Goal: Task Accomplishment & Management: Use online tool/utility

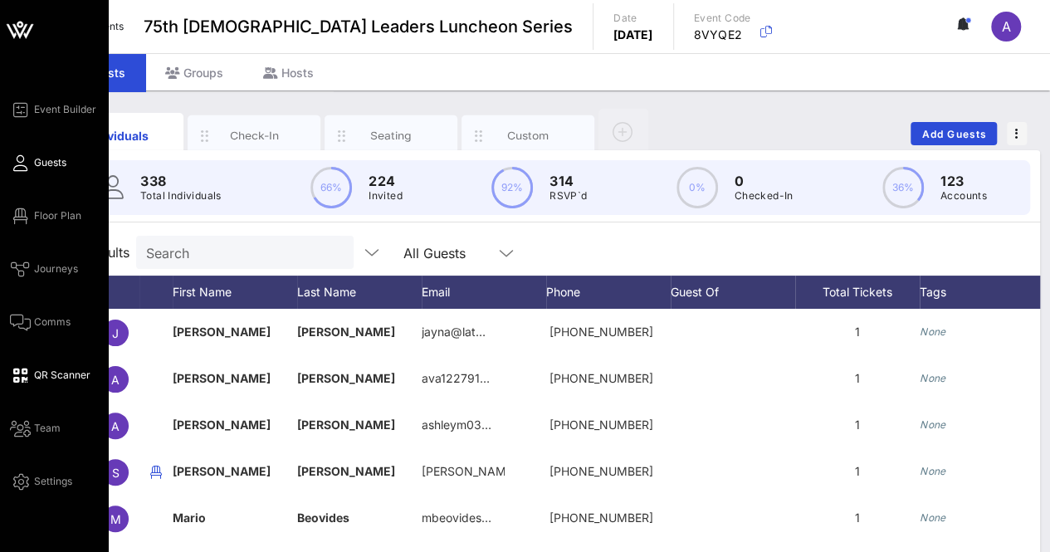
click at [43, 371] on span "QR Scanner" at bounding box center [62, 375] width 56 height 15
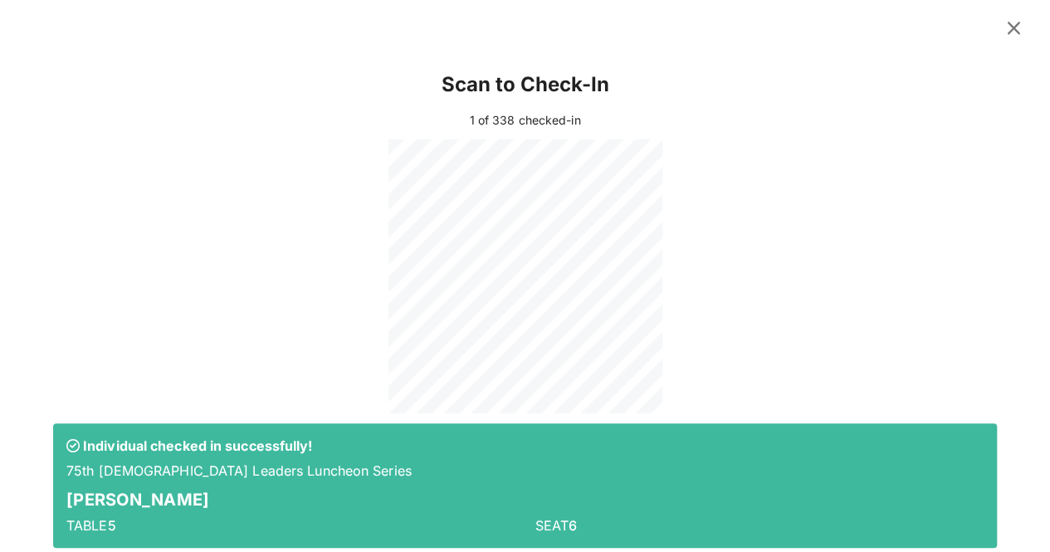
click at [1005, 27] on icon at bounding box center [1013, 27] width 23 height 21
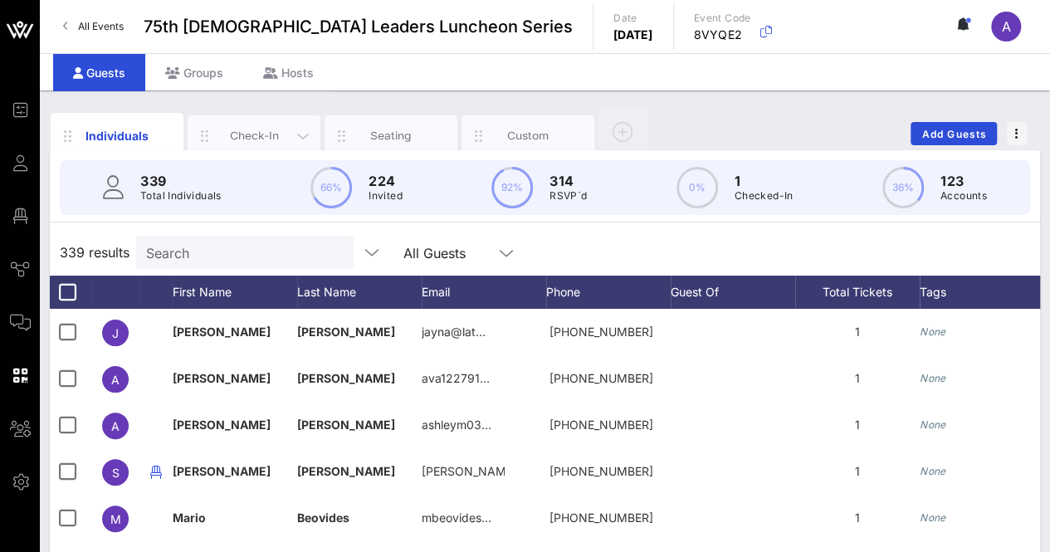
click at [268, 132] on div "Check-In" at bounding box center [255, 136] width 74 height 16
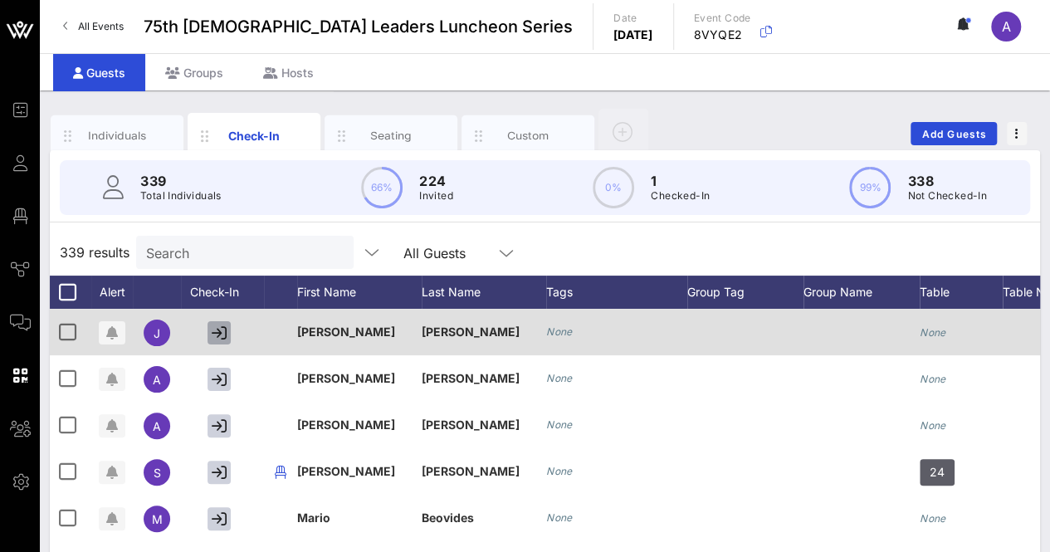
click at [216, 330] on icon "button" at bounding box center [219, 332] width 15 height 15
click at [219, 330] on icon "button" at bounding box center [219, 332] width 13 height 15
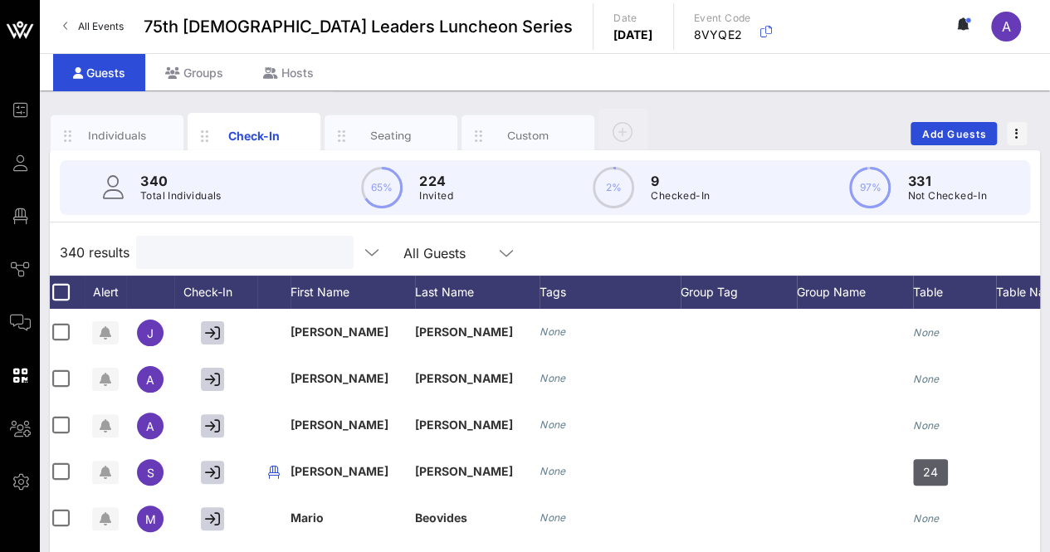
click at [179, 261] on input "text" at bounding box center [243, 253] width 194 height 22
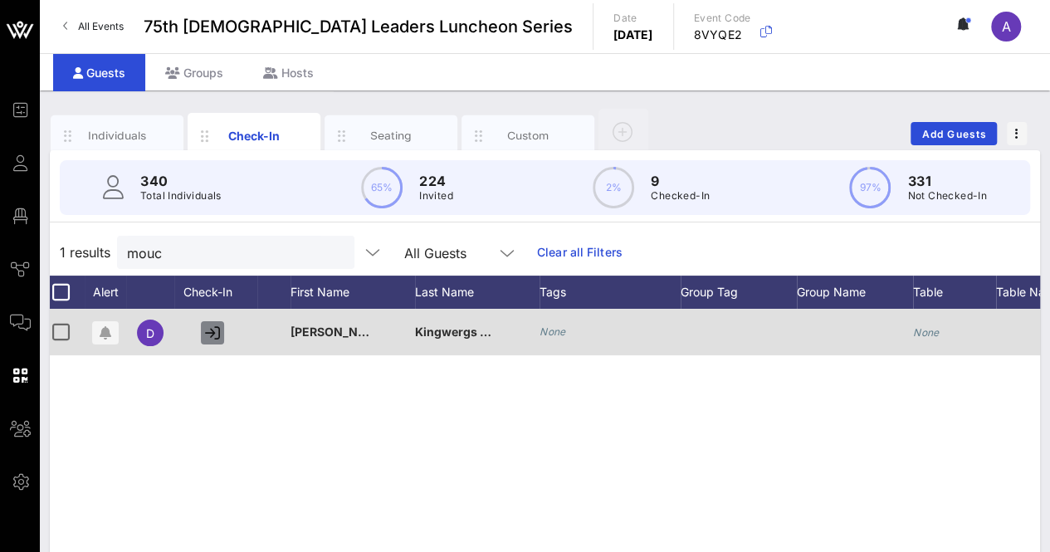
click at [209, 330] on icon "button" at bounding box center [212, 332] width 15 height 15
click at [214, 334] on icon "button" at bounding box center [212, 332] width 15 height 15
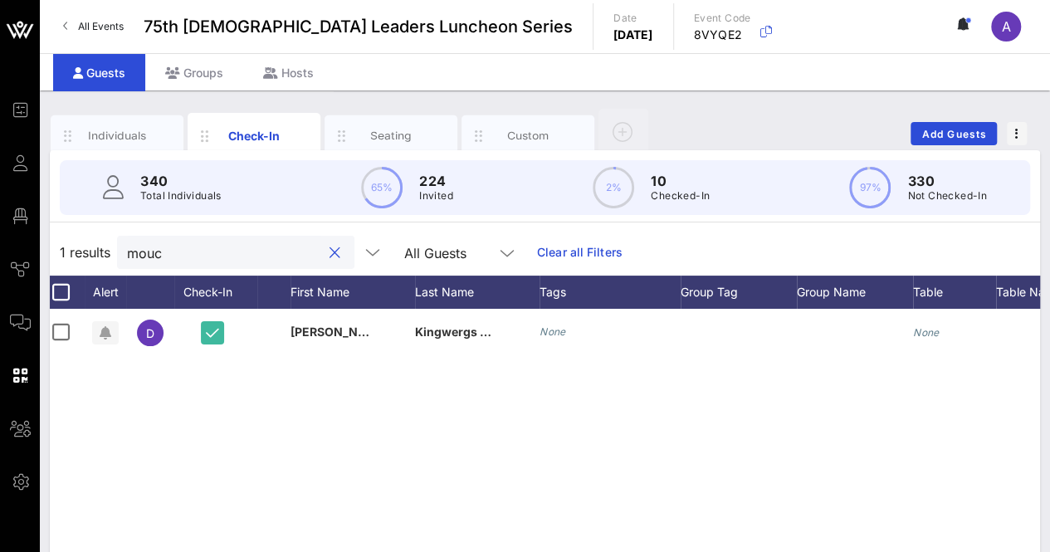
click at [203, 249] on input "mouc" at bounding box center [224, 253] width 194 height 22
type input "m"
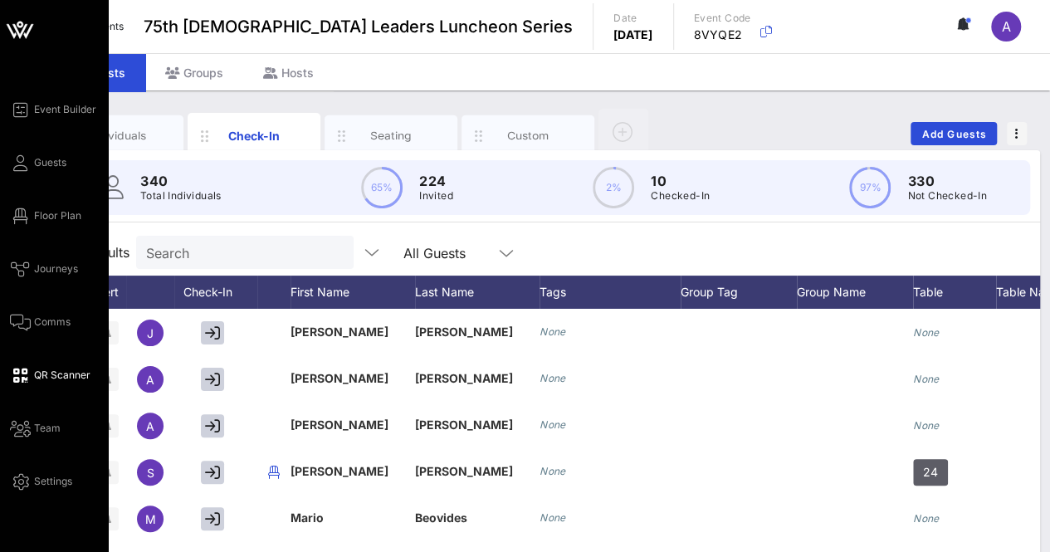
click at [25, 374] on icon at bounding box center [20, 375] width 21 height 2
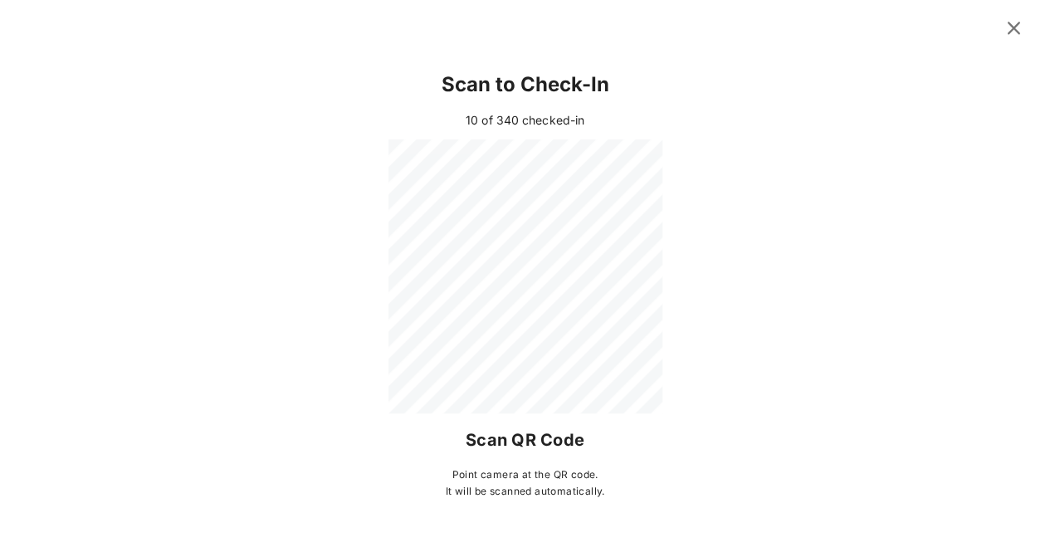
click at [1016, 26] on icon at bounding box center [1013, 27] width 23 height 21
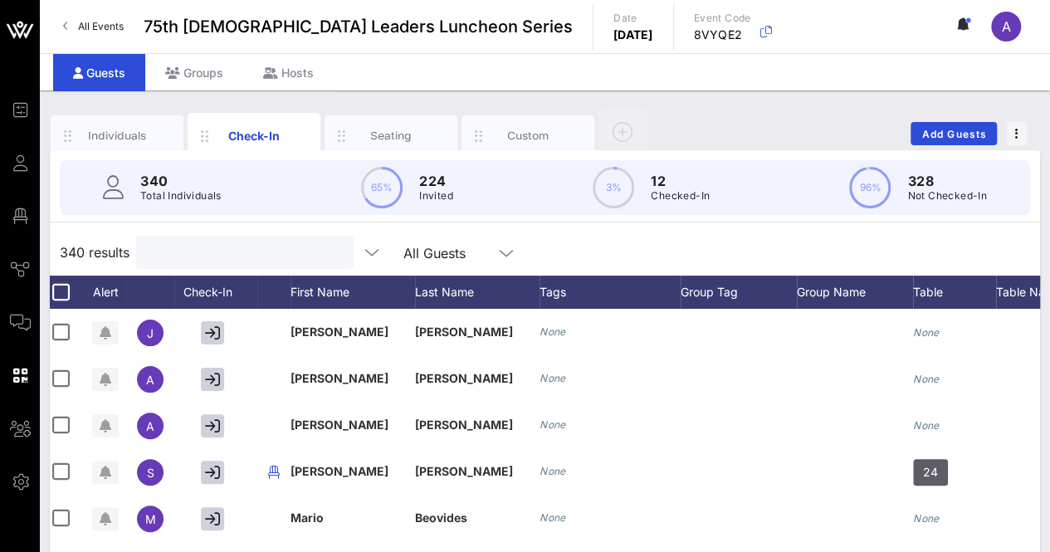
click at [216, 253] on input "text" at bounding box center [243, 253] width 194 height 22
click at [245, 253] on input "text" at bounding box center [243, 253] width 194 height 22
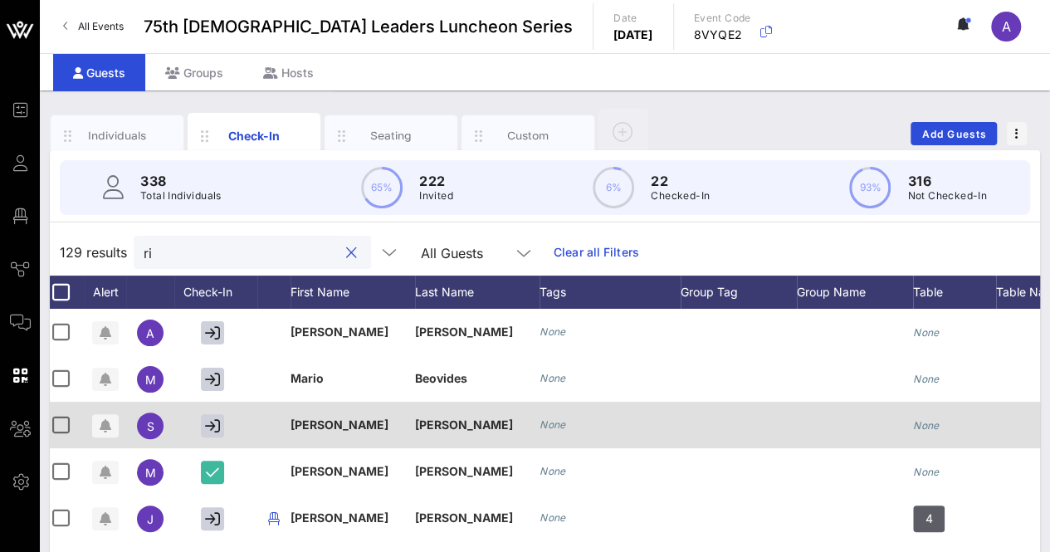
type input "r"
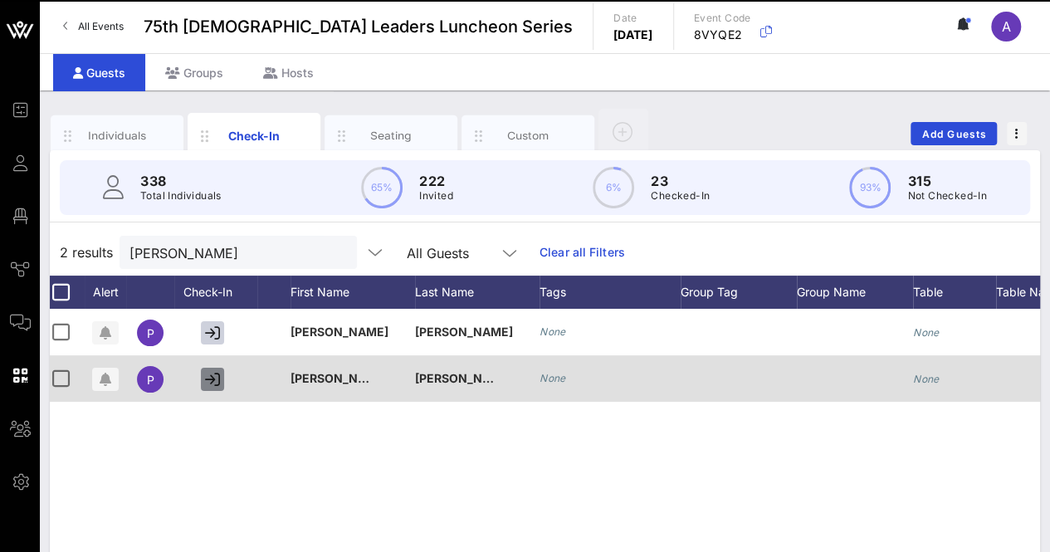
click at [211, 378] on icon "button" at bounding box center [212, 379] width 15 height 15
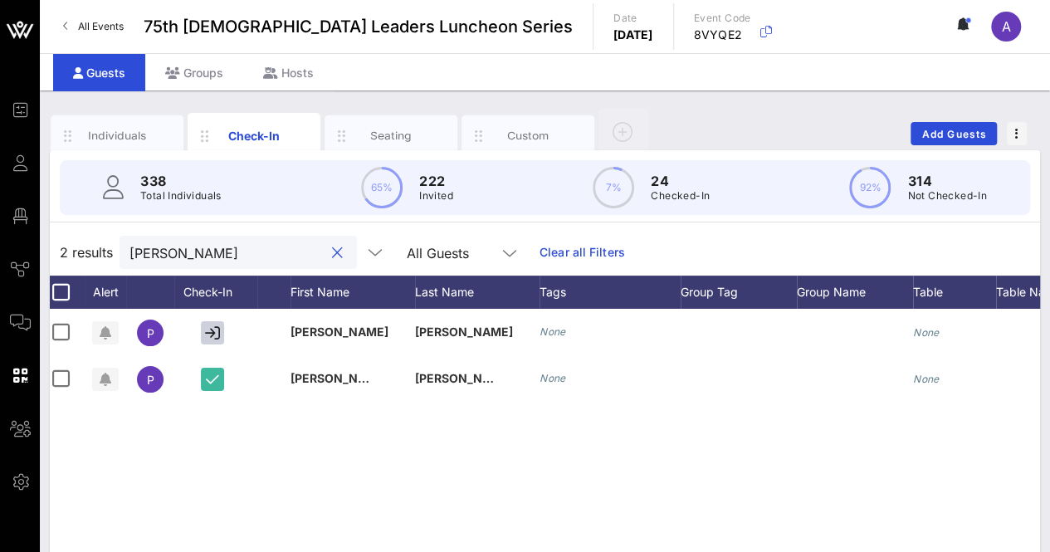
click at [201, 261] on input "[PERSON_NAME]" at bounding box center [227, 253] width 194 height 22
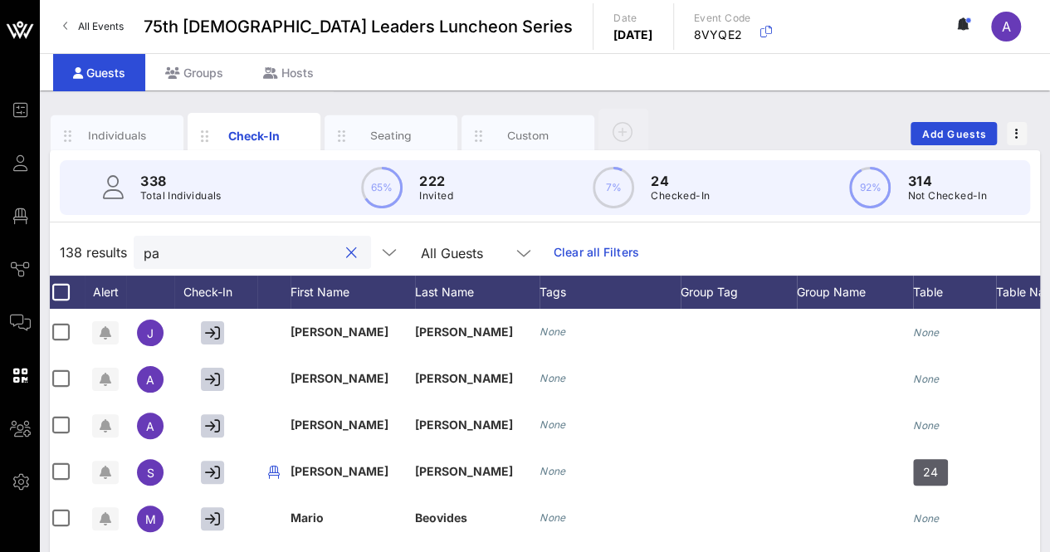
type input "p"
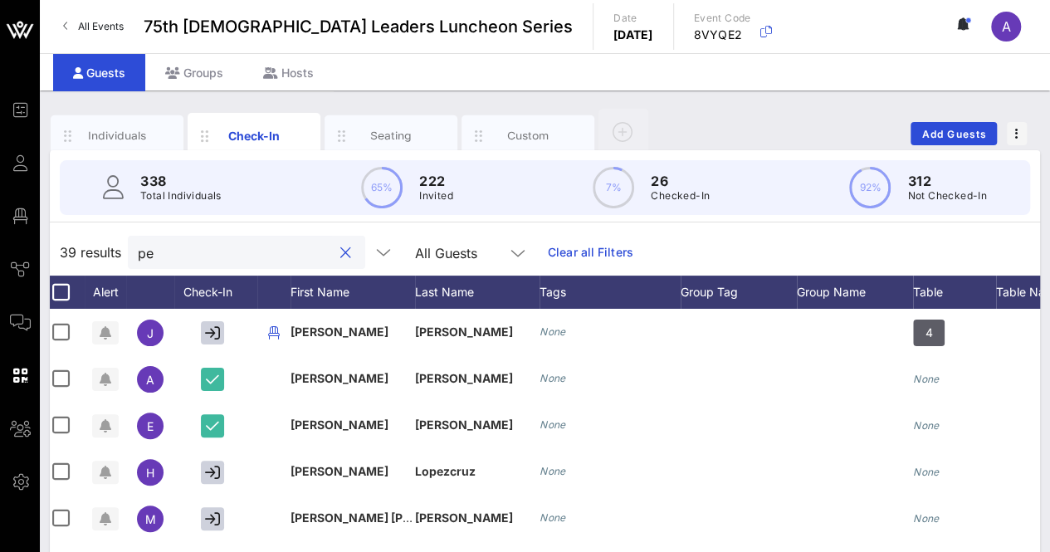
type input "p"
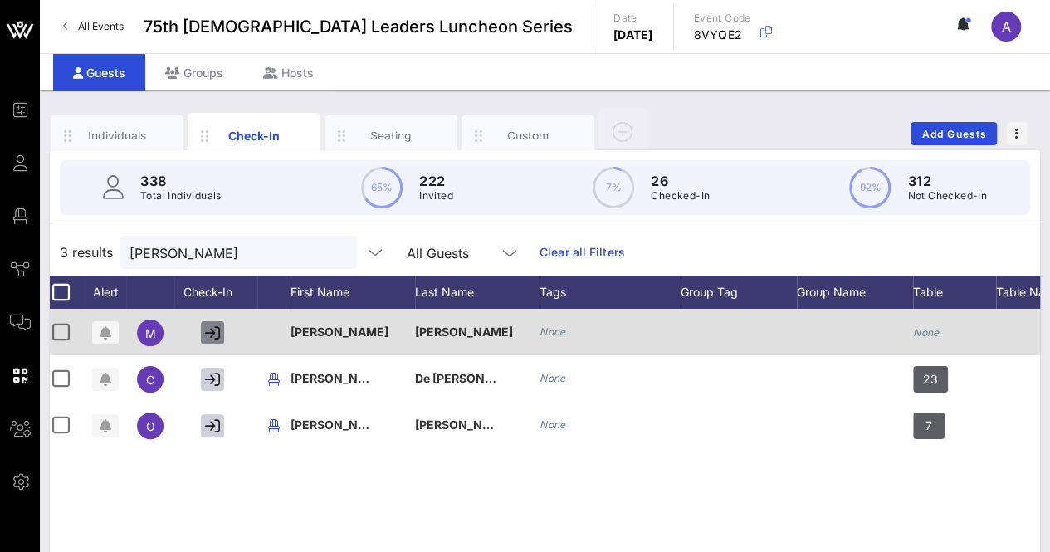
click at [206, 333] on icon "button" at bounding box center [212, 332] width 15 height 15
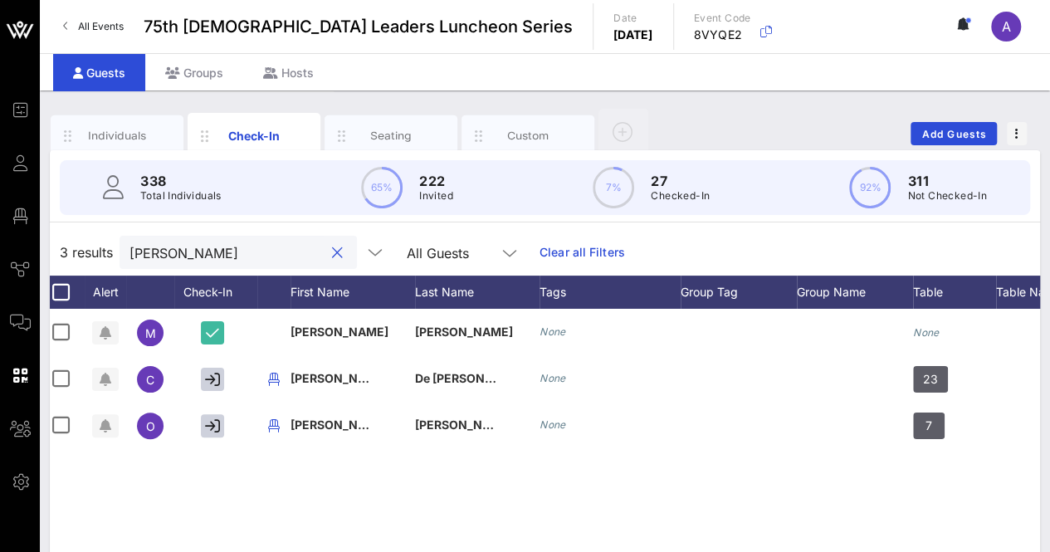
click at [174, 256] on input "[PERSON_NAME]" at bounding box center [227, 253] width 194 height 22
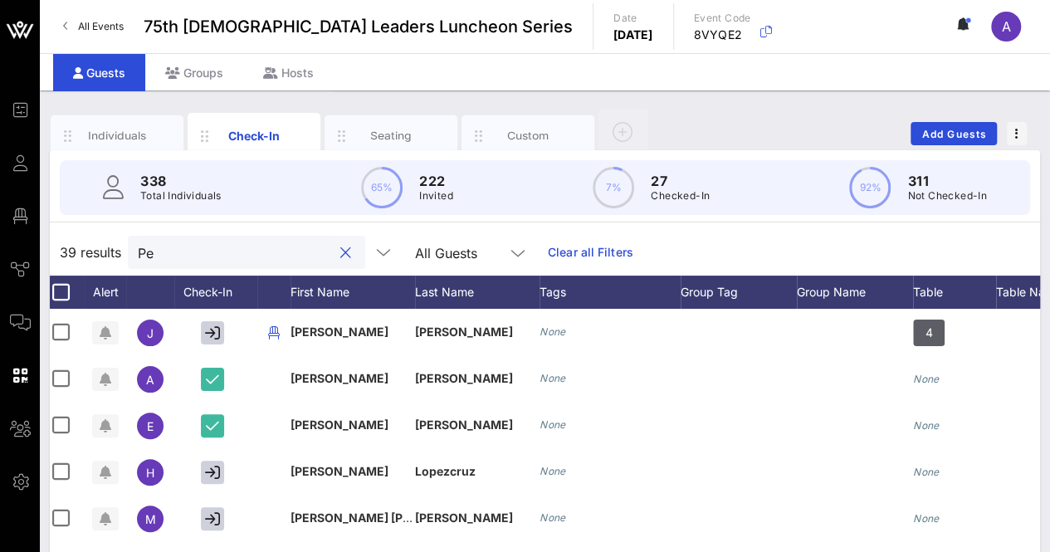
type input "P"
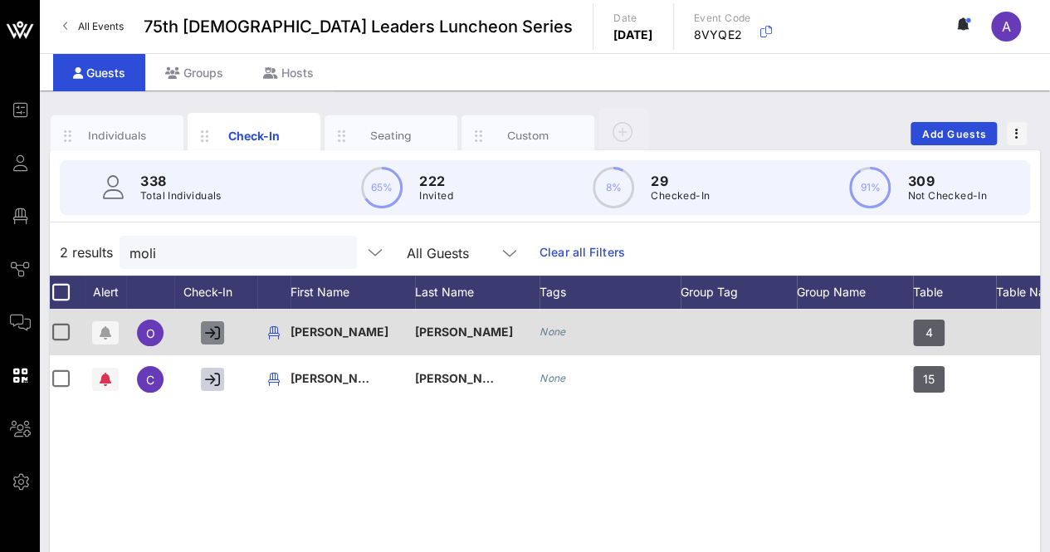
click at [209, 323] on button "button" at bounding box center [212, 332] width 23 height 23
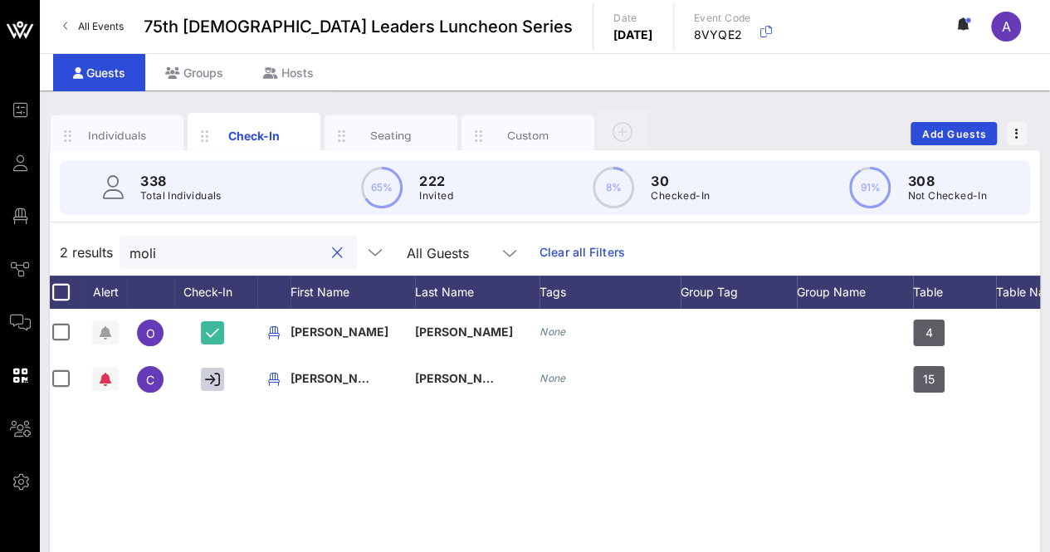
click at [203, 258] on input "moli" at bounding box center [227, 253] width 194 height 22
type input "m"
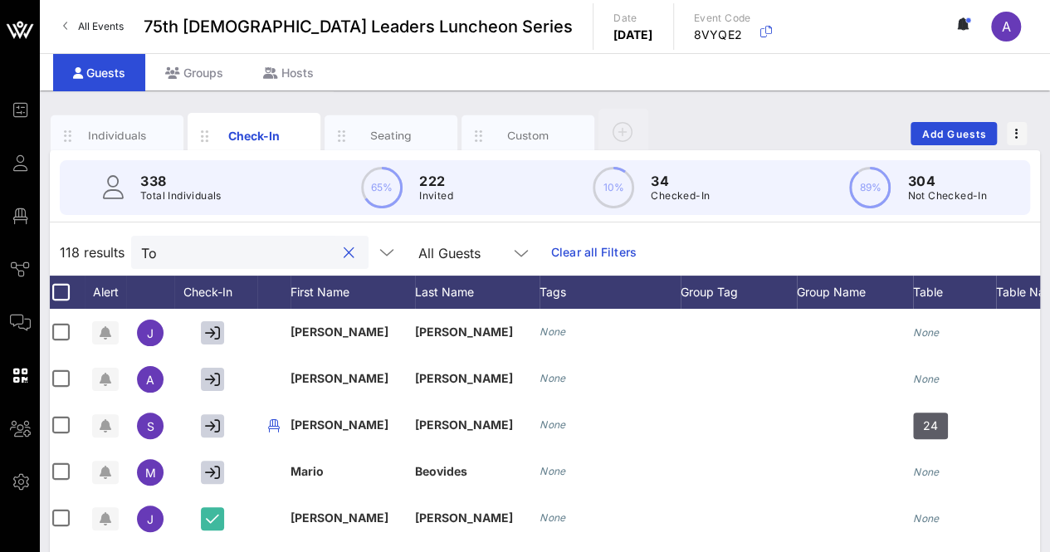
type input "T"
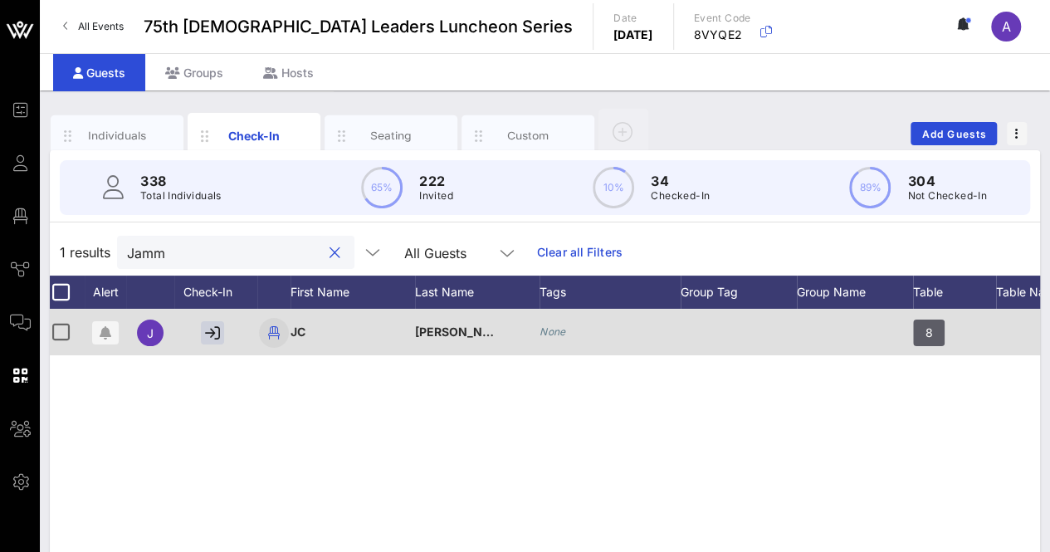
type input "Jamm"
click at [277, 333] on icon "button" at bounding box center [274, 333] width 20 height 20
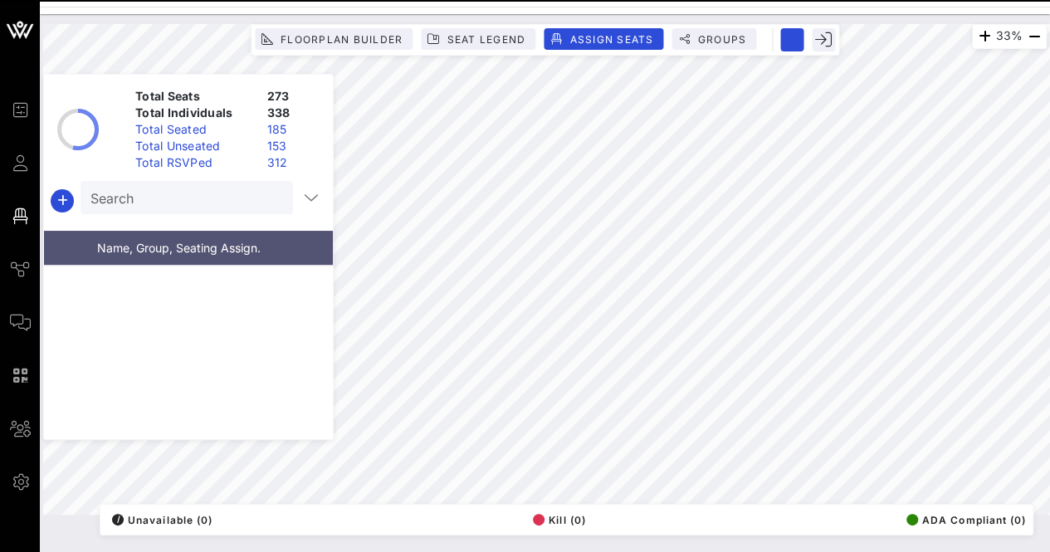
scroll to position [12497, 0]
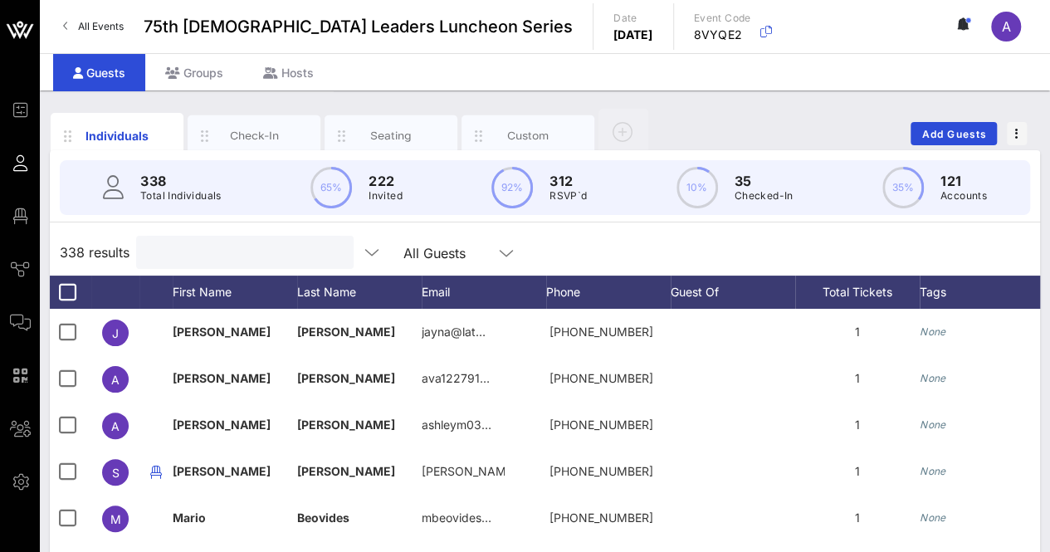
click at [258, 247] on input "text" at bounding box center [243, 253] width 194 height 22
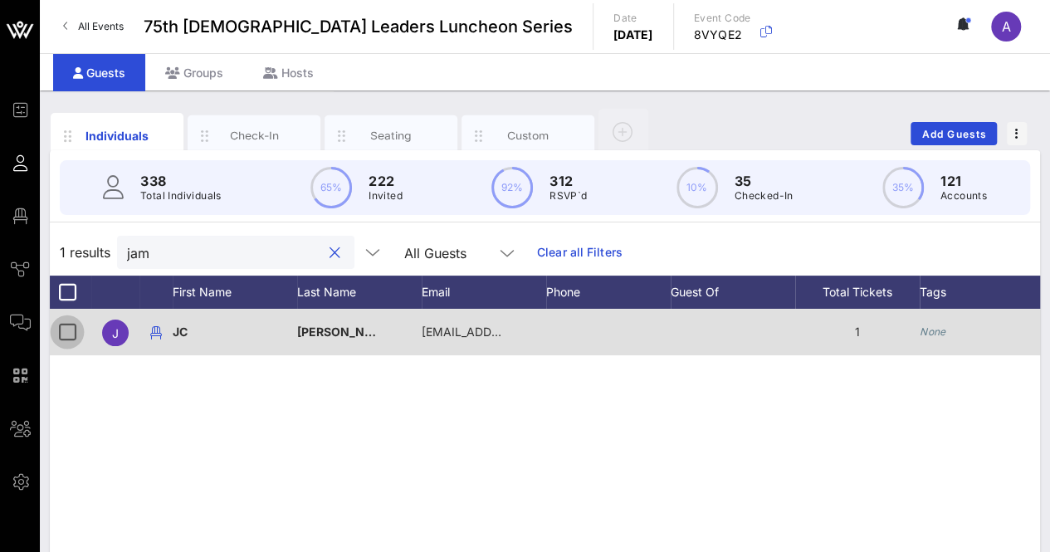
type input "jam"
click at [67, 331] on div at bounding box center [67, 332] width 28 height 28
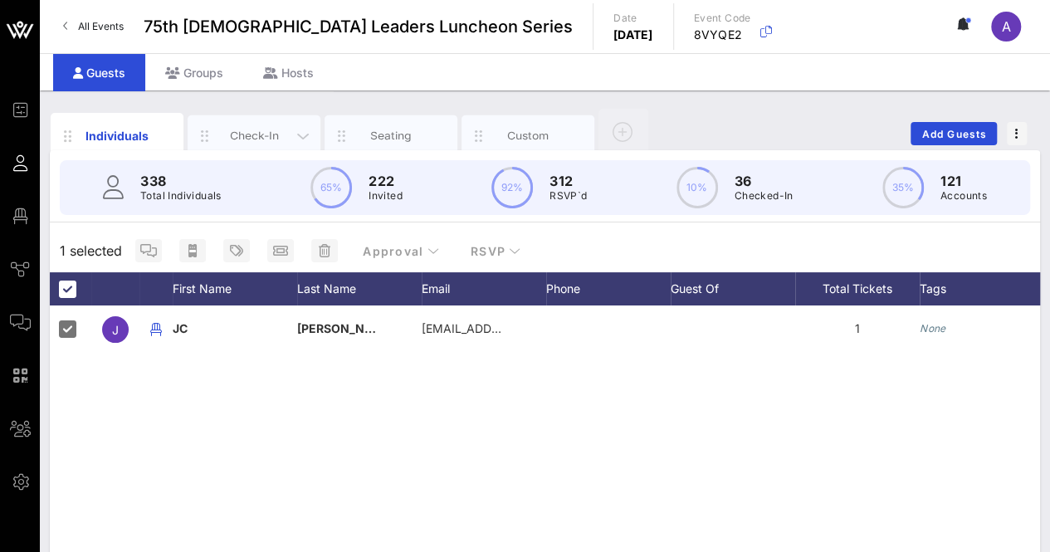
click at [240, 124] on div "Check-In" at bounding box center [254, 136] width 133 height 42
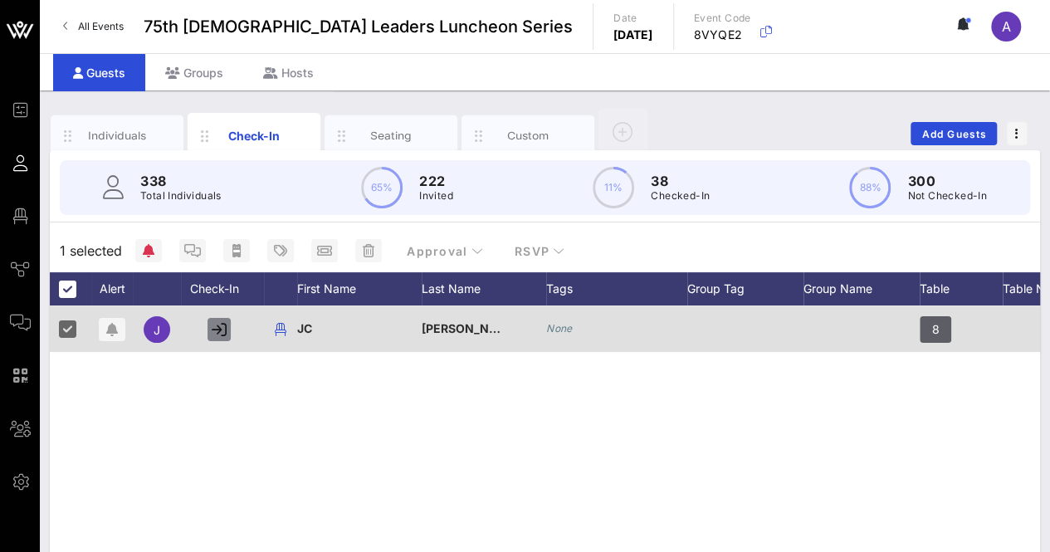
click at [223, 328] on icon "button" at bounding box center [219, 329] width 15 height 15
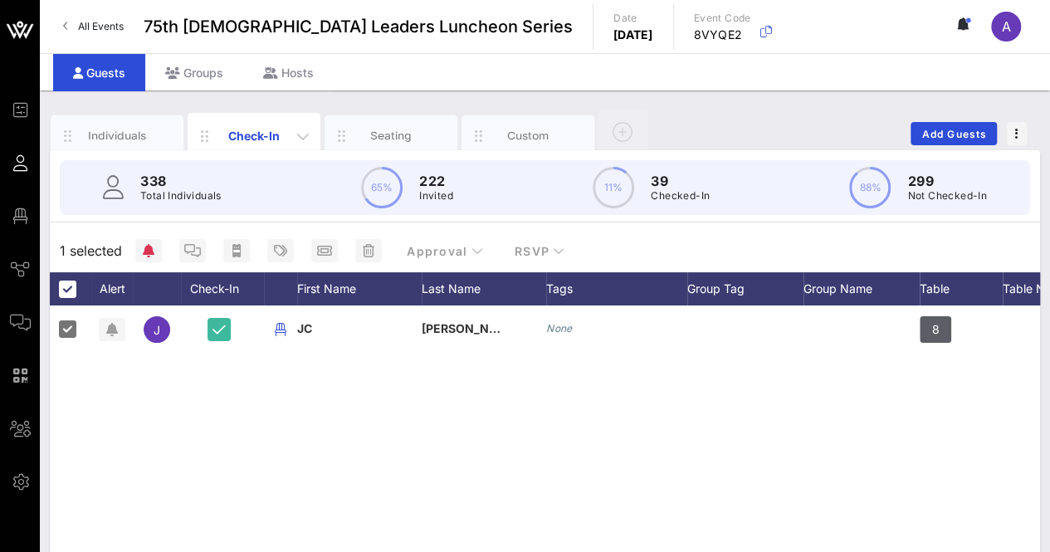
click at [270, 128] on div "Check-In" at bounding box center [255, 135] width 74 height 17
click at [121, 250] on span "1 selected" at bounding box center [91, 251] width 62 height 20
click at [242, 139] on div "Check-In" at bounding box center [255, 135] width 74 height 17
click at [158, 252] on span "button" at bounding box center [148, 250] width 27 height 13
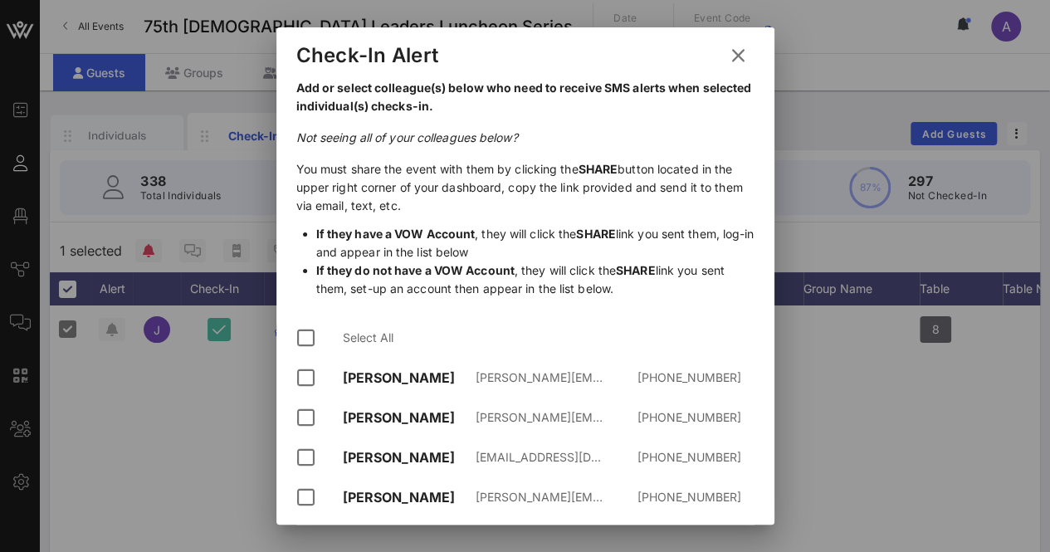
click at [726, 54] on icon at bounding box center [738, 55] width 25 height 23
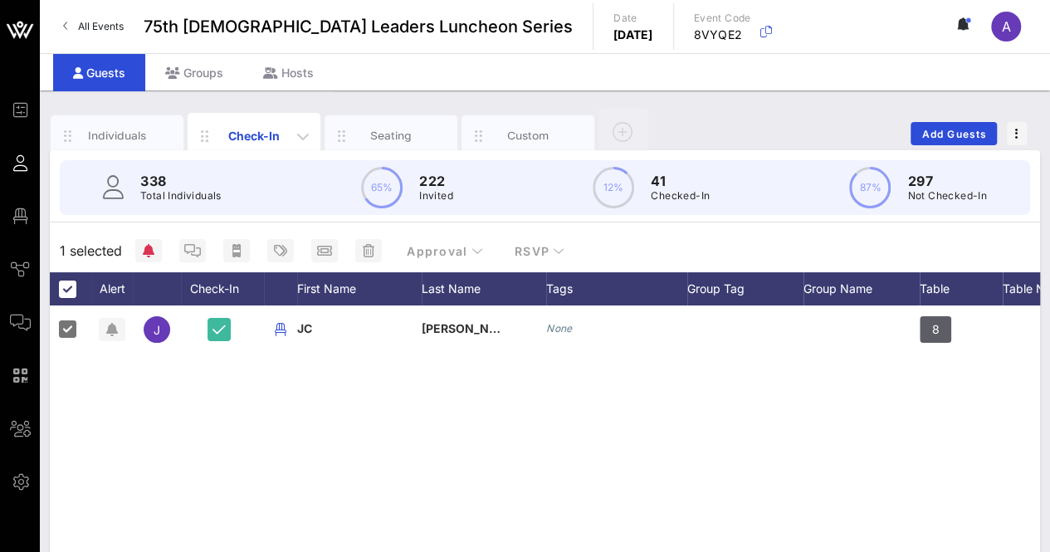
click at [271, 131] on div "Check-In" at bounding box center [255, 135] width 74 height 17
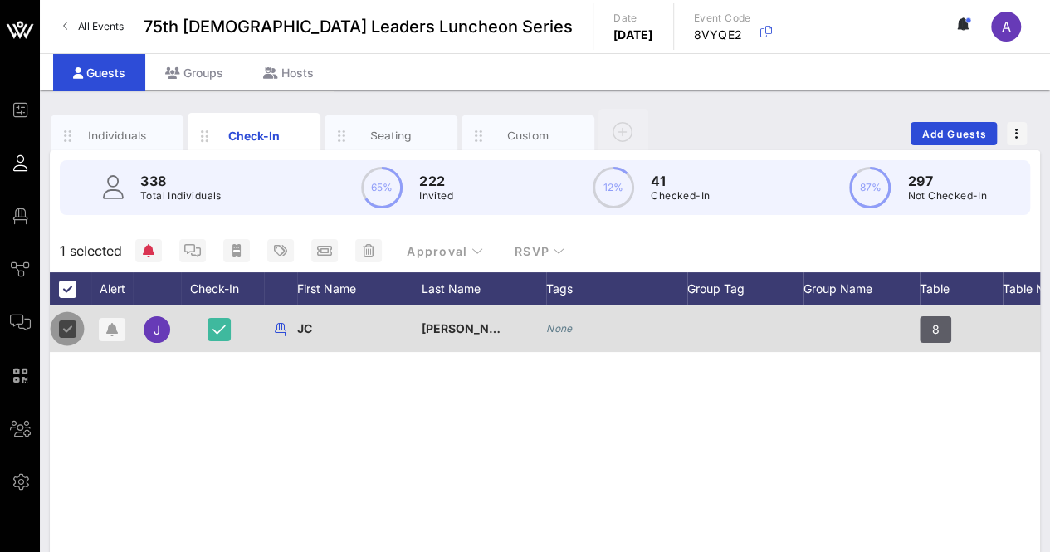
click at [66, 330] on div at bounding box center [67, 329] width 28 height 28
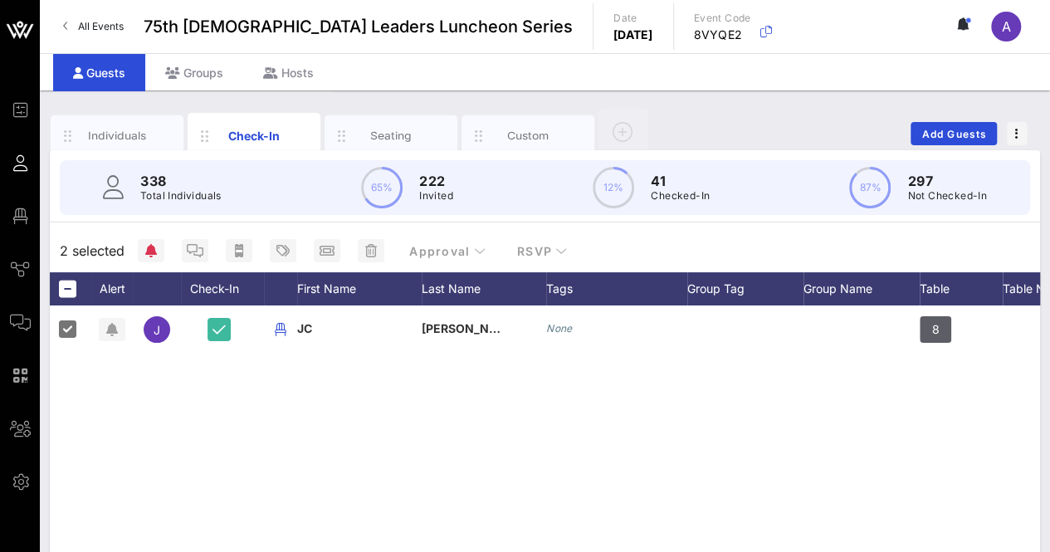
click at [277, 428] on div "J [PERSON_NAME] None 8 4" at bounding box center [545, 555] width 991 height 498
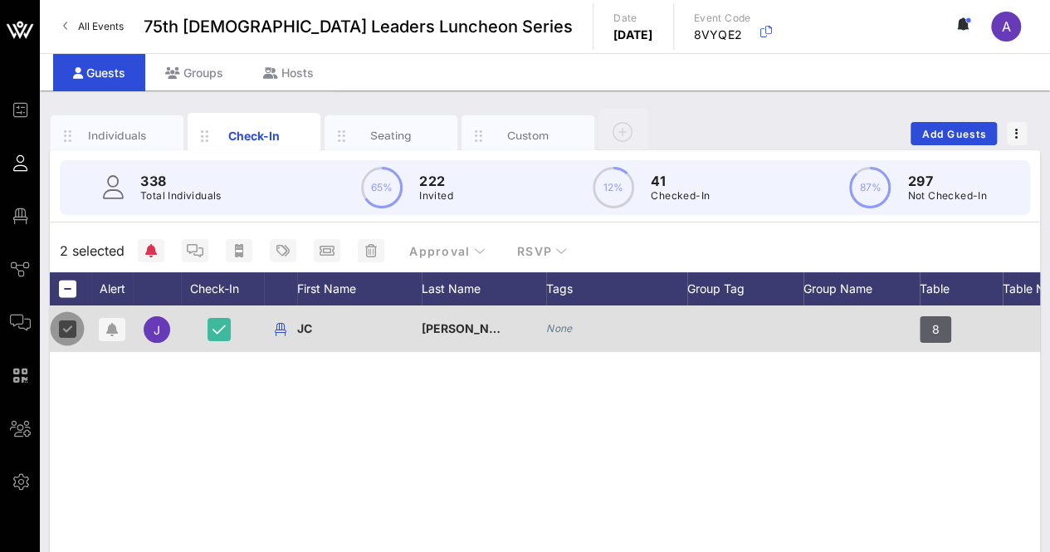
click at [55, 325] on div at bounding box center [67, 329] width 28 height 28
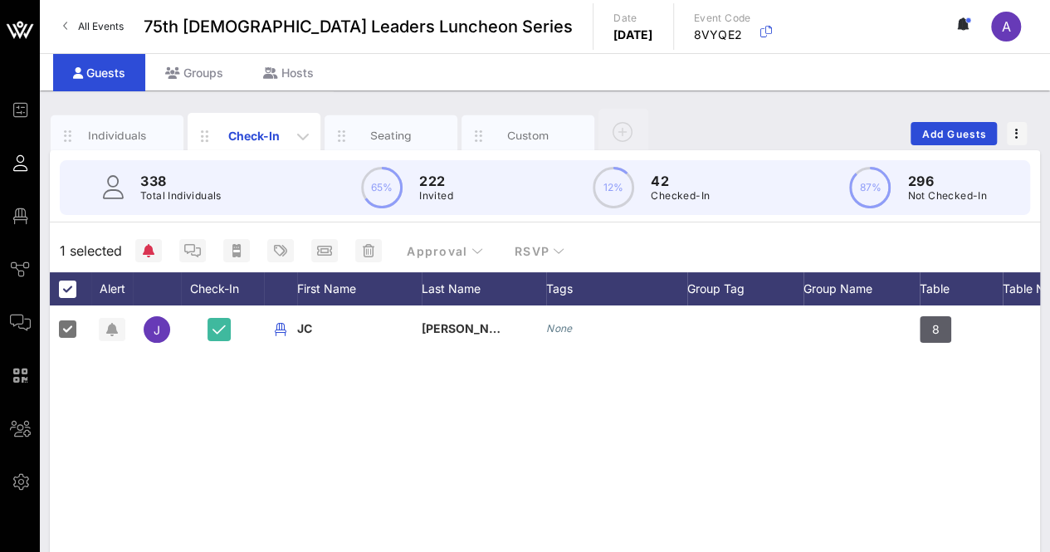
click at [257, 137] on div "Check-In" at bounding box center [255, 135] width 74 height 17
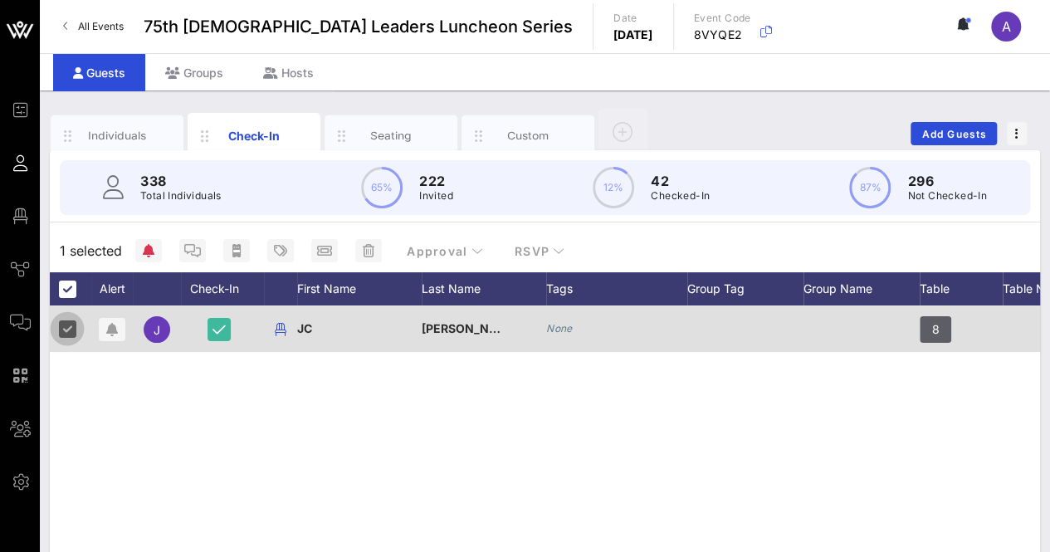
click at [72, 328] on div at bounding box center [67, 329] width 28 height 28
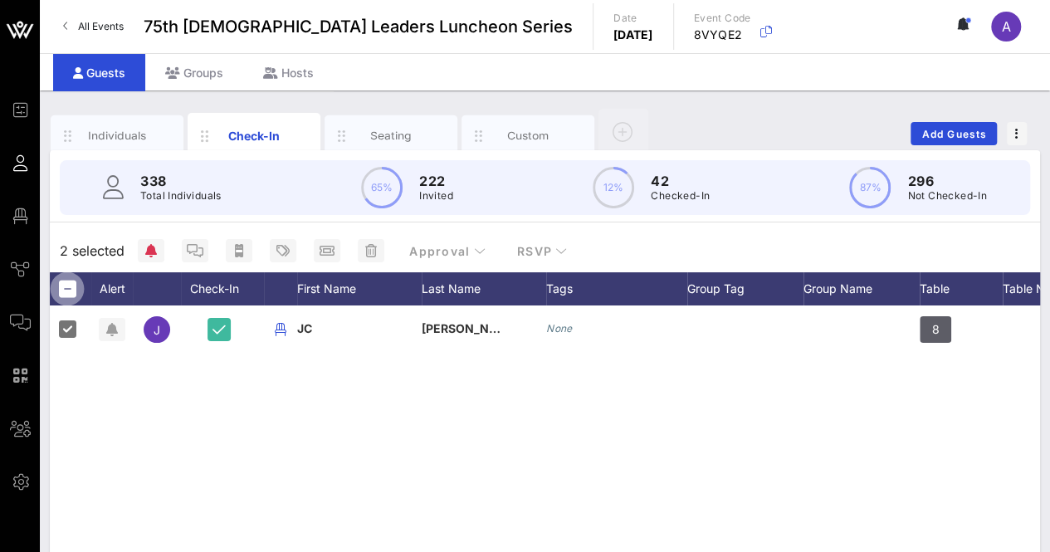
click at [68, 286] on div at bounding box center [67, 289] width 28 height 28
click at [63, 289] on div at bounding box center [67, 289] width 28 height 28
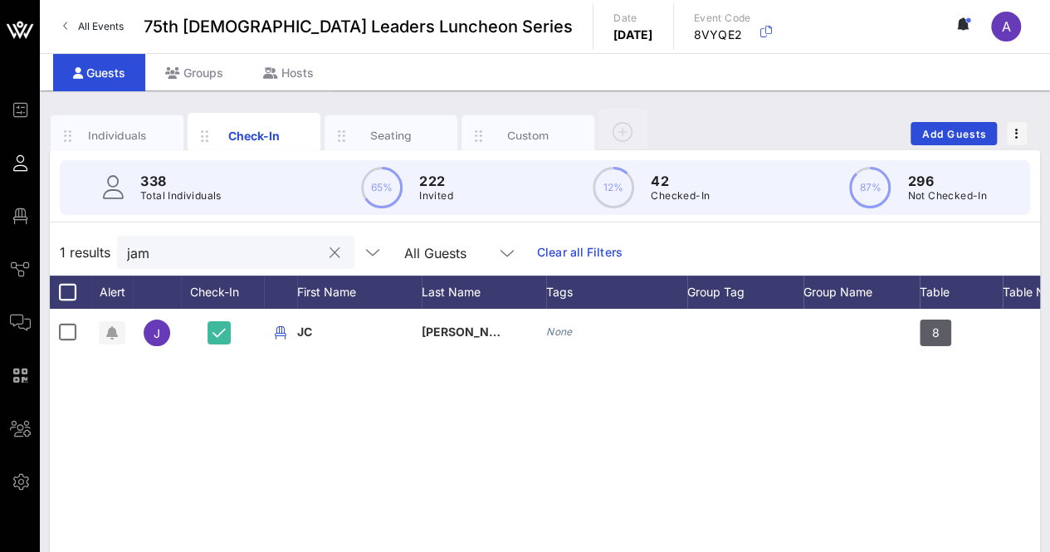
click at [191, 250] on input "jam" at bounding box center [224, 253] width 194 height 22
click at [330, 251] on button "clear icon" at bounding box center [335, 253] width 11 height 17
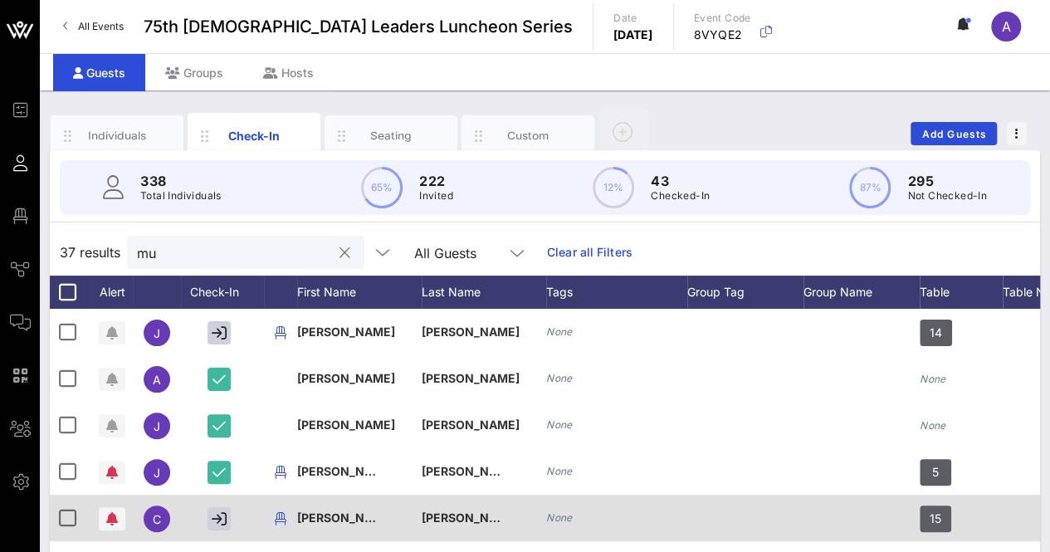
click at [988, 497] on div "15" at bounding box center [961, 528] width 83 height 66
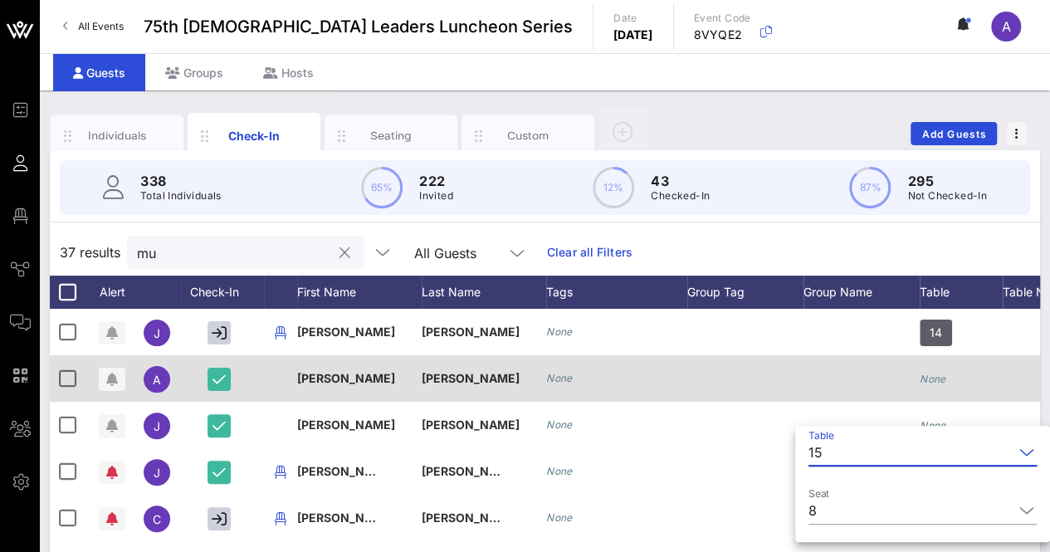
click at [653, 373] on div "None" at bounding box center [616, 378] width 141 height 46
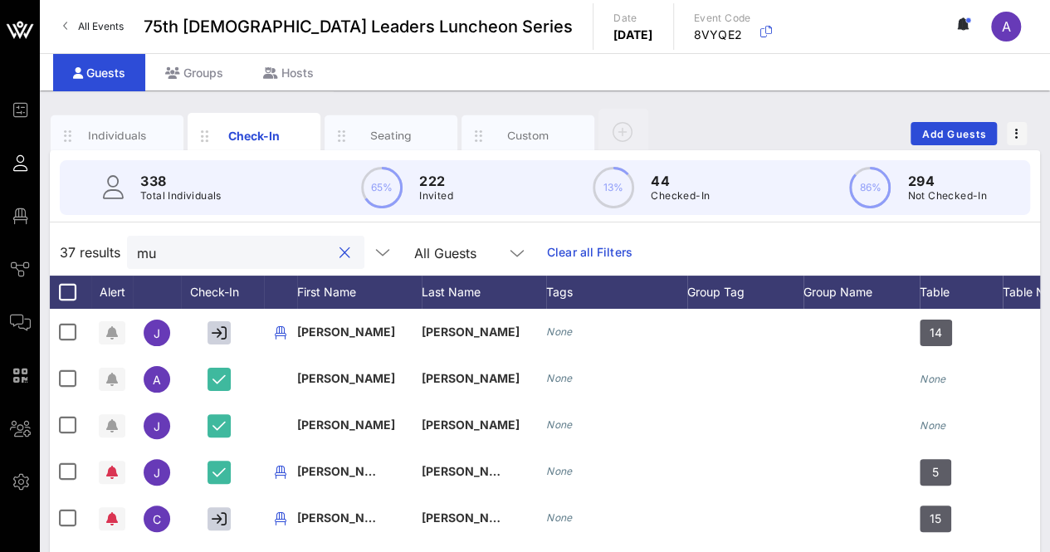
click at [226, 257] on input "mu" at bounding box center [234, 253] width 194 height 22
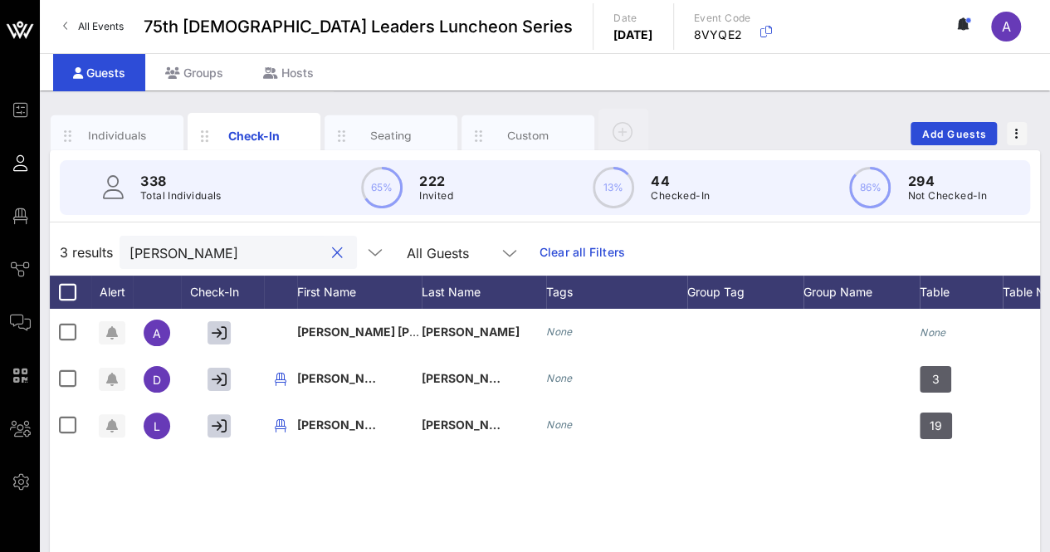
click at [226, 252] on input "[PERSON_NAME]" at bounding box center [227, 253] width 194 height 22
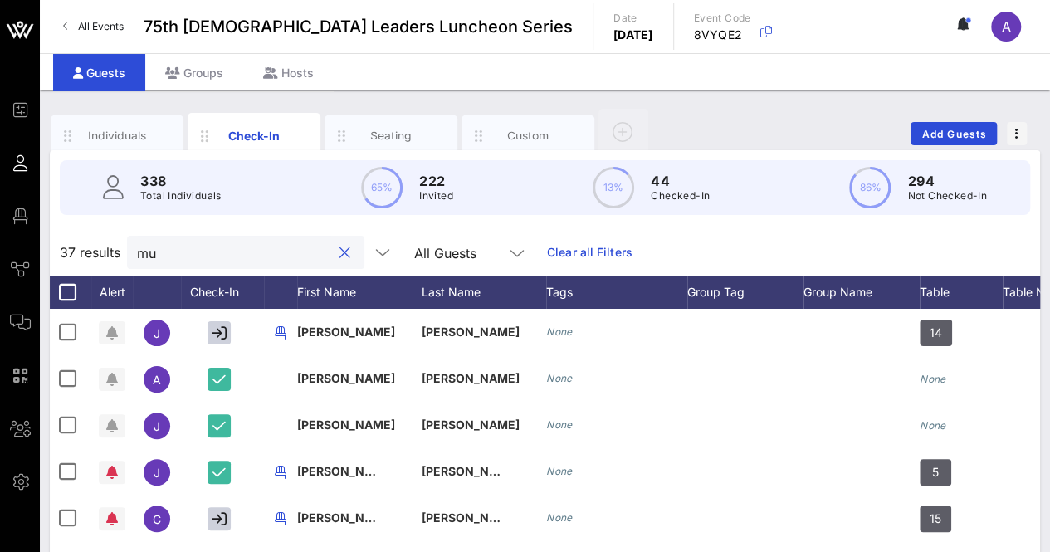
type input "m"
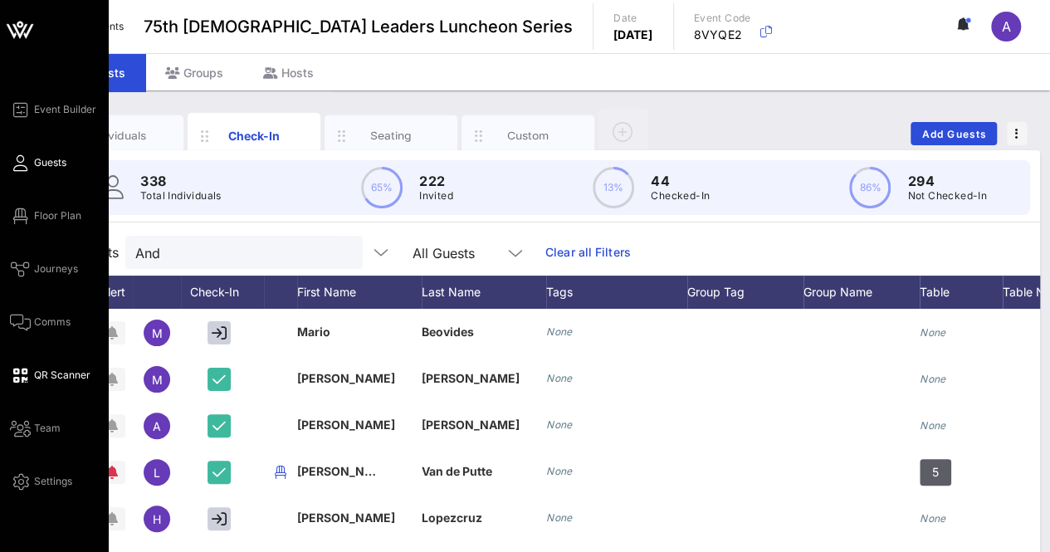
click at [65, 368] on span "QR Scanner" at bounding box center [62, 375] width 56 height 15
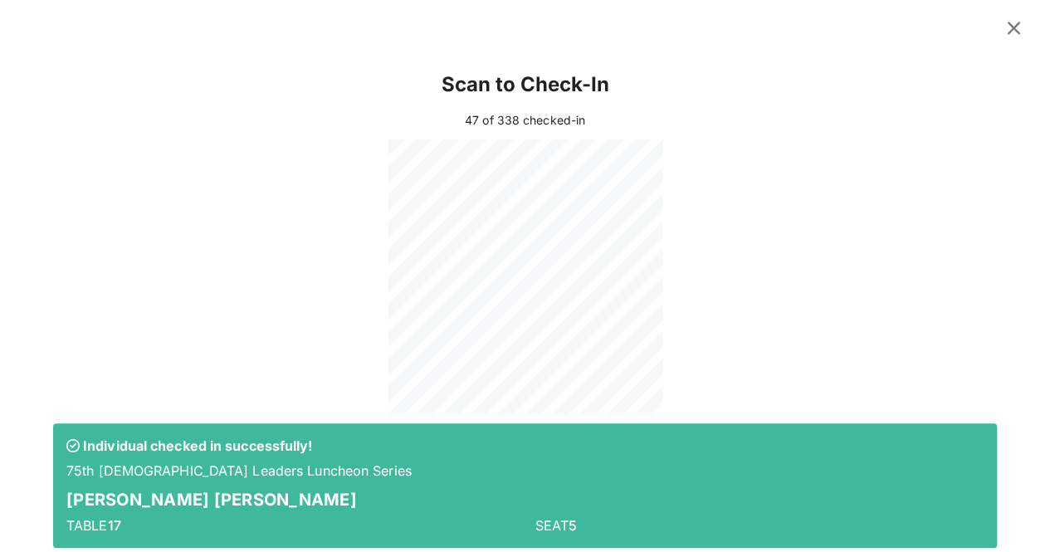
click at [1002, 26] on icon at bounding box center [1014, 28] width 24 height 22
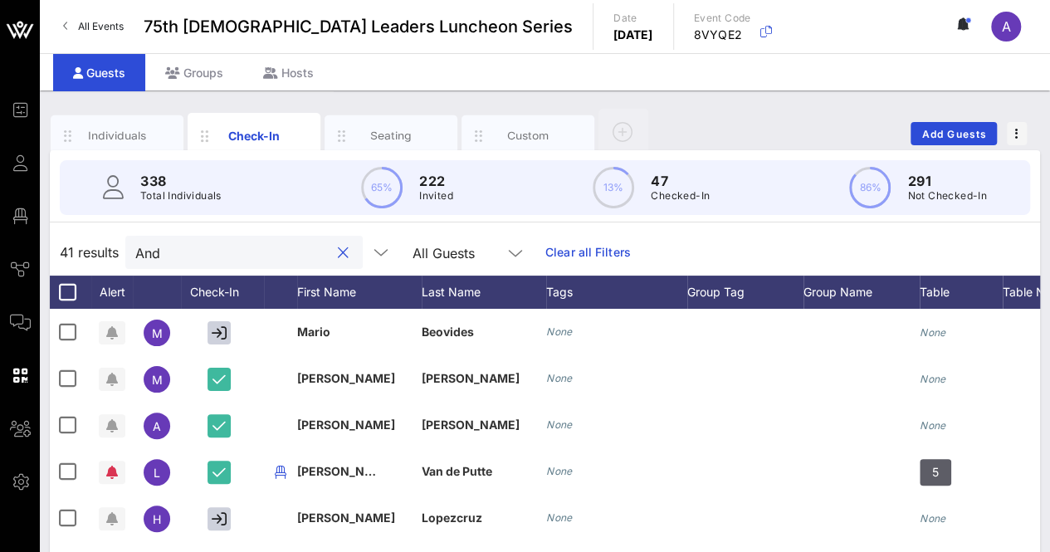
click at [246, 245] on input "And" at bounding box center [232, 253] width 194 height 22
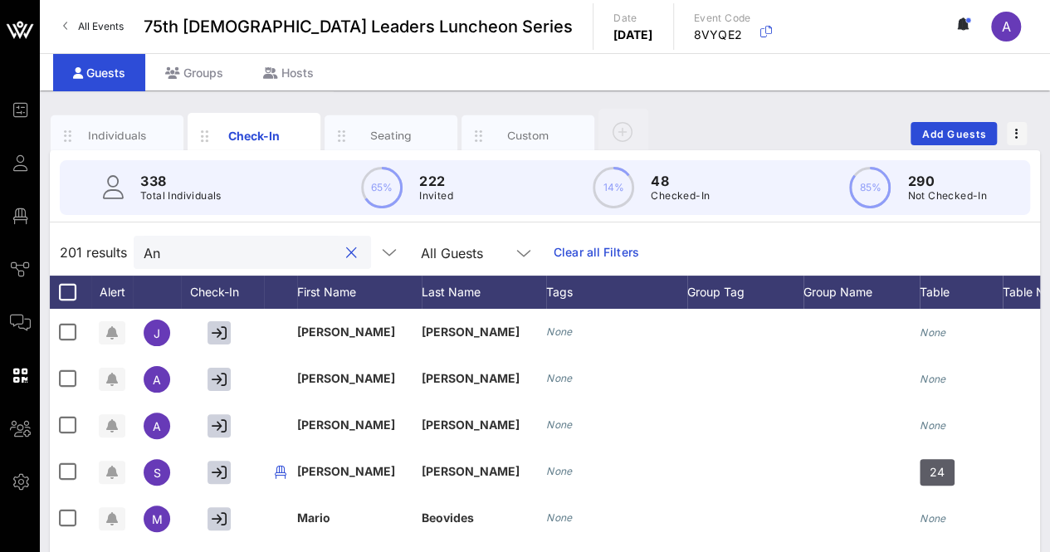
type input "A"
type input "d"
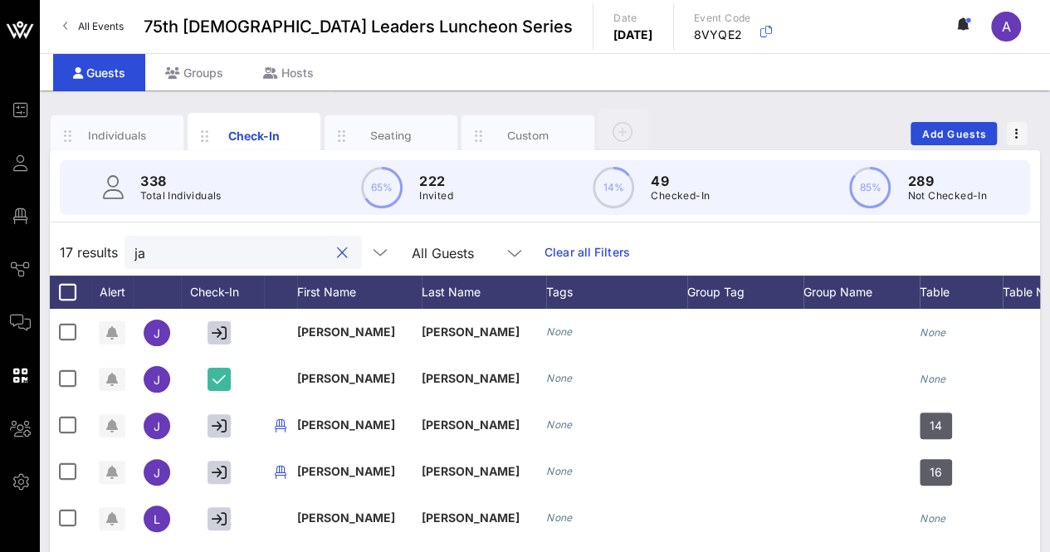
type input "j"
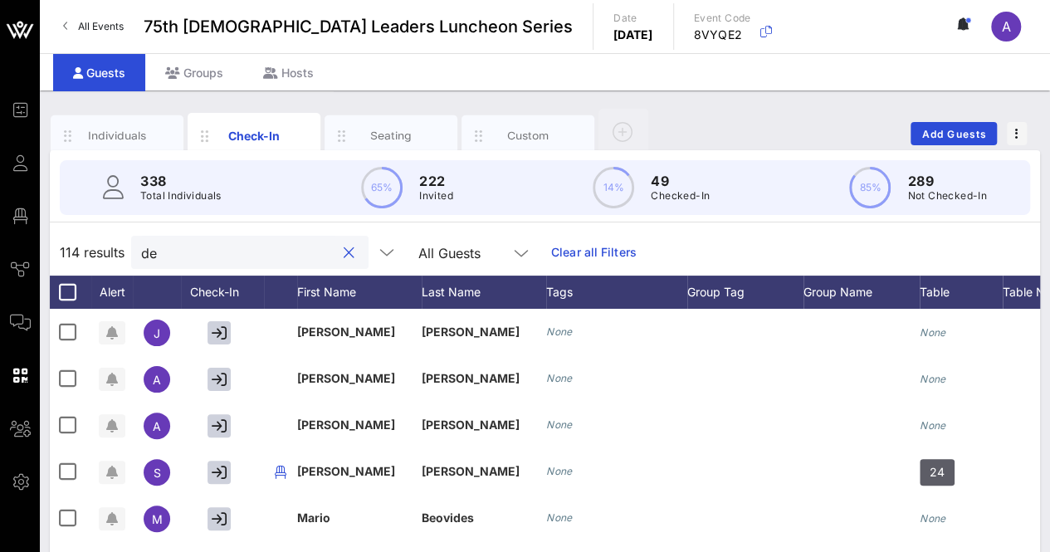
type input "d"
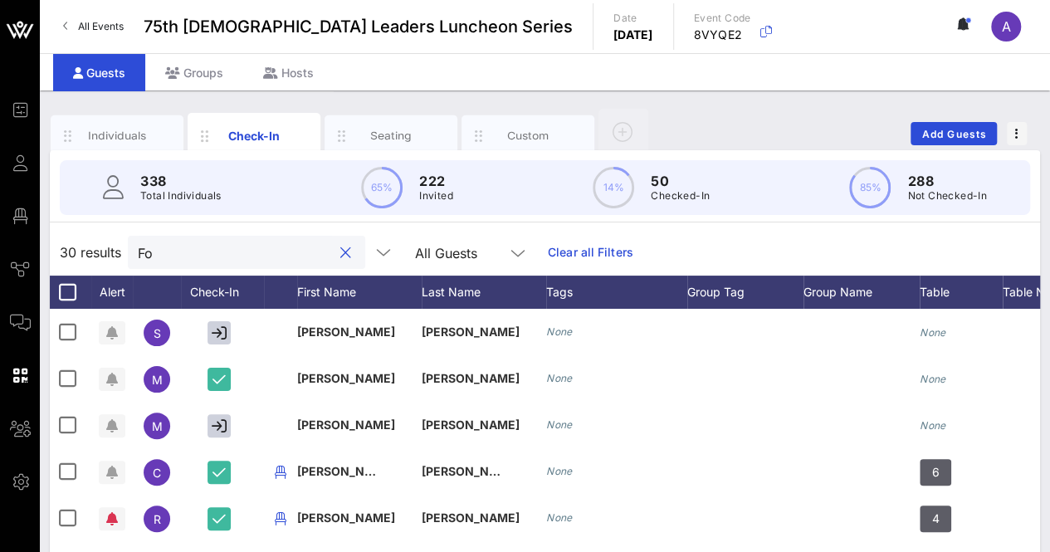
type input "F"
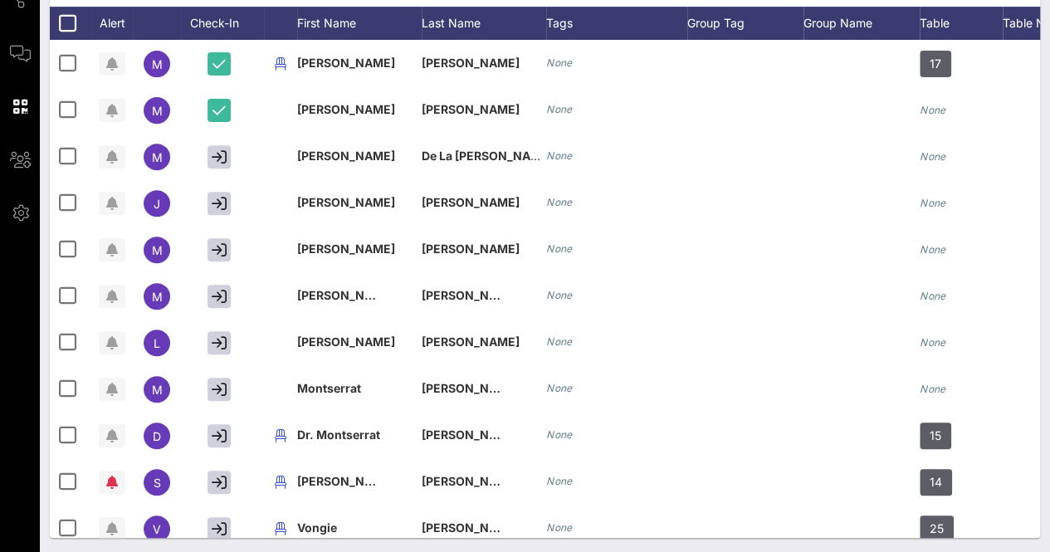
scroll to position [271, 0]
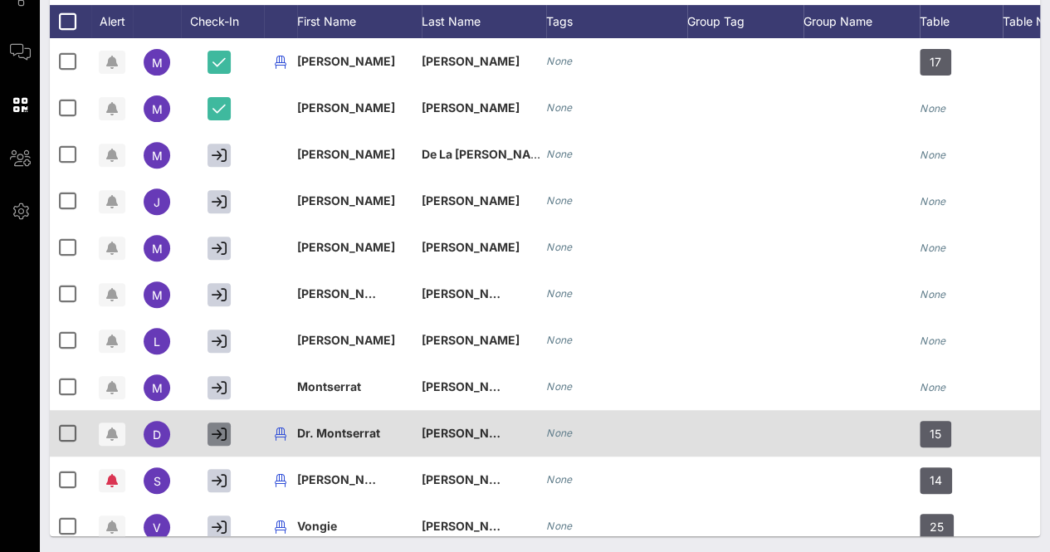
click at [214, 434] on icon "button" at bounding box center [219, 434] width 15 height 15
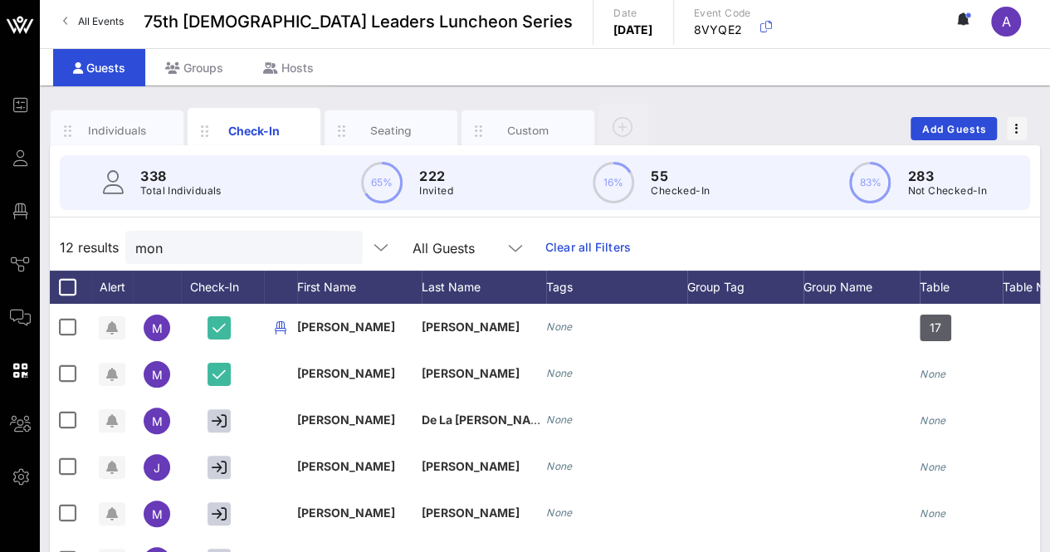
scroll to position [0, 0]
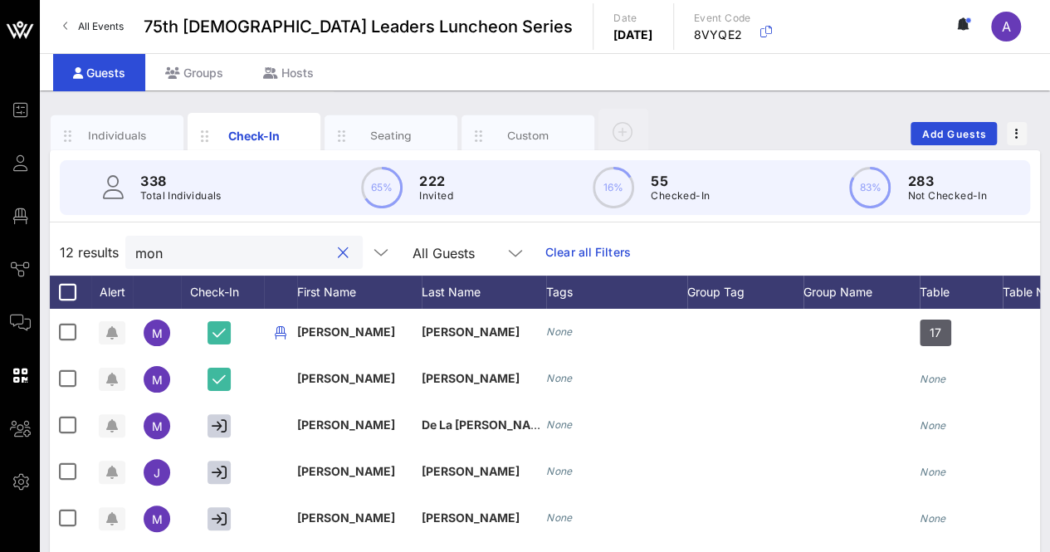
click at [186, 260] on input "mon" at bounding box center [232, 253] width 194 height 22
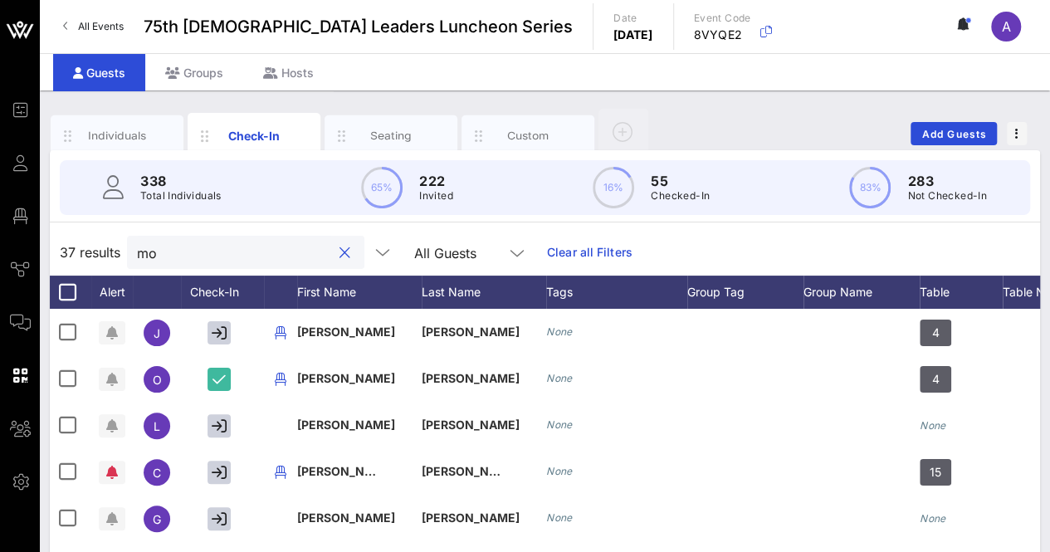
type input "m"
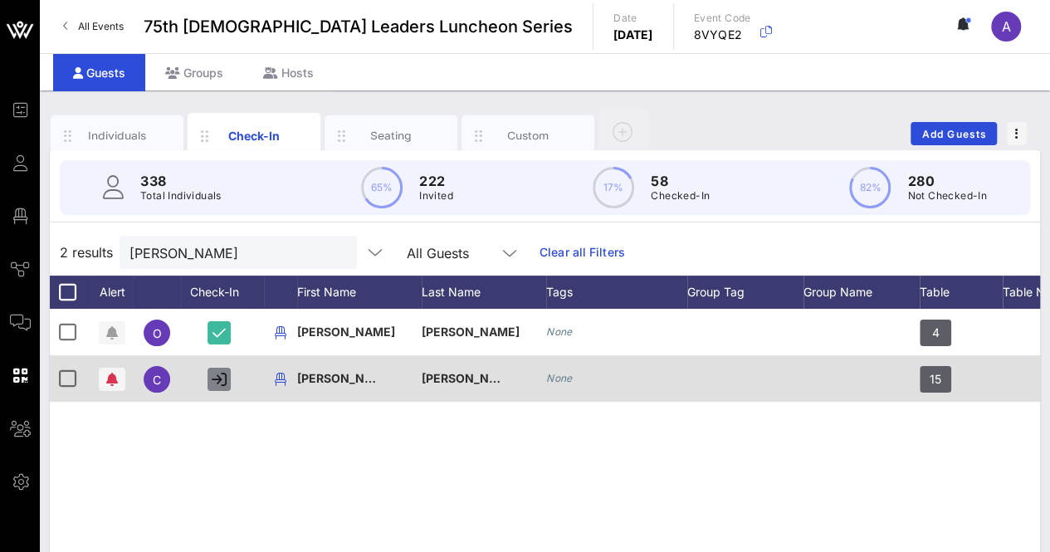
click at [222, 374] on icon "button" at bounding box center [219, 379] width 15 height 15
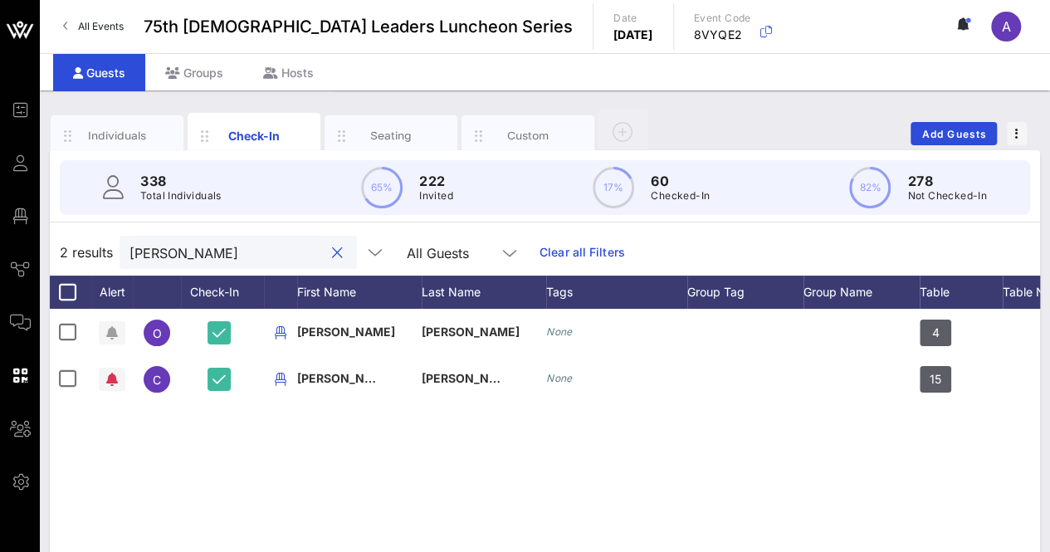
click at [208, 242] on input "[PERSON_NAME]" at bounding box center [227, 253] width 194 height 22
type input "m"
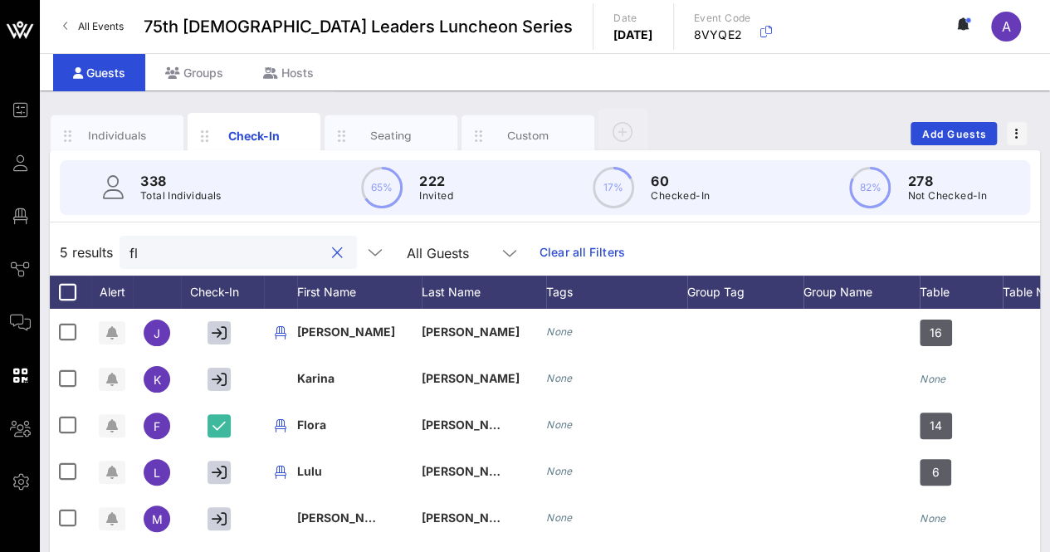
type input "f"
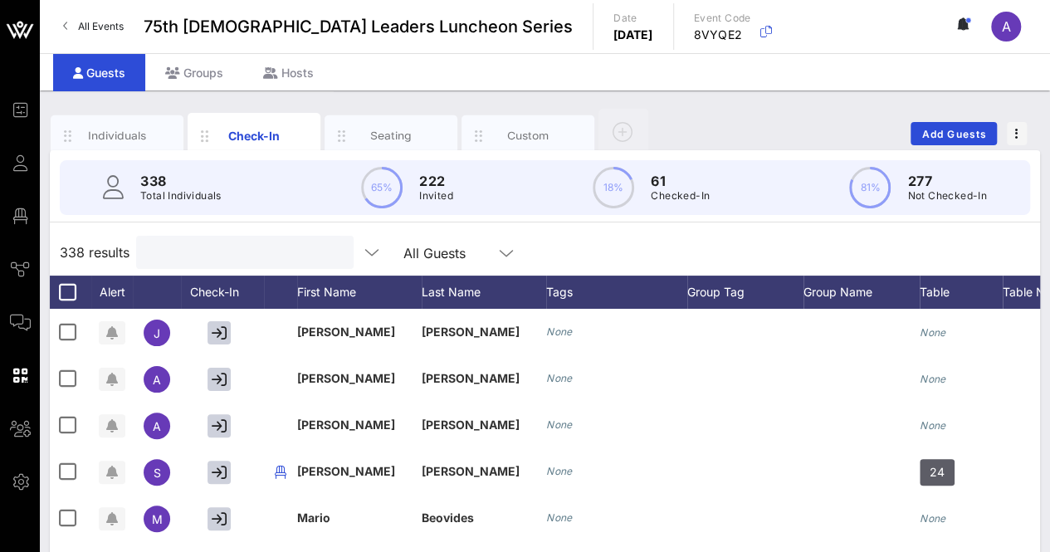
click at [208, 242] on input "text" at bounding box center [243, 253] width 194 height 22
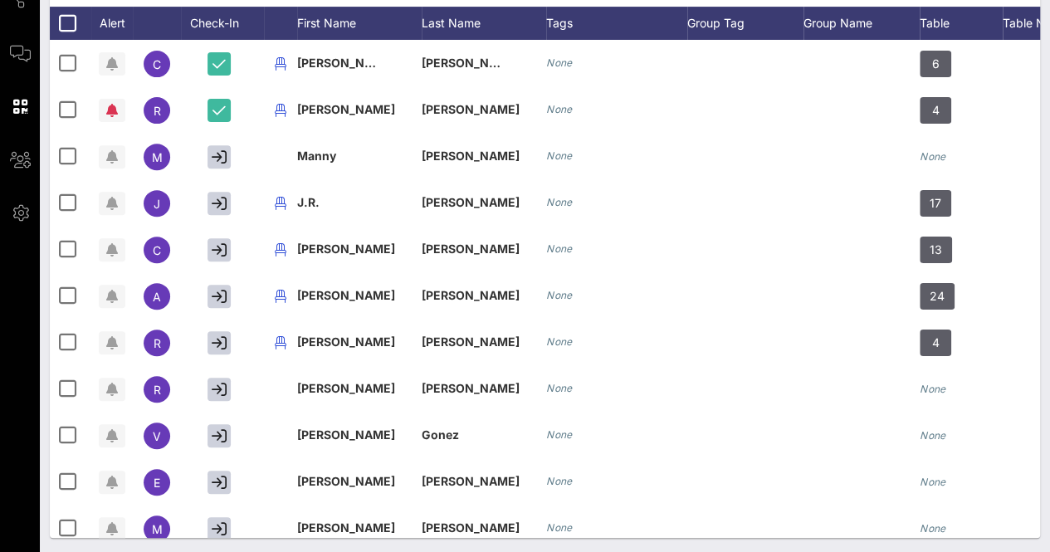
scroll to position [271, 0]
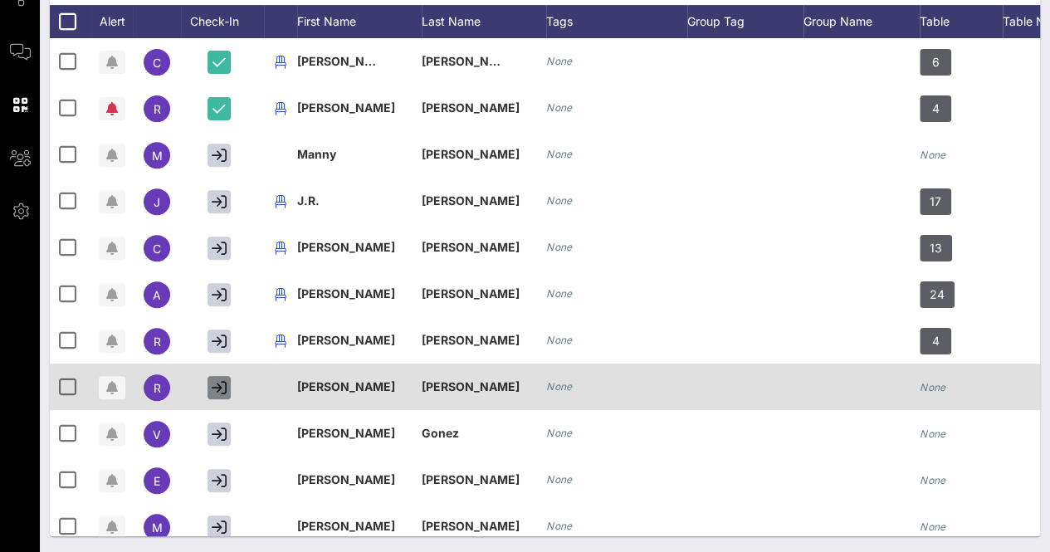
click at [226, 381] on icon "button" at bounding box center [219, 387] width 15 height 15
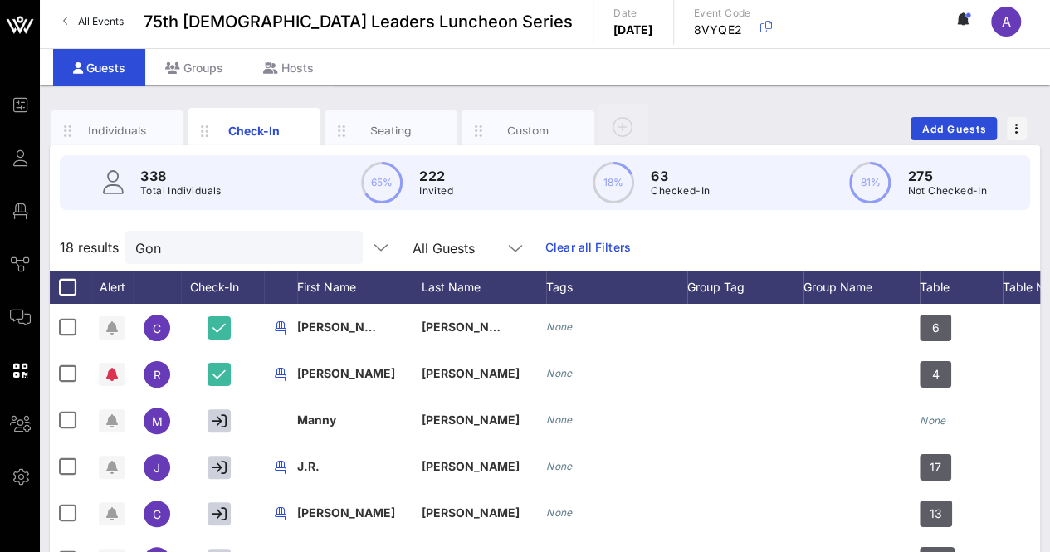
scroll to position [0, 0]
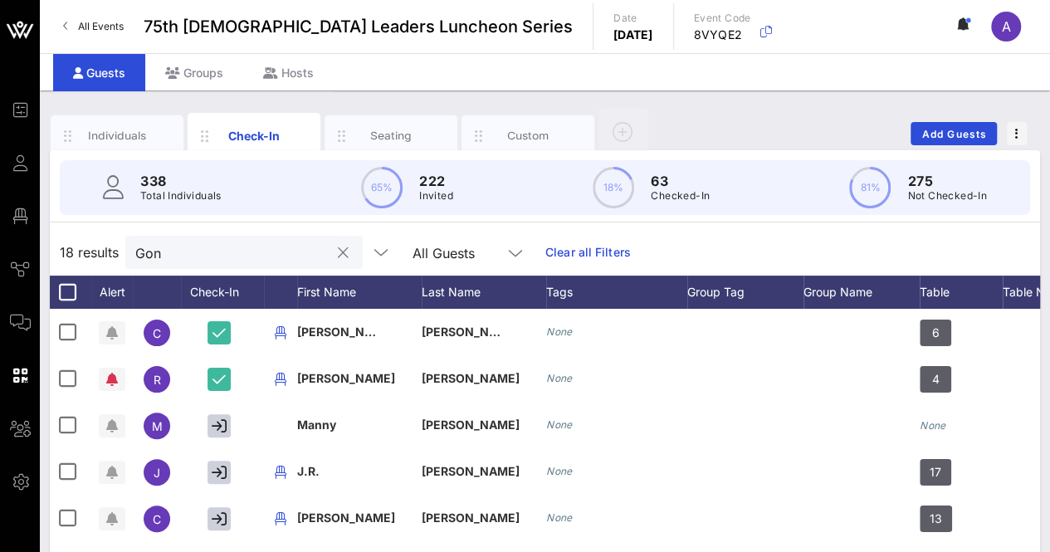
click at [191, 252] on input "Gon" at bounding box center [232, 253] width 194 height 22
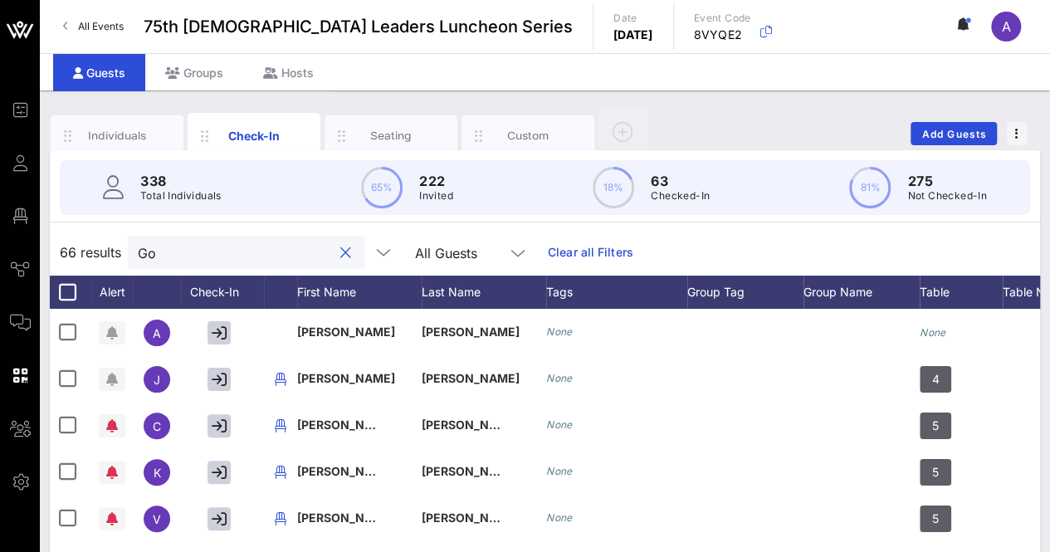
type input "G"
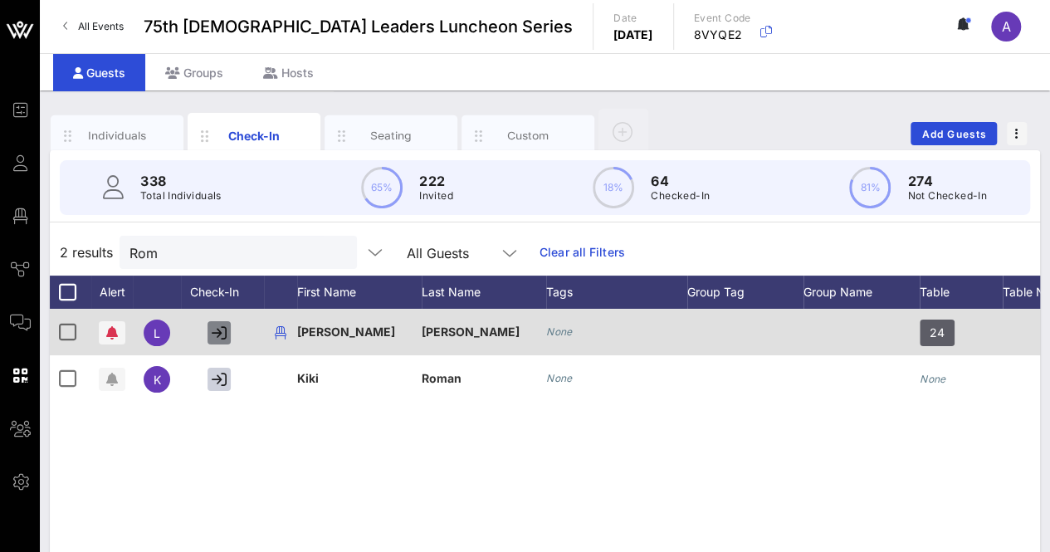
click at [222, 326] on icon "button" at bounding box center [219, 332] width 15 height 15
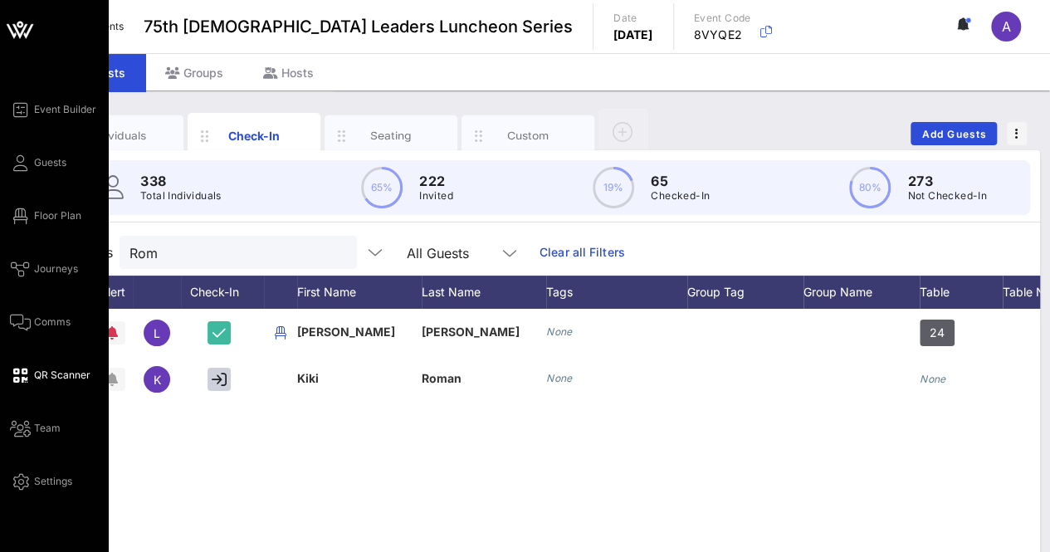
click at [46, 375] on span "QR Scanner" at bounding box center [62, 375] width 56 height 15
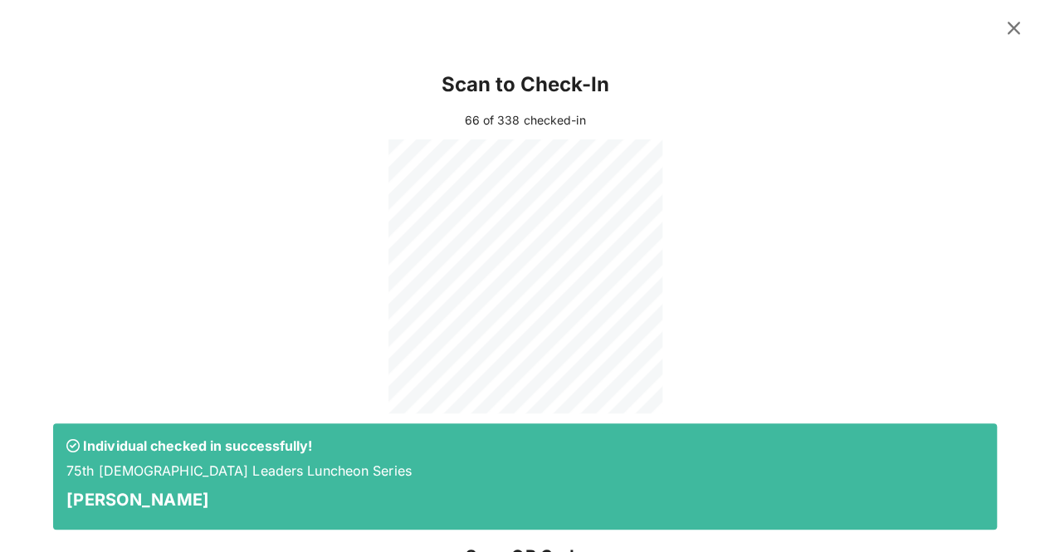
click at [1000, 28] on icon at bounding box center [1014, 27] width 28 height 29
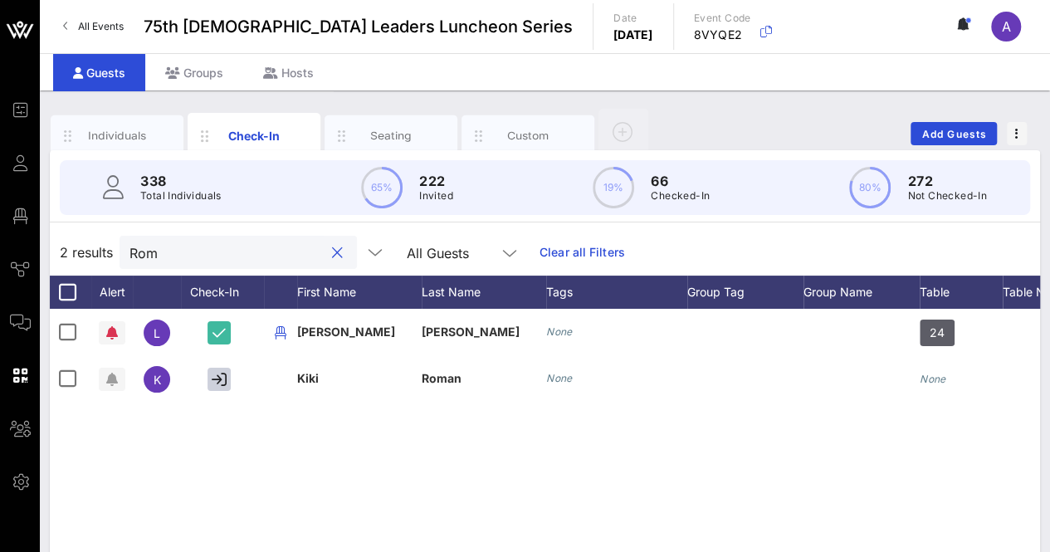
click at [274, 255] on input "Rom" at bounding box center [227, 253] width 194 height 22
type input "R"
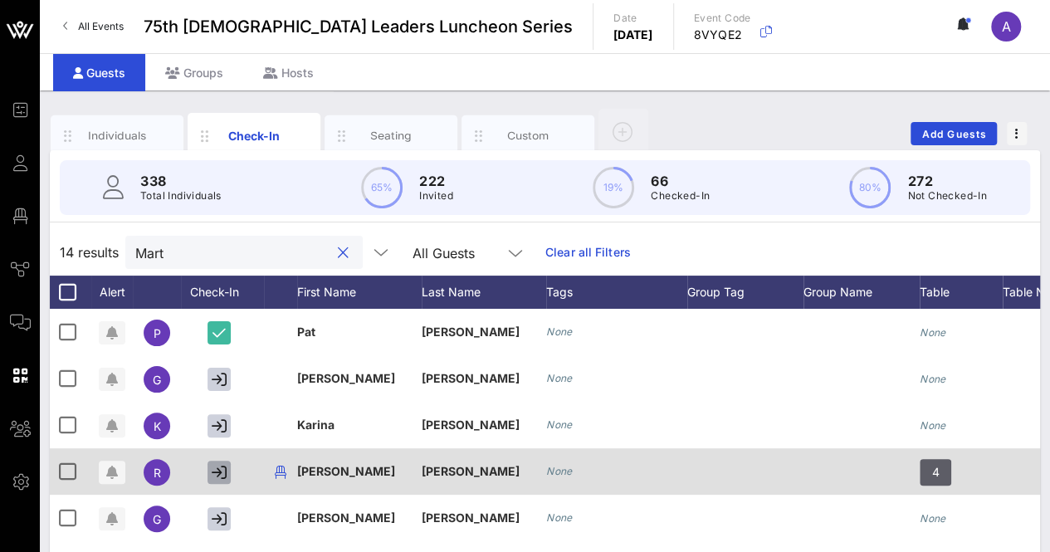
click at [214, 477] on icon "button" at bounding box center [219, 472] width 15 height 15
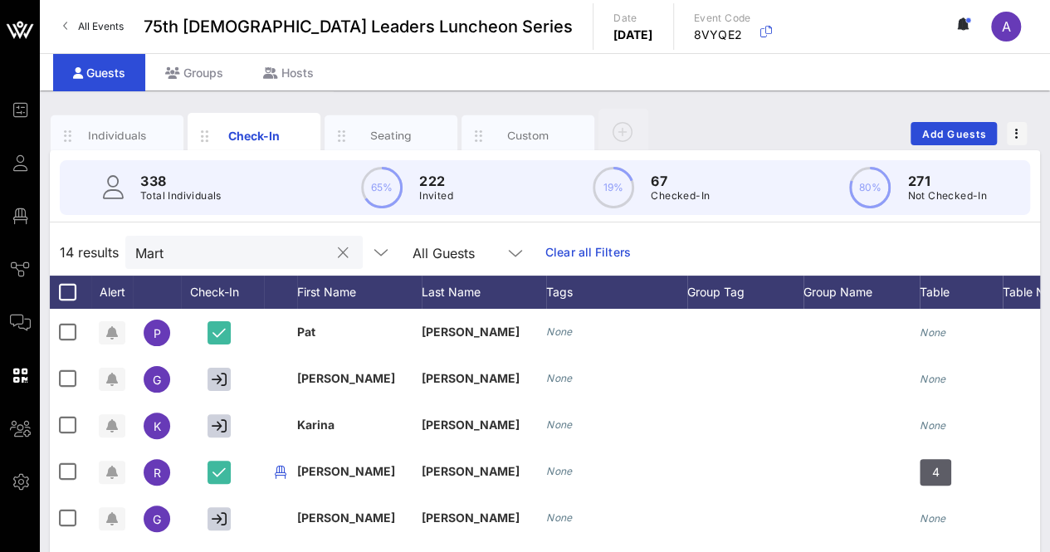
click at [203, 256] on input "Mart" at bounding box center [232, 253] width 194 height 22
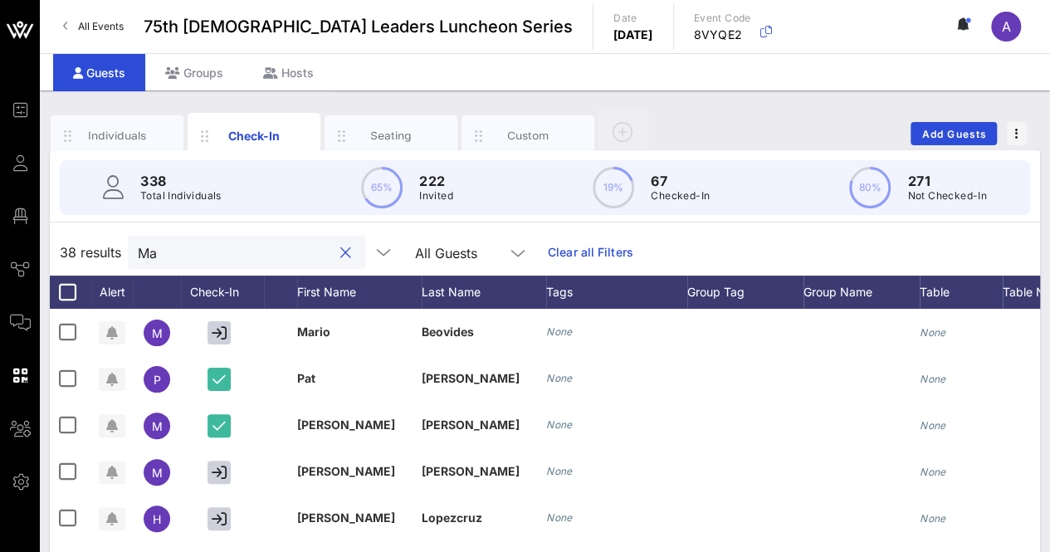
type input "M"
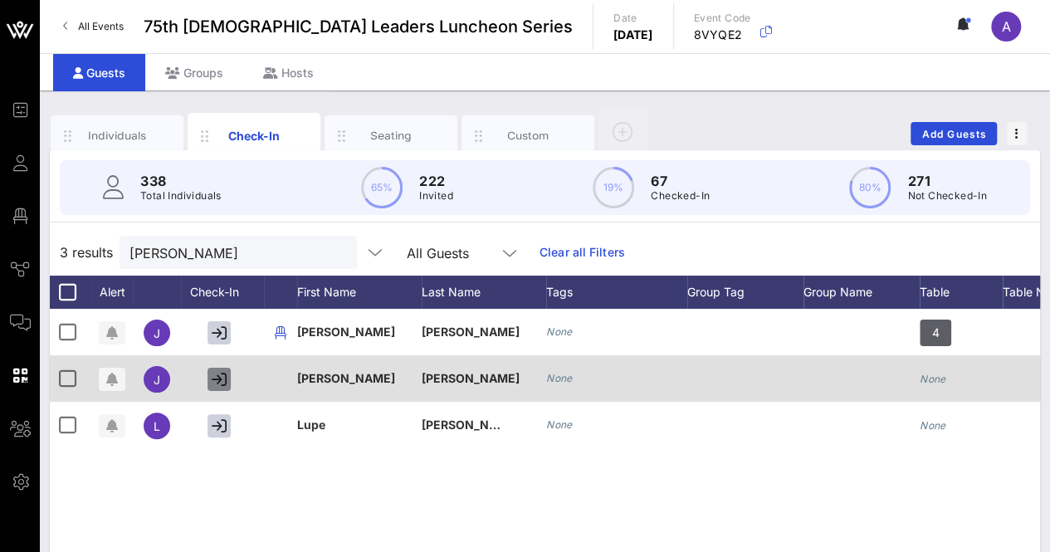
click at [214, 378] on icon "button" at bounding box center [219, 379] width 15 height 15
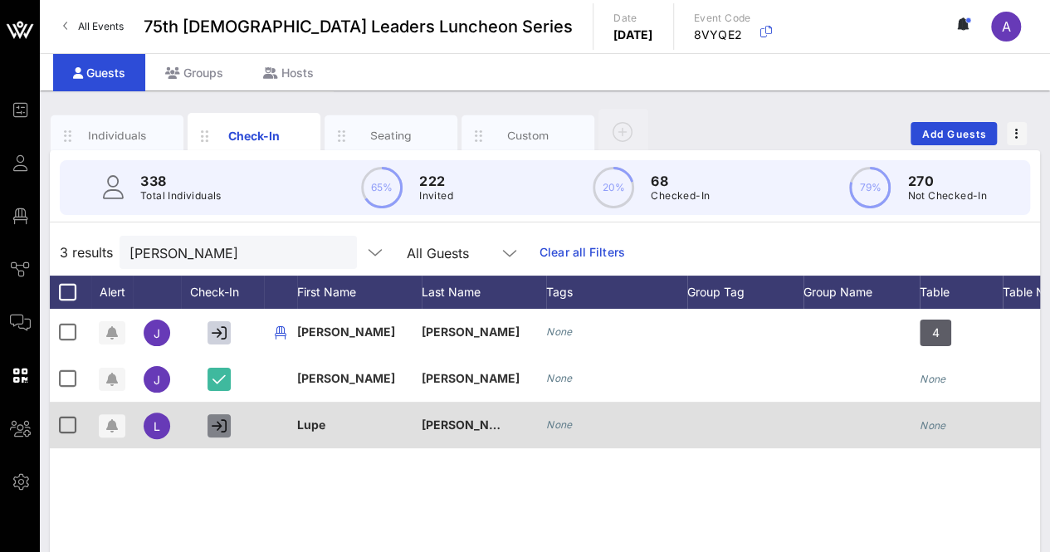
click at [219, 426] on icon "button" at bounding box center [219, 425] width 15 height 15
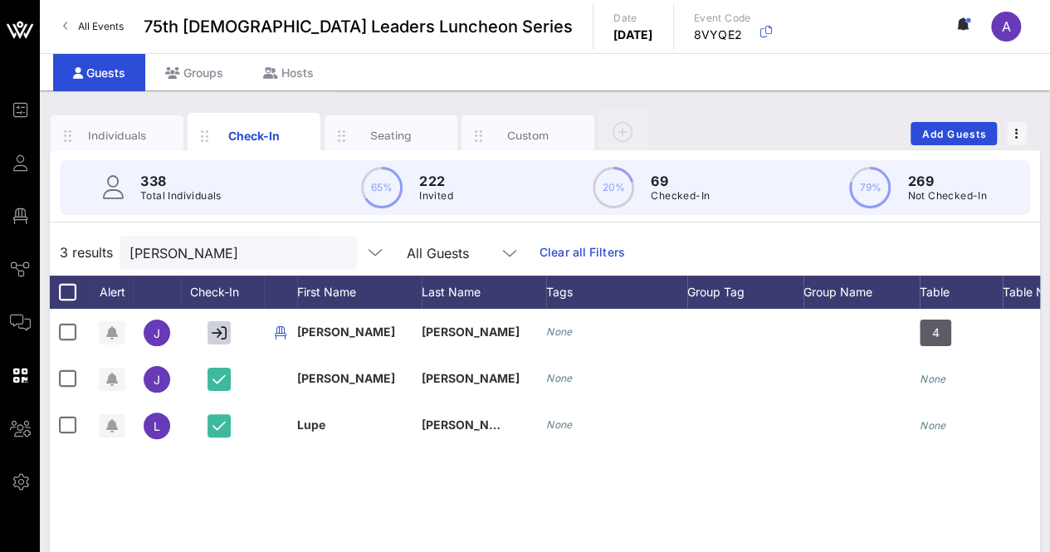
click at [194, 232] on div "3 results [PERSON_NAME] All Guests Clear all Filters" at bounding box center [545, 252] width 991 height 46
click at [191, 247] on input "[PERSON_NAME]" at bounding box center [227, 253] width 194 height 22
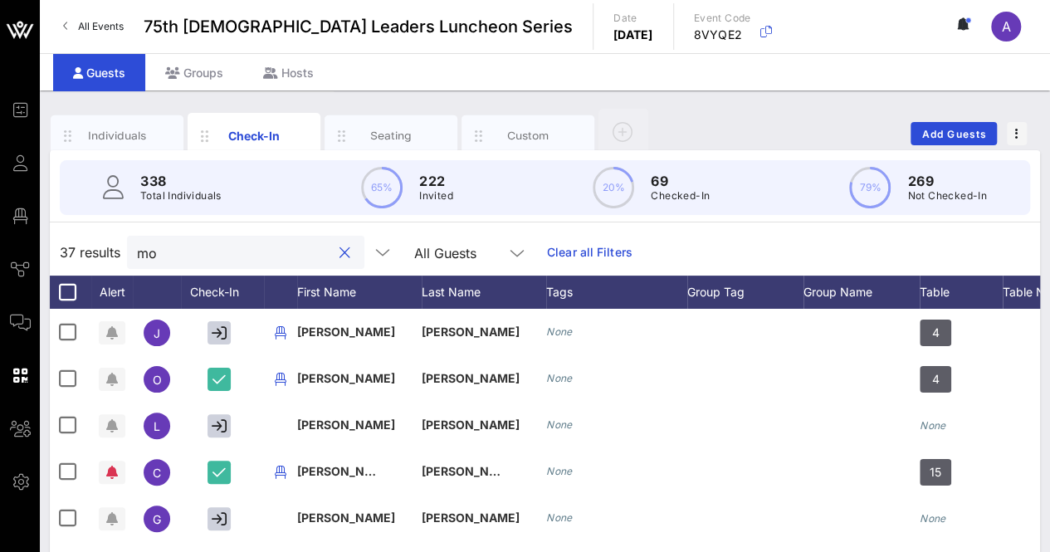
type input "m"
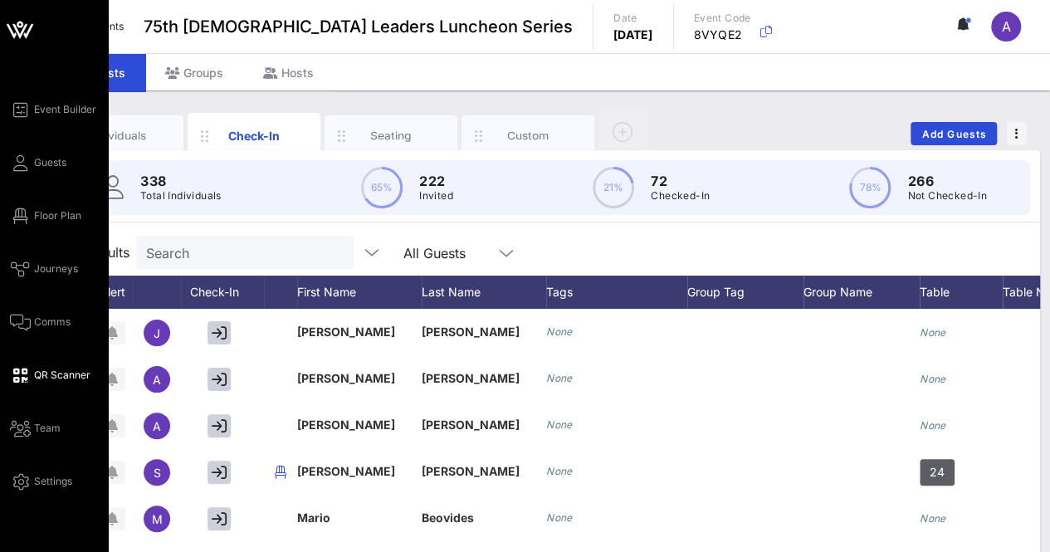
click at [55, 374] on span "QR Scanner" at bounding box center [62, 375] width 56 height 15
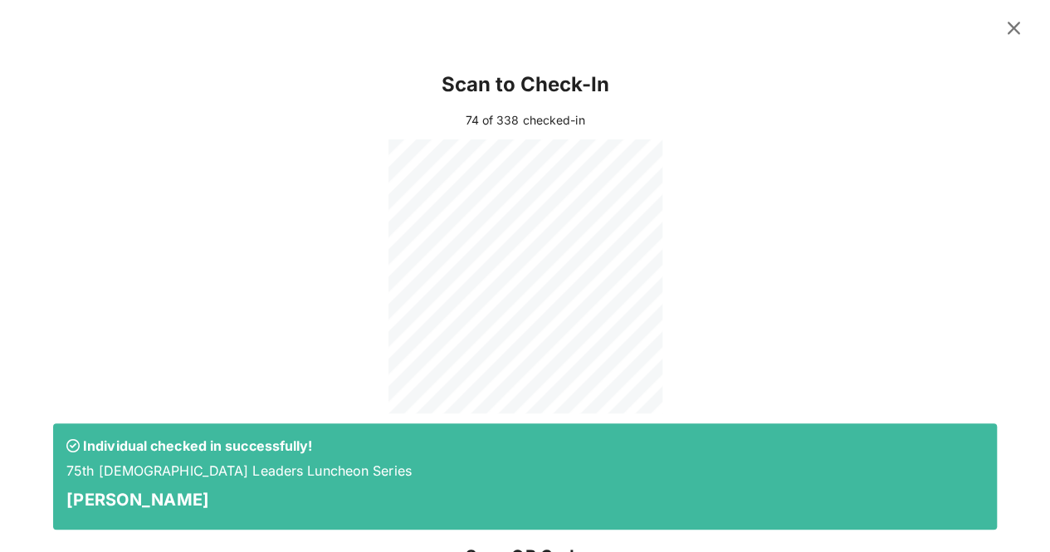
click at [1006, 31] on icon at bounding box center [1014, 28] width 24 height 22
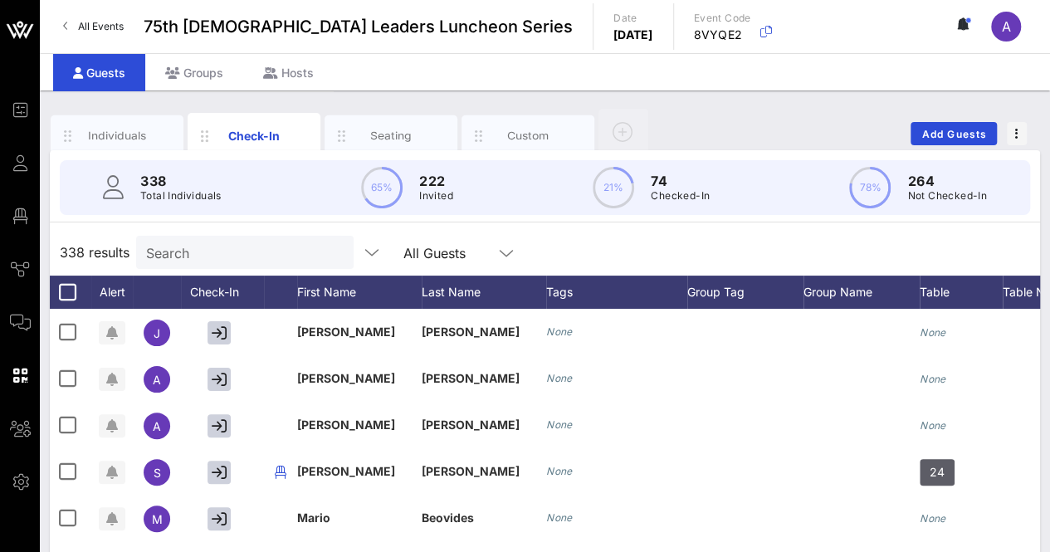
click at [306, 252] on input "Search" at bounding box center [243, 253] width 194 height 22
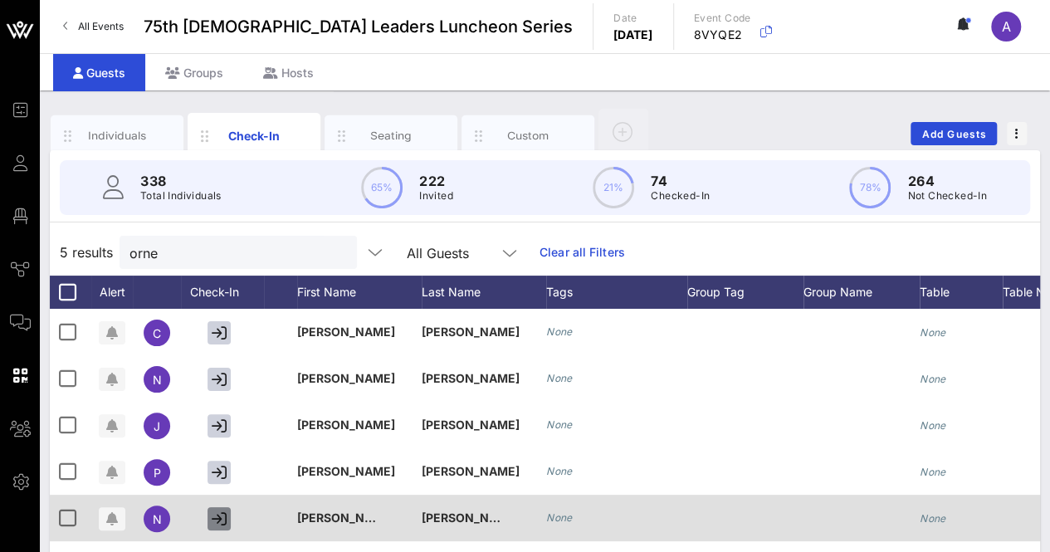
click at [227, 516] on button "button" at bounding box center [219, 518] width 23 height 23
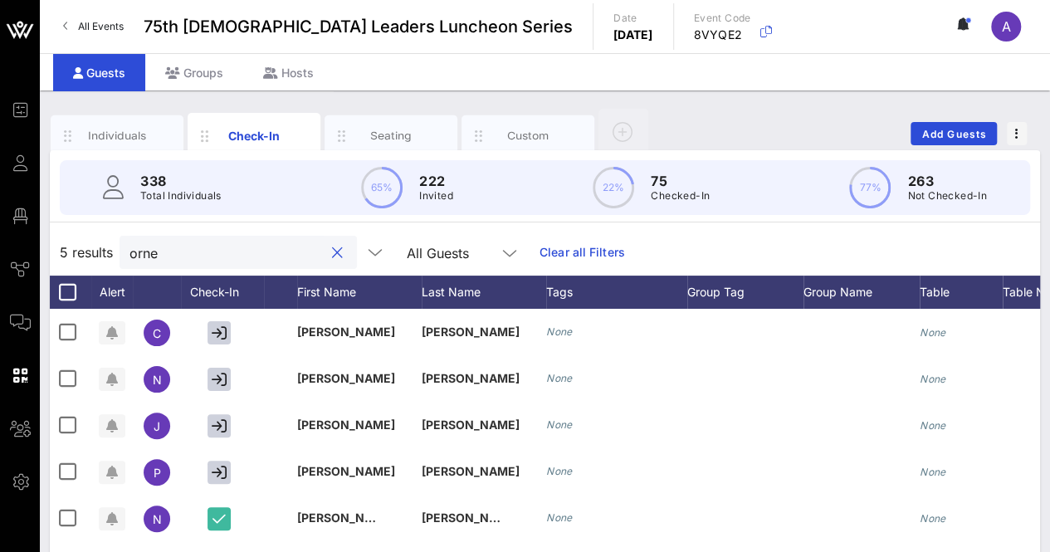
click at [176, 248] on input "orne" at bounding box center [227, 253] width 194 height 22
type input "o"
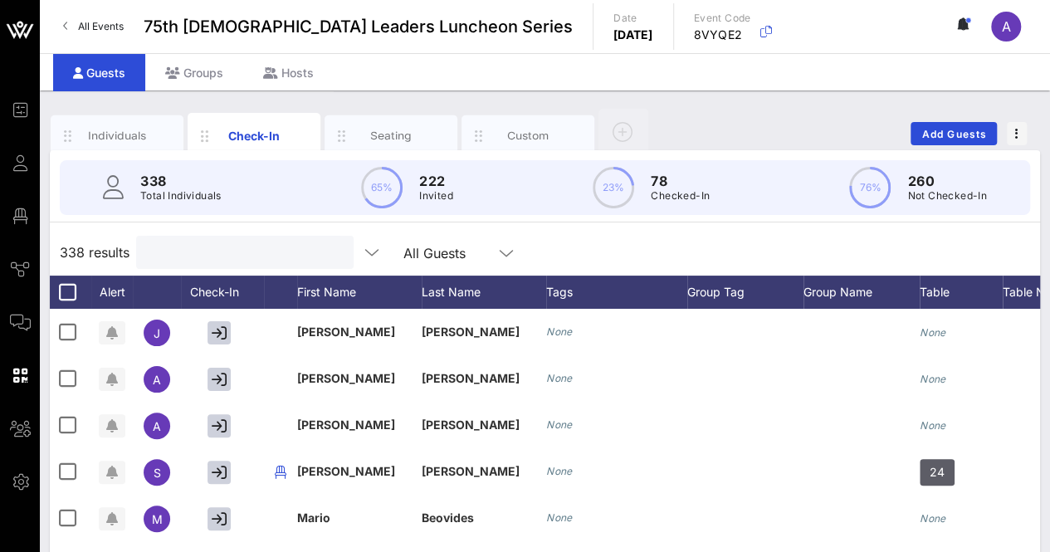
click at [183, 260] on input "text" at bounding box center [243, 253] width 194 height 22
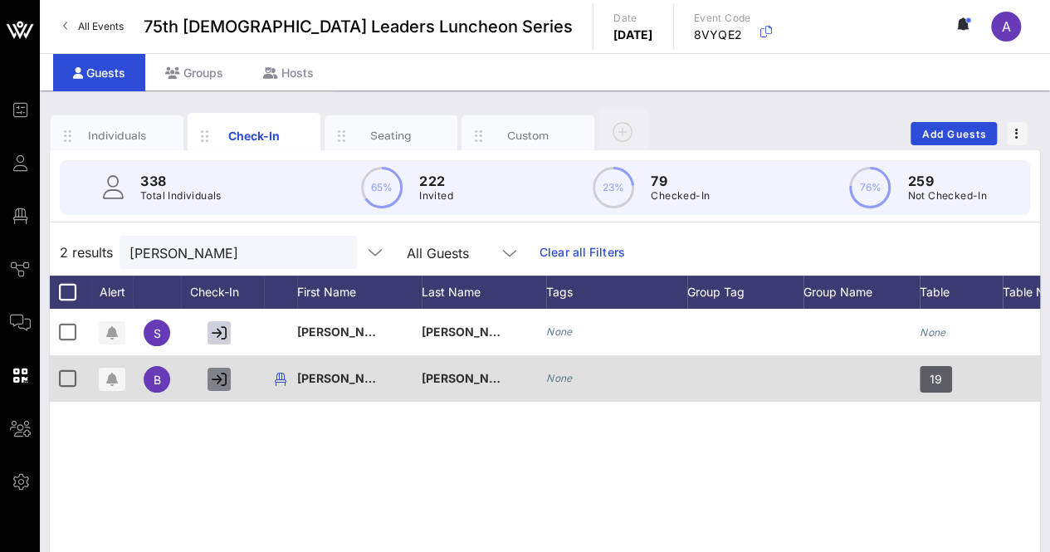
click at [220, 374] on icon "button" at bounding box center [219, 379] width 15 height 15
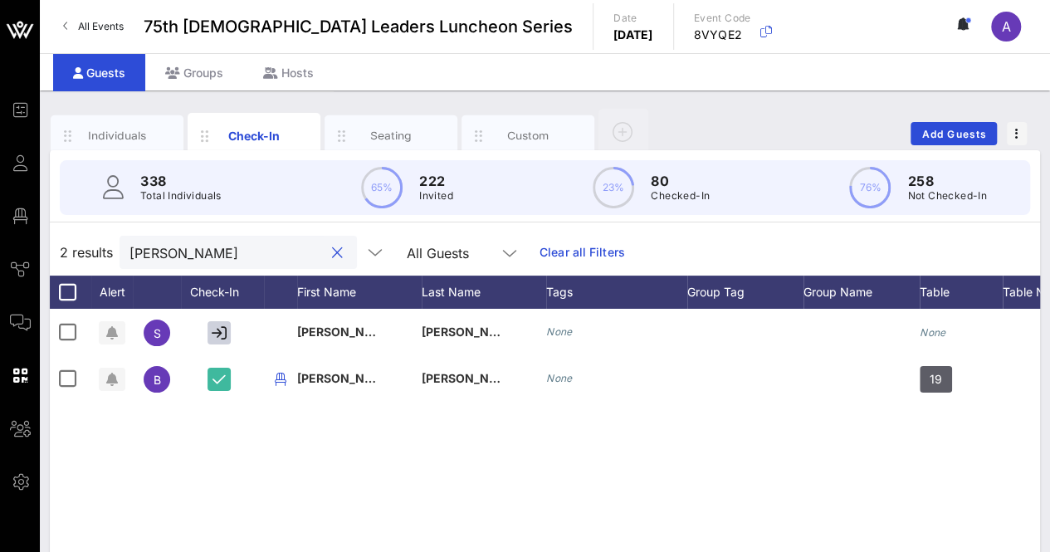
click at [232, 256] on input "[PERSON_NAME]" at bounding box center [227, 253] width 194 height 22
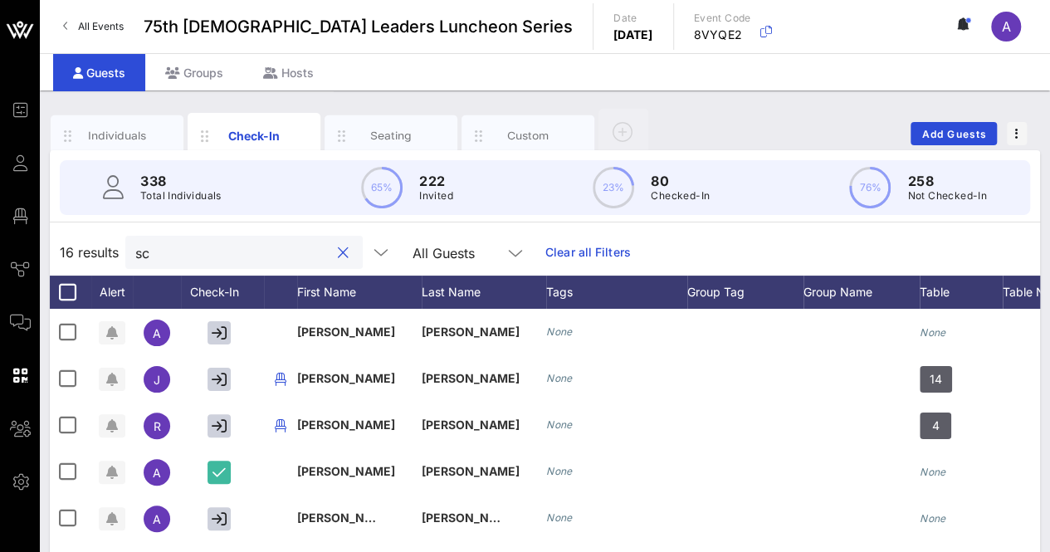
type input "s"
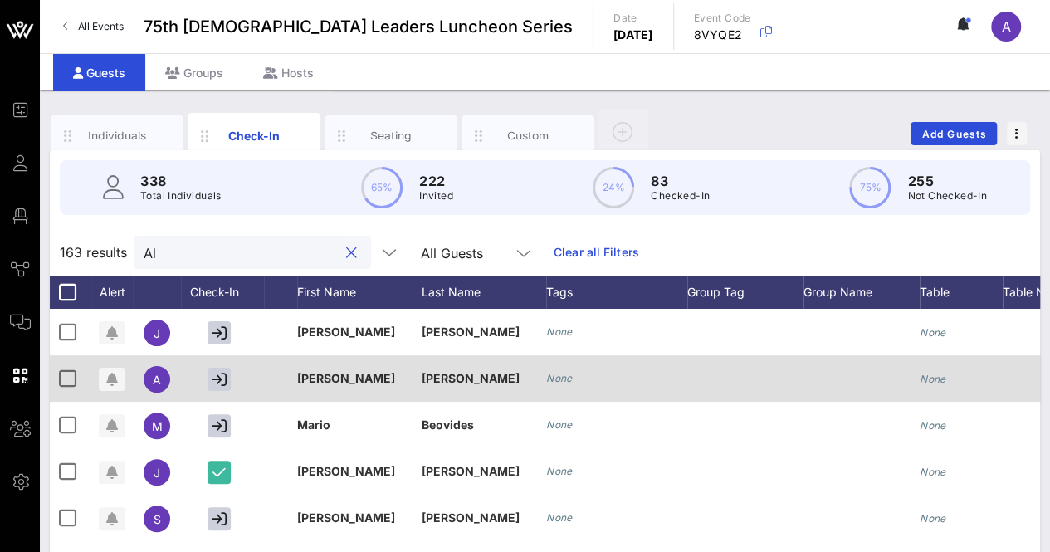
type input "A"
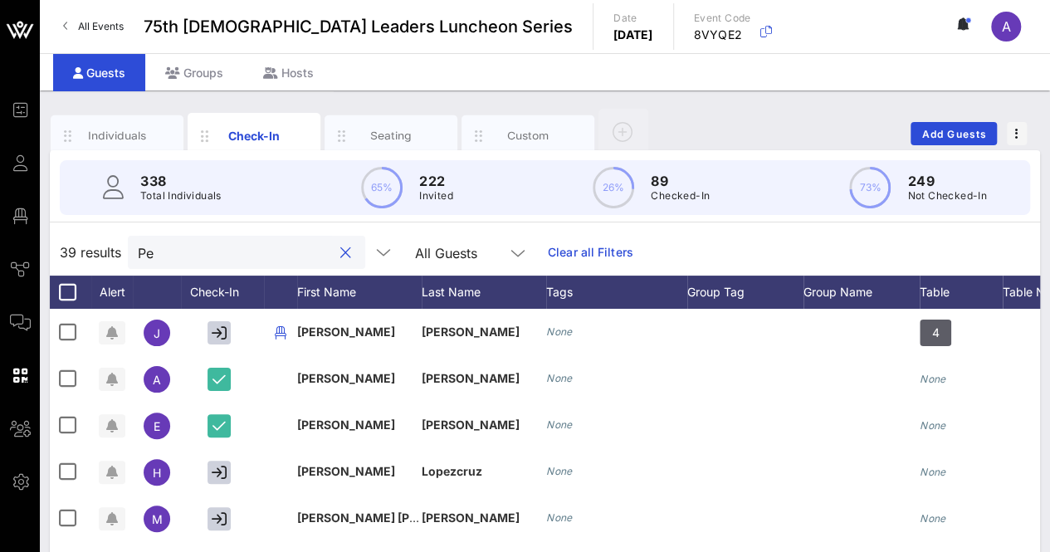
type input "P"
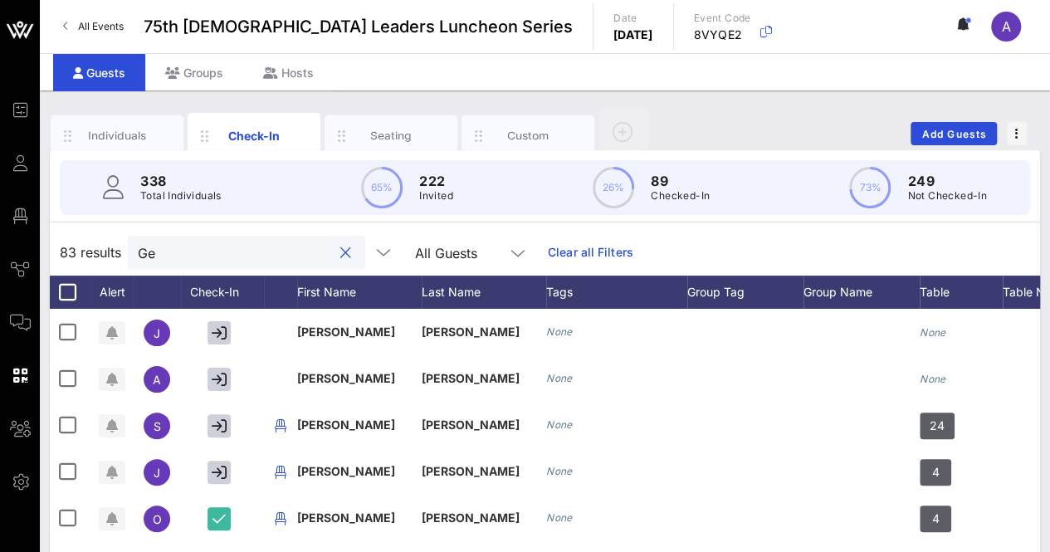
type input "G"
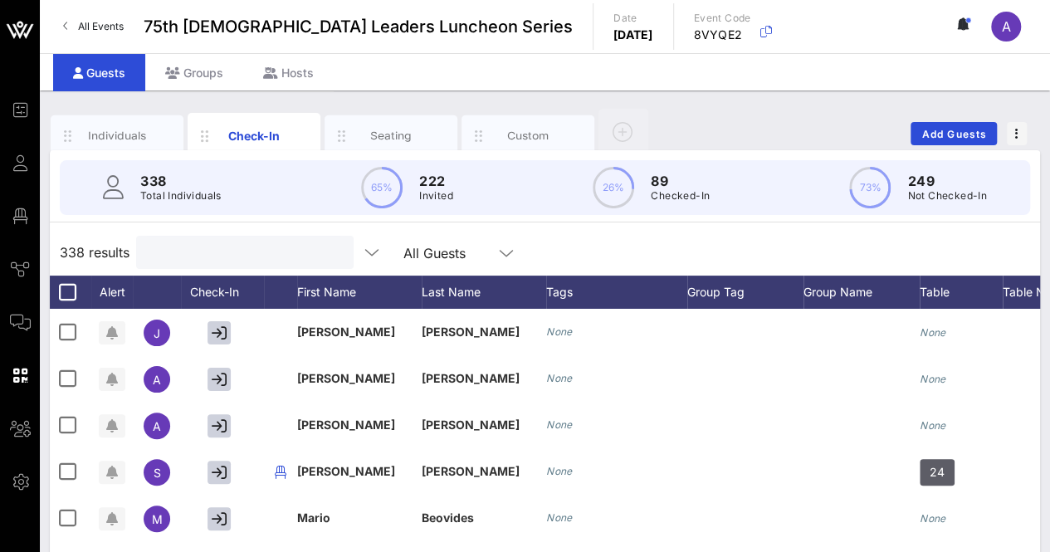
type input "l"
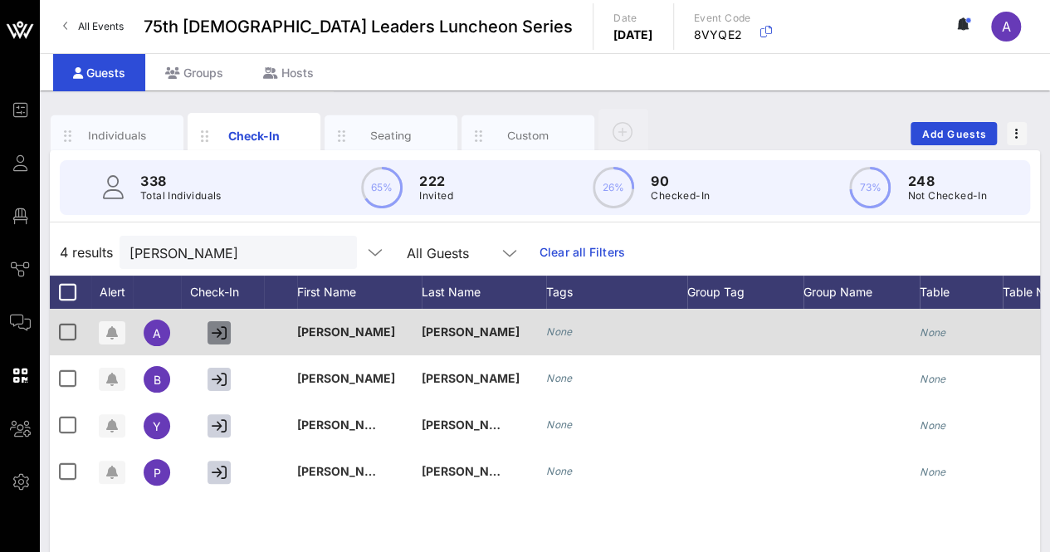
click at [223, 340] on button "button" at bounding box center [219, 332] width 23 height 23
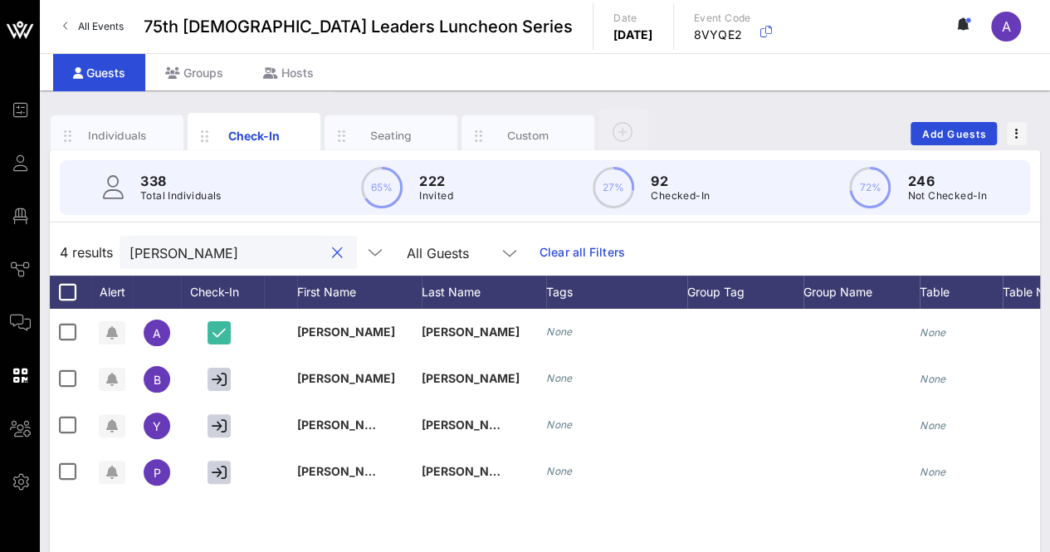
click at [203, 259] on input "[PERSON_NAME]" at bounding box center [227, 253] width 194 height 22
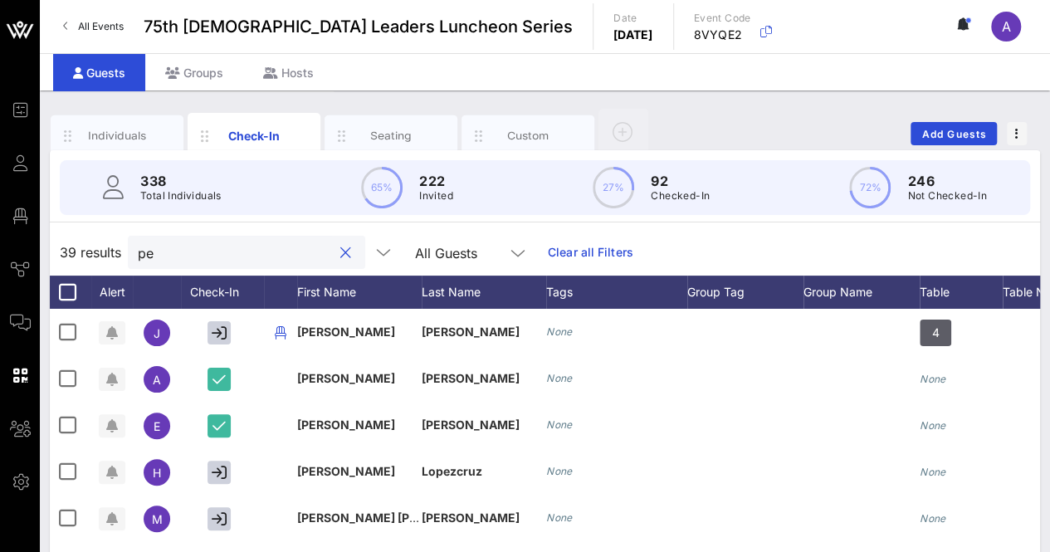
type input "p"
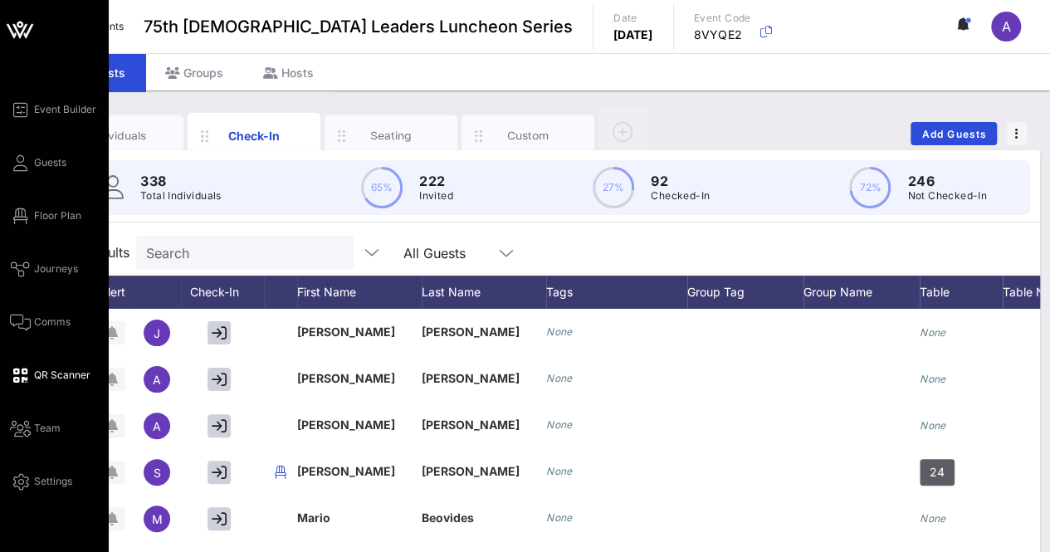
click at [56, 368] on span "QR Scanner" at bounding box center [62, 375] width 56 height 15
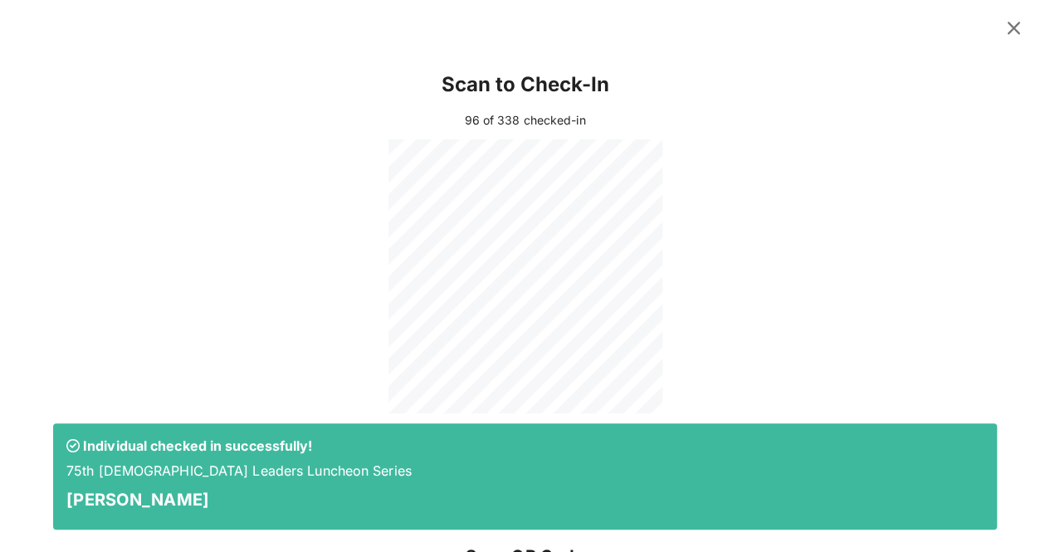
click at [1002, 22] on icon at bounding box center [1013, 27] width 23 height 21
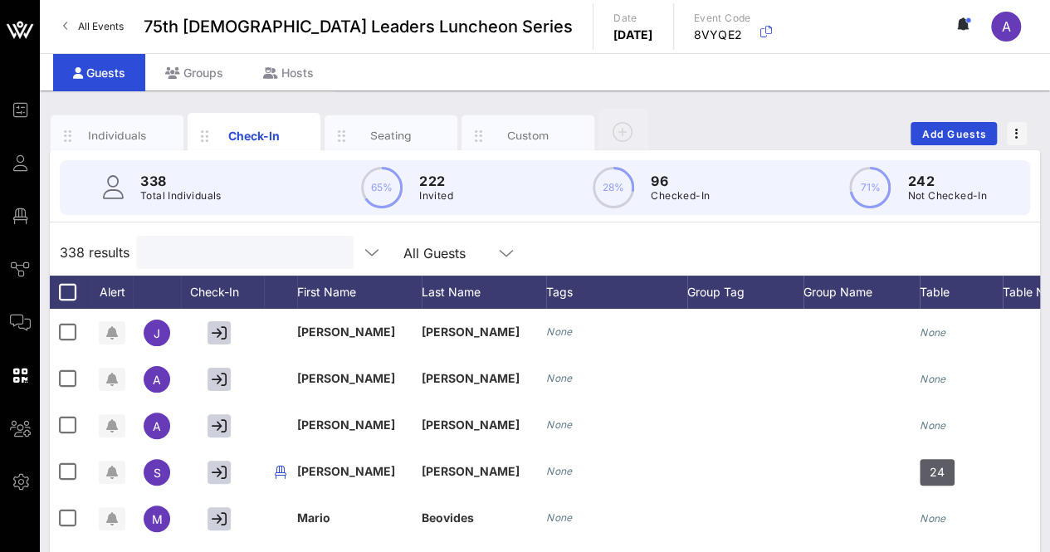
click at [246, 257] on input "text" at bounding box center [243, 253] width 194 height 22
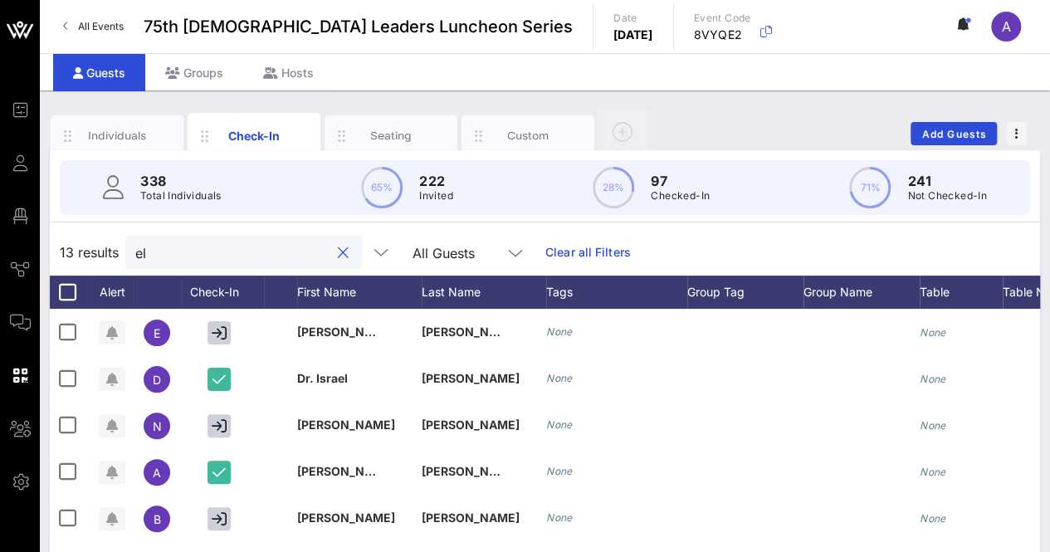
type input "e"
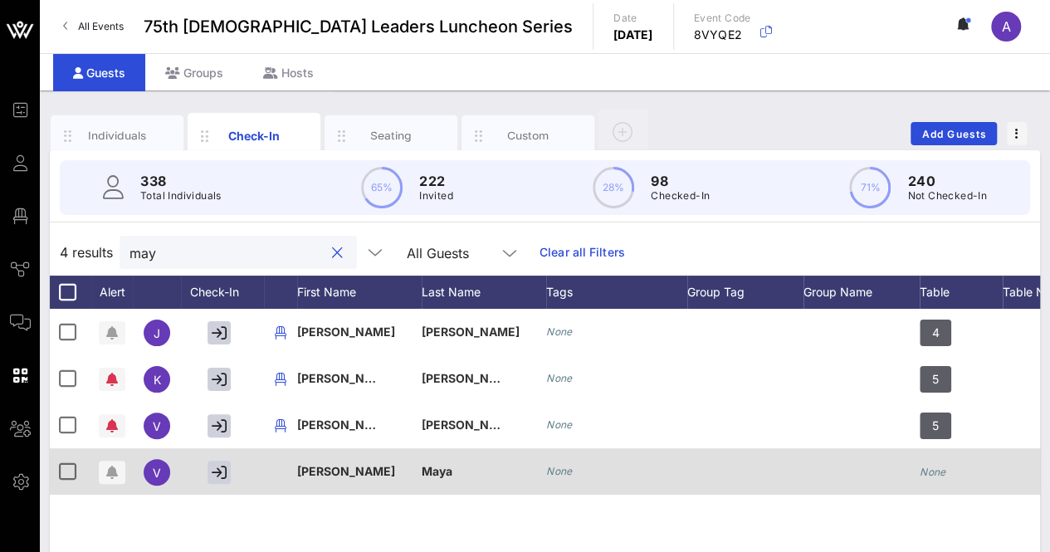
click at [257, 476] on div at bounding box center [222, 471] width 83 height 46
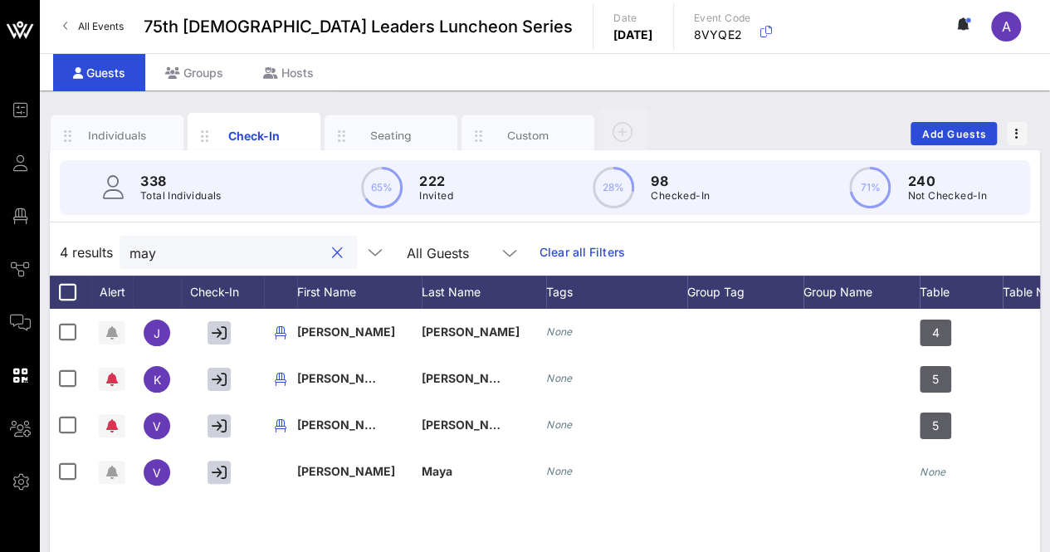
click at [169, 252] on input "may" at bounding box center [227, 253] width 194 height 22
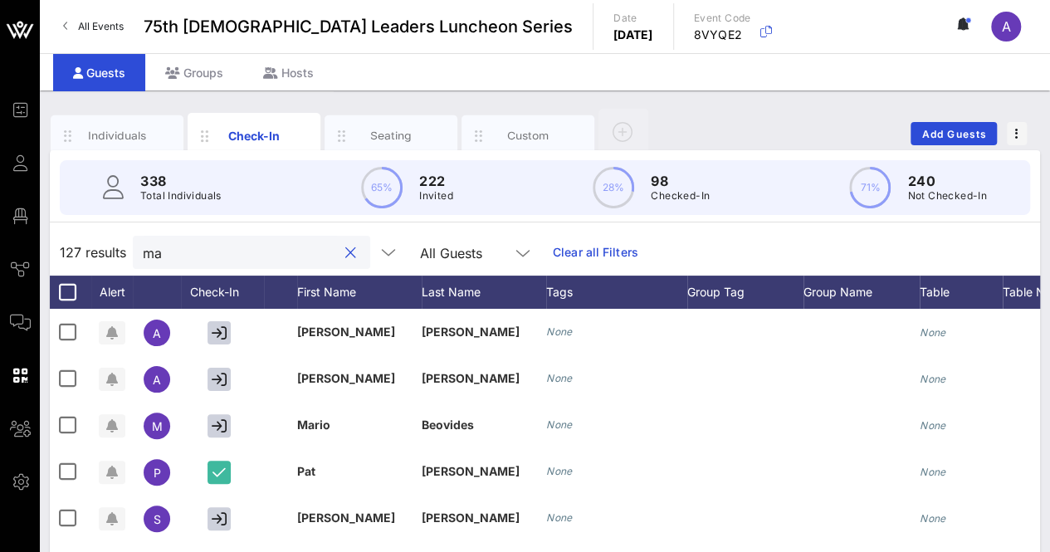
type input "m"
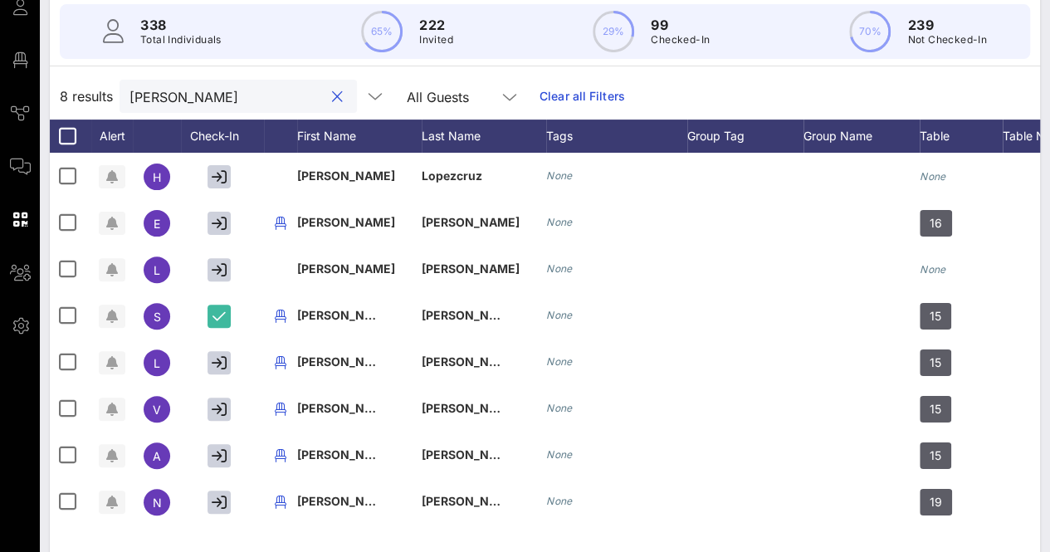
scroll to position [166, 0]
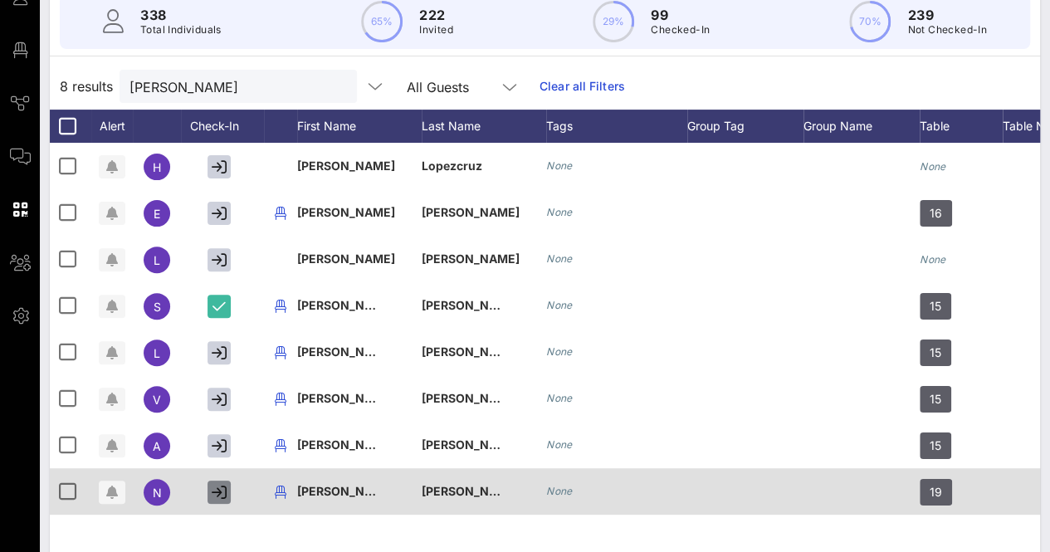
click at [223, 490] on icon "button" at bounding box center [219, 492] width 15 height 15
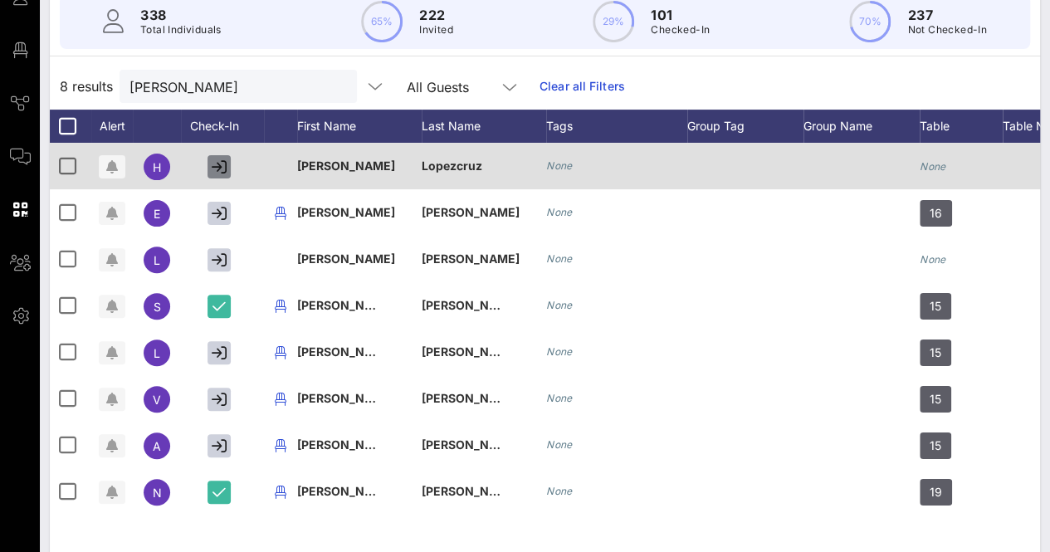
click at [211, 169] on button "button" at bounding box center [219, 166] width 23 height 23
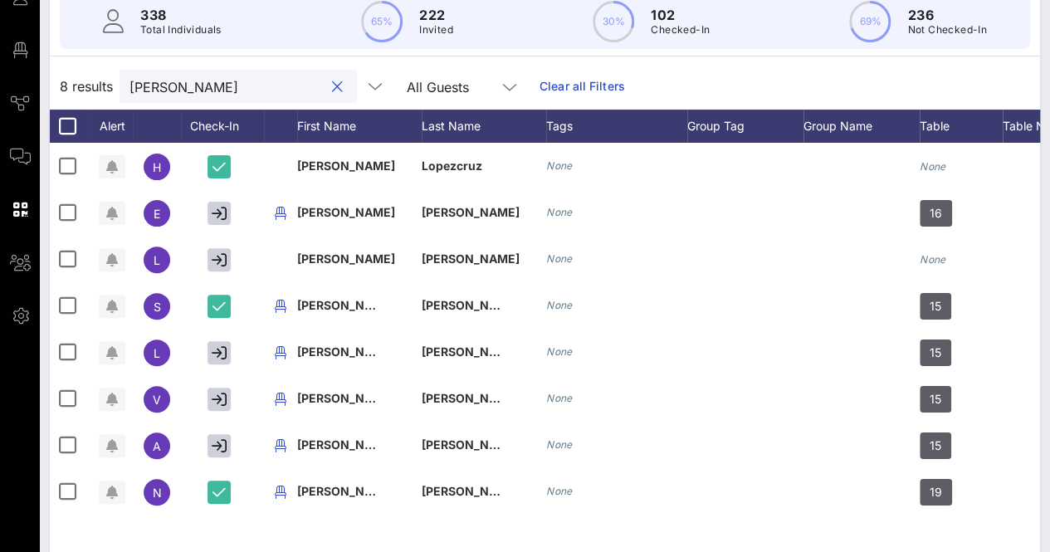
click at [199, 91] on input "[PERSON_NAME]" at bounding box center [227, 87] width 194 height 22
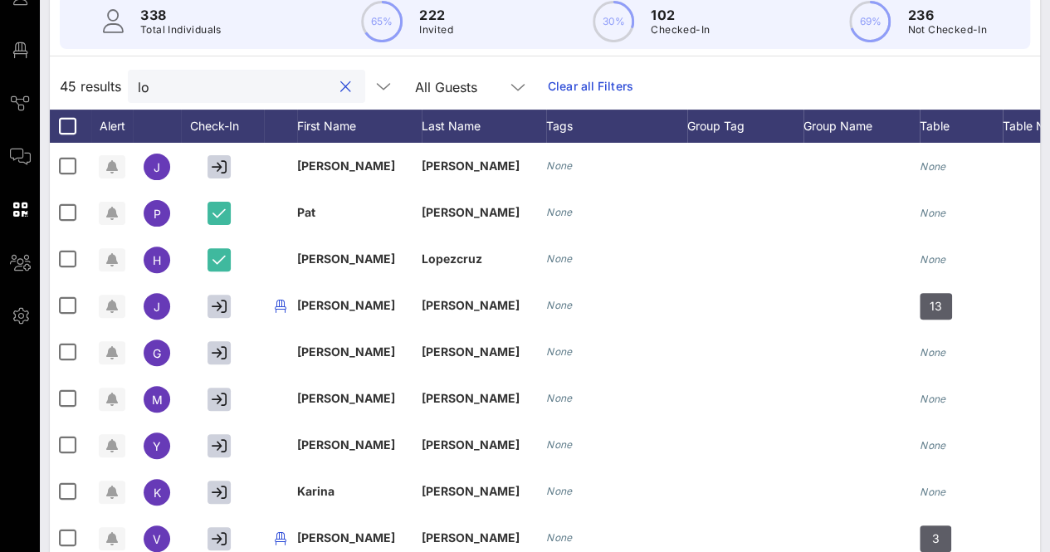
type input "l"
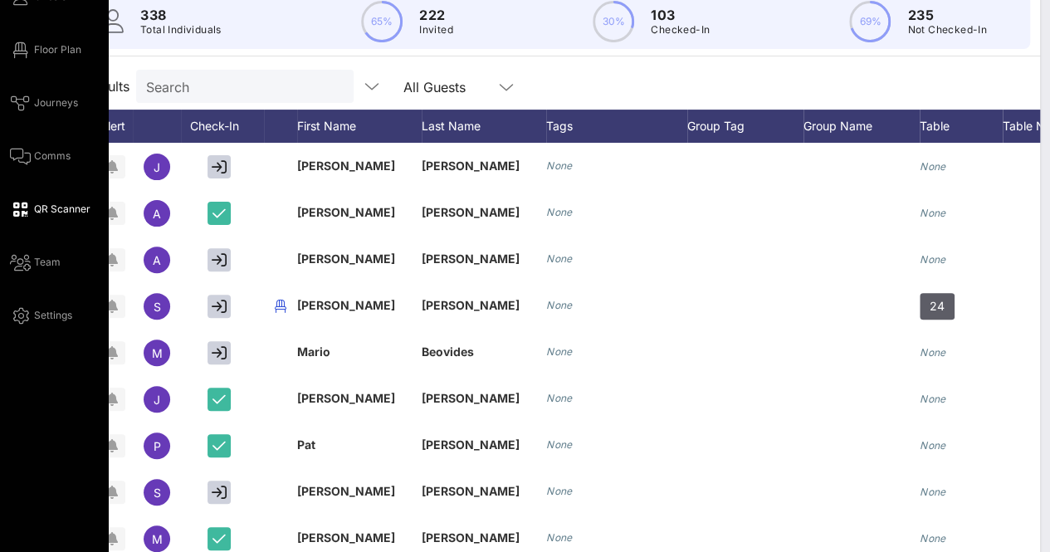
click at [56, 206] on span "QR Scanner" at bounding box center [62, 209] width 56 height 15
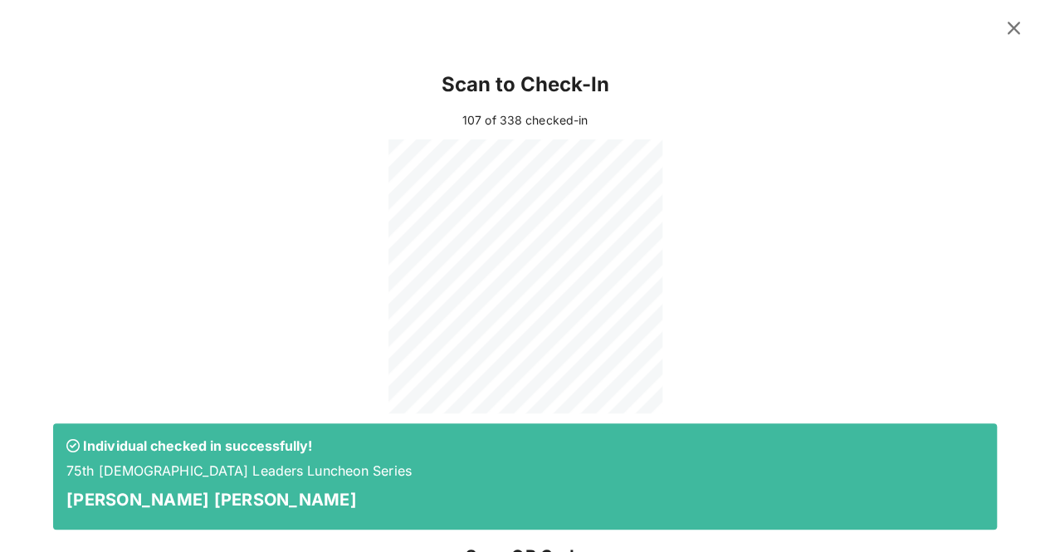
click at [1004, 21] on icon at bounding box center [1013, 27] width 23 height 21
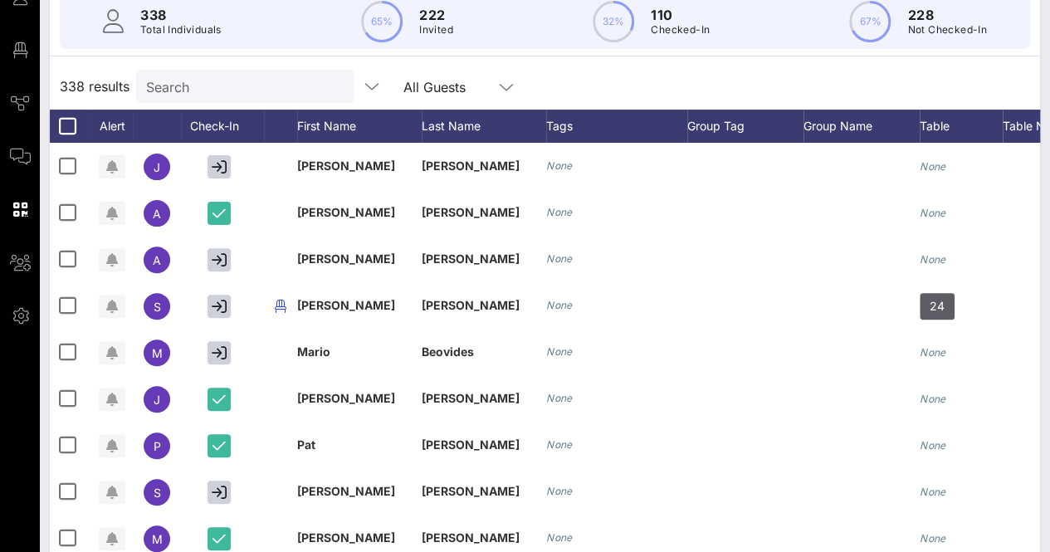
click at [186, 72] on div "Search" at bounding box center [243, 86] width 194 height 33
click at [186, 72] on div at bounding box center [243, 86] width 194 height 33
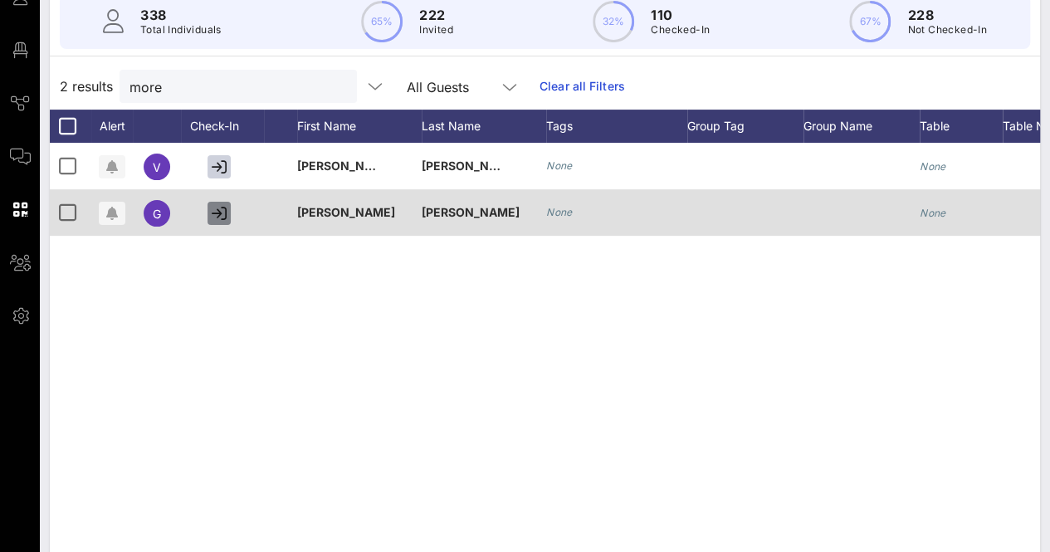
click at [224, 208] on icon "button" at bounding box center [219, 213] width 15 height 15
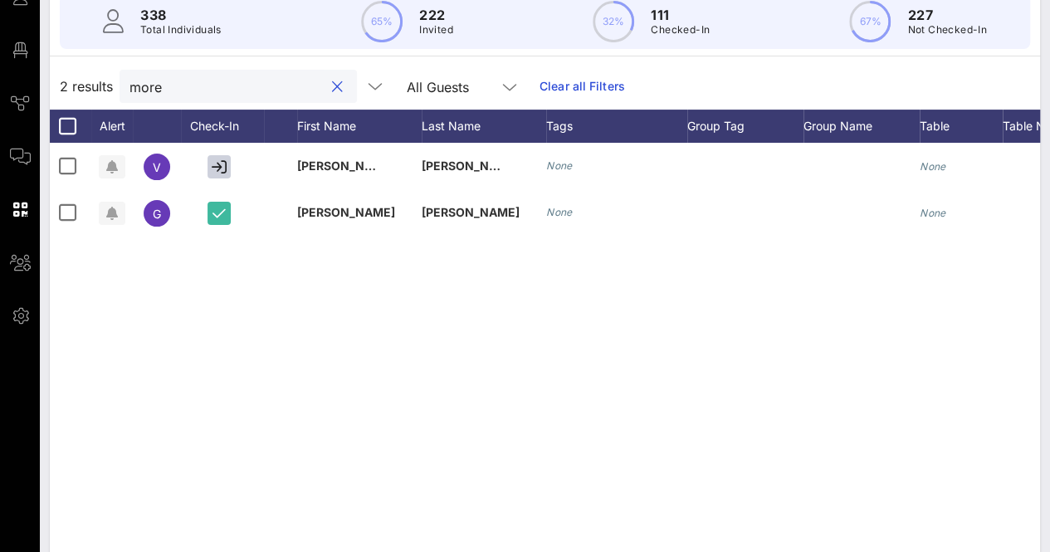
click at [183, 89] on input "more" at bounding box center [227, 87] width 194 height 22
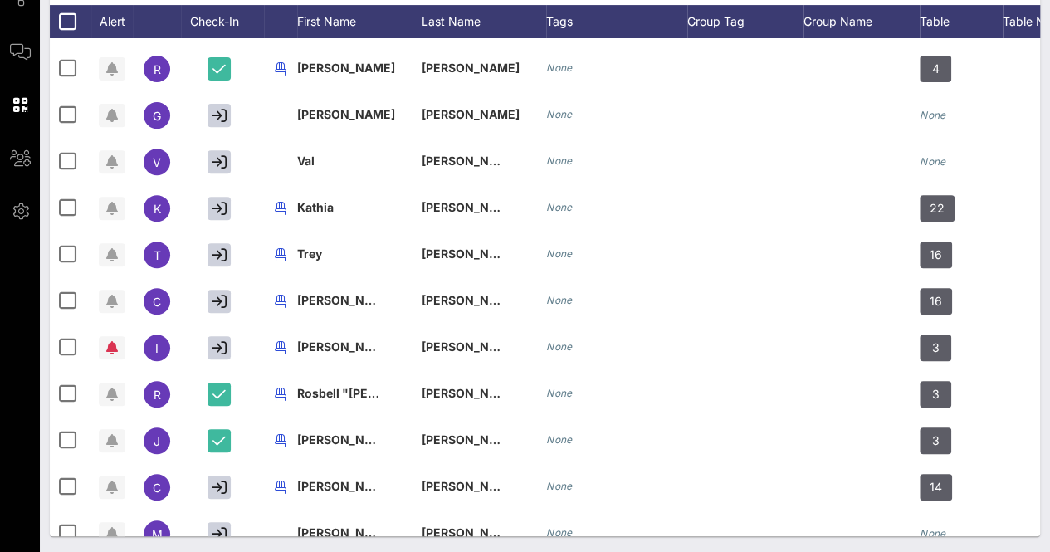
scroll to position [165, 0]
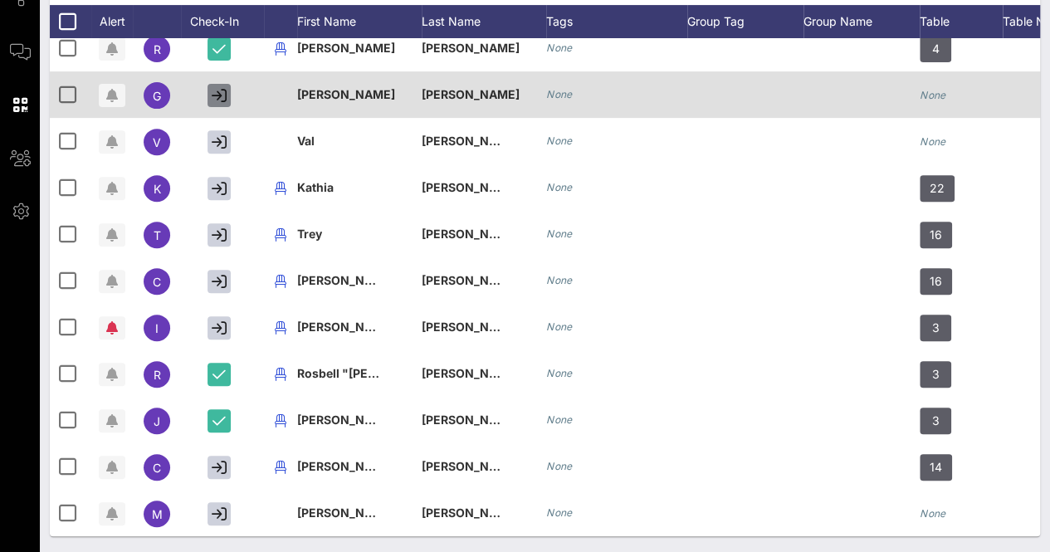
click at [212, 88] on icon "button" at bounding box center [219, 95] width 15 height 15
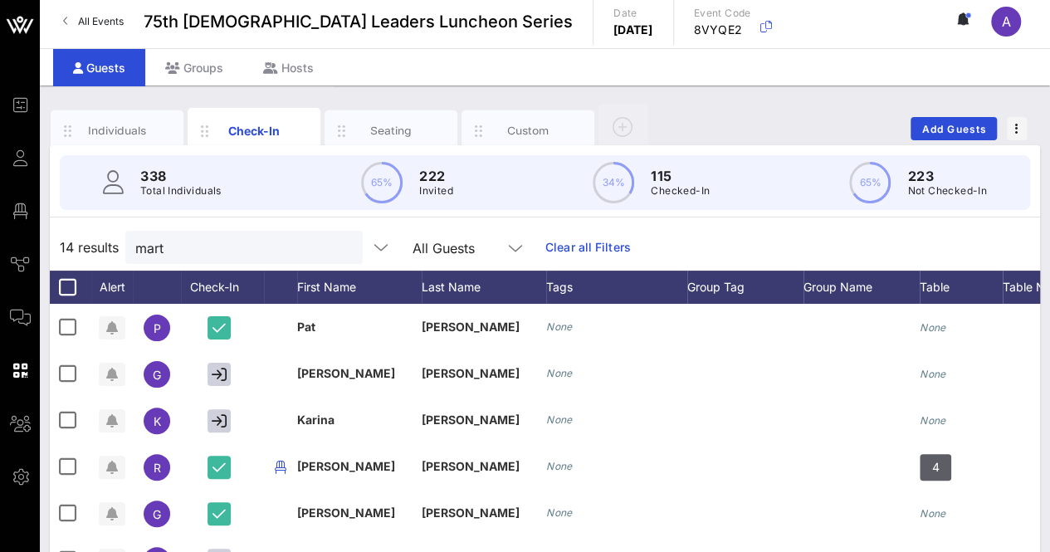
scroll to position [0, 0]
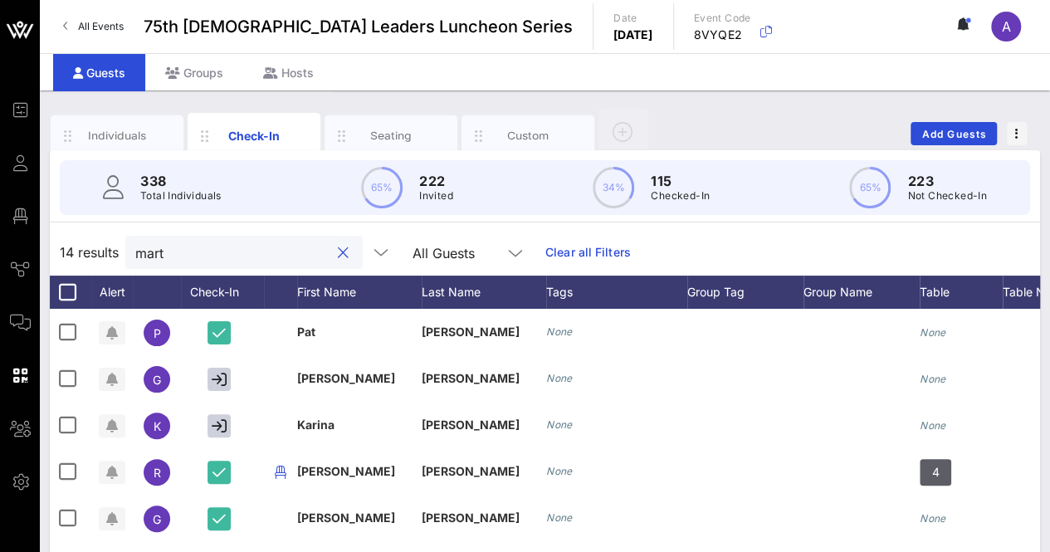
click at [209, 244] on input "mart" at bounding box center [232, 253] width 194 height 22
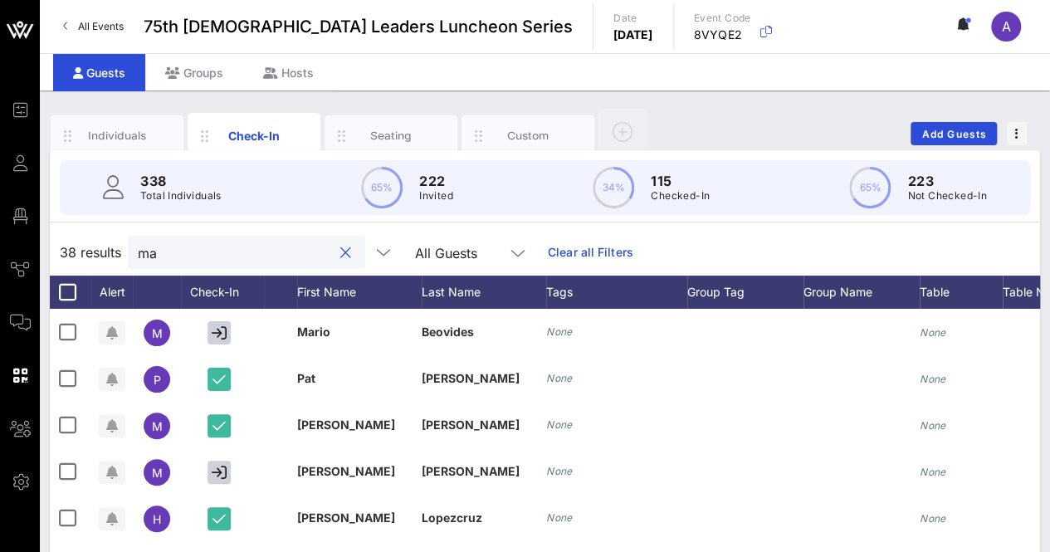
type input "m"
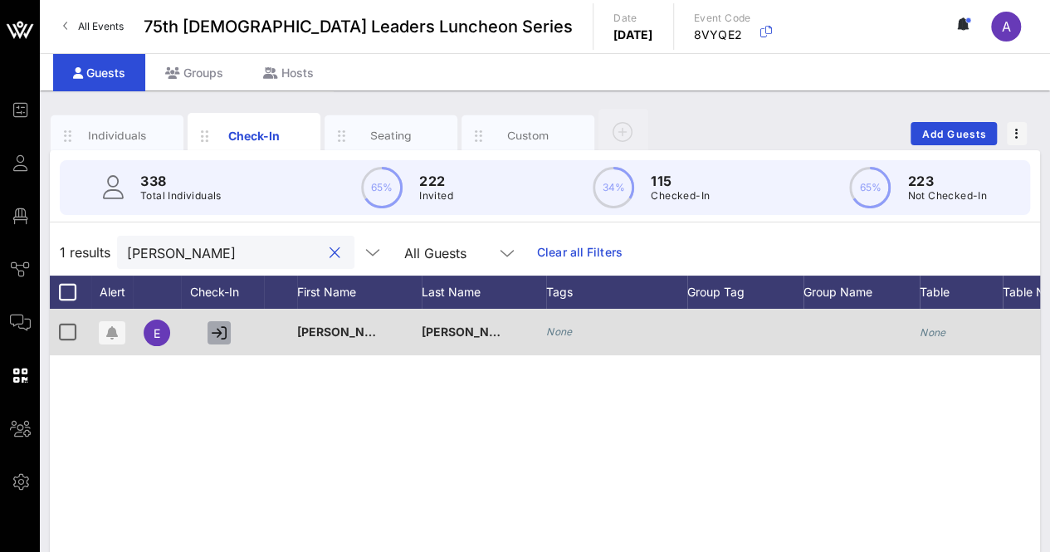
click at [218, 329] on icon "button" at bounding box center [219, 332] width 15 height 15
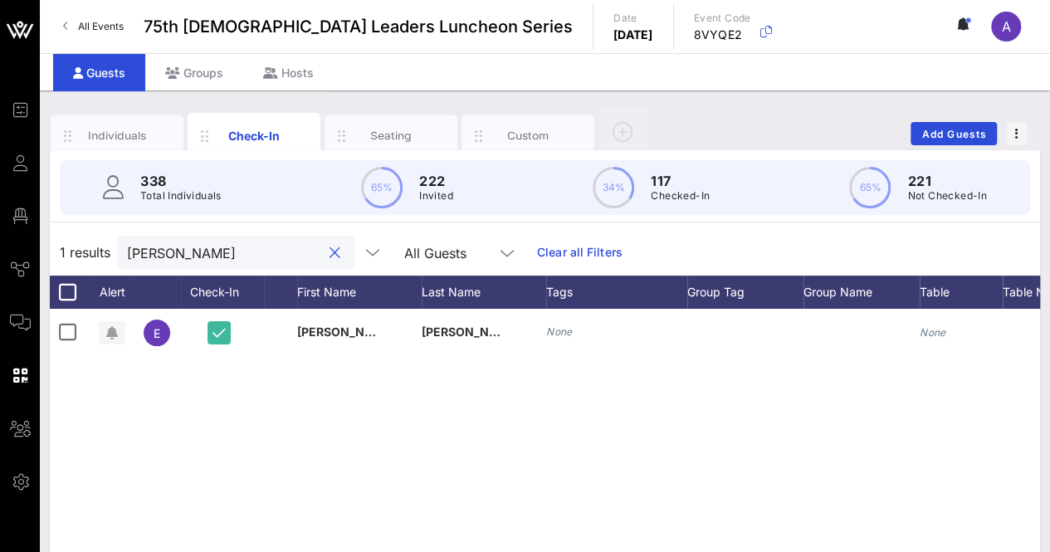
click at [193, 252] on input "[PERSON_NAME]" at bounding box center [224, 253] width 194 height 22
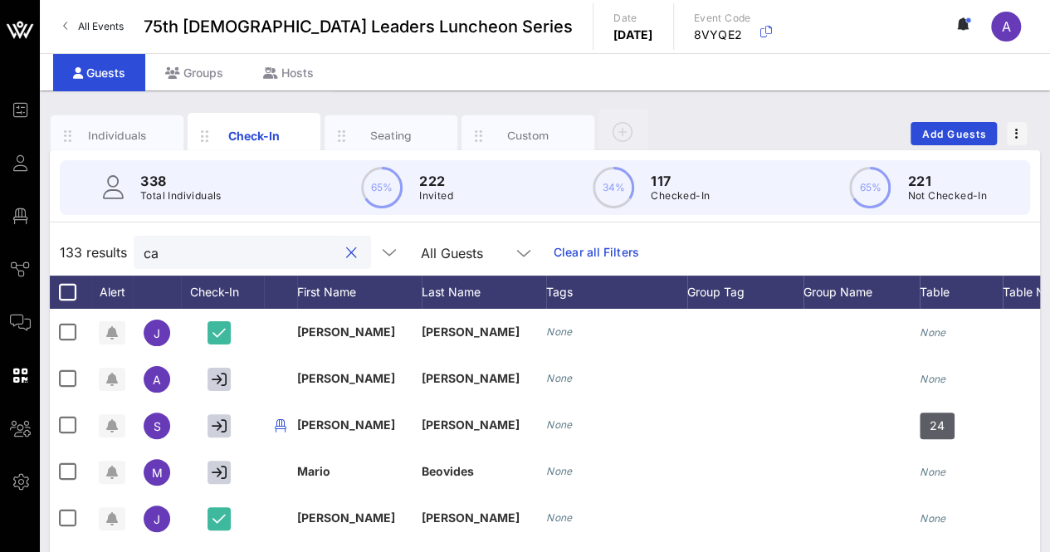
type input "c"
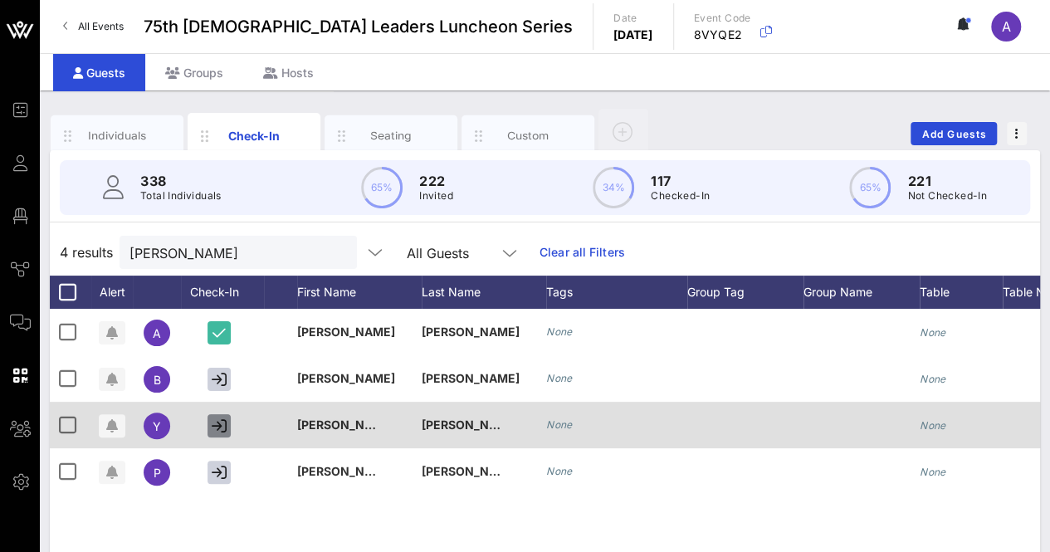
click at [221, 424] on icon "button" at bounding box center [219, 425] width 15 height 15
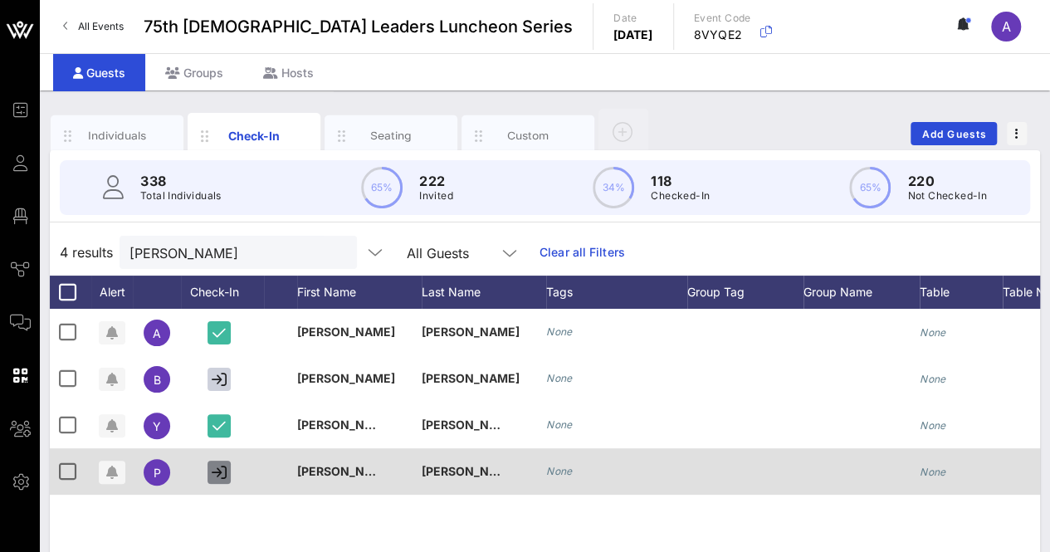
click at [219, 469] on icon "button" at bounding box center [219, 472] width 15 height 15
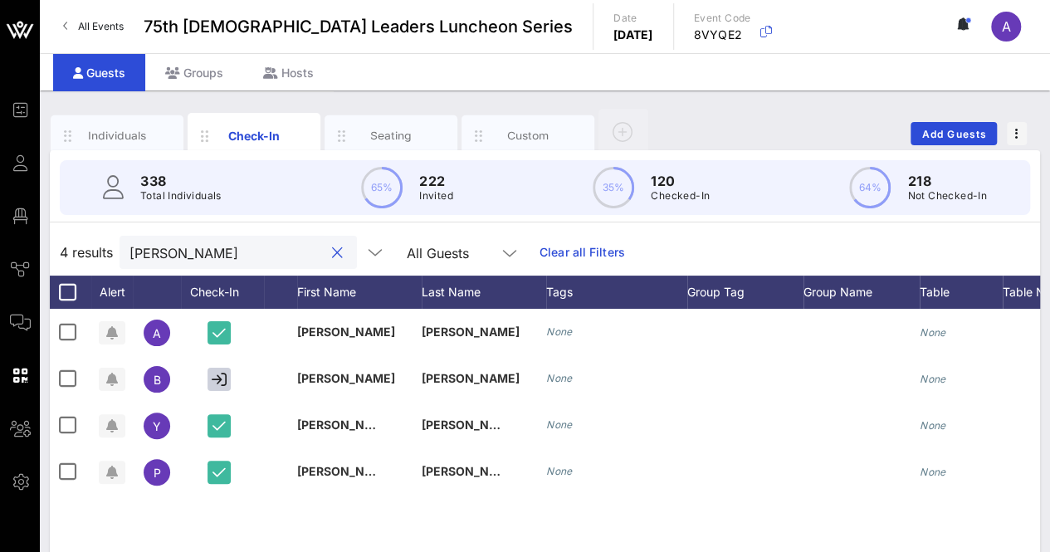
click at [216, 242] on input "[PERSON_NAME]" at bounding box center [227, 253] width 194 height 22
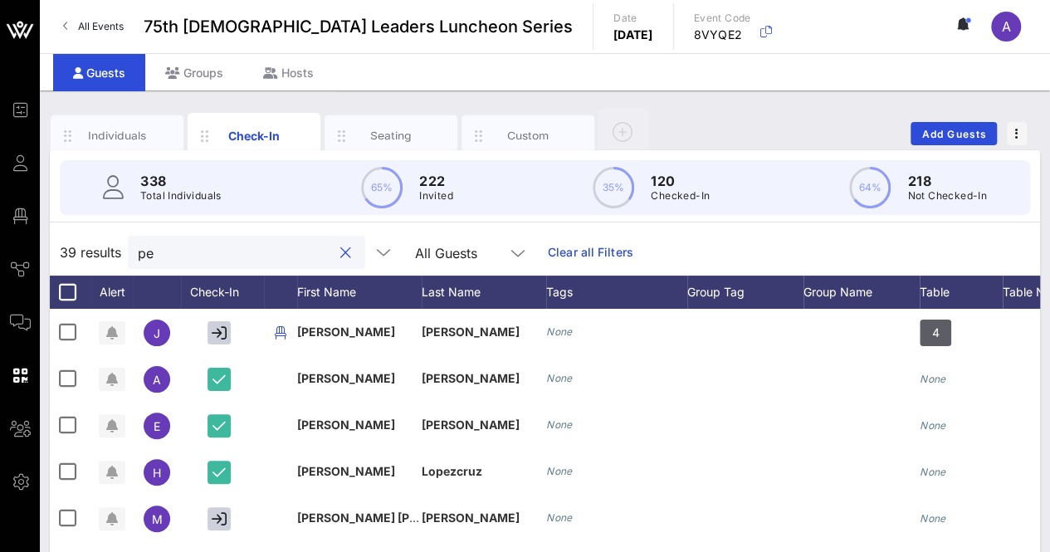
type input "p"
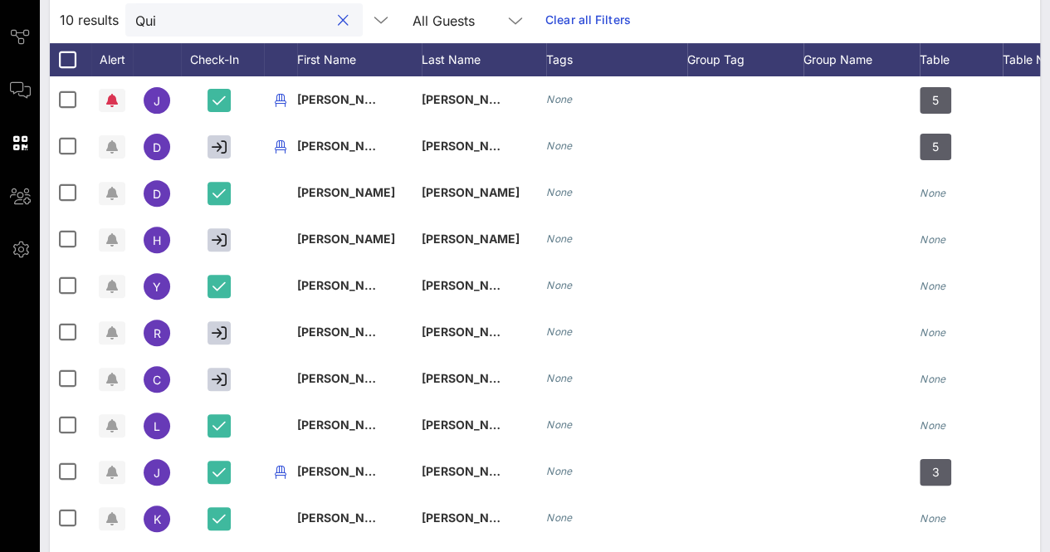
scroll to position [243, 0]
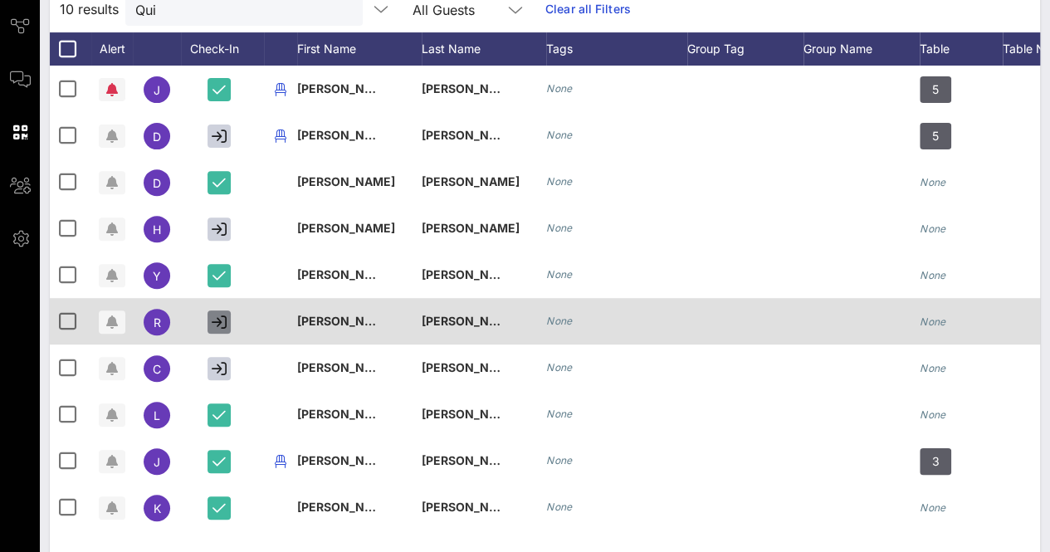
click at [228, 326] on button "button" at bounding box center [219, 322] width 23 height 23
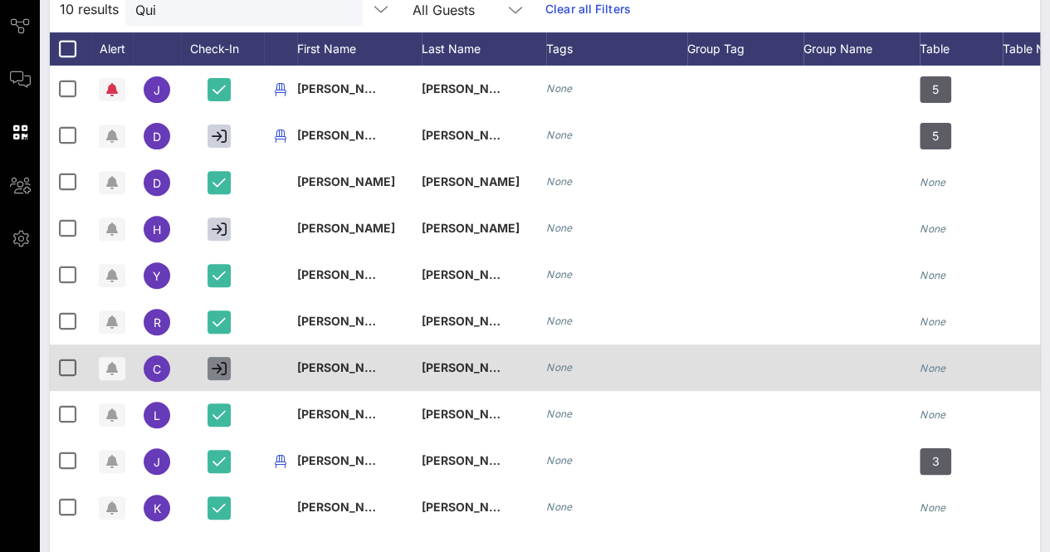
click at [224, 371] on icon "button" at bounding box center [219, 368] width 15 height 15
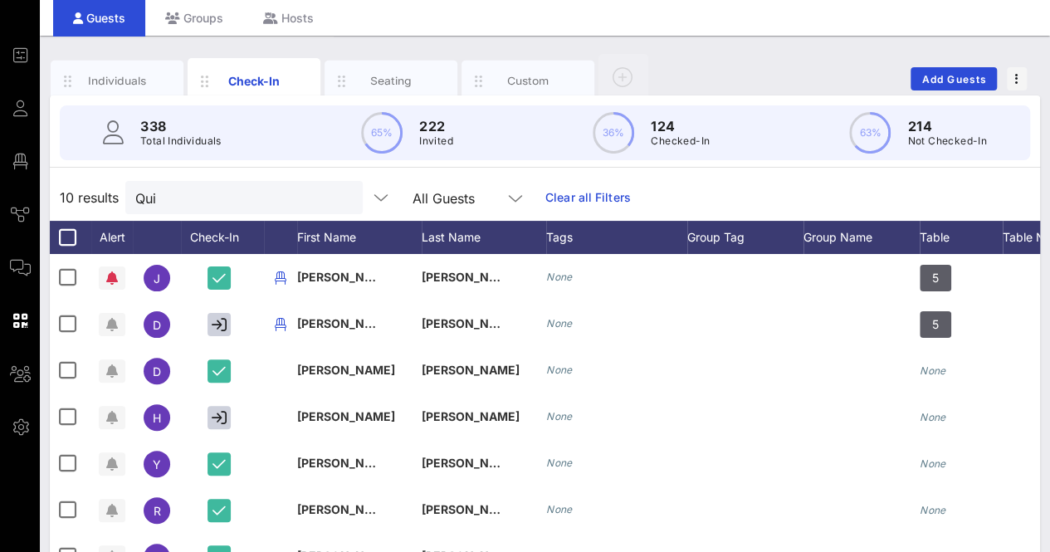
scroll to position [0, 0]
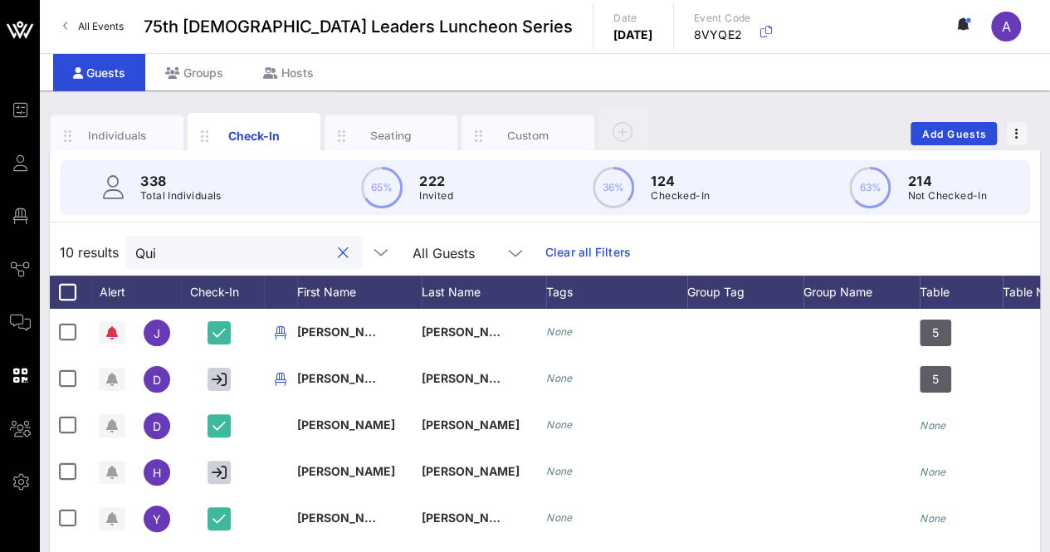
click at [159, 248] on input "Qui" at bounding box center [232, 253] width 194 height 22
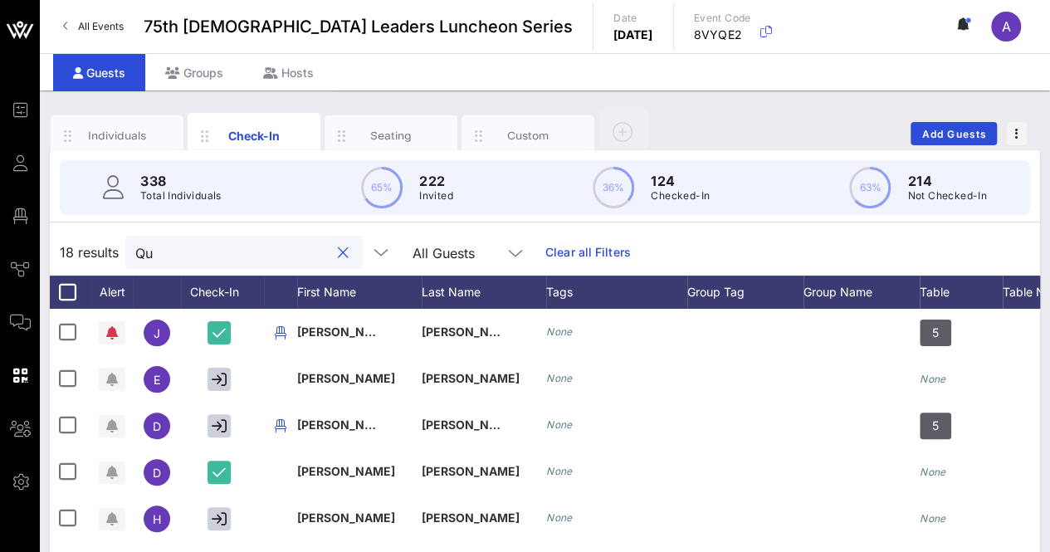
type input "Q"
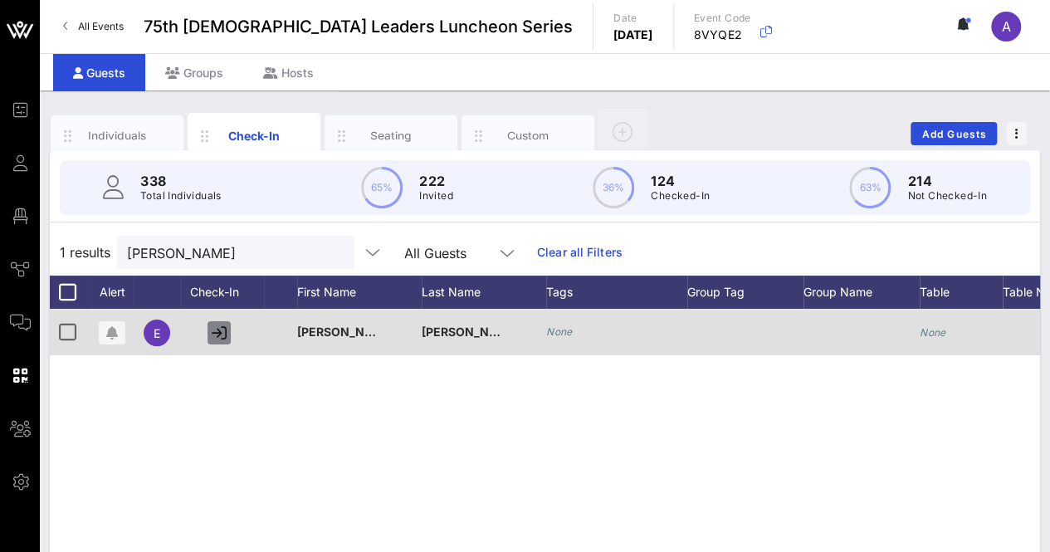
click at [223, 331] on icon "button" at bounding box center [219, 332] width 15 height 15
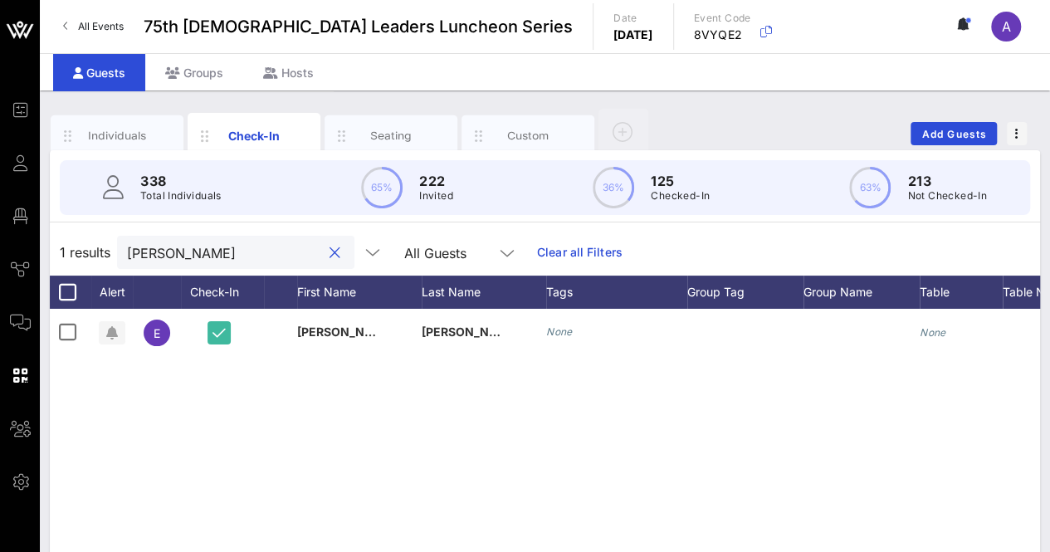
click at [213, 247] on input "[PERSON_NAME]" at bounding box center [224, 253] width 194 height 22
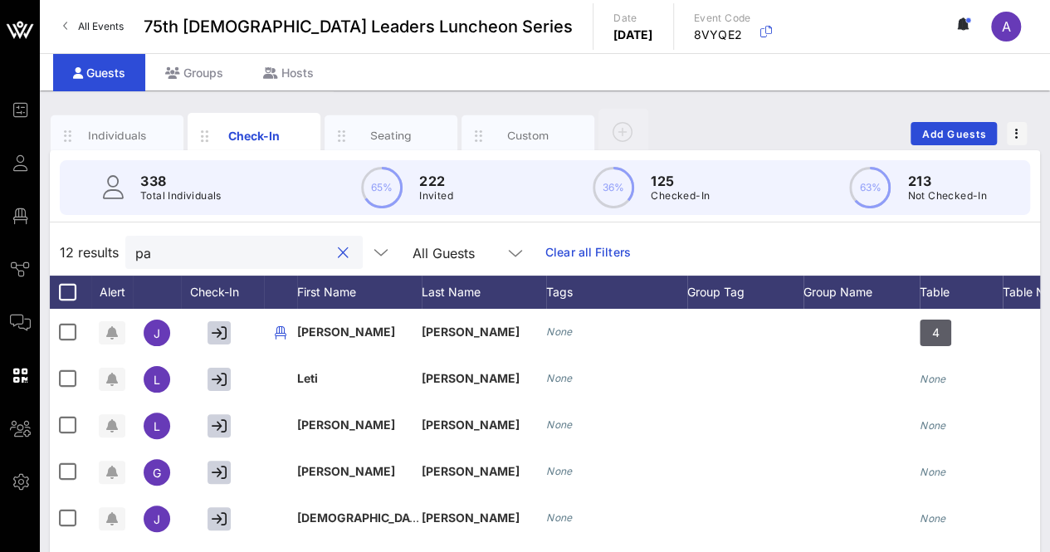
type input "p"
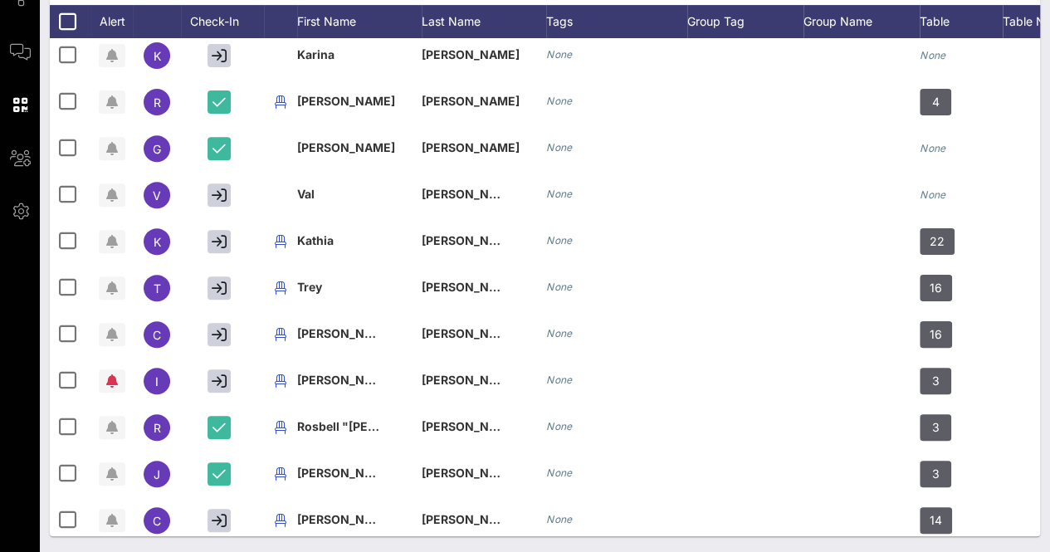
scroll to position [133, 0]
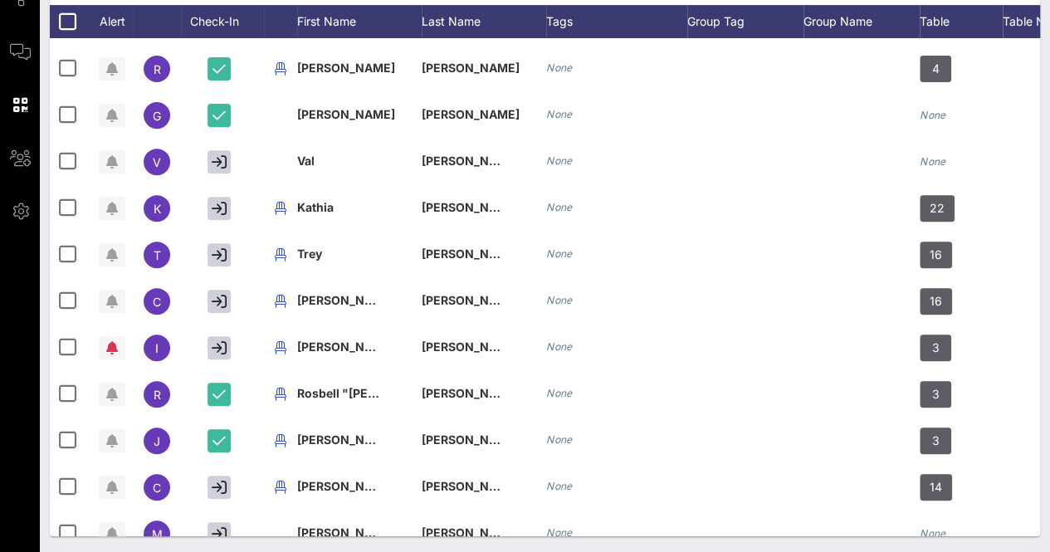
click at [1040, 521] on div "Individuals Check-In Seating Custom Add Guests 338 Total Individuals 65% 222 In…" at bounding box center [545, 186] width 1011 height 733
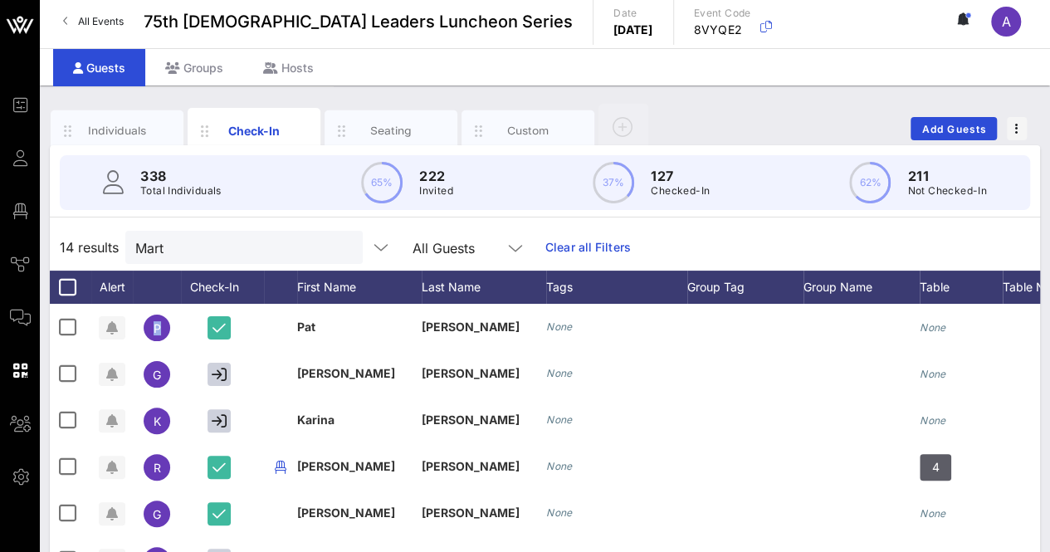
scroll to position [0, 0]
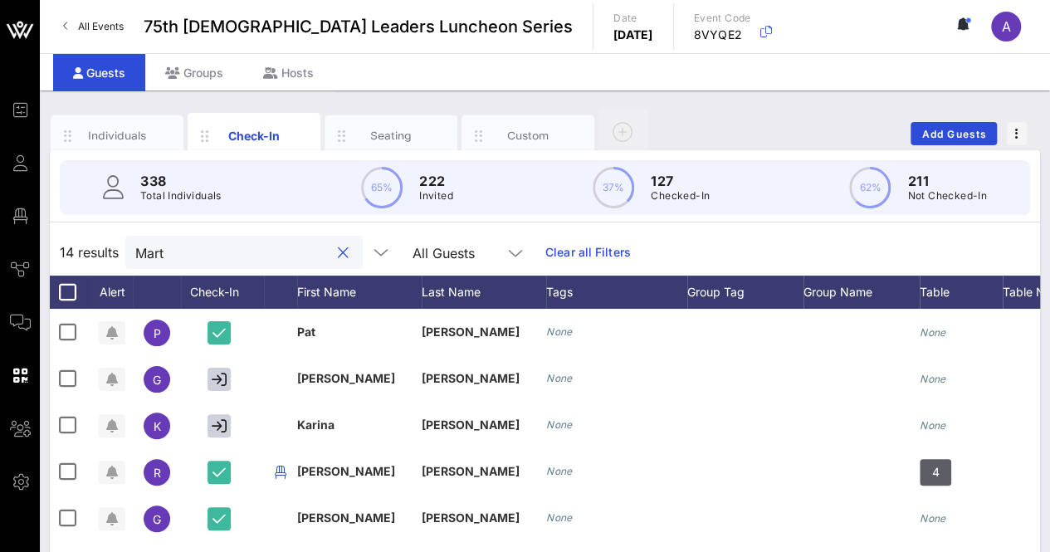
click at [204, 252] on input "Mart" at bounding box center [232, 253] width 194 height 22
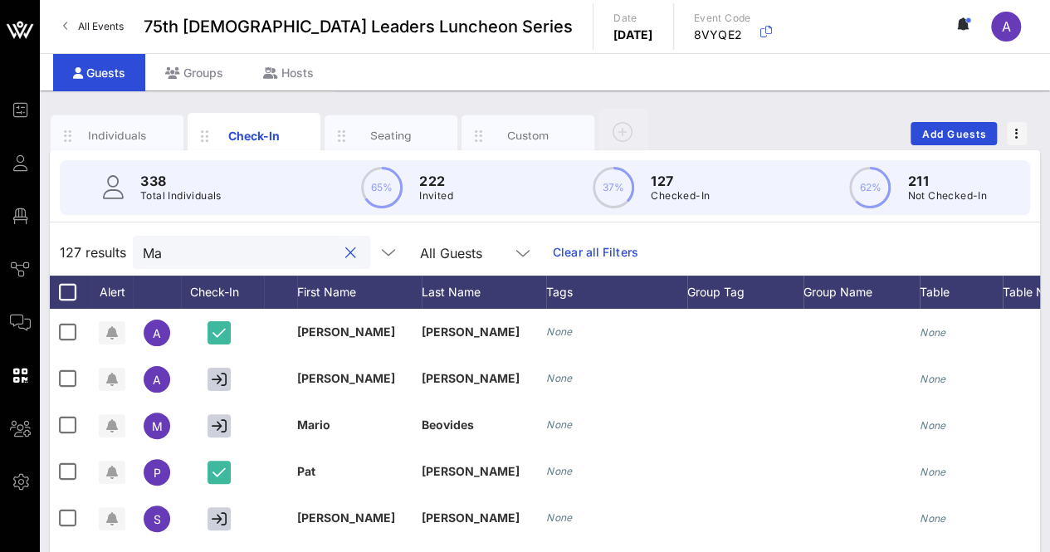
type input "M"
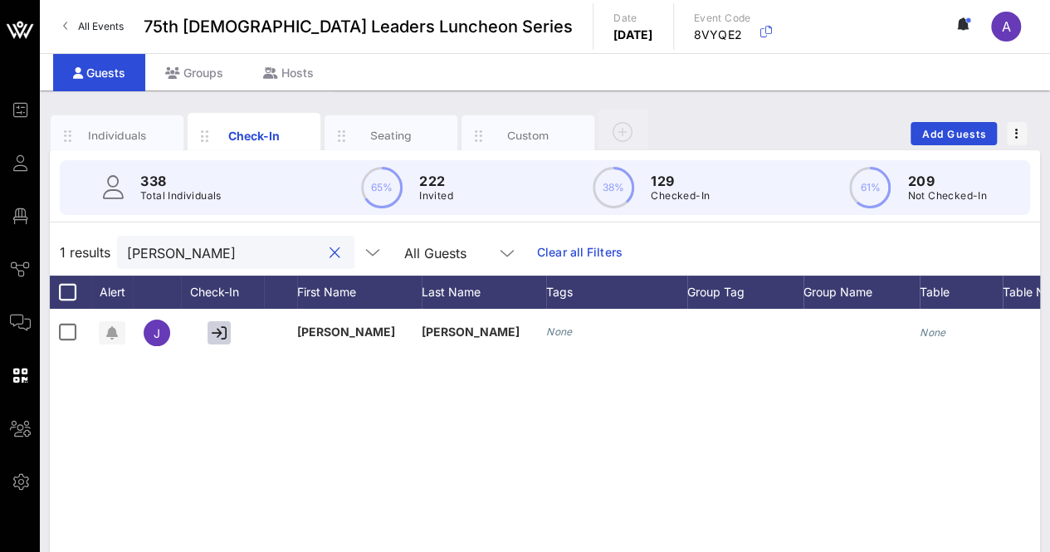
click at [223, 248] on input "[PERSON_NAME]" at bounding box center [224, 253] width 194 height 22
type input "l"
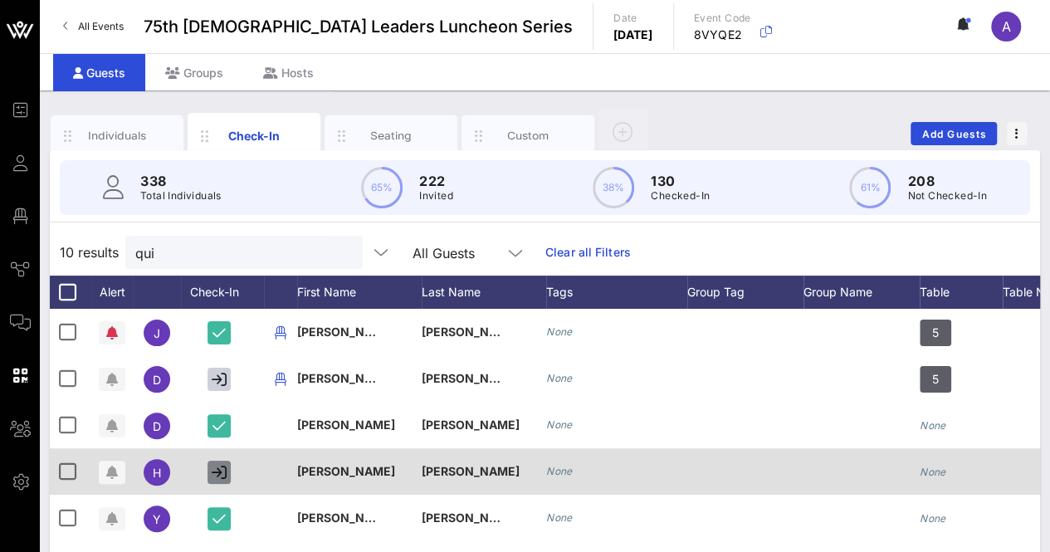
click at [218, 469] on icon "button" at bounding box center [219, 472] width 15 height 15
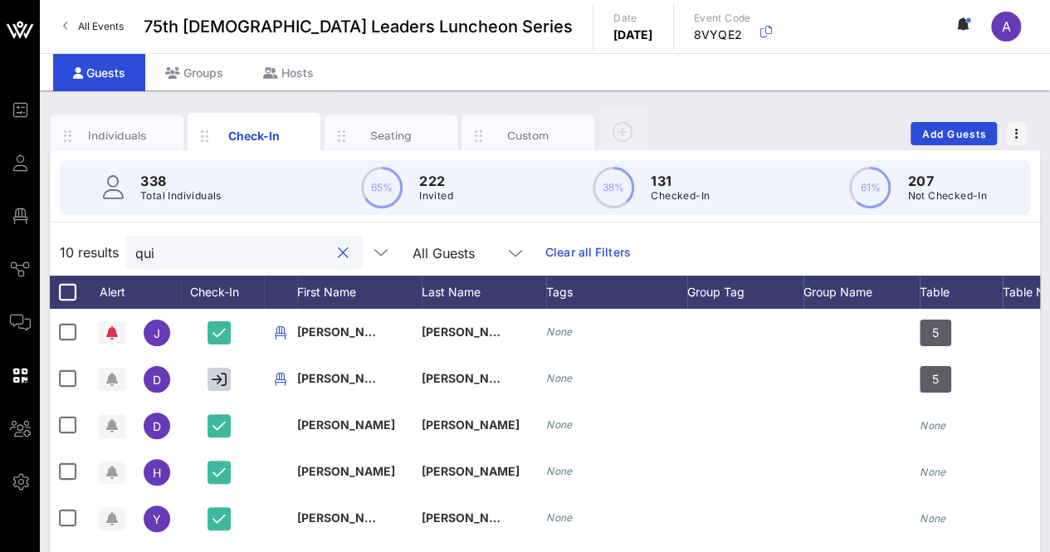
click at [182, 252] on input "qui" at bounding box center [232, 253] width 194 height 22
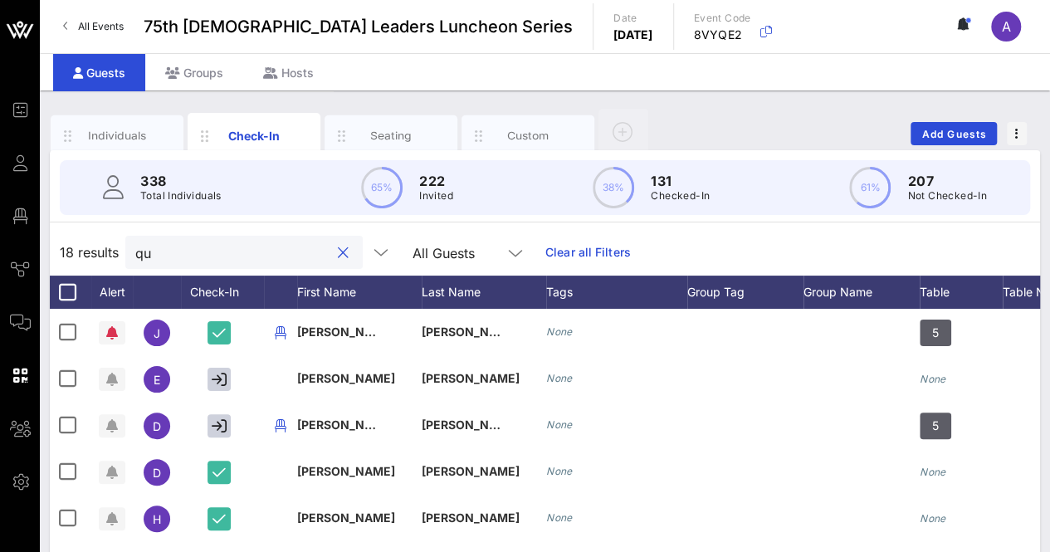
type input "q"
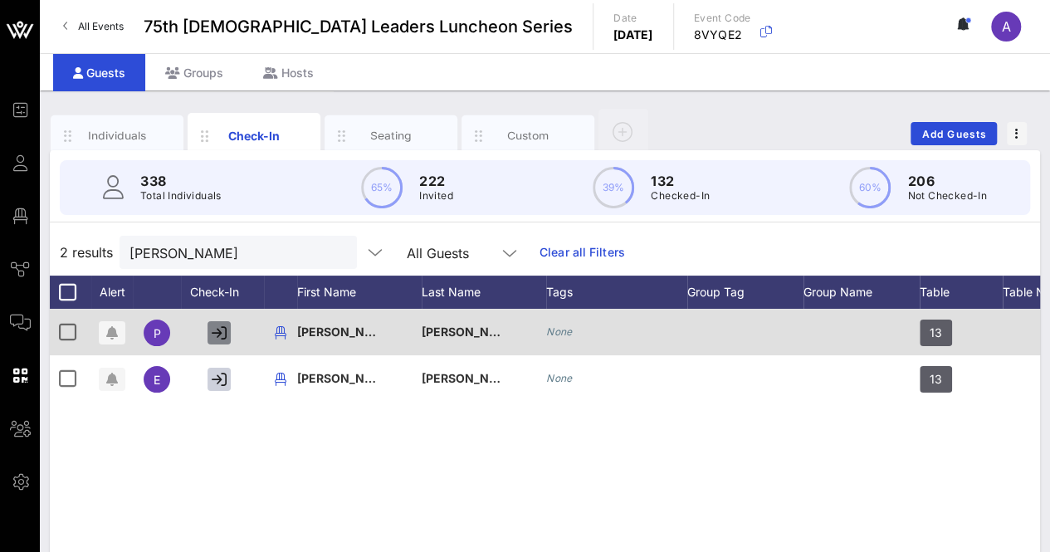
click at [218, 335] on icon "button" at bounding box center [219, 332] width 15 height 15
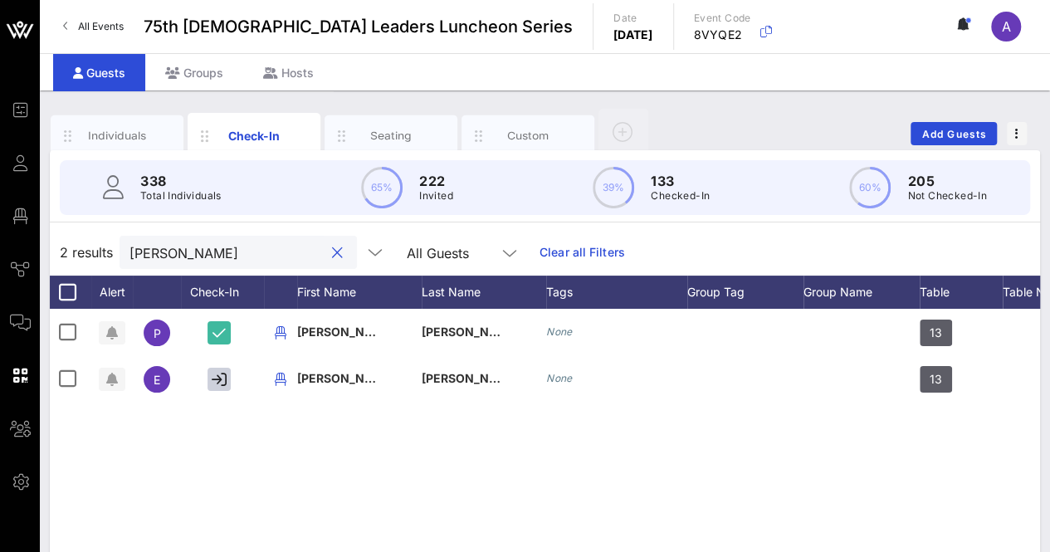
click at [206, 262] on input "[PERSON_NAME]" at bounding box center [227, 253] width 194 height 22
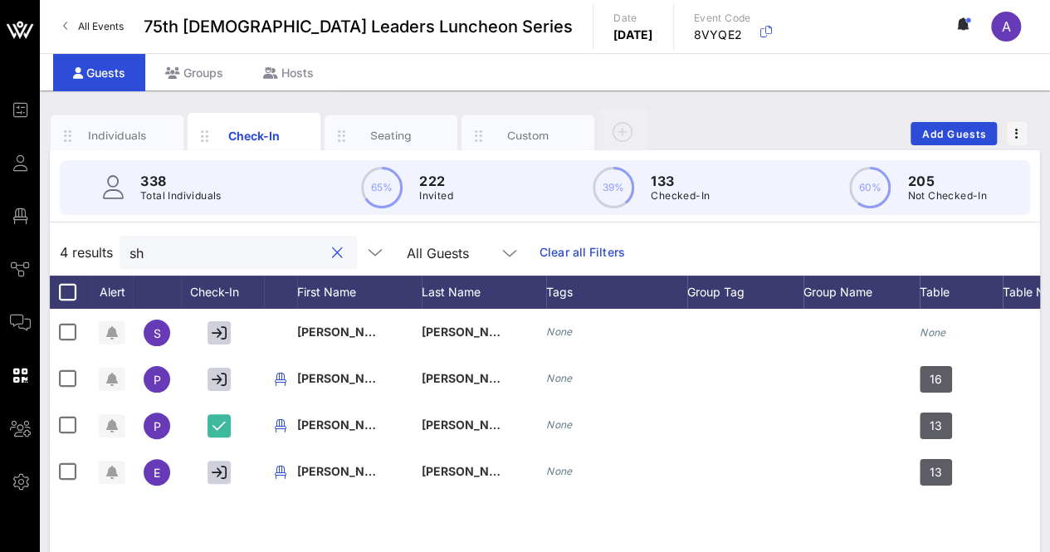
type input "s"
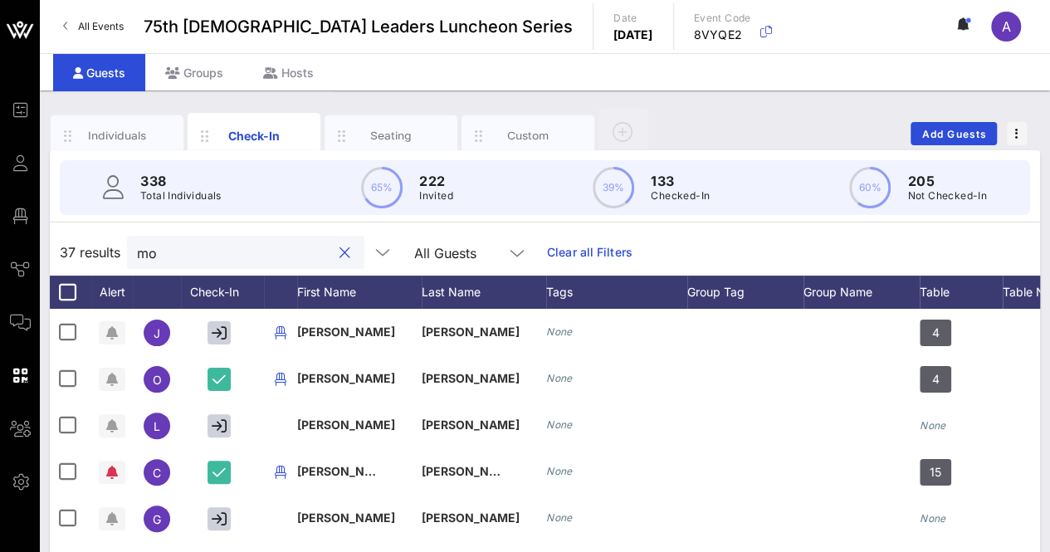
type input "m"
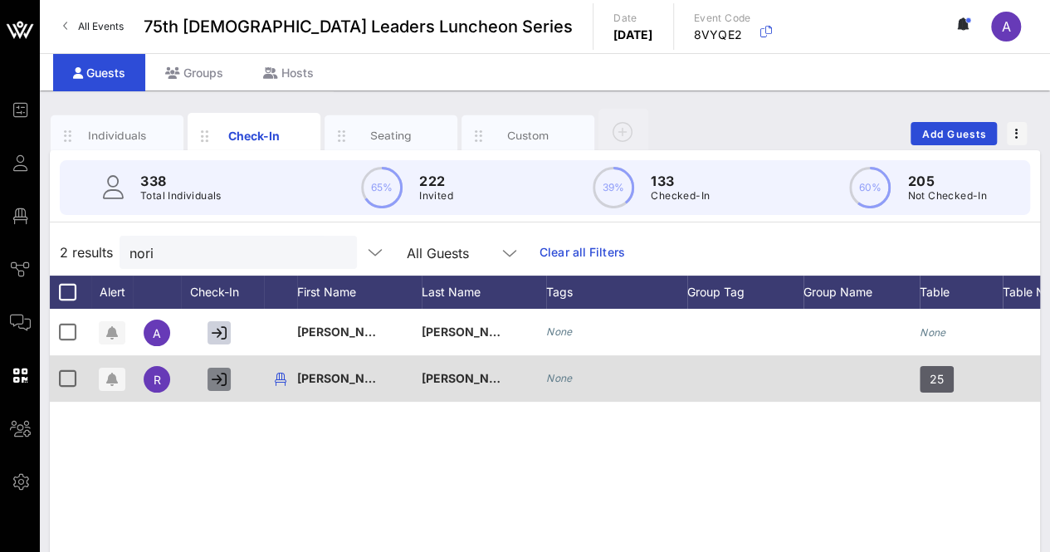
click at [219, 374] on icon "button" at bounding box center [219, 379] width 15 height 15
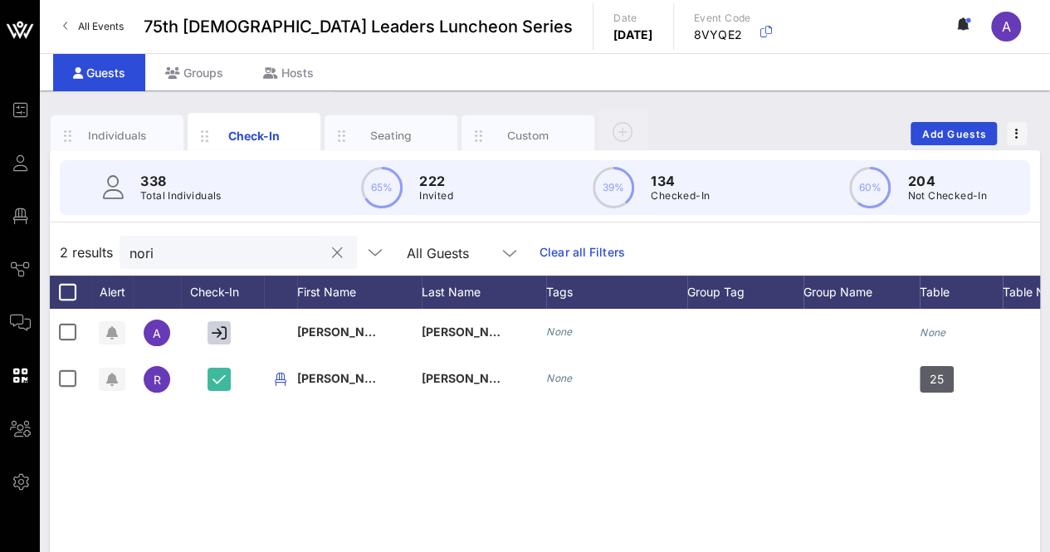
click at [214, 252] on input "nori" at bounding box center [227, 253] width 194 height 22
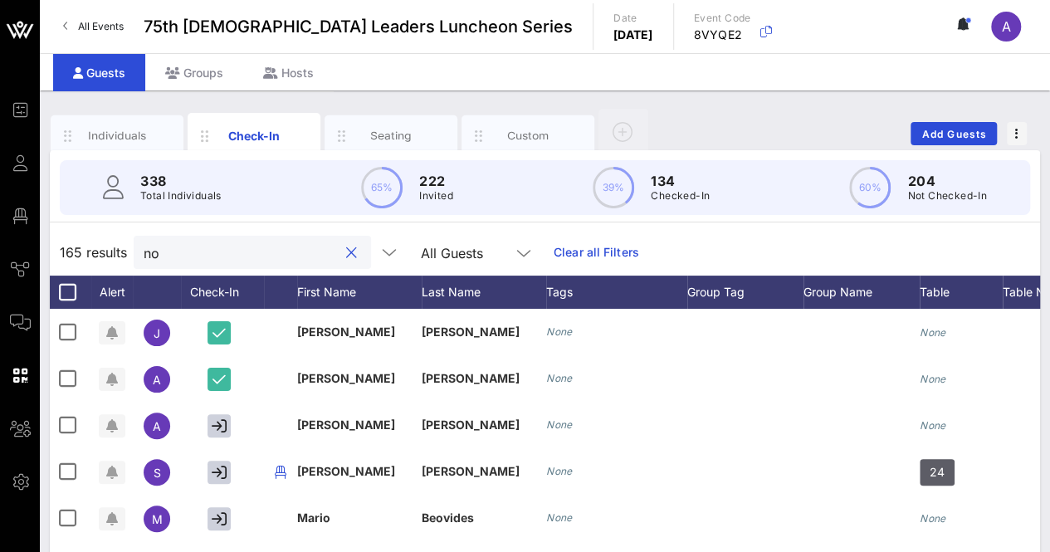
type input "n"
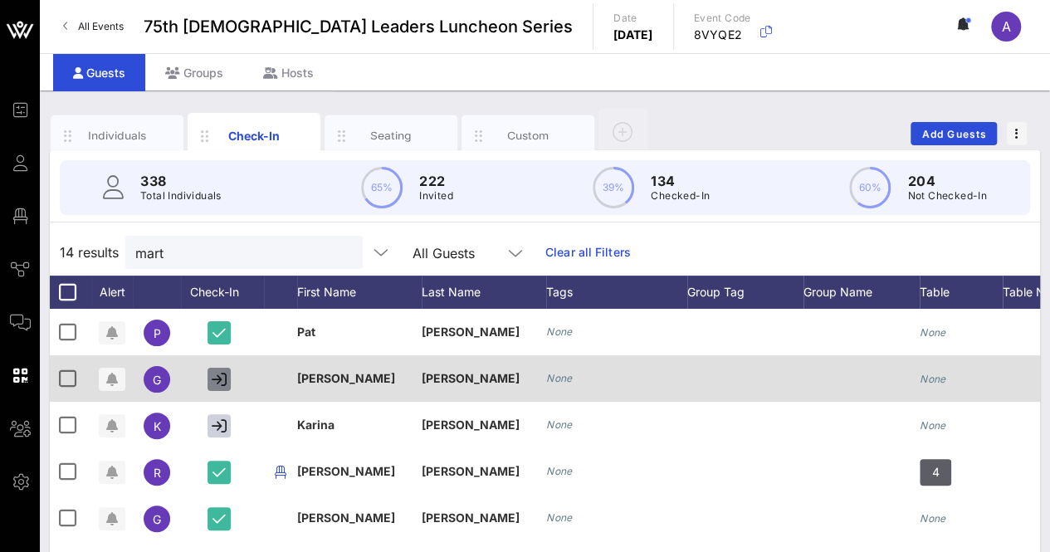
click at [212, 372] on icon "button" at bounding box center [219, 379] width 15 height 15
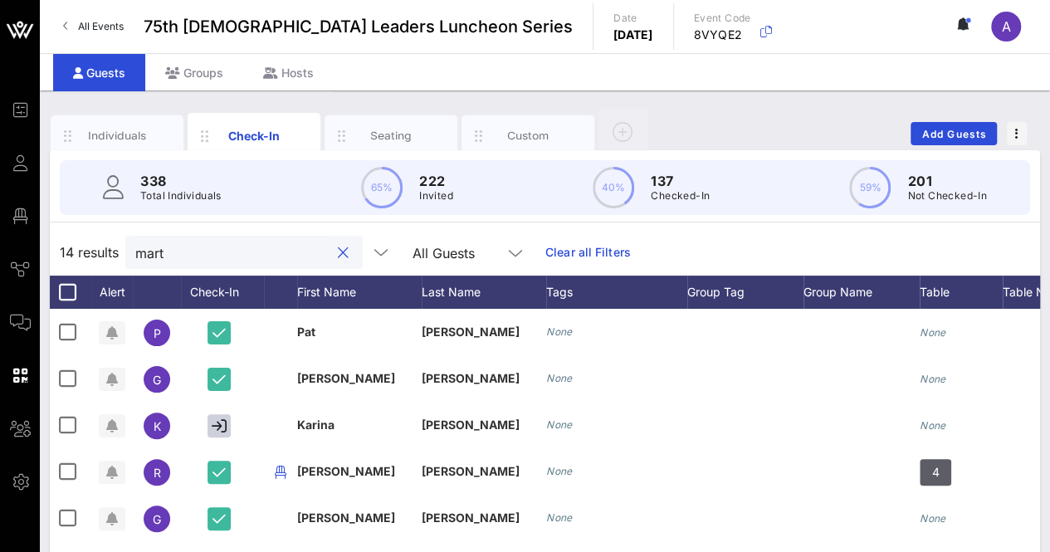
click at [218, 247] on input "mart" at bounding box center [232, 253] width 194 height 22
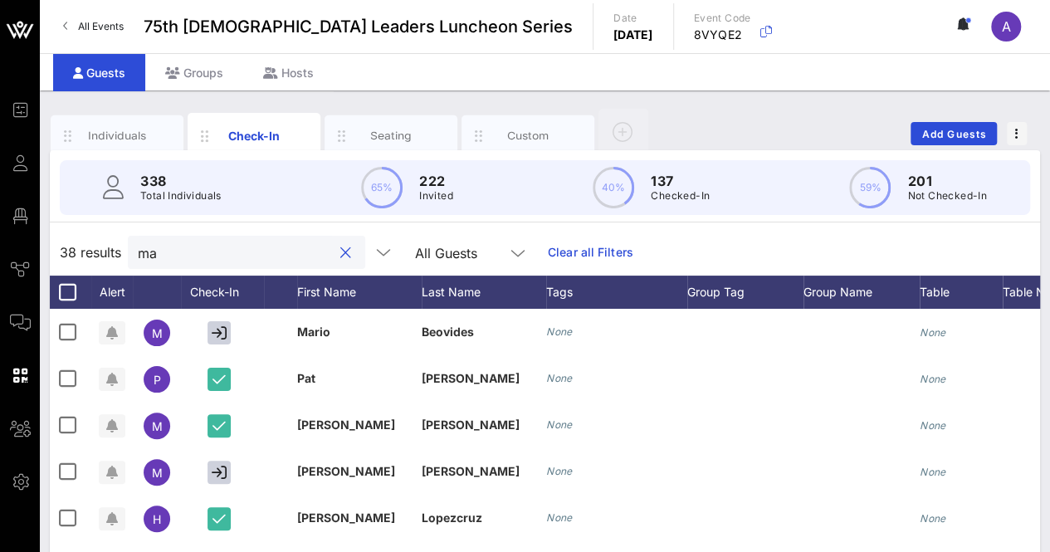
type input "m"
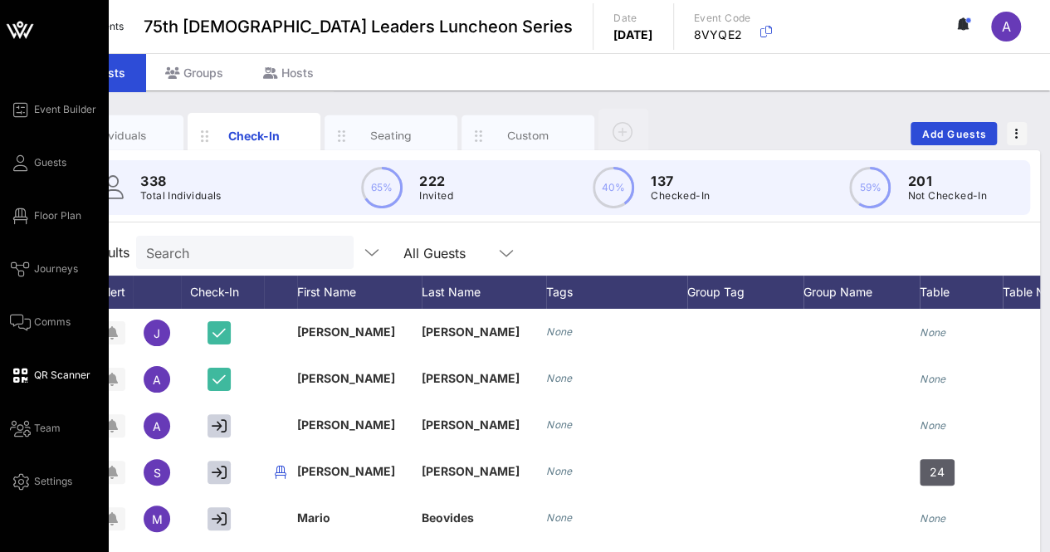
click at [66, 365] on div "Event Builder Guests Floor Plan Journeys Comms QR Scanner Team Settings" at bounding box center [59, 296] width 98 height 392
click at [66, 379] on span "QR Scanner" at bounding box center [62, 375] width 56 height 15
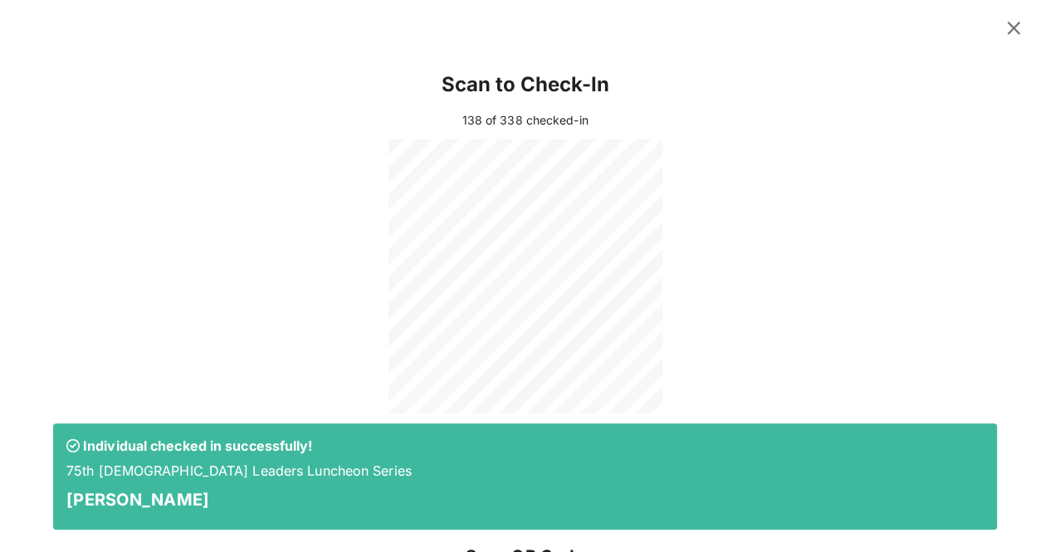
click at [1006, 28] on icon at bounding box center [1014, 28] width 24 height 22
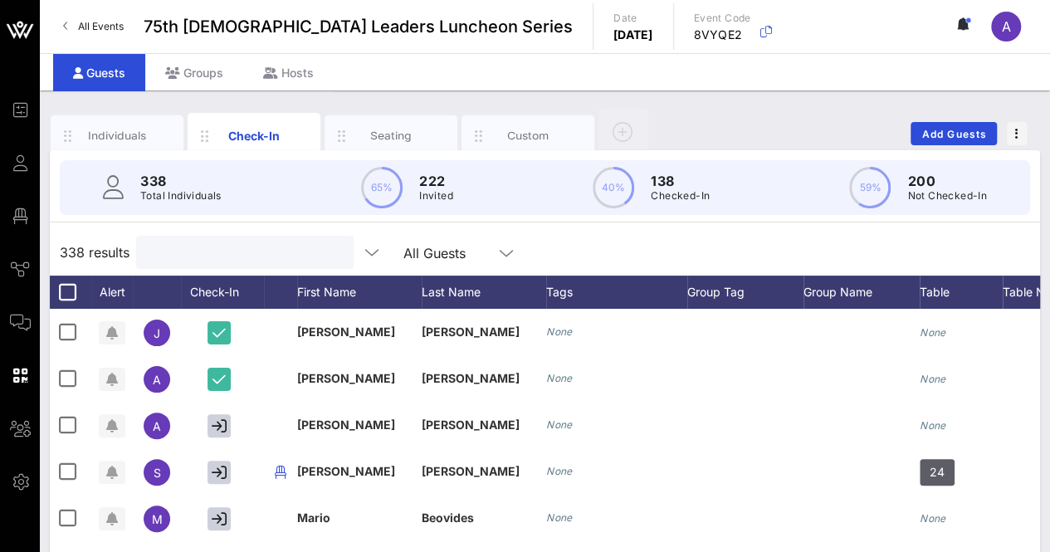
click at [239, 258] on input "text" at bounding box center [243, 253] width 194 height 22
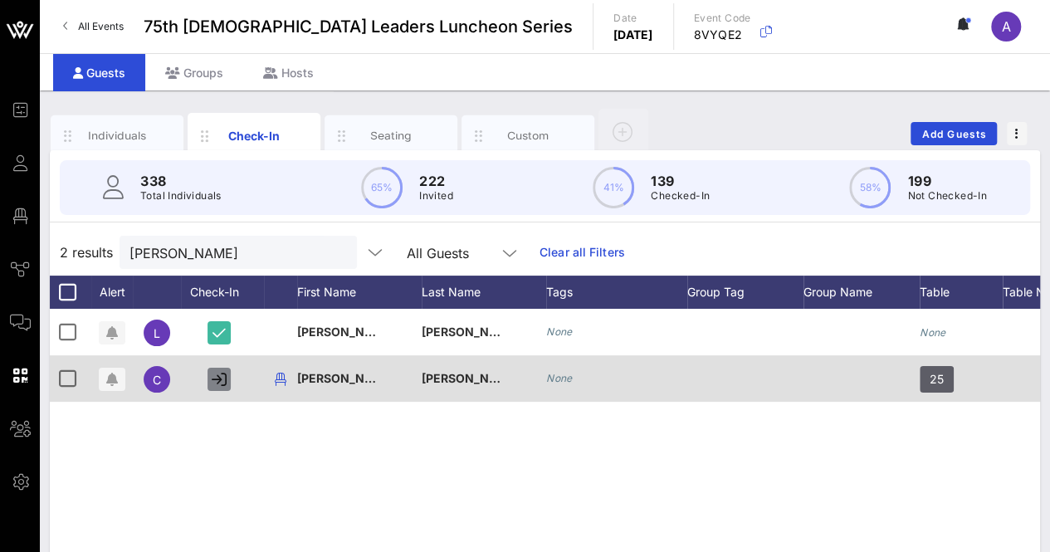
click at [216, 378] on icon "button" at bounding box center [219, 379] width 15 height 15
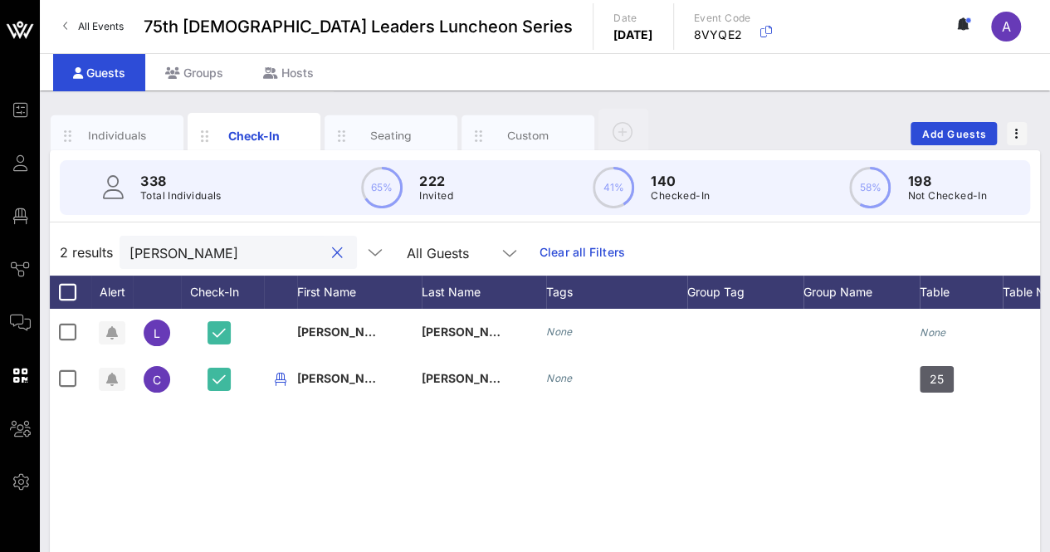
click at [165, 248] on input "[PERSON_NAME]" at bounding box center [227, 253] width 194 height 22
click at [185, 249] on input "[PERSON_NAME]" at bounding box center [227, 253] width 194 height 22
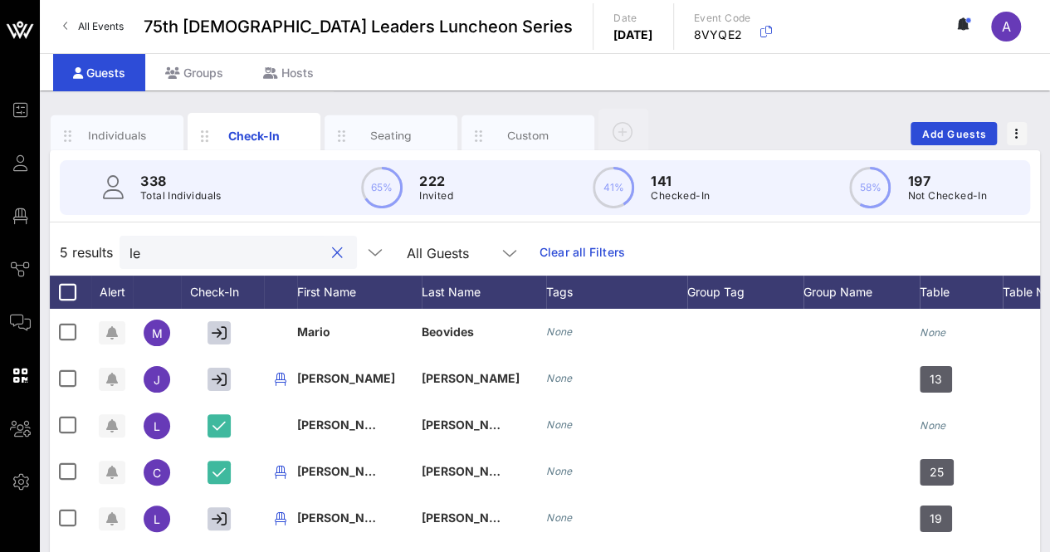
type input "l"
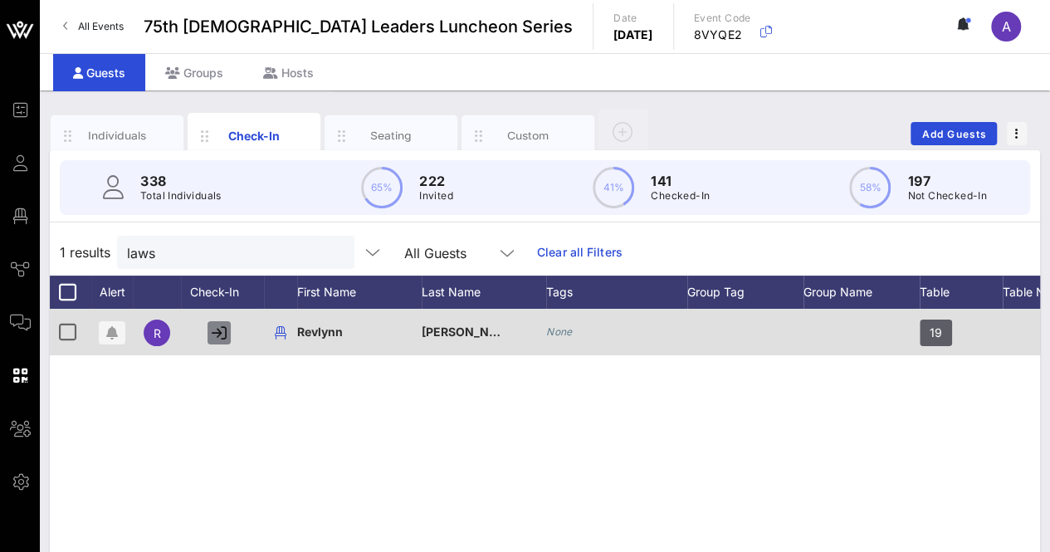
click at [218, 328] on icon "button" at bounding box center [219, 332] width 15 height 15
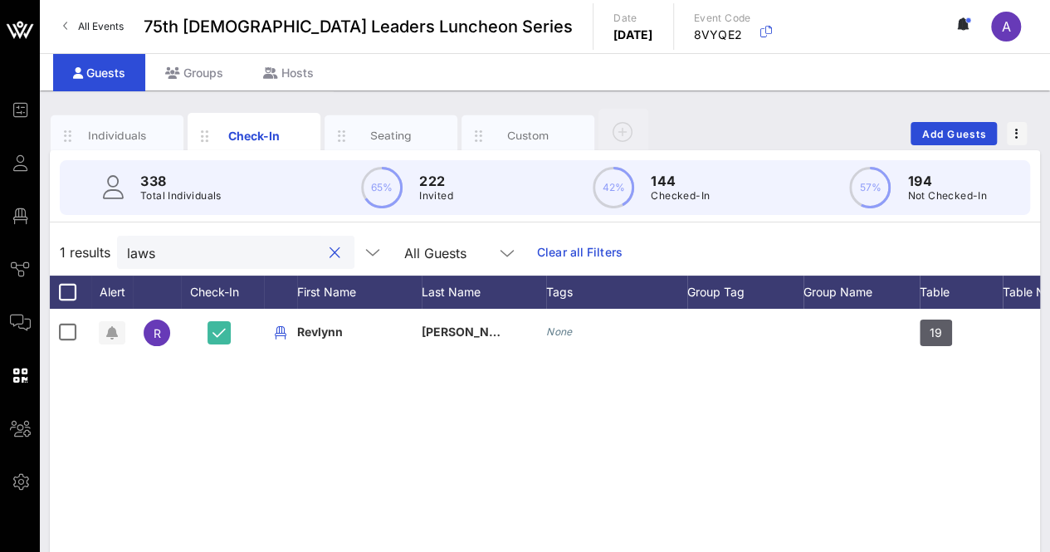
click at [173, 260] on input "laws" at bounding box center [224, 253] width 194 height 22
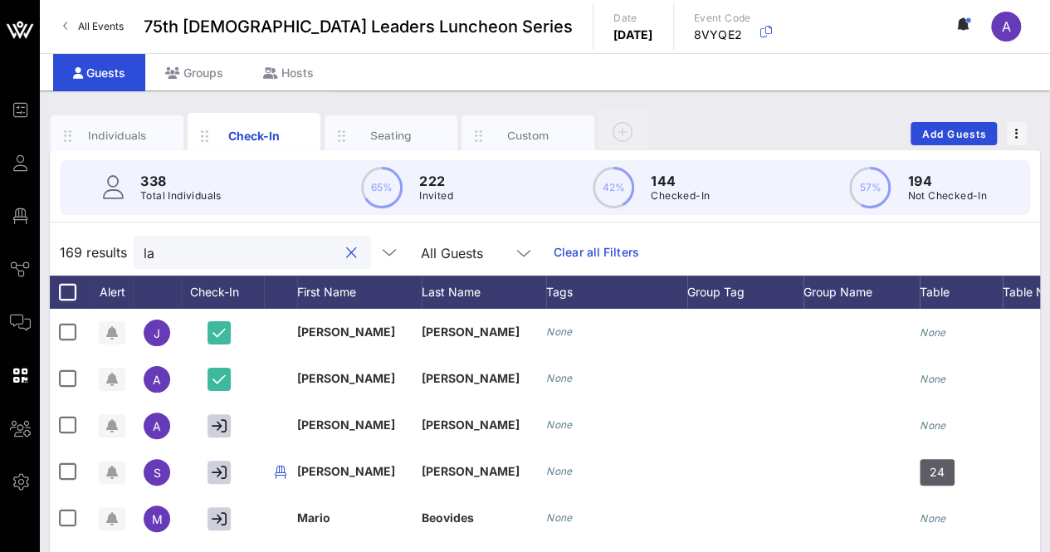
type input "l"
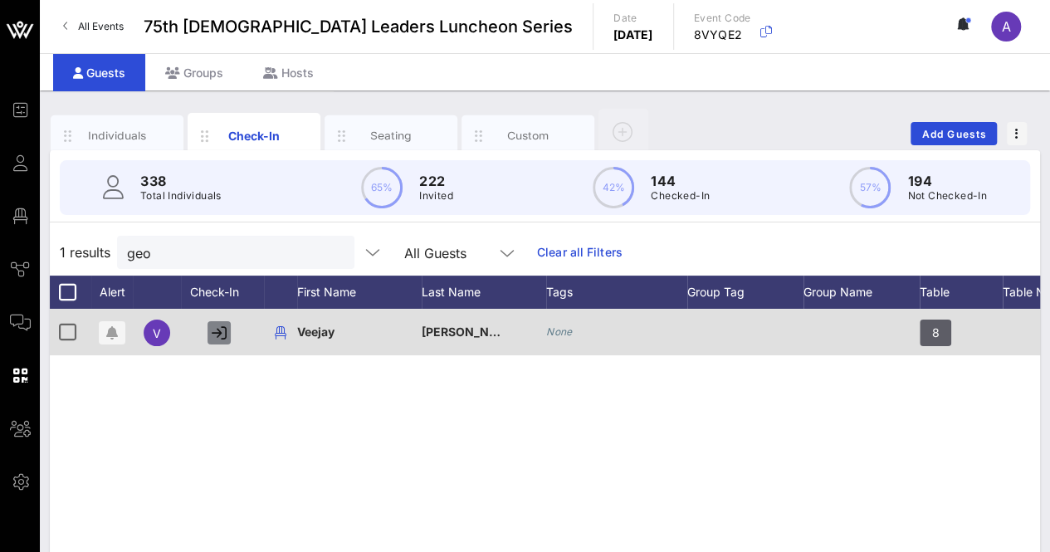
click at [217, 327] on icon "button" at bounding box center [219, 332] width 15 height 15
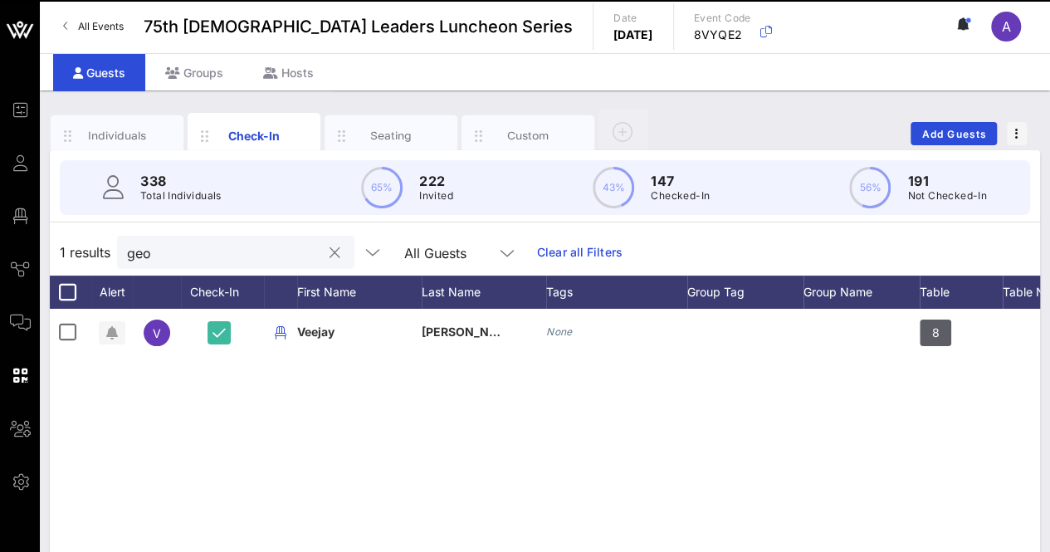
click at [174, 263] on div "geo" at bounding box center [224, 252] width 194 height 33
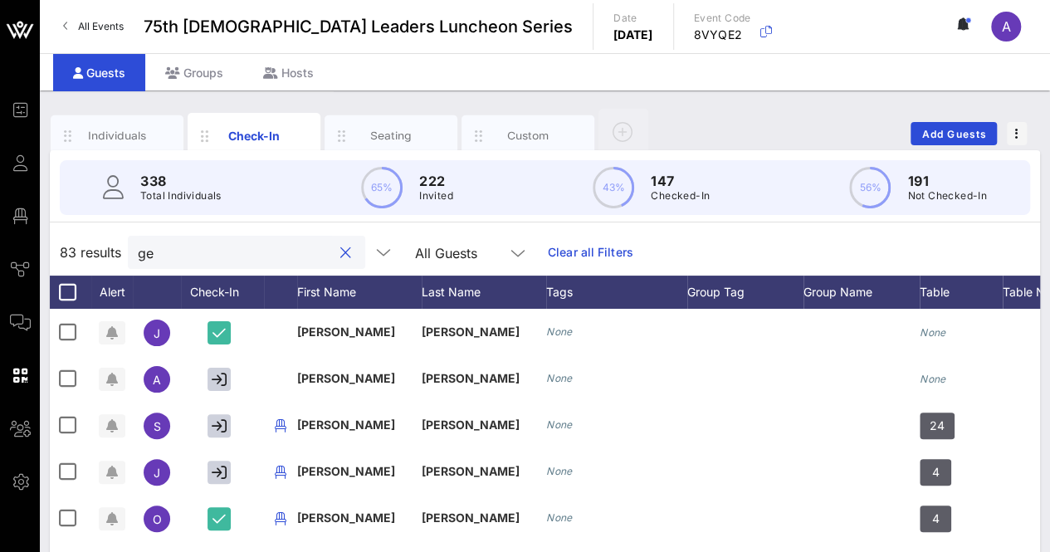
type input "g"
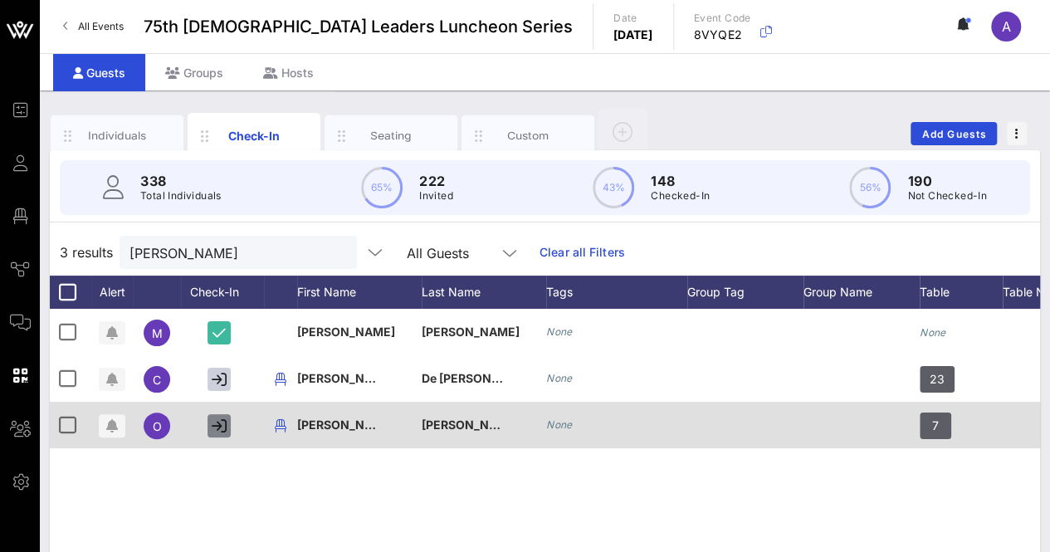
click at [221, 431] on icon "button" at bounding box center [219, 425] width 15 height 15
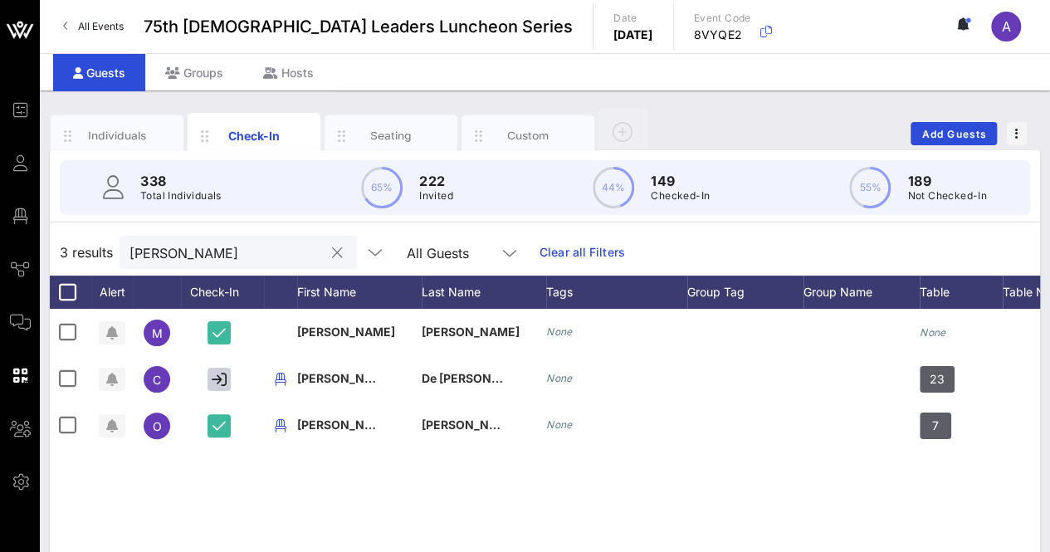
click at [204, 252] on input "[PERSON_NAME]" at bounding box center [227, 253] width 194 height 22
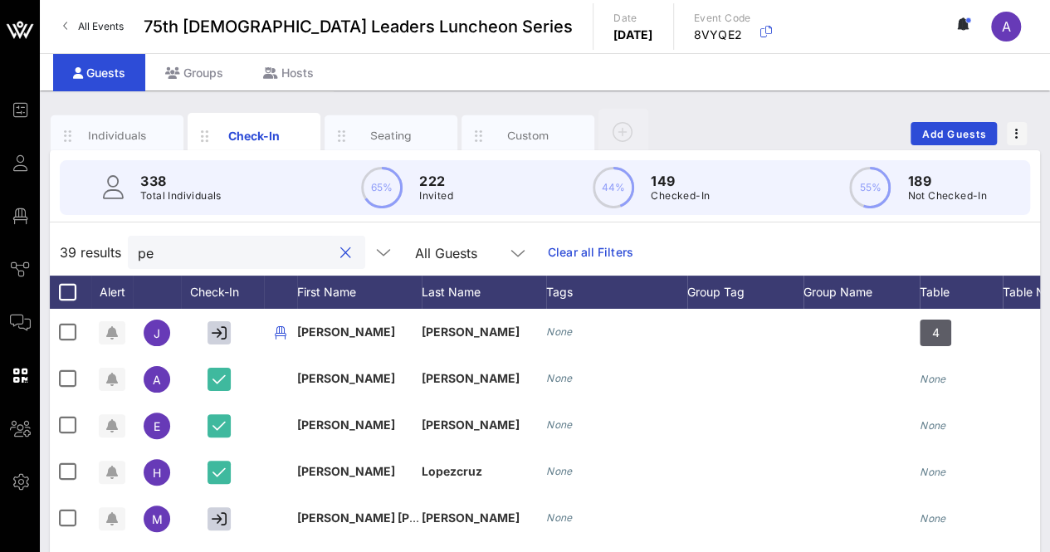
type input "p"
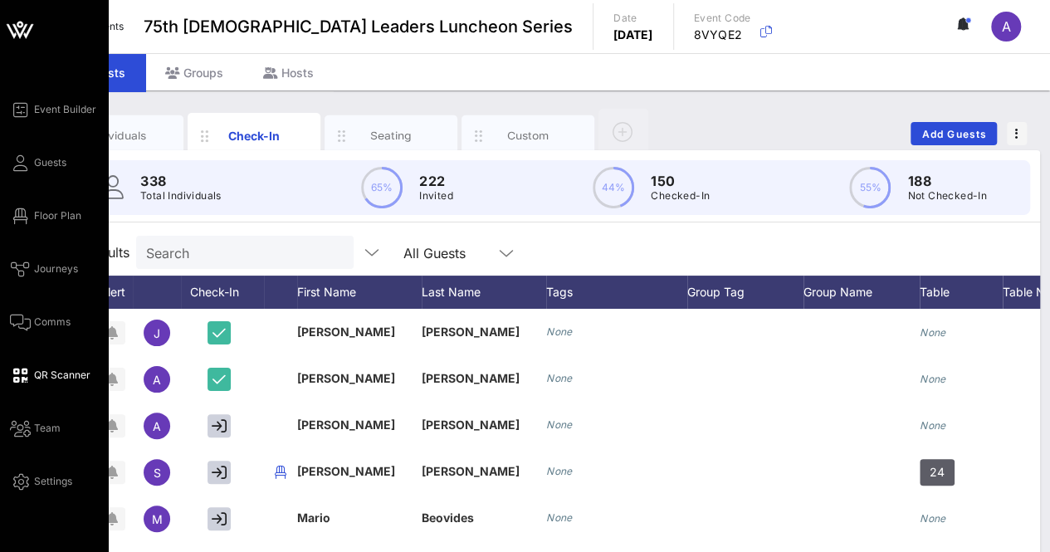
click at [81, 367] on link "QR Scanner" at bounding box center [50, 375] width 81 height 20
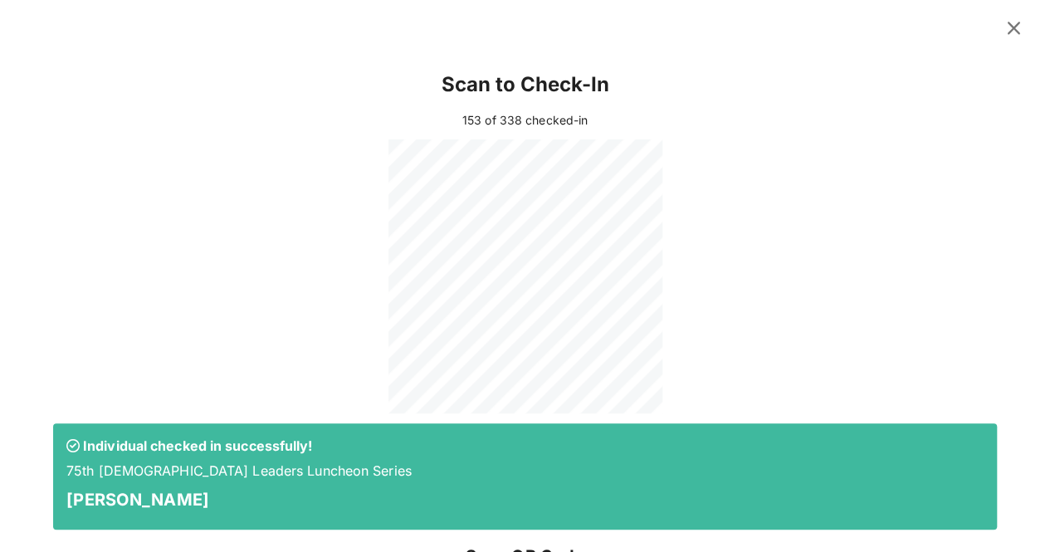
click at [1003, 32] on icon at bounding box center [1014, 28] width 22 height 20
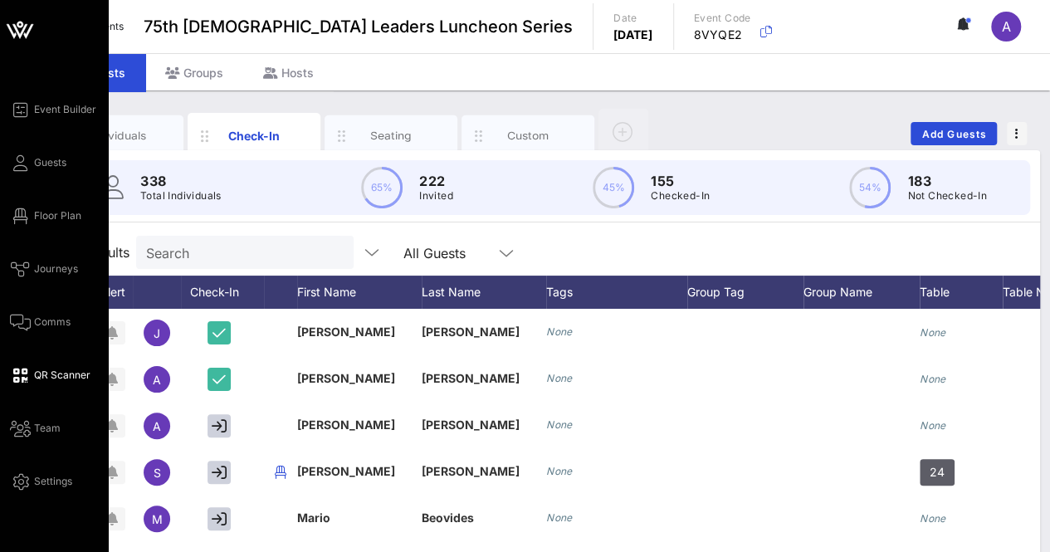
click at [66, 378] on span "QR Scanner" at bounding box center [62, 375] width 56 height 15
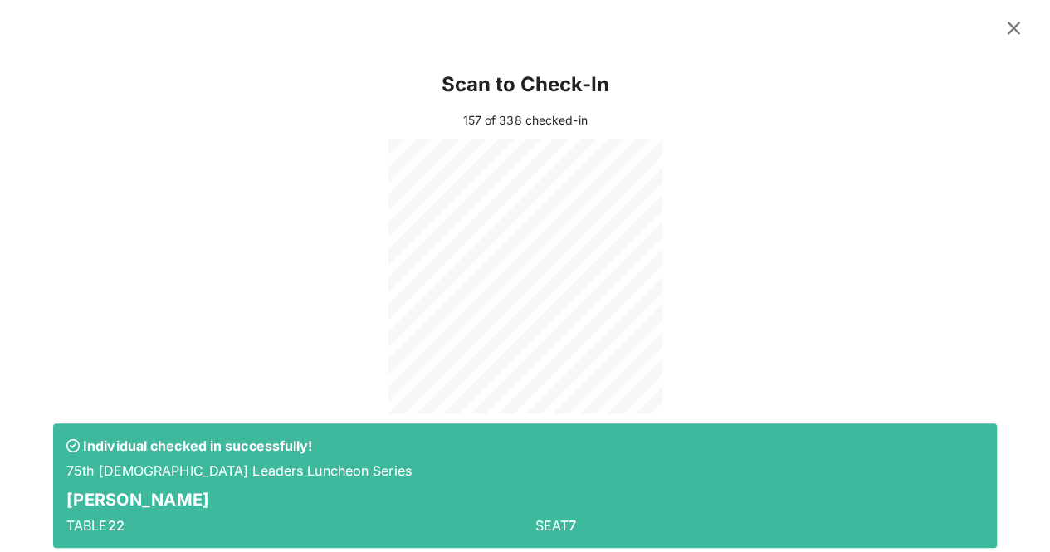
click at [1003, 20] on icon at bounding box center [1014, 28] width 22 height 20
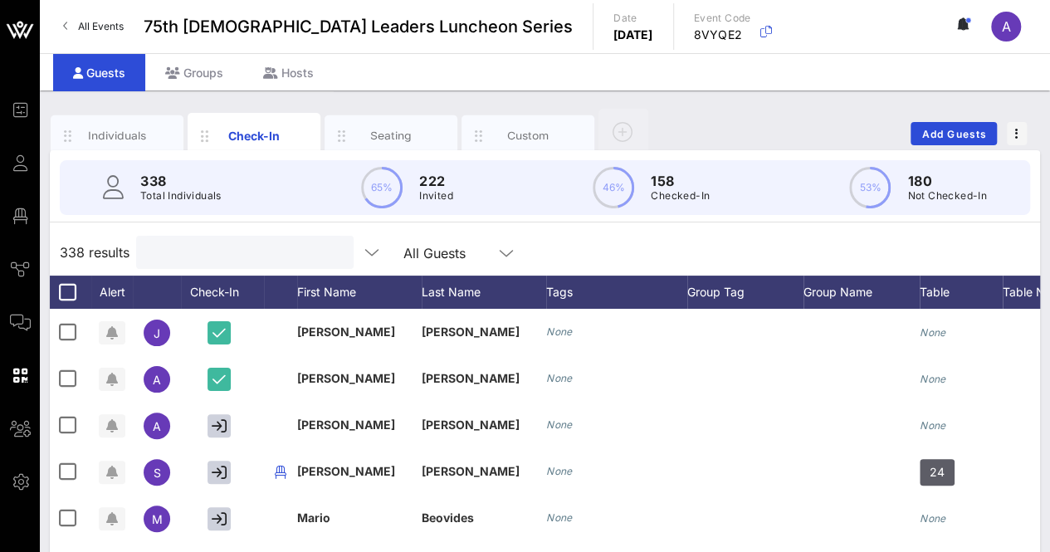
click at [241, 250] on input "text" at bounding box center [243, 253] width 194 height 22
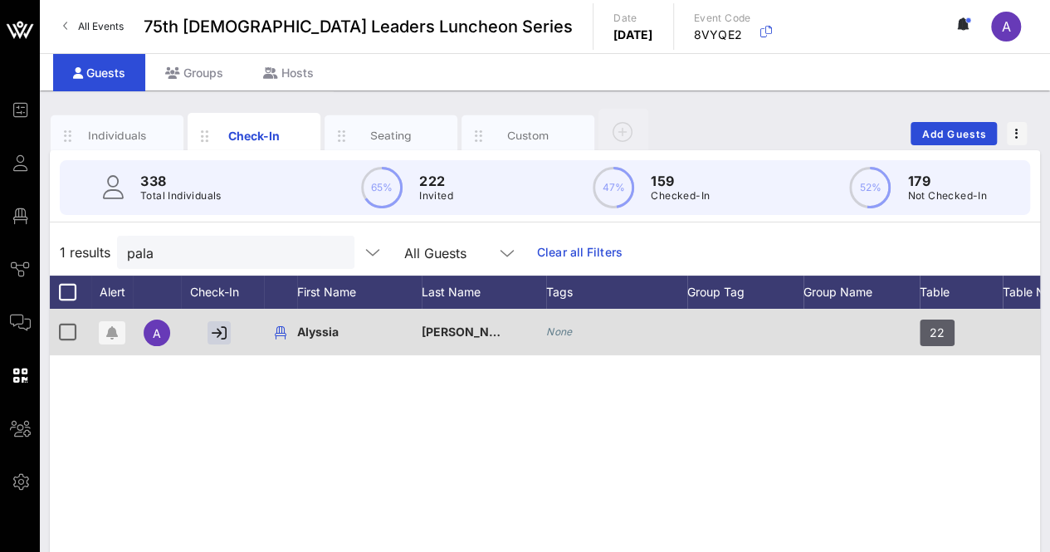
click at [206, 334] on div at bounding box center [222, 332] width 83 height 46
click at [222, 339] on icon "button" at bounding box center [219, 332] width 15 height 15
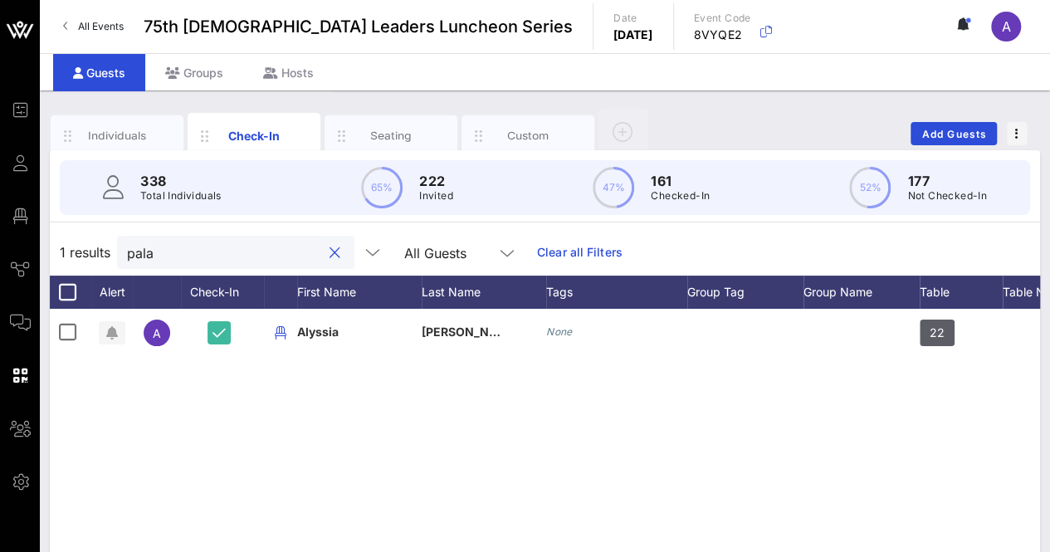
click at [209, 250] on input "pala" at bounding box center [224, 253] width 194 height 22
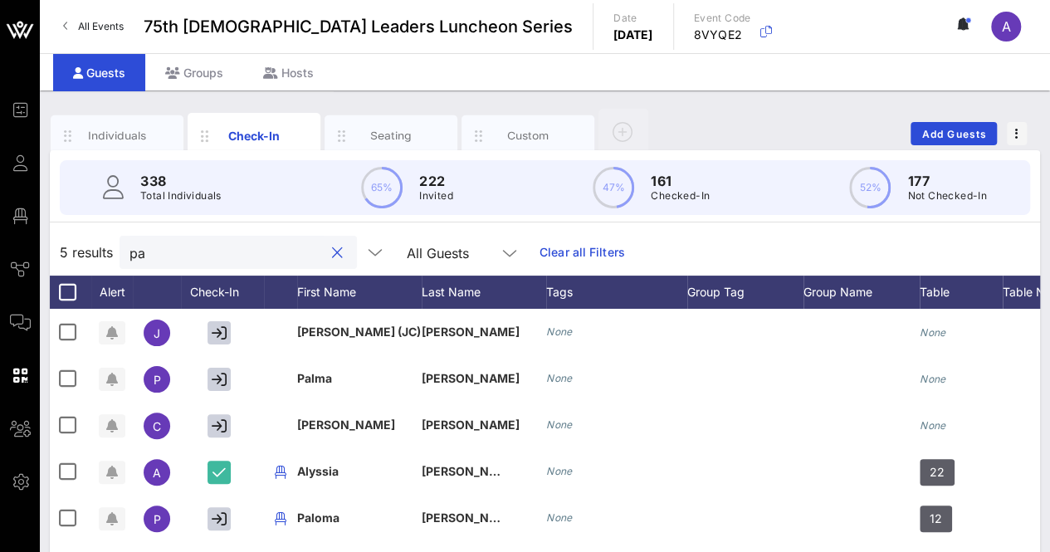
type input "p"
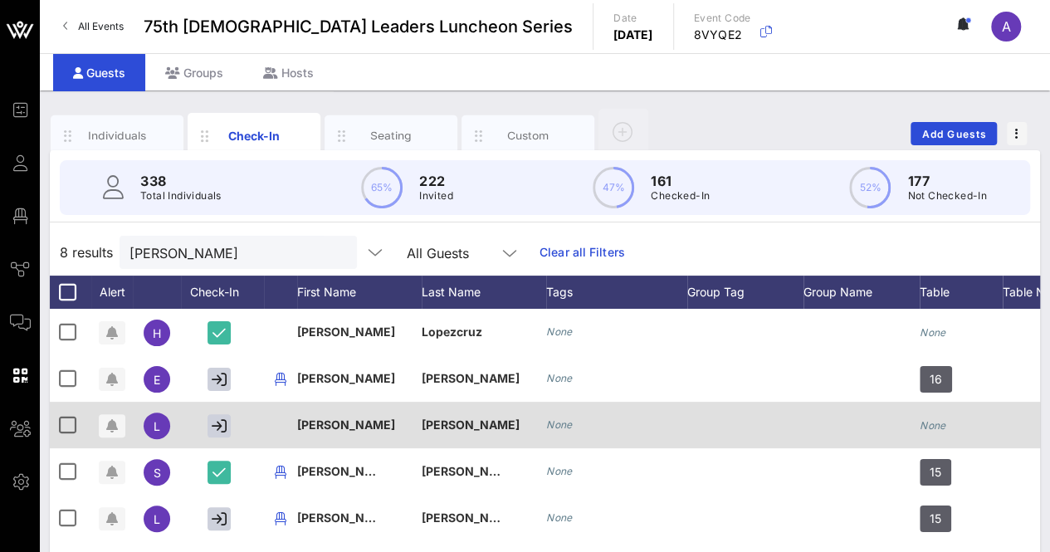
click at [206, 429] on div at bounding box center [222, 425] width 83 height 46
click at [225, 426] on icon "button" at bounding box center [219, 425] width 15 height 15
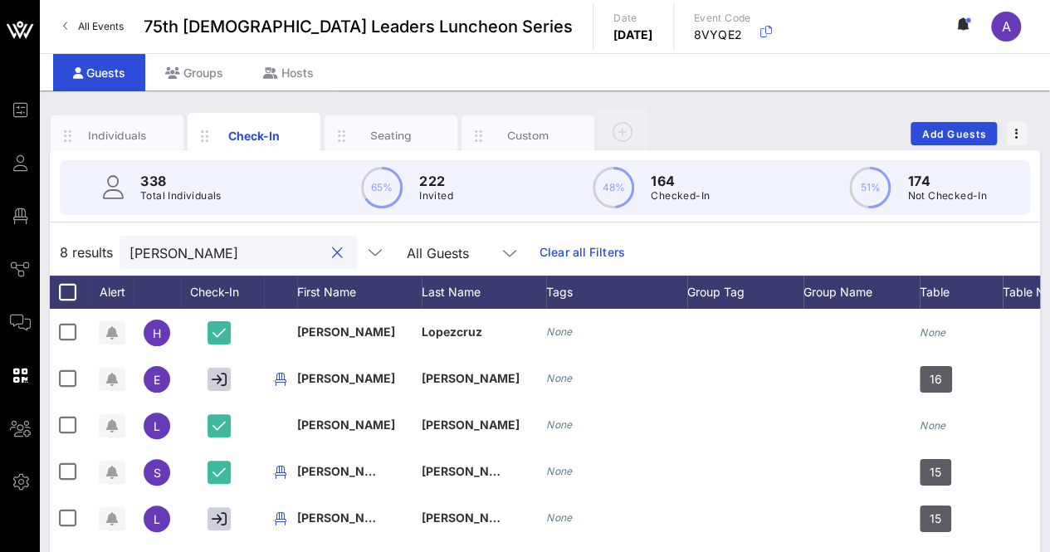
click at [198, 244] on input "[PERSON_NAME]" at bounding box center [227, 253] width 194 height 22
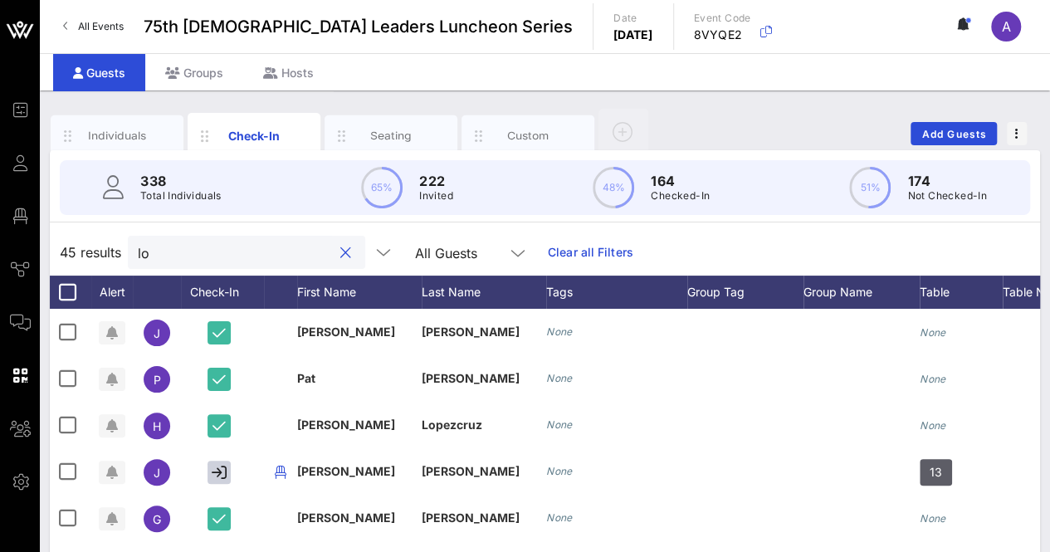
type input "l"
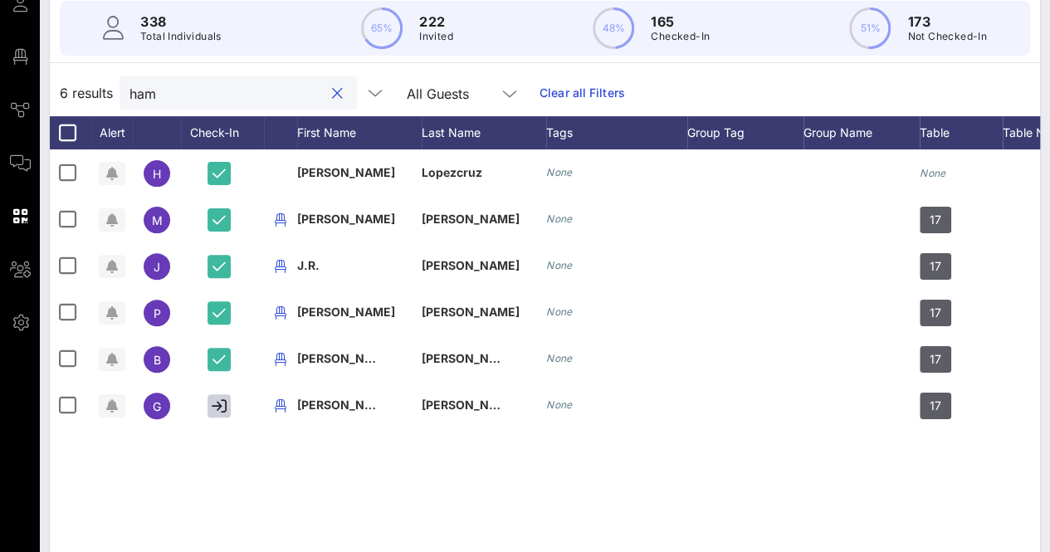
scroll to position [166, 0]
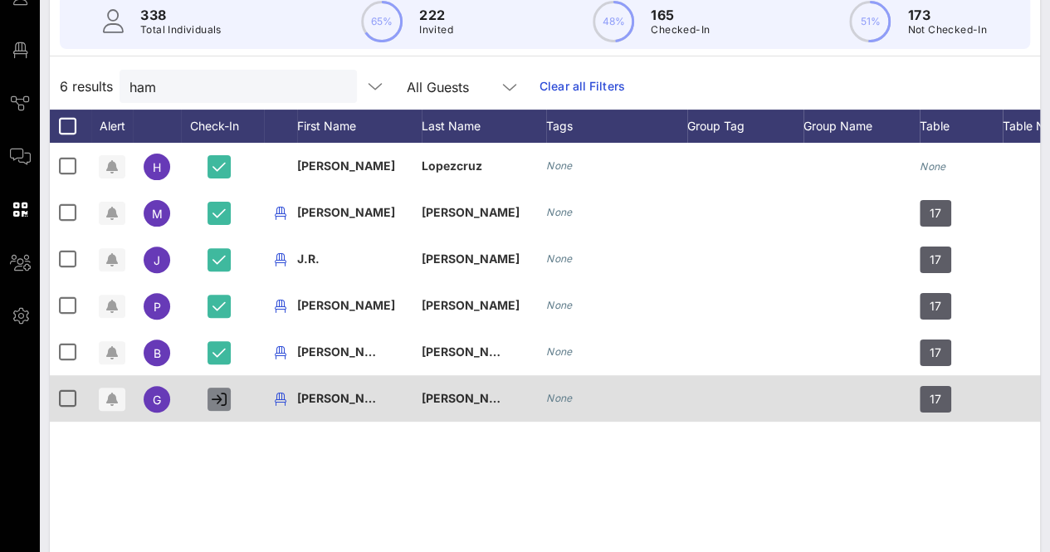
click at [223, 404] on icon "button" at bounding box center [219, 399] width 15 height 15
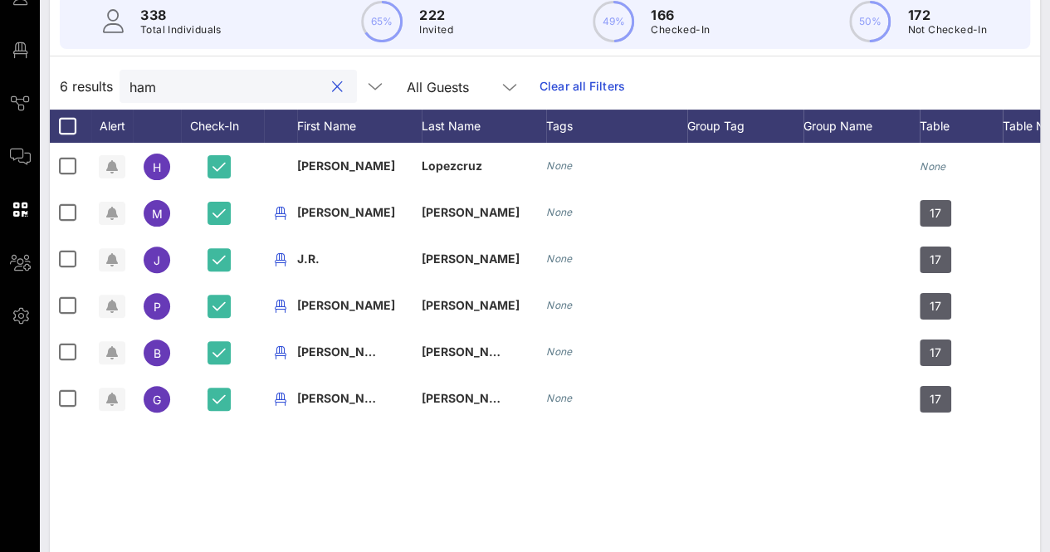
click at [216, 91] on input "ham" at bounding box center [227, 87] width 194 height 22
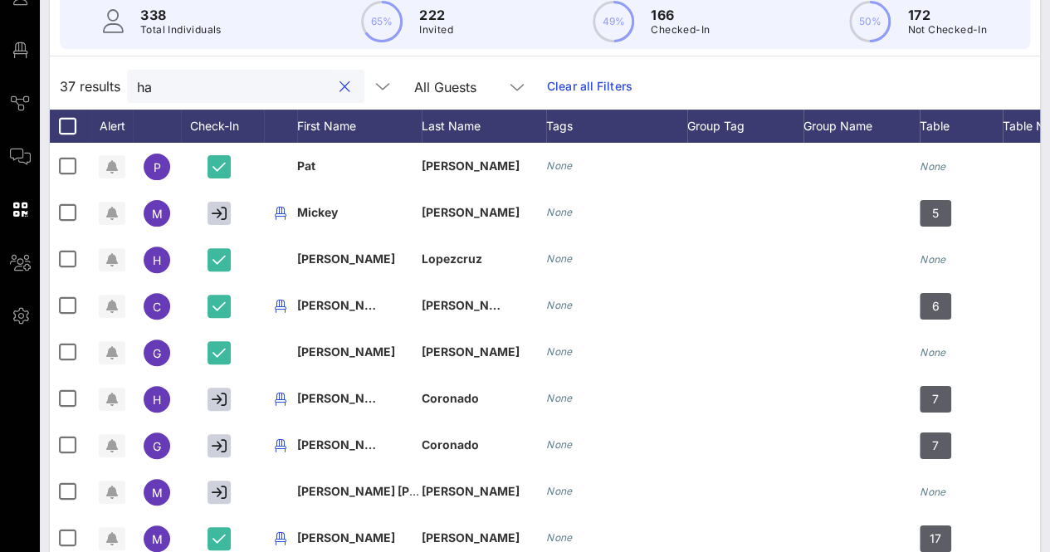
type input "h"
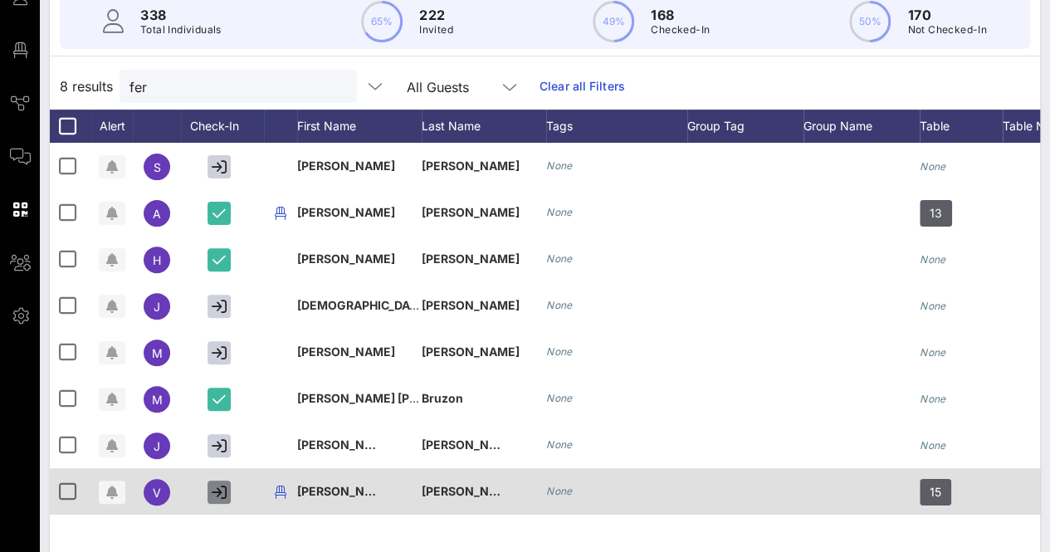
click at [223, 491] on icon "button" at bounding box center [219, 492] width 15 height 15
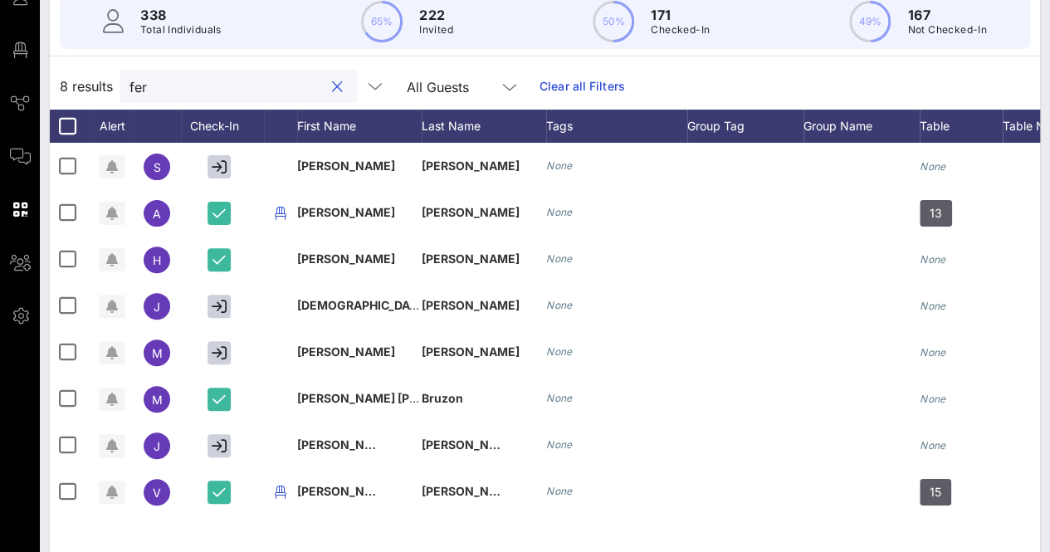
click at [193, 87] on input "fer" at bounding box center [227, 87] width 194 height 22
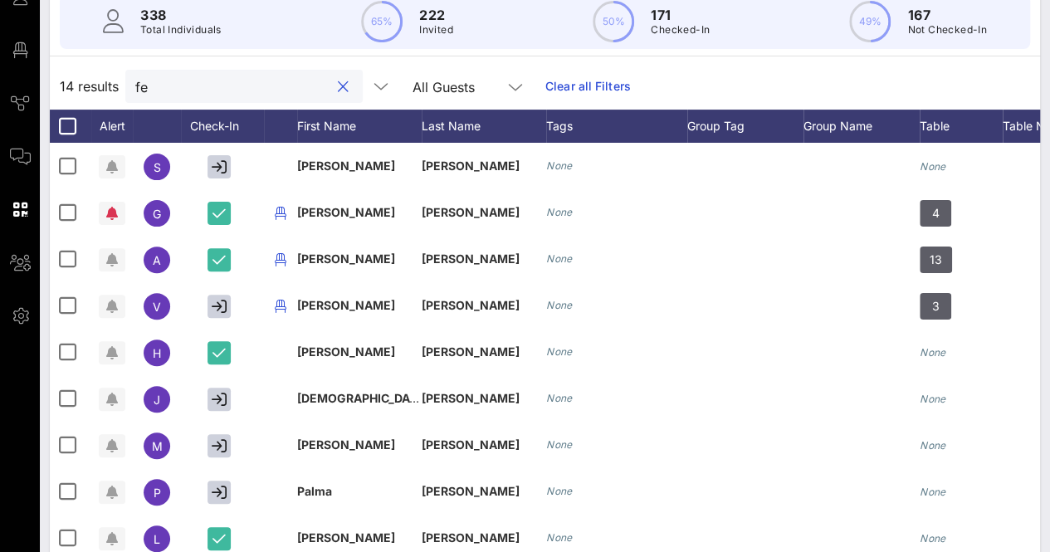
type input "f"
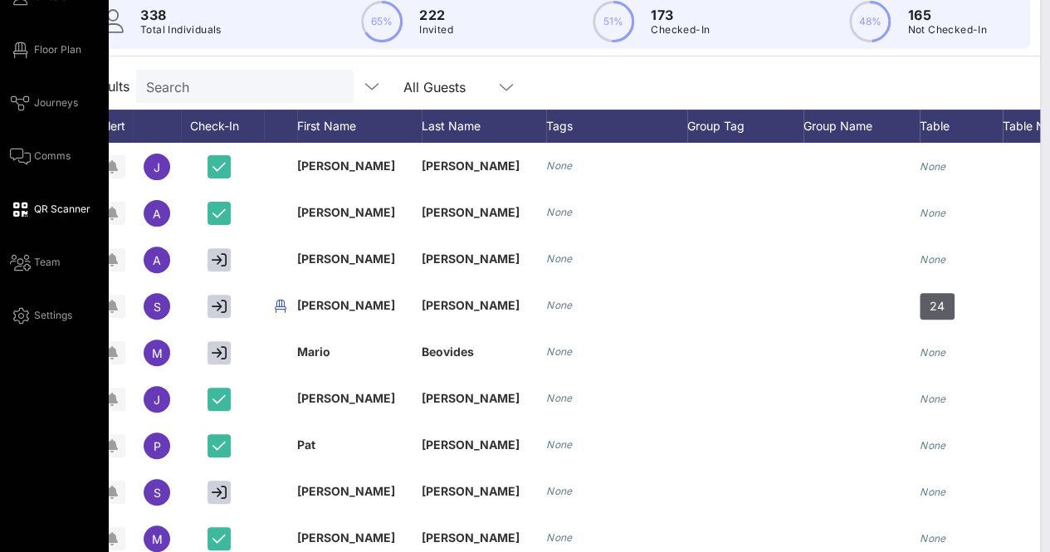
click at [48, 203] on span "QR Scanner" at bounding box center [62, 209] width 56 height 15
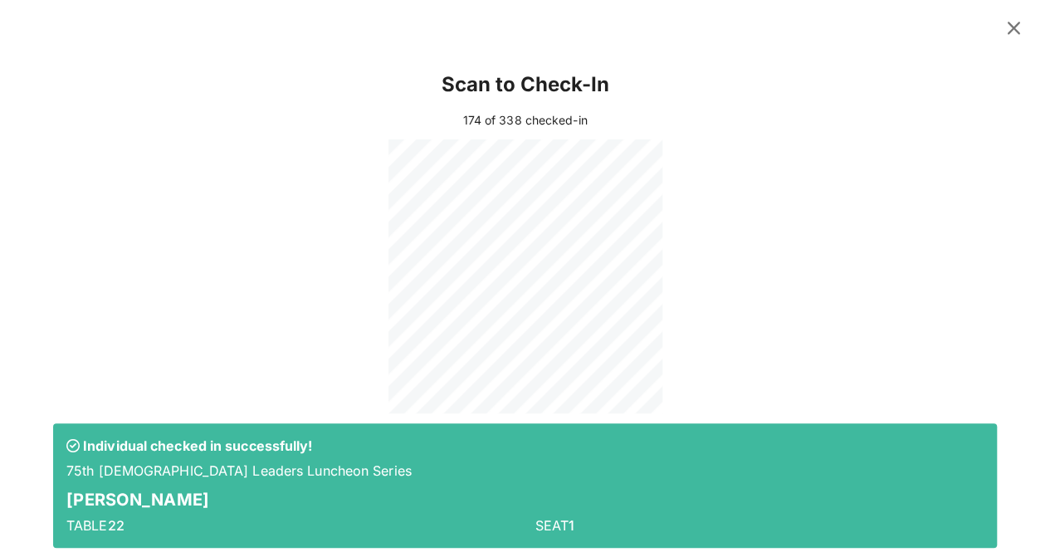
click at [1003, 31] on icon at bounding box center [1014, 28] width 22 height 20
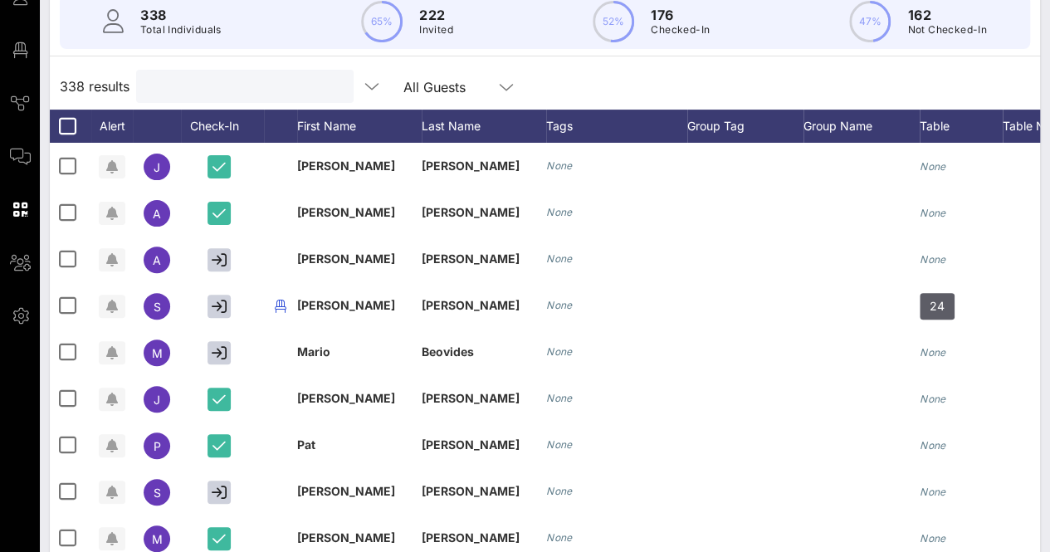
click at [229, 89] on input "text" at bounding box center [243, 87] width 194 height 22
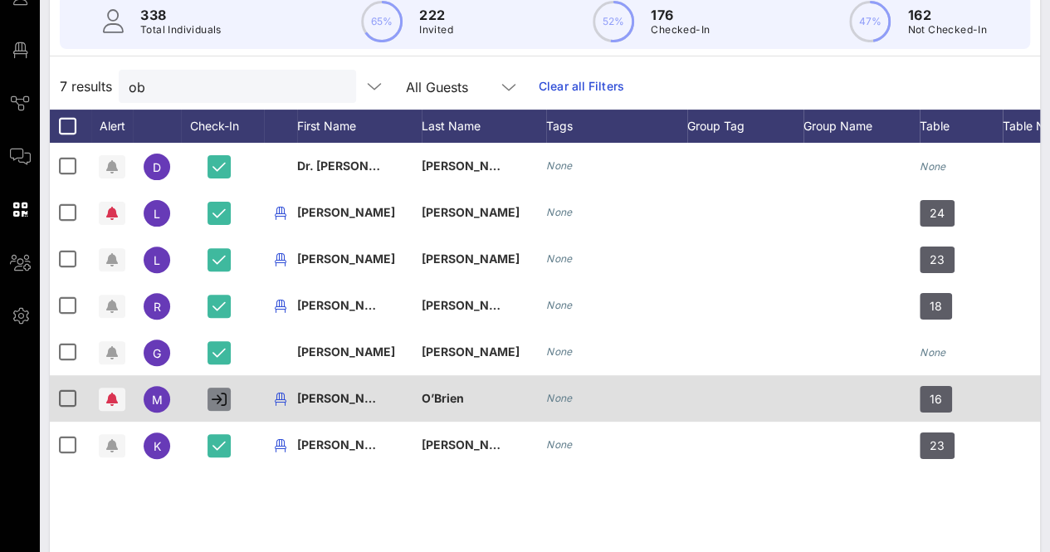
click at [216, 398] on icon "button" at bounding box center [219, 399] width 15 height 15
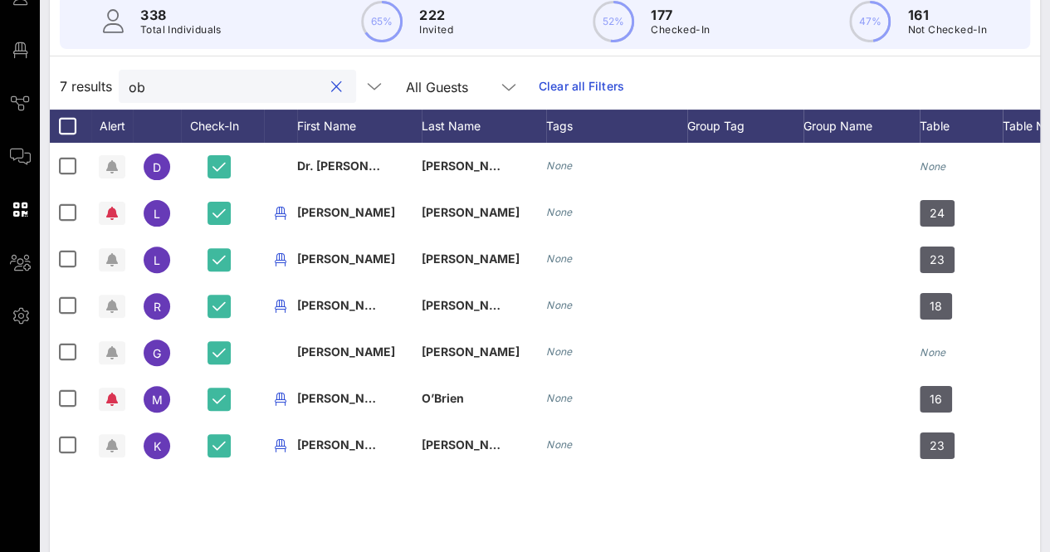
click at [188, 83] on input "ob" at bounding box center [226, 87] width 194 height 22
type input "o"
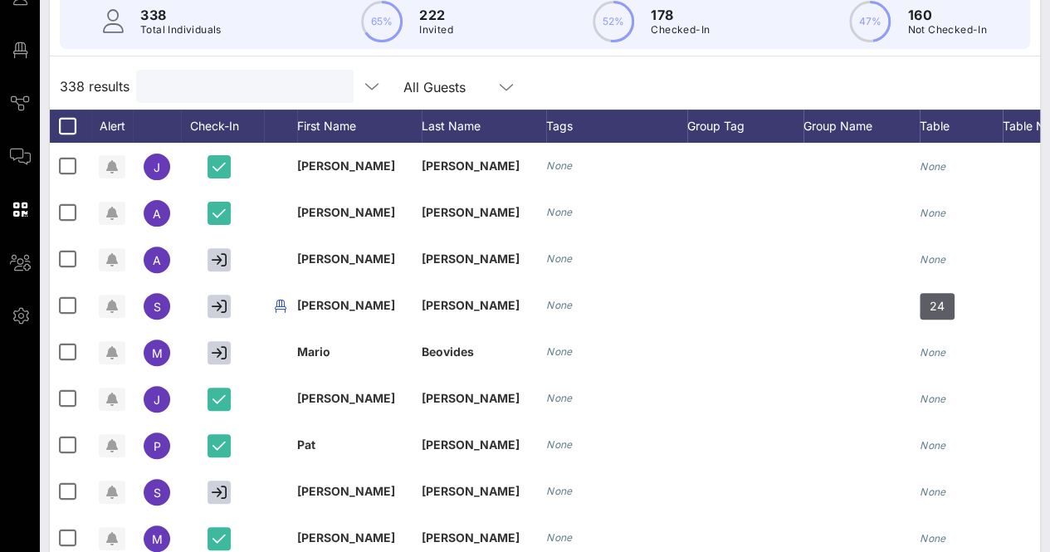
click at [188, 83] on input "text" at bounding box center [243, 87] width 194 height 22
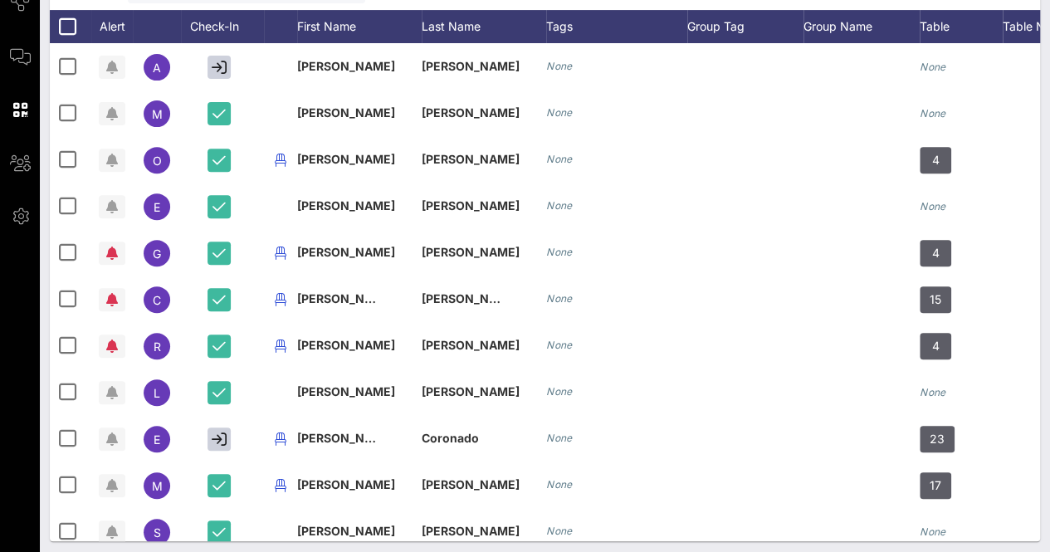
scroll to position [271, 0]
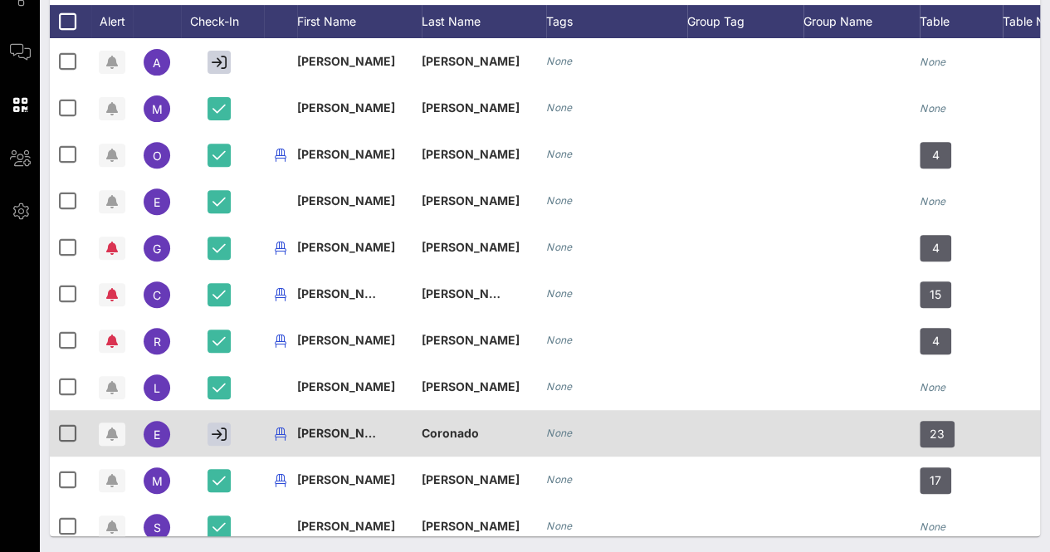
click at [799, 417] on div at bounding box center [746, 433] width 116 height 46
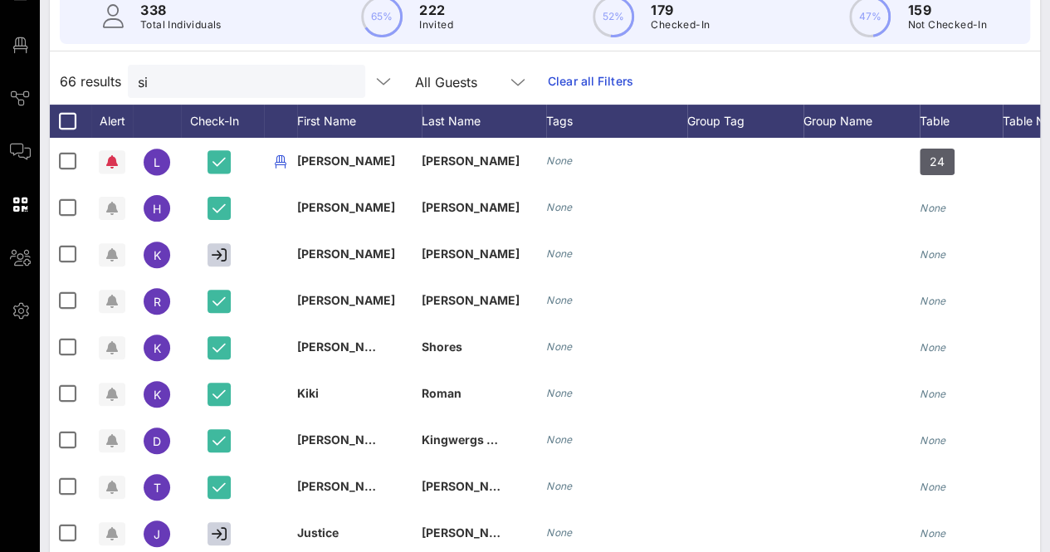
scroll to position [115, 0]
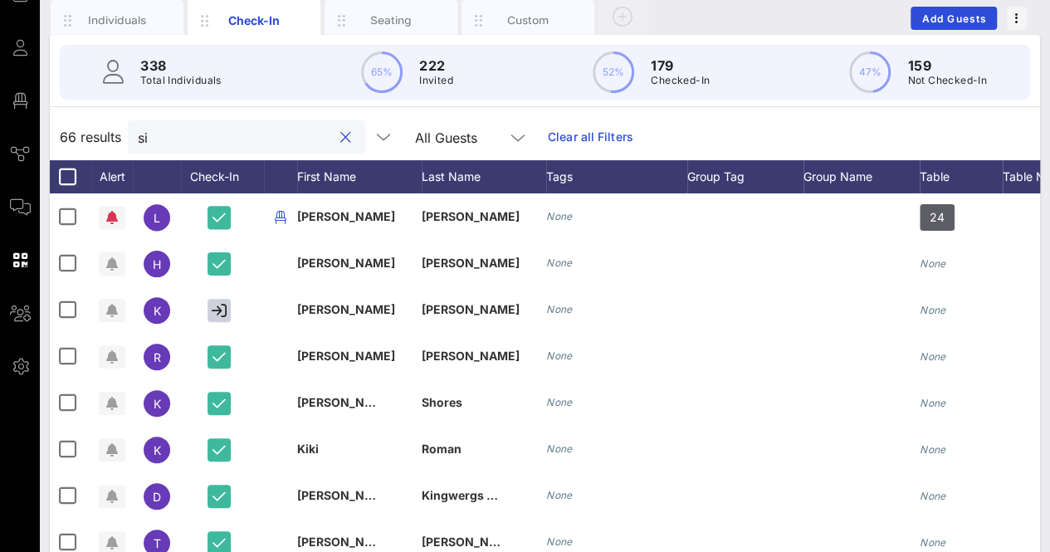
click at [149, 139] on input "si" at bounding box center [235, 137] width 194 height 22
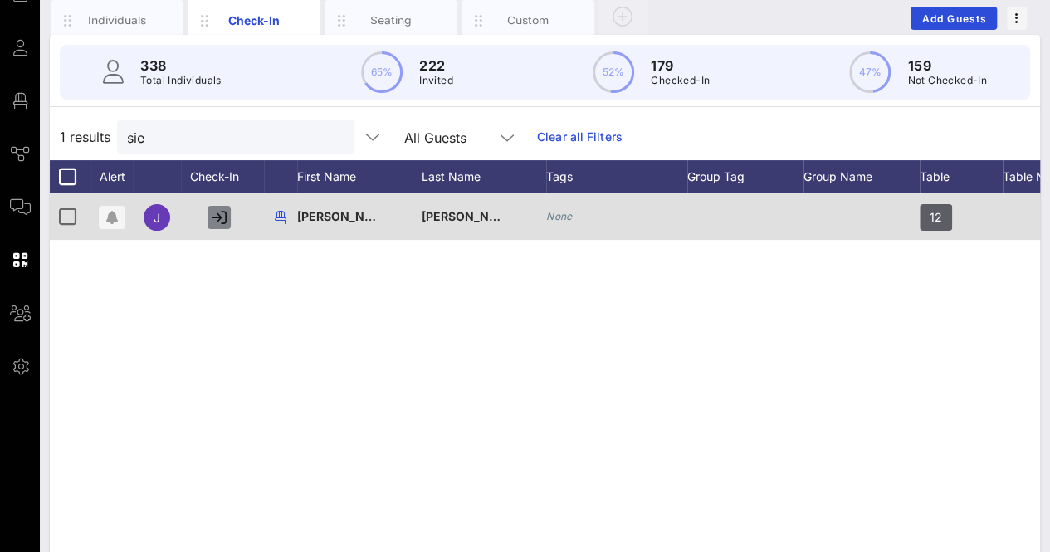
click at [223, 218] on icon "button" at bounding box center [219, 217] width 15 height 15
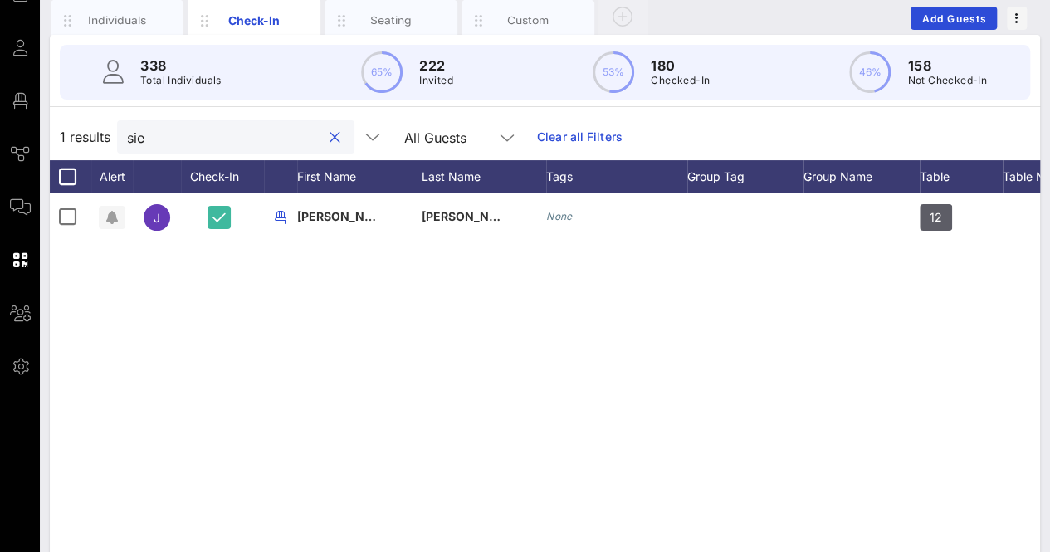
click at [203, 135] on input "sie" at bounding box center [224, 137] width 194 height 22
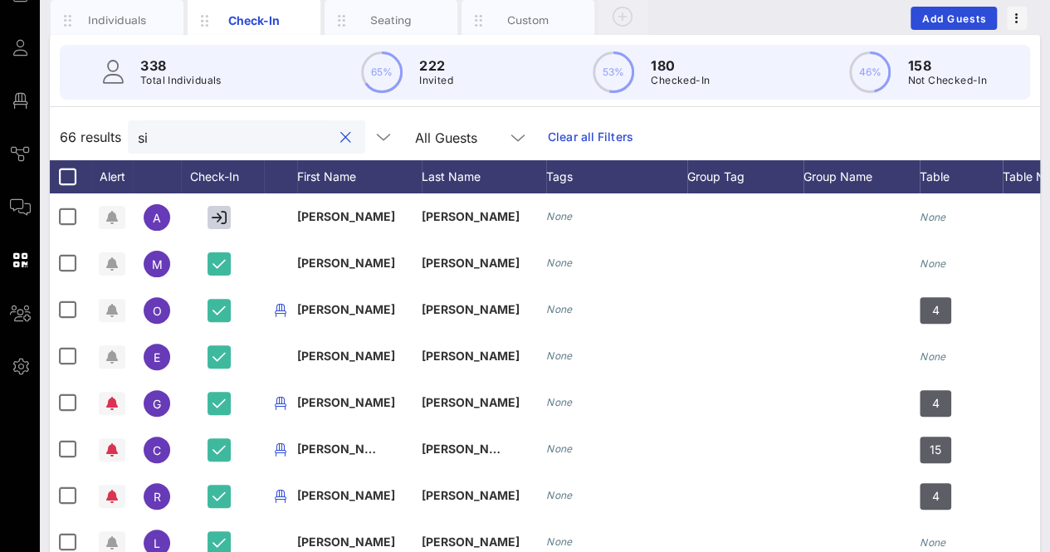
type input "s"
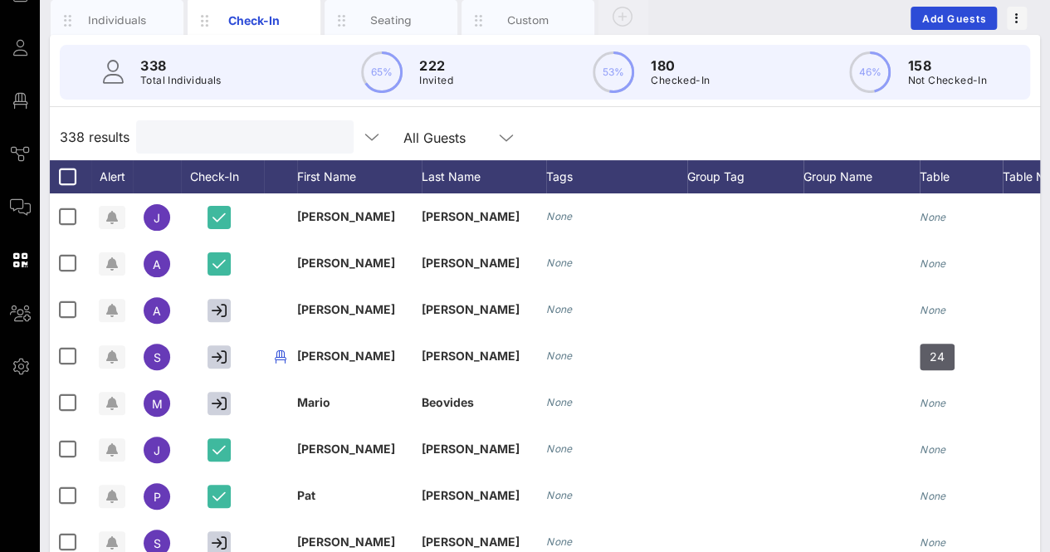
type input "l"
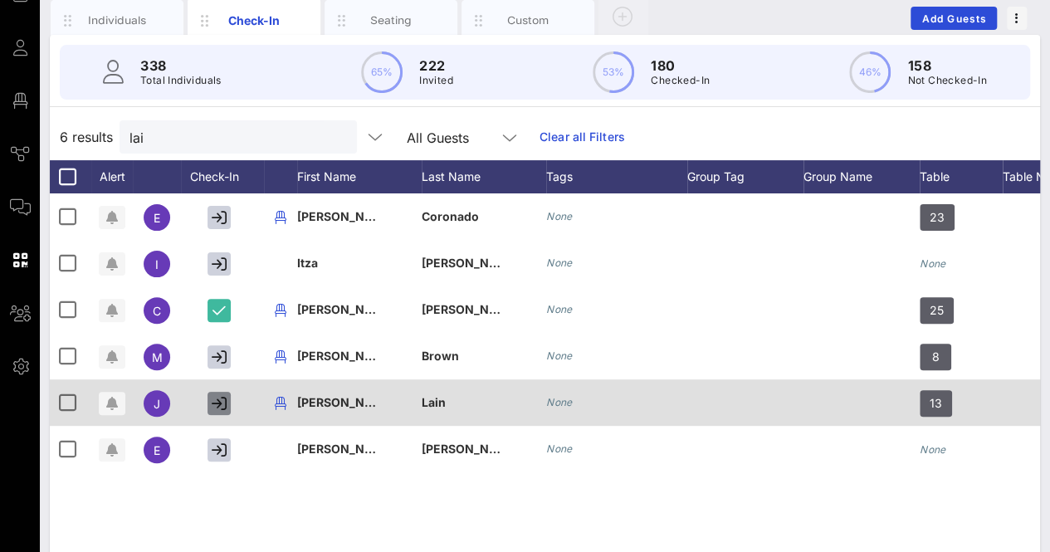
click at [221, 406] on icon "button" at bounding box center [219, 403] width 15 height 15
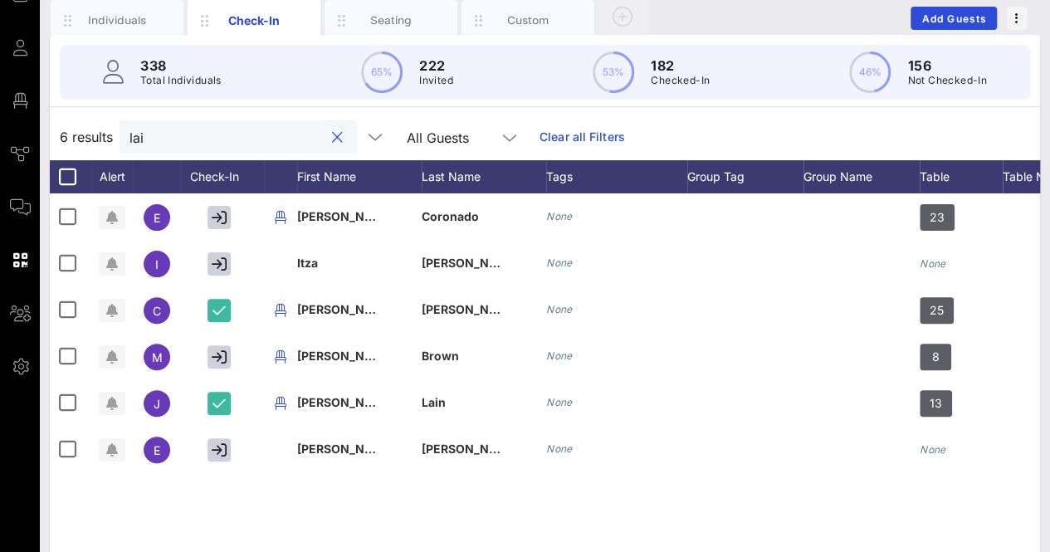
click at [239, 140] on input "lai" at bounding box center [227, 137] width 194 height 22
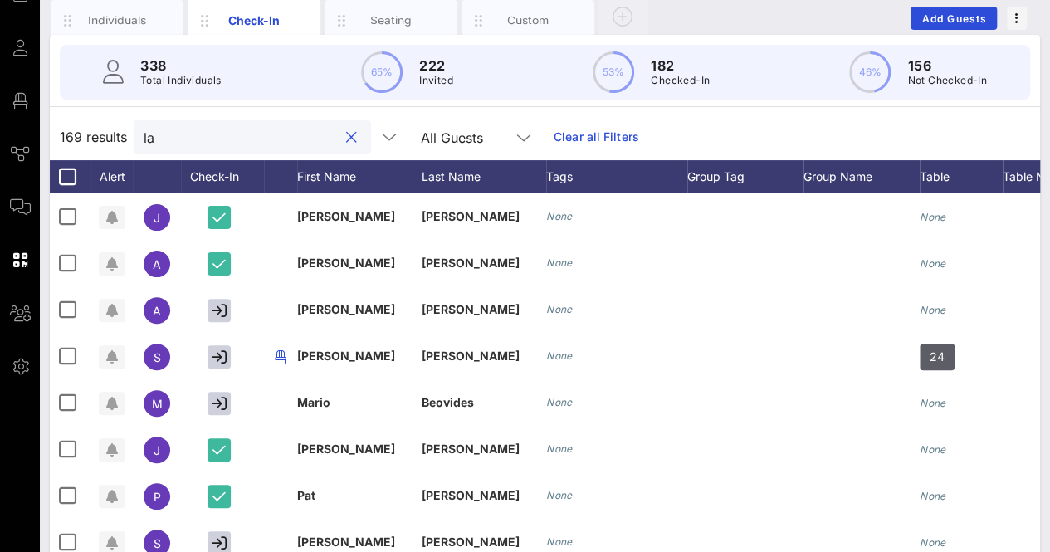
type input "l"
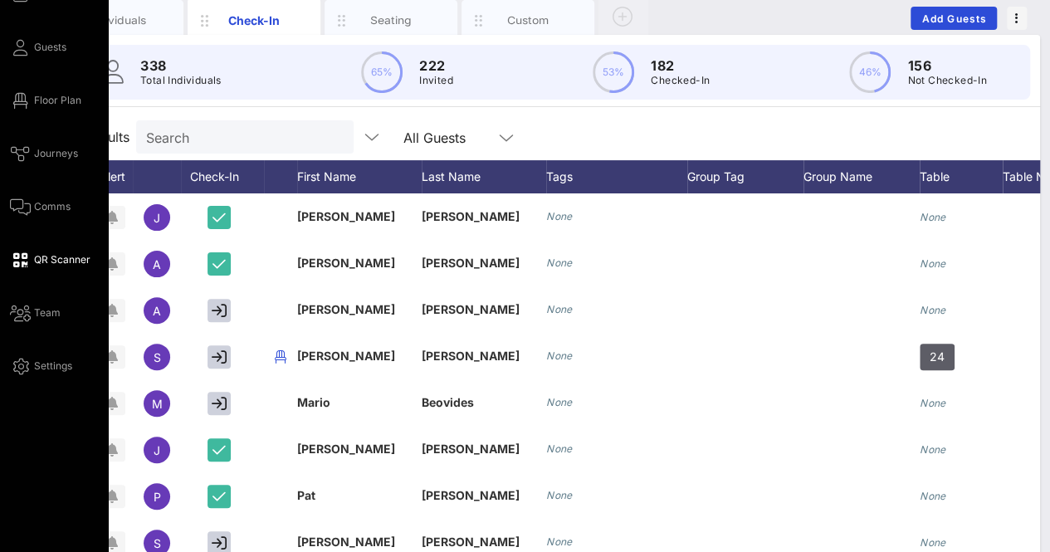
click at [55, 263] on span "QR Scanner" at bounding box center [62, 259] width 56 height 15
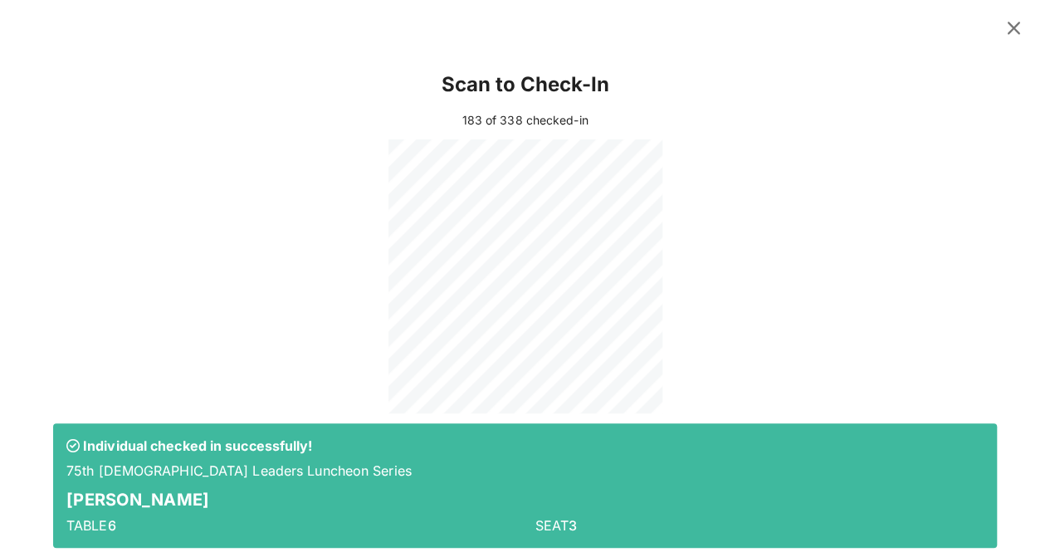
click at [1006, 27] on icon at bounding box center [1013, 27] width 23 height 21
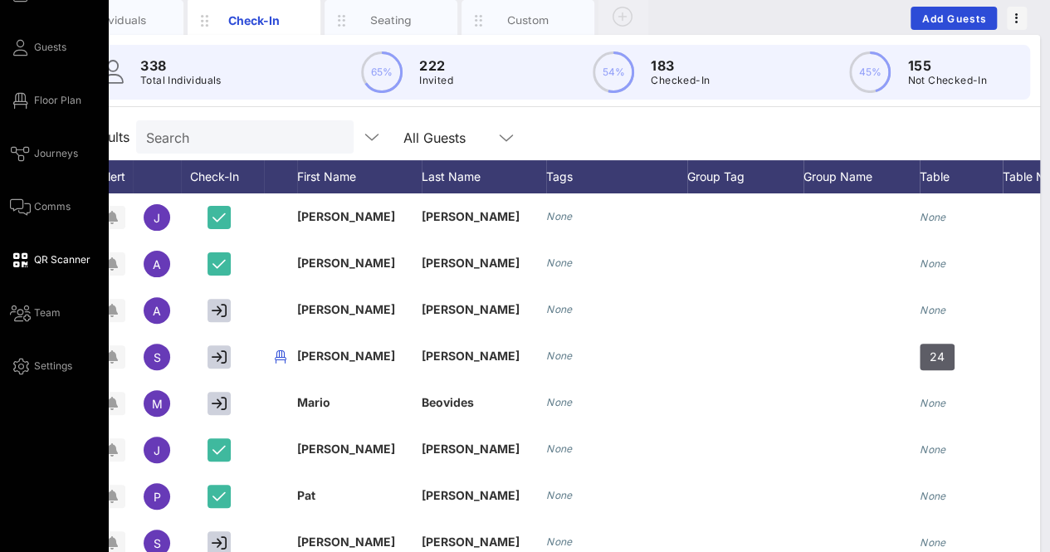
click at [65, 257] on span "QR Scanner" at bounding box center [62, 259] width 56 height 15
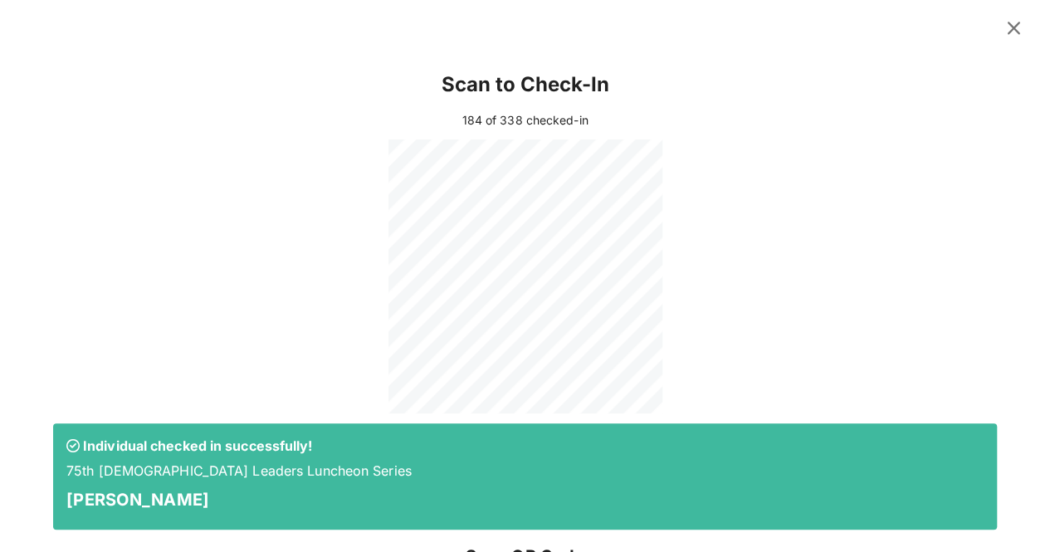
click at [1002, 27] on icon at bounding box center [1013, 27] width 23 height 21
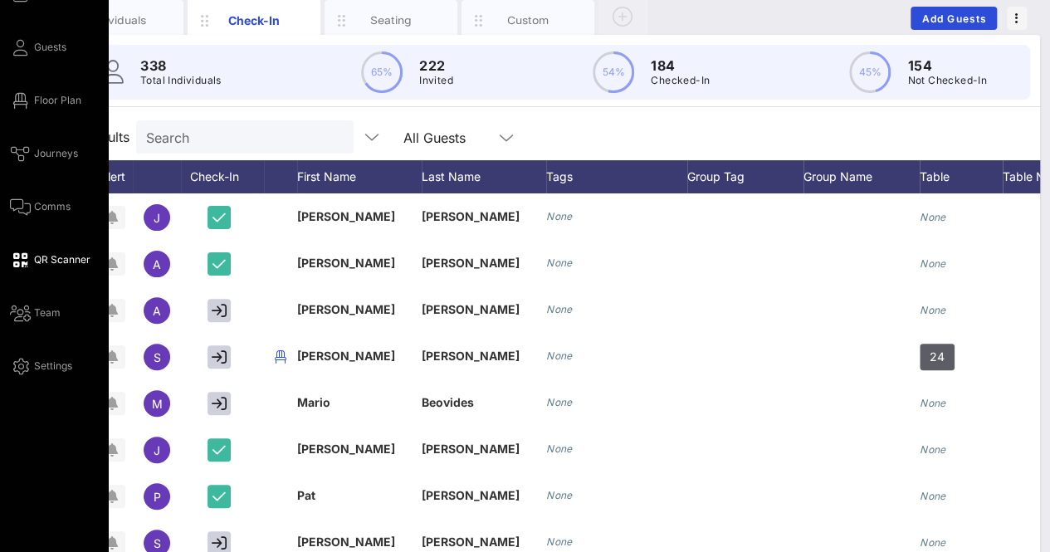
click at [71, 252] on span "QR Scanner" at bounding box center [62, 259] width 56 height 15
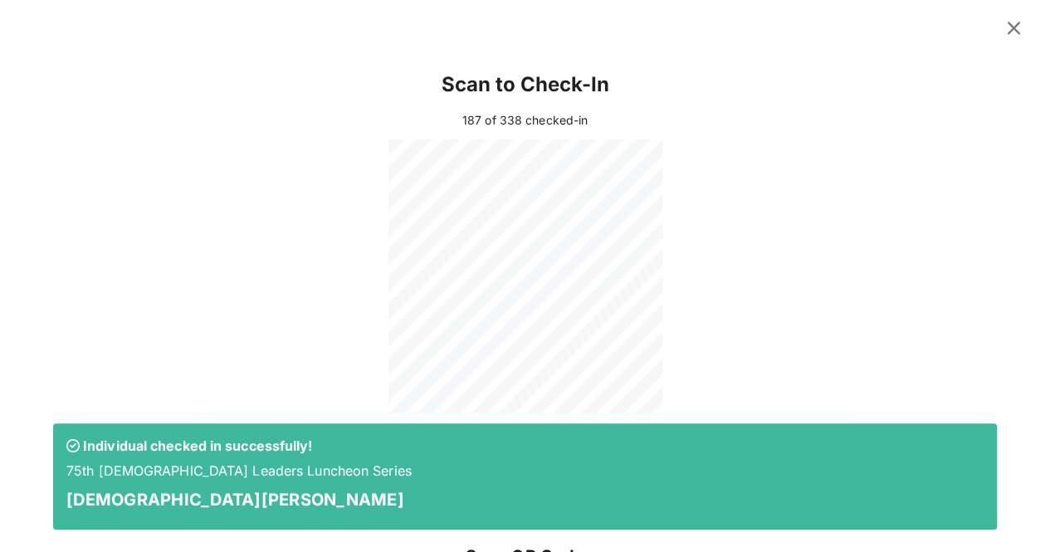
click at [1003, 27] on icon at bounding box center [1013, 27] width 23 height 21
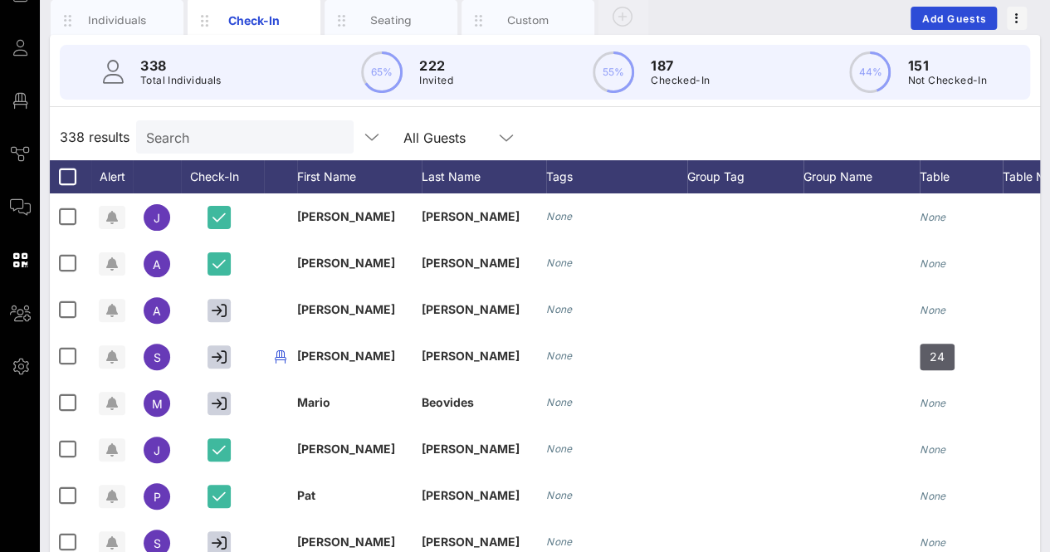
click at [260, 149] on div "Search" at bounding box center [243, 136] width 194 height 33
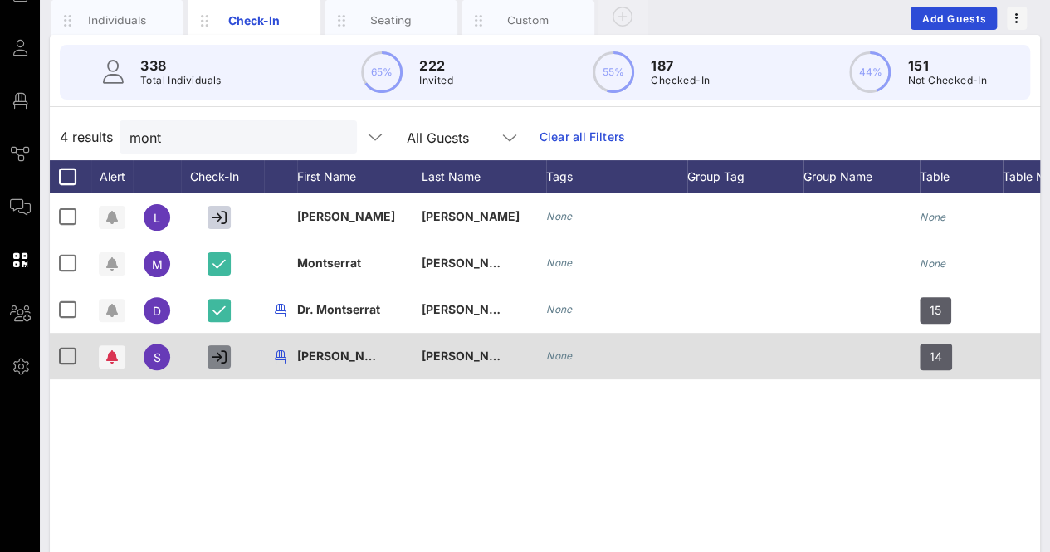
click at [222, 357] on icon "button" at bounding box center [219, 357] width 15 height 15
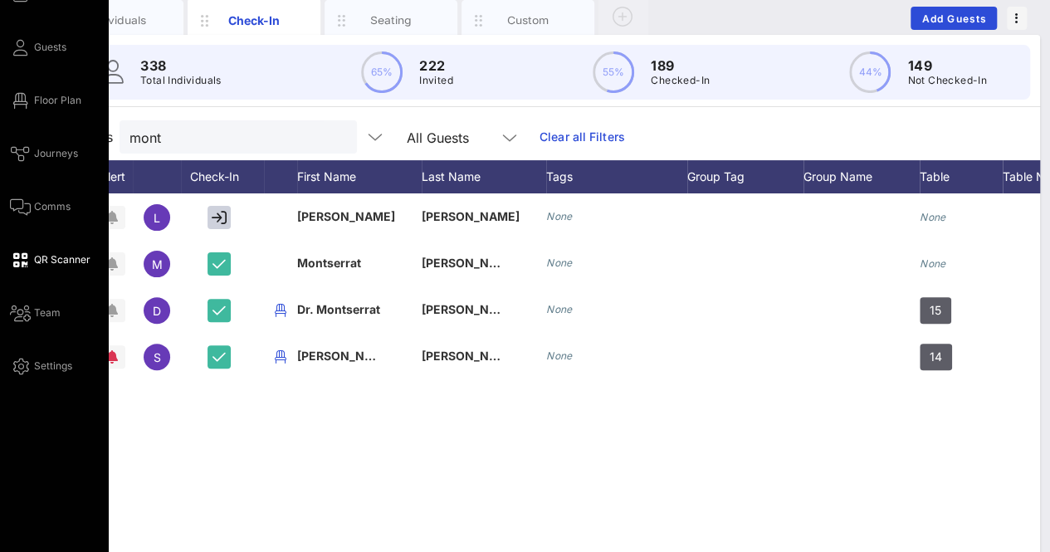
click at [58, 258] on span "QR Scanner" at bounding box center [62, 259] width 56 height 15
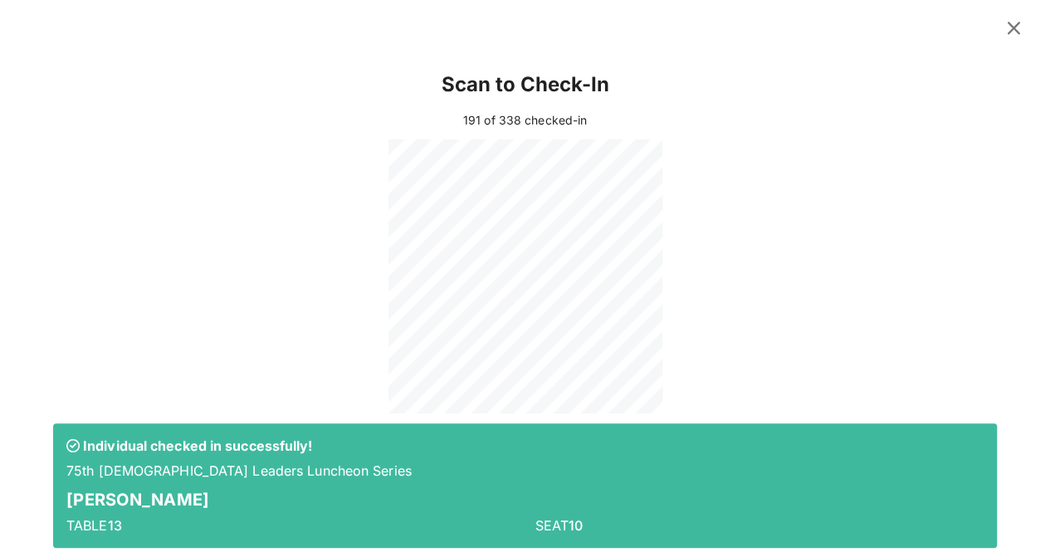
click at [1002, 31] on icon at bounding box center [1015, 28] width 30 height 30
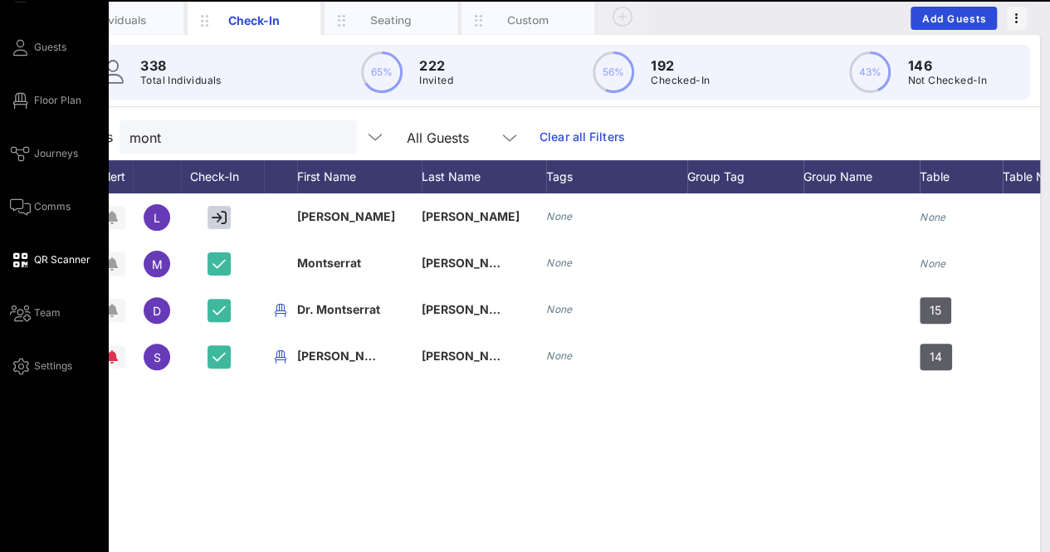
click at [58, 258] on span "QR Scanner" at bounding box center [62, 259] width 56 height 15
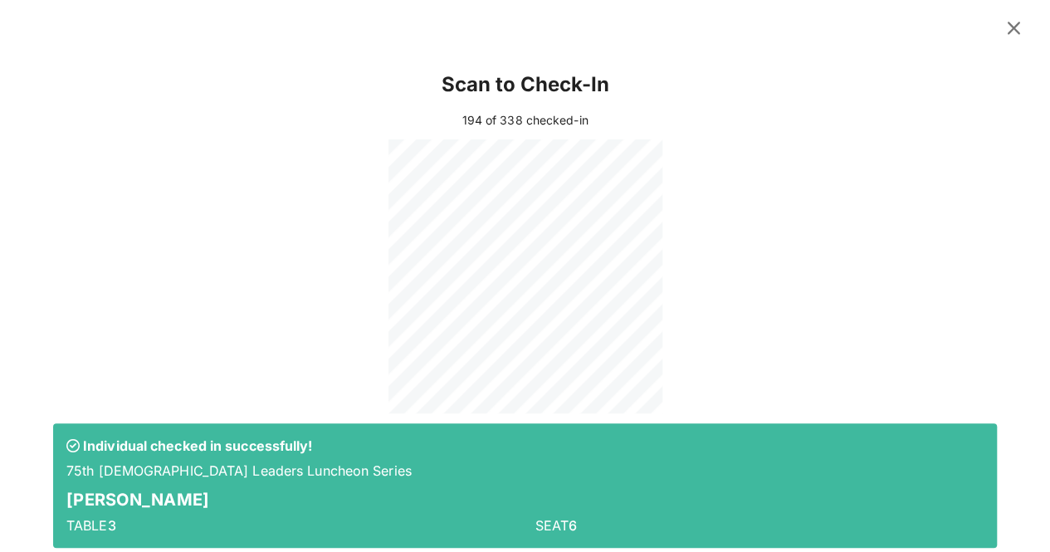
click at [1003, 20] on icon at bounding box center [1014, 28] width 22 height 20
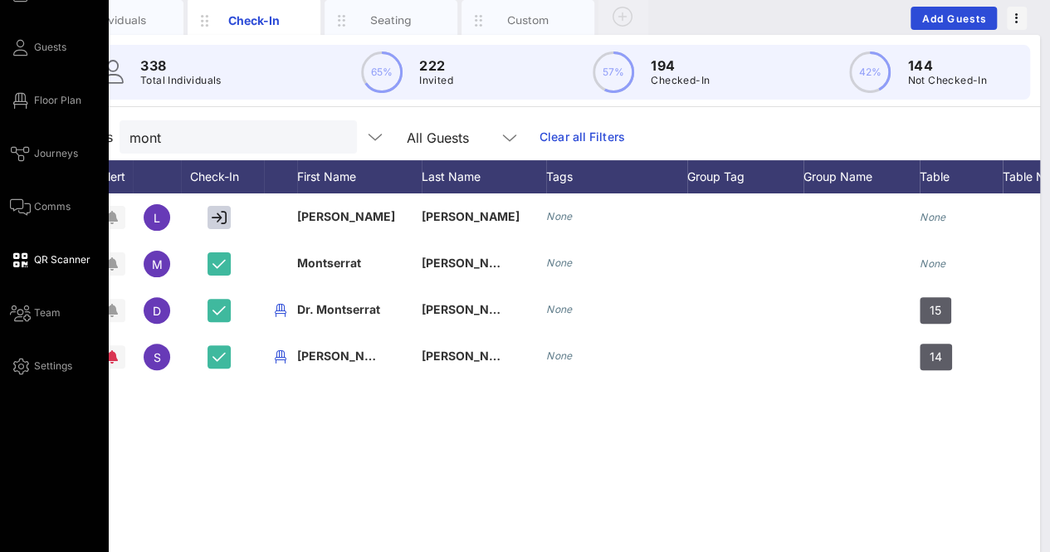
click at [48, 262] on span "QR Scanner" at bounding box center [62, 259] width 56 height 15
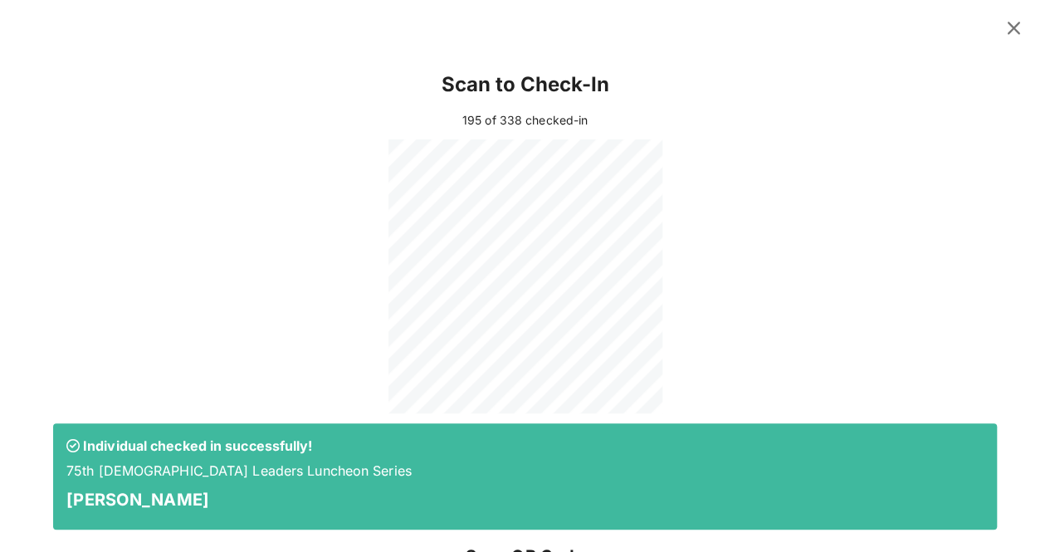
click at [1001, 22] on icon at bounding box center [1015, 28] width 28 height 27
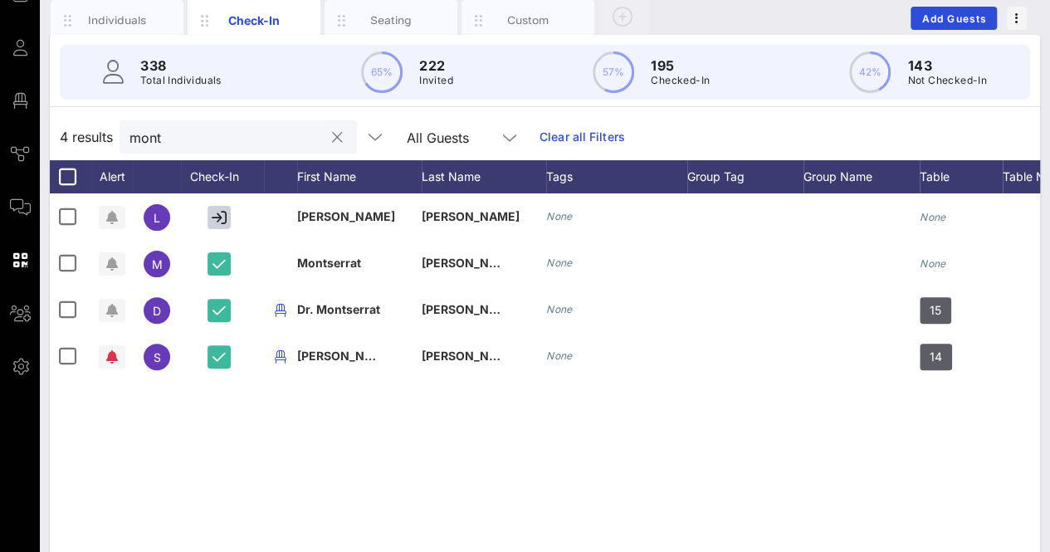
click at [231, 147] on div "mont" at bounding box center [227, 136] width 194 height 33
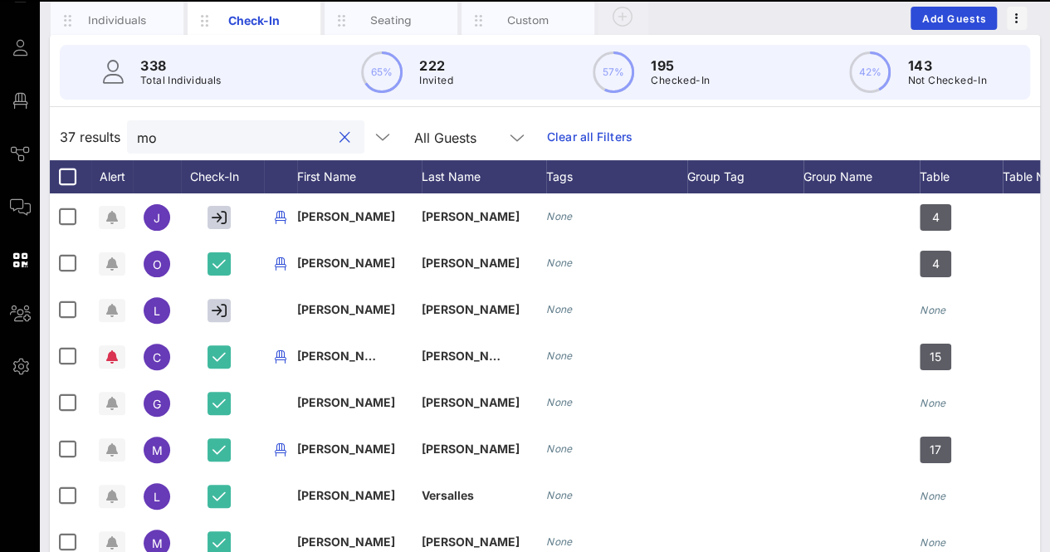
type input "m"
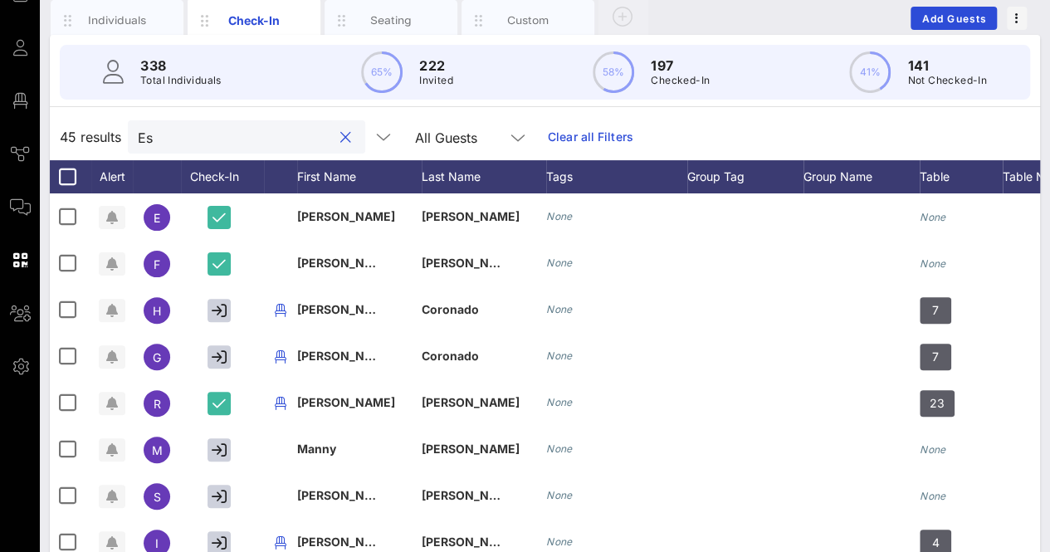
type input "E"
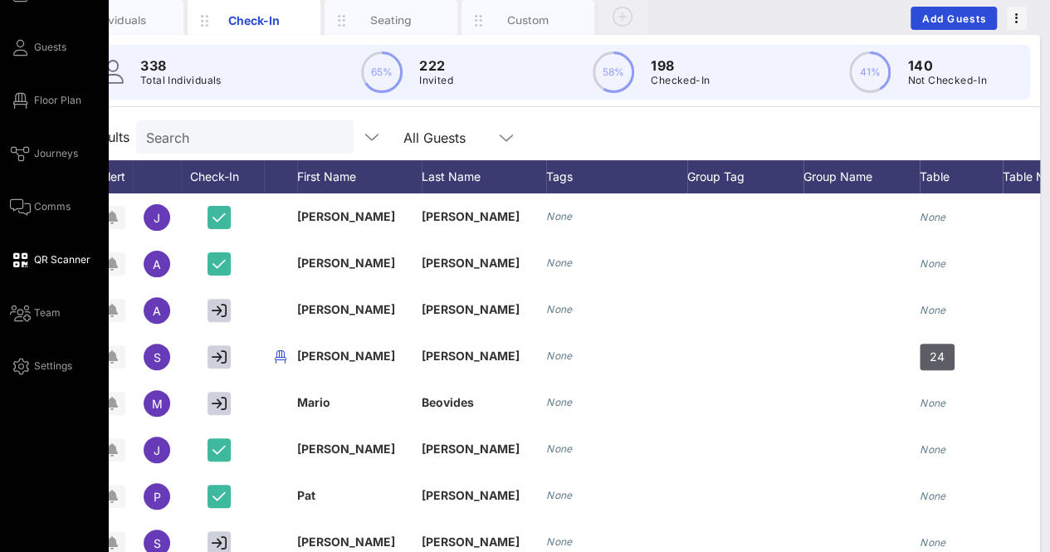
click at [59, 256] on span "QR Scanner" at bounding box center [62, 259] width 56 height 15
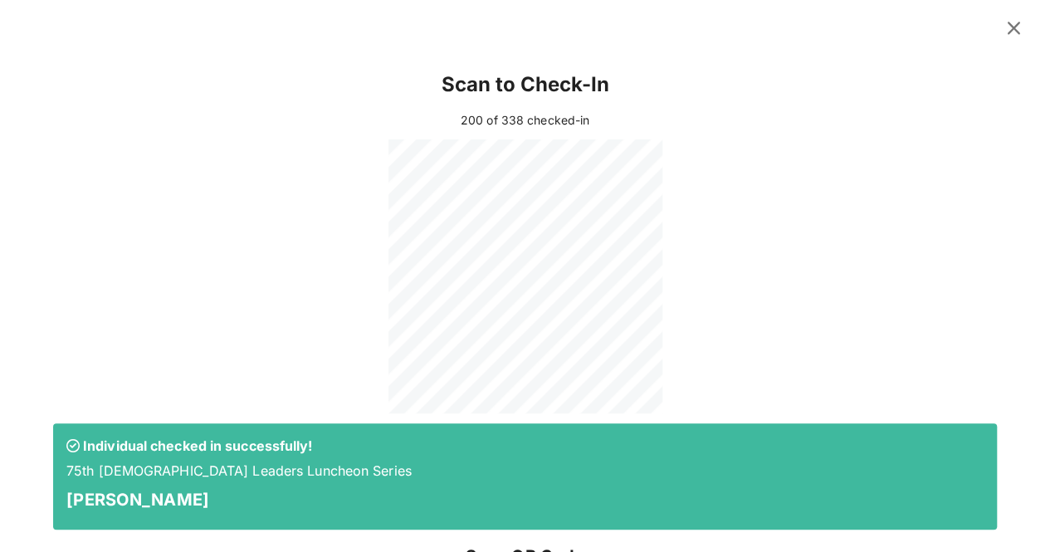
click at [1002, 29] on icon at bounding box center [1013, 27] width 23 height 21
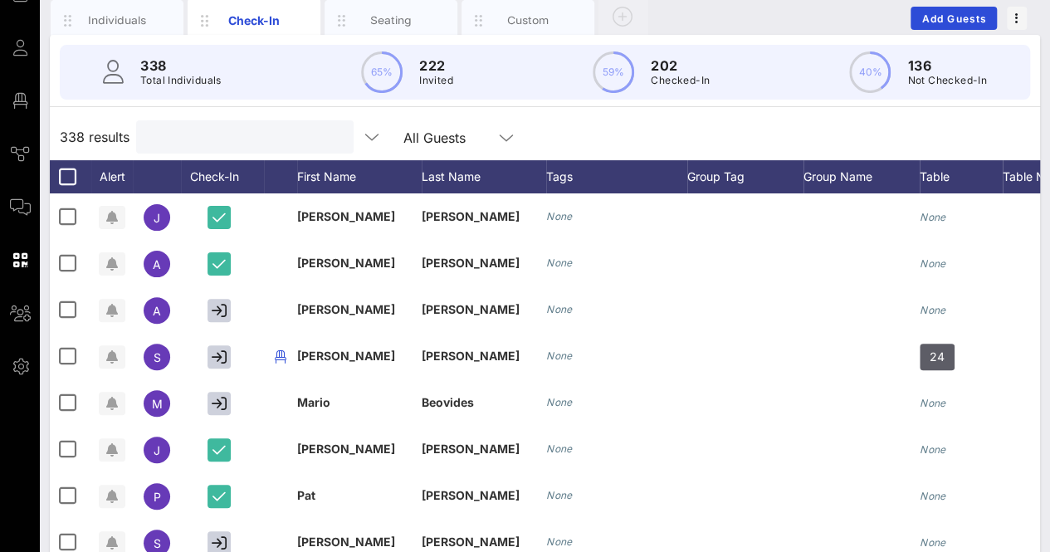
click at [221, 139] on input "text" at bounding box center [243, 137] width 194 height 22
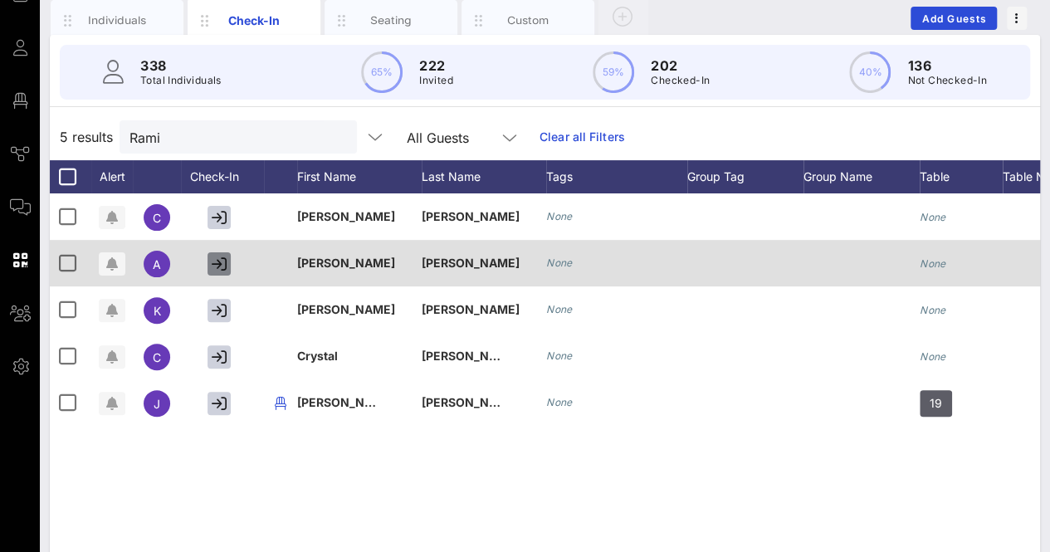
click at [218, 260] on icon "button" at bounding box center [219, 264] width 15 height 15
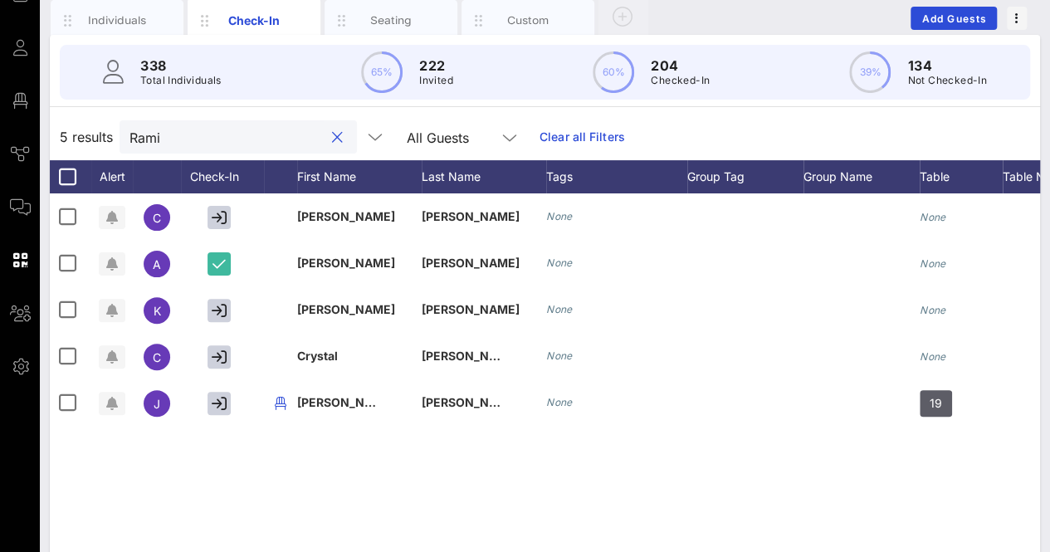
click at [227, 144] on input "Rami" at bounding box center [227, 137] width 194 height 22
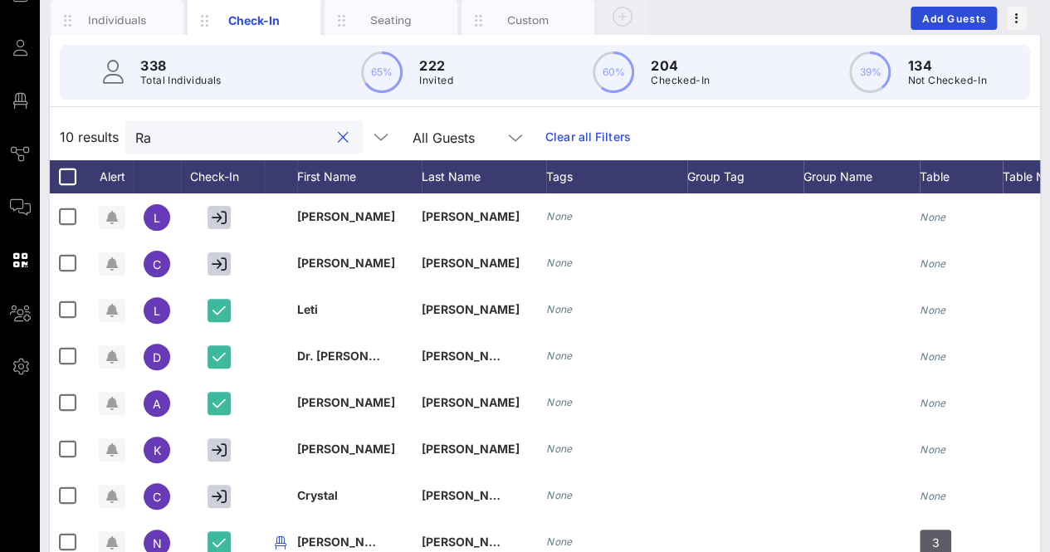
type input "R"
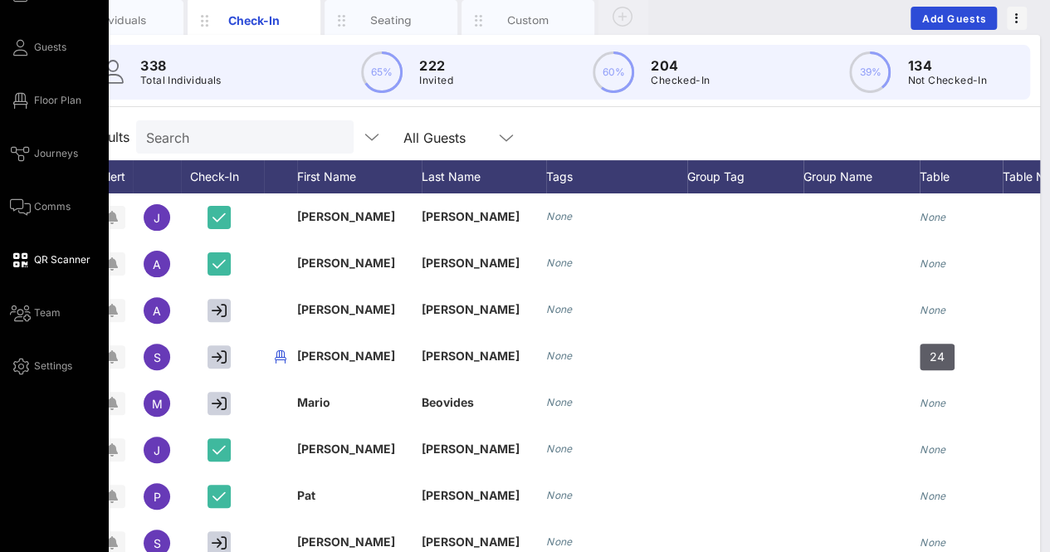
click at [58, 257] on span "QR Scanner" at bounding box center [62, 259] width 56 height 15
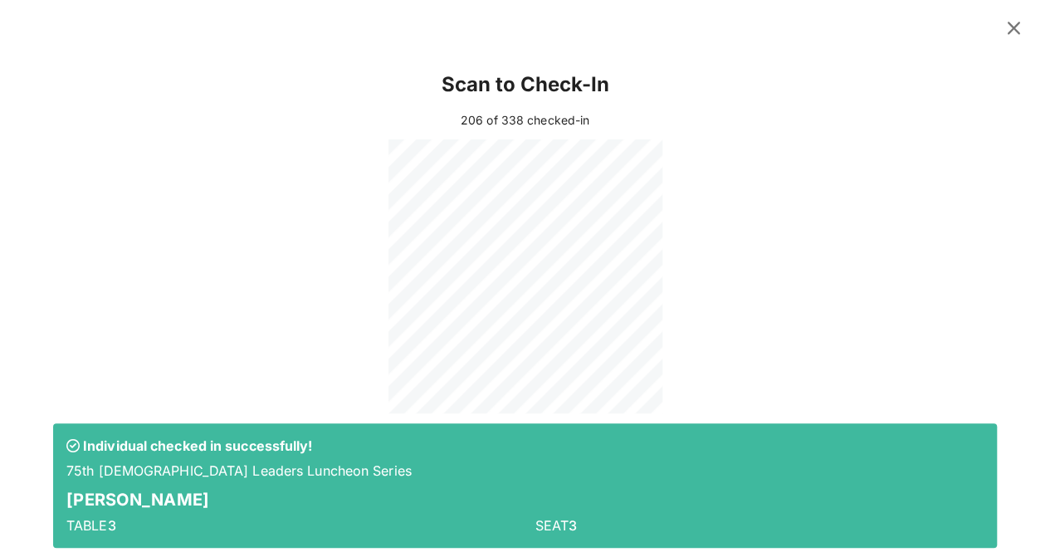
click at [1006, 26] on icon at bounding box center [1014, 28] width 22 height 20
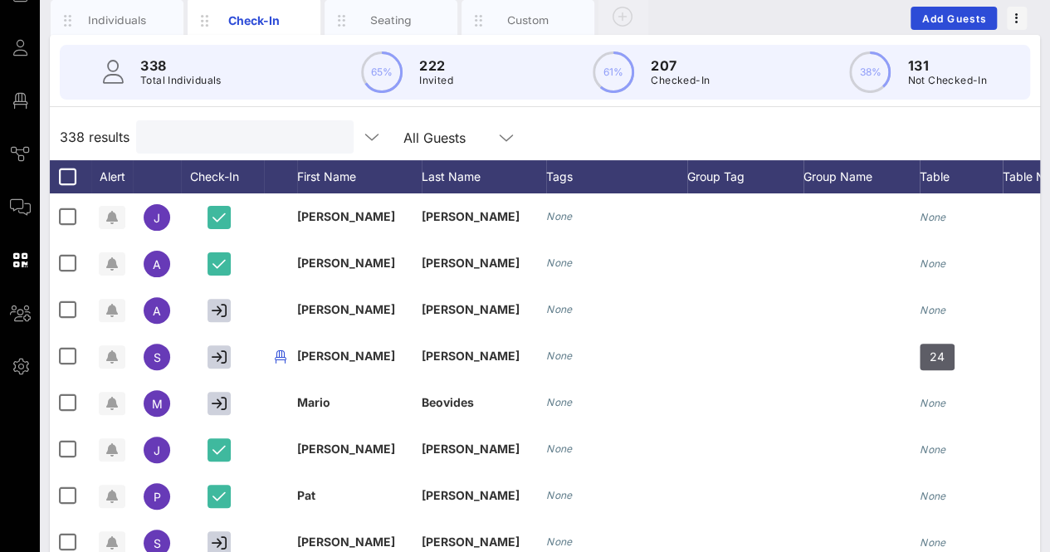
click at [281, 135] on input "text" at bounding box center [243, 137] width 194 height 22
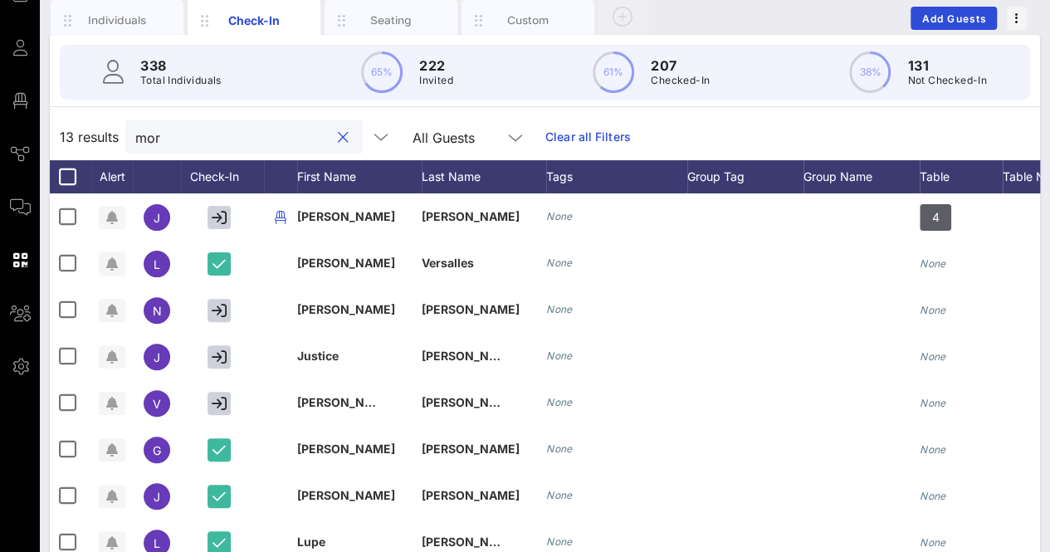
click at [267, 146] on input "mor" at bounding box center [232, 137] width 194 height 22
type input "m"
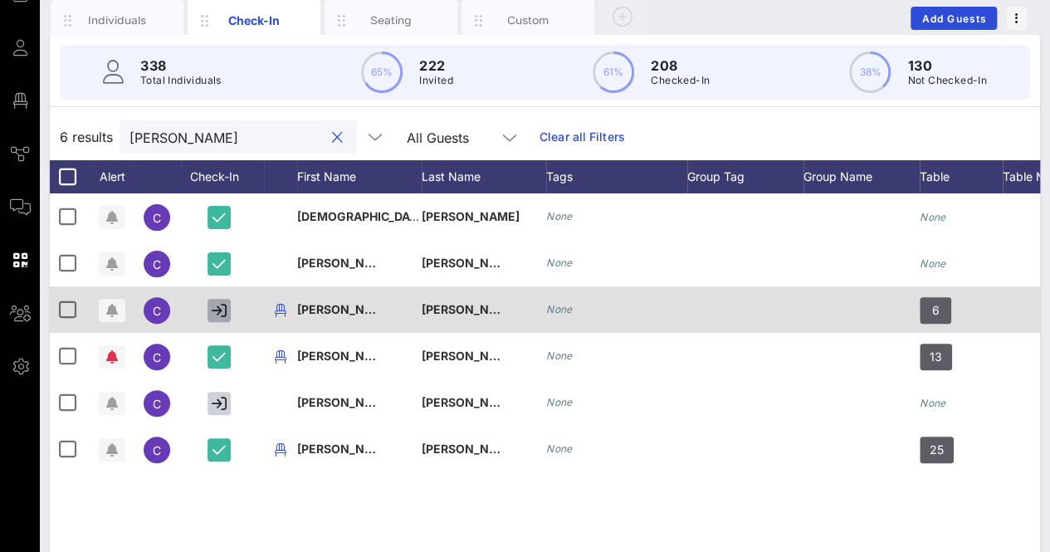
click at [223, 310] on icon "button" at bounding box center [219, 310] width 15 height 15
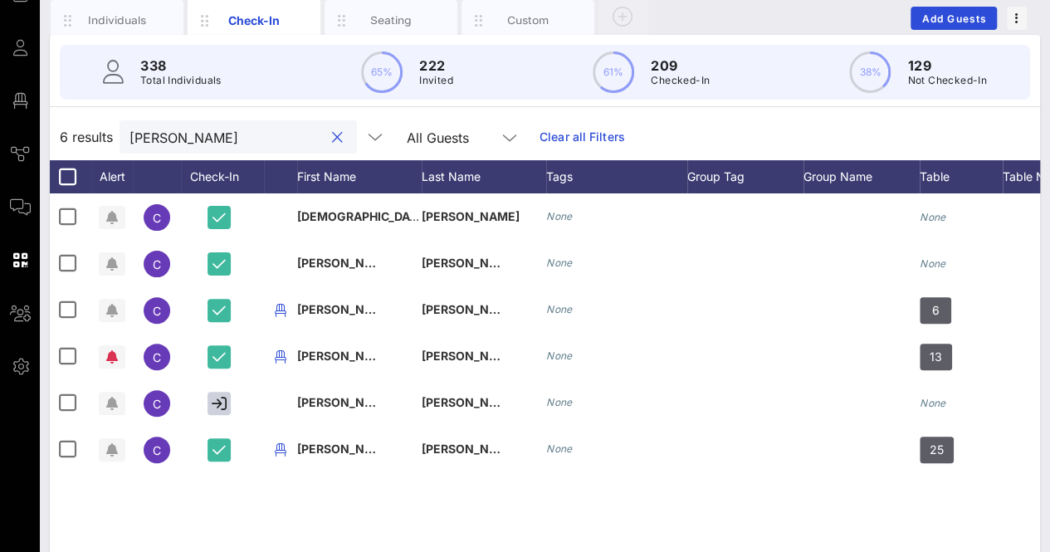
click at [187, 137] on input "[PERSON_NAME]" at bounding box center [227, 137] width 194 height 22
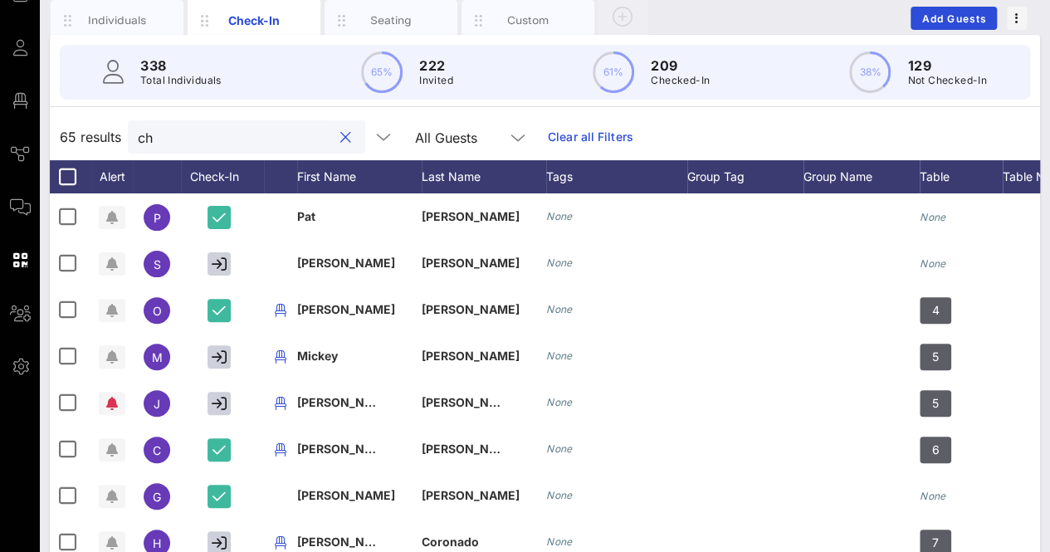
type input "c"
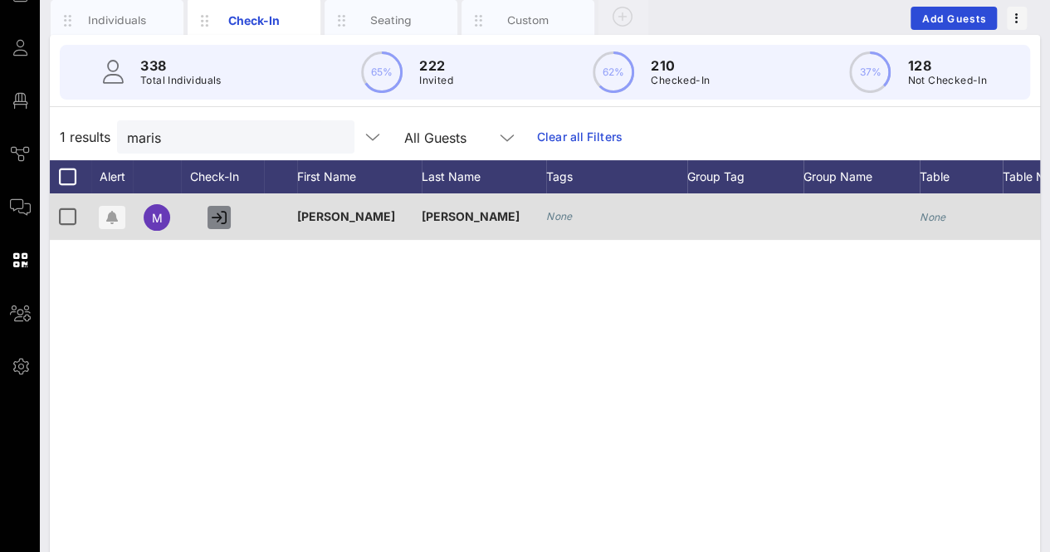
click at [221, 218] on icon "button" at bounding box center [219, 217] width 15 height 15
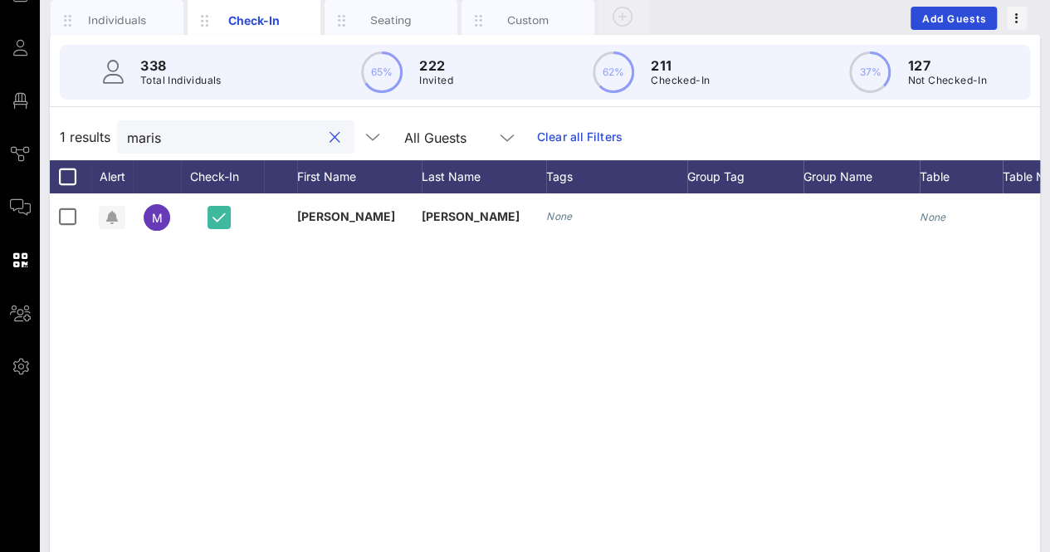
click at [180, 146] on input "maris" at bounding box center [224, 137] width 194 height 22
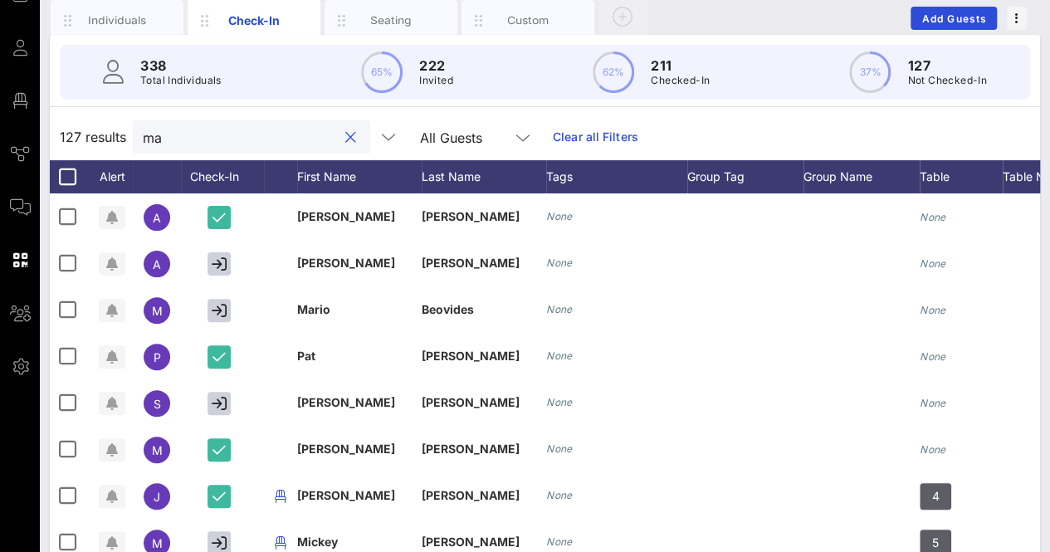
type input "m"
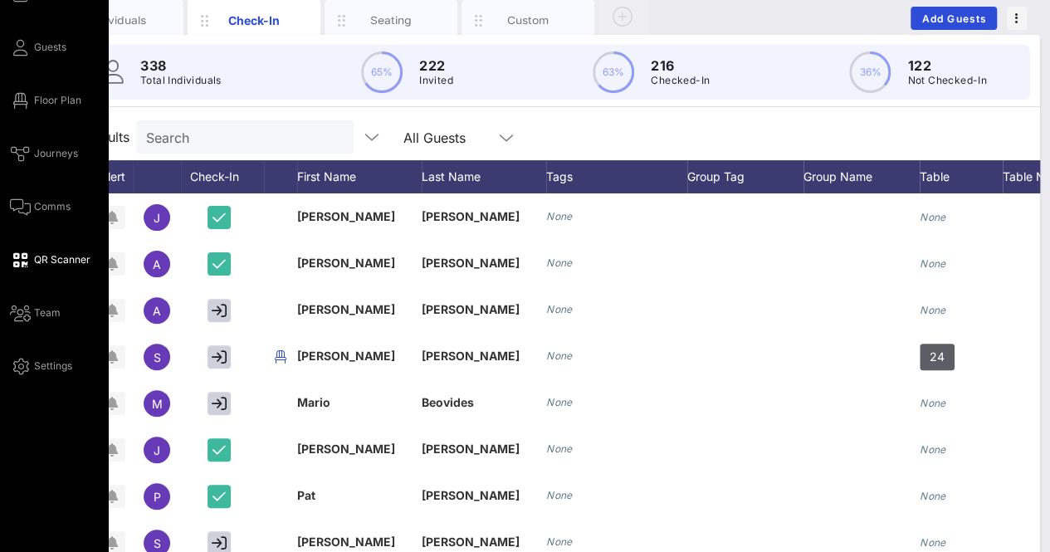
click at [54, 254] on span "QR Scanner" at bounding box center [62, 259] width 56 height 15
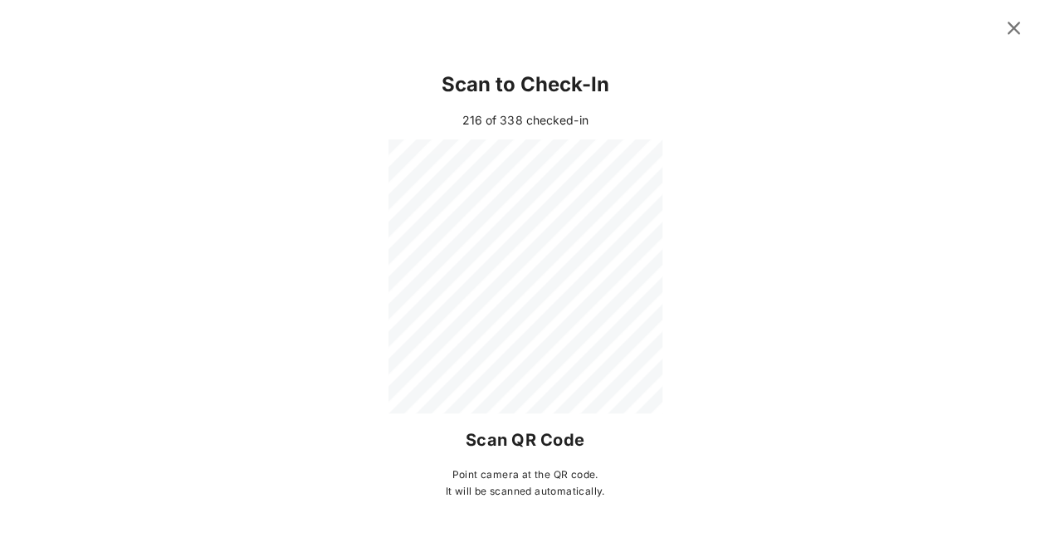
click at [1021, 27] on icon at bounding box center [1014, 28] width 24 height 22
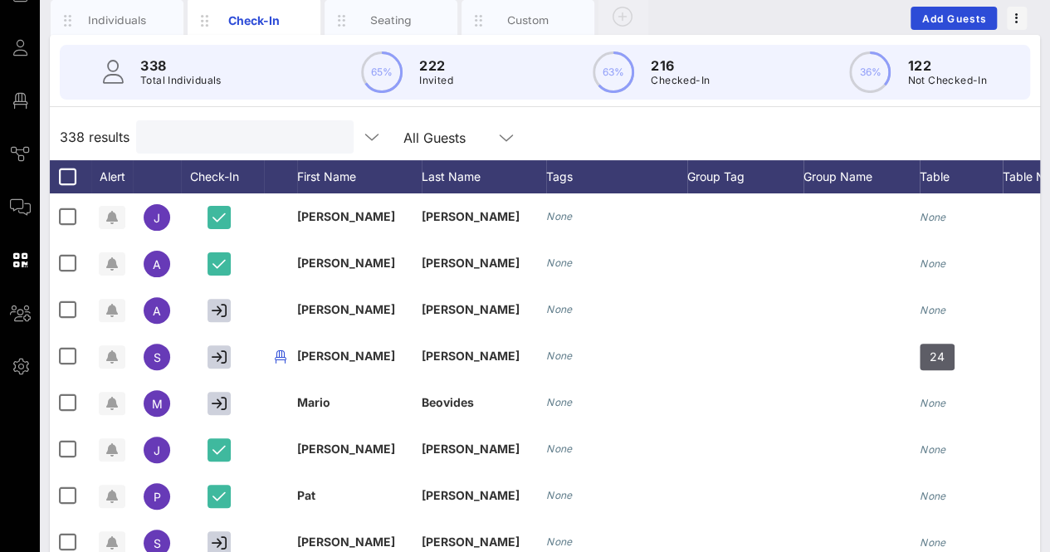
click at [274, 135] on input "text" at bounding box center [243, 137] width 194 height 22
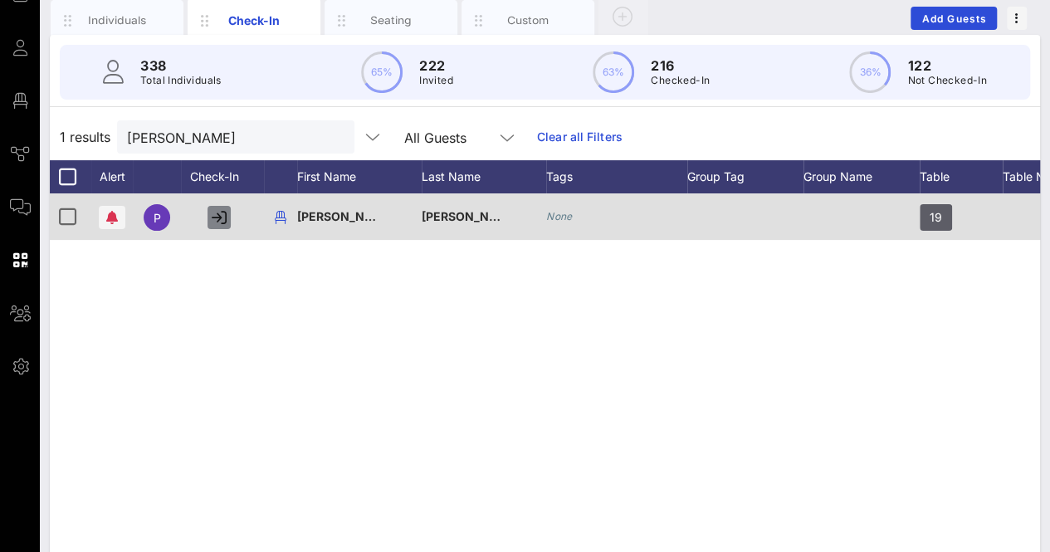
click at [218, 210] on icon "button" at bounding box center [219, 217] width 15 height 15
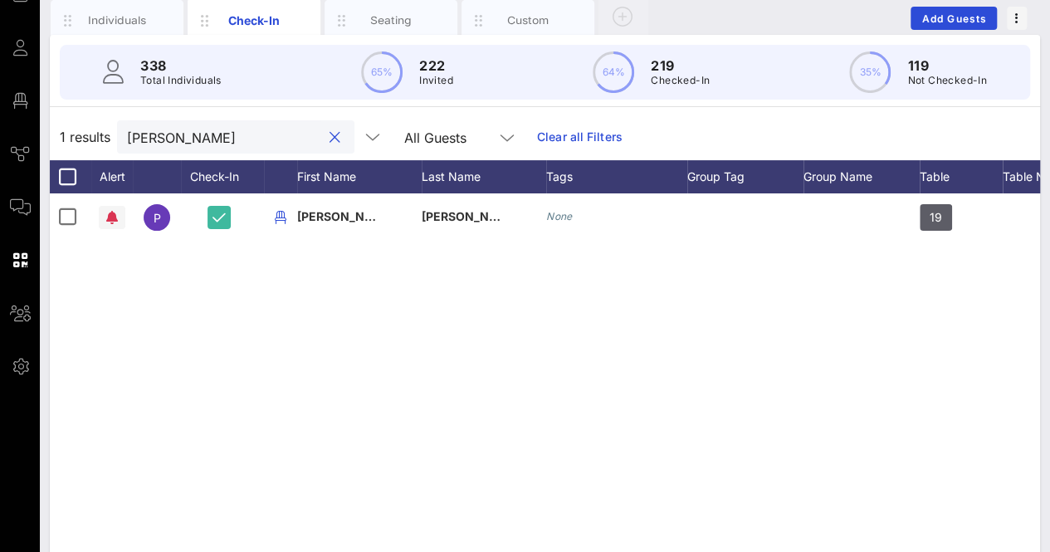
click at [203, 133] on input "[PERSON_NAME]" at bounding box center [224, 137] width 194 height 22
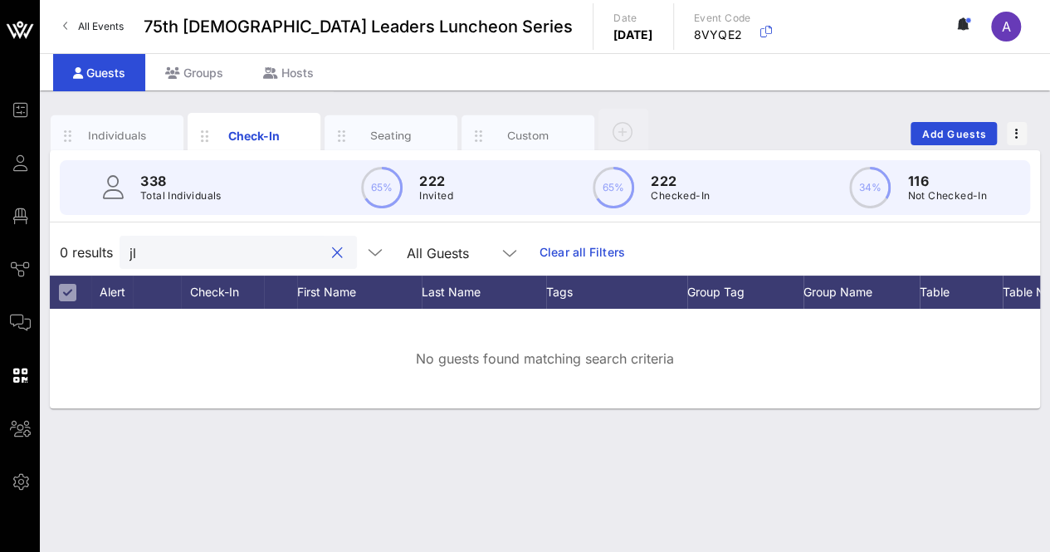
type input "j"
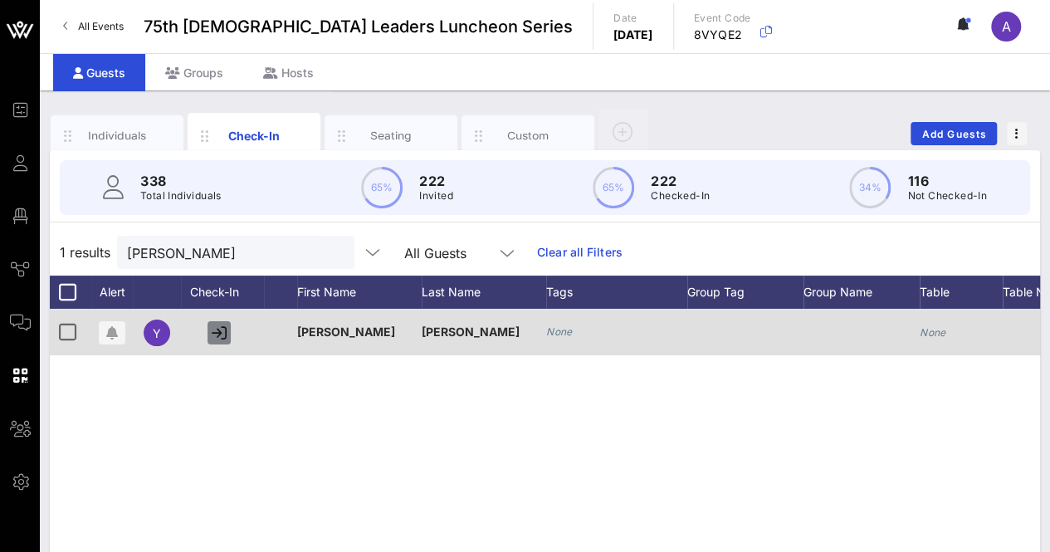
click at [213, 329] on icon "button" at bounding box center [219, 332] width 15 height 15
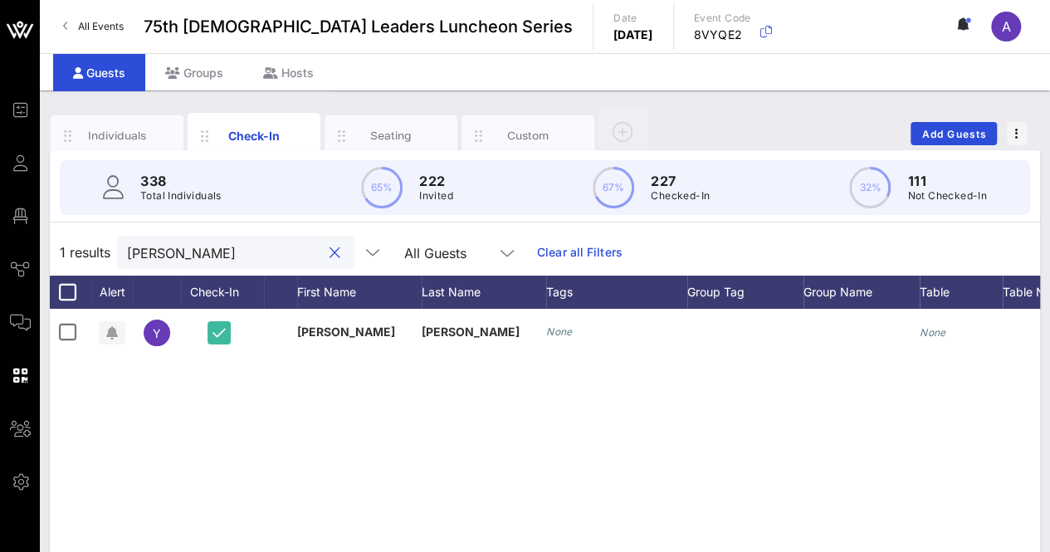
click at [193, 255] on input "[PERSON_NAME]" at bounding box center [224, 253] width 194 height 22
type input "l"
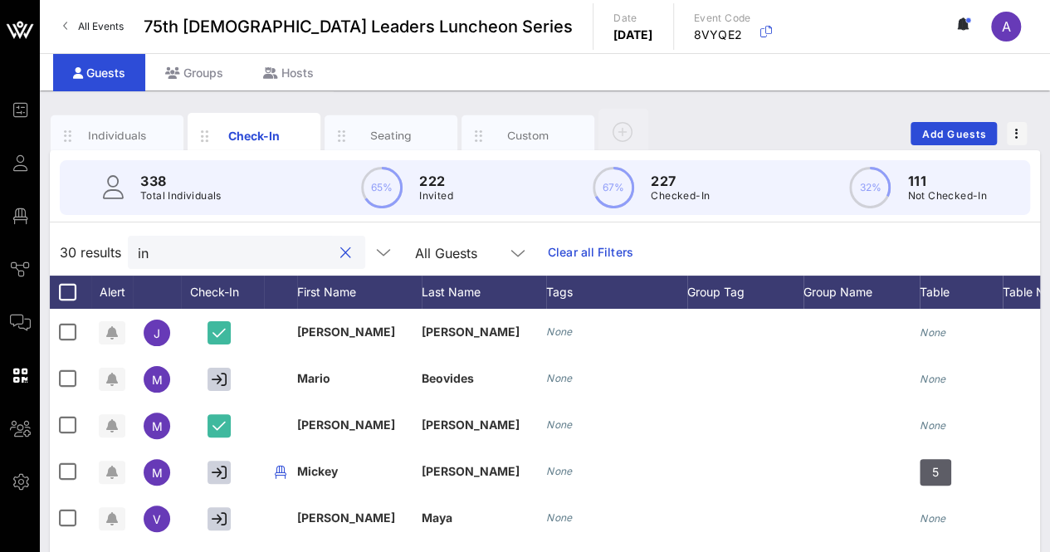
type input "i"
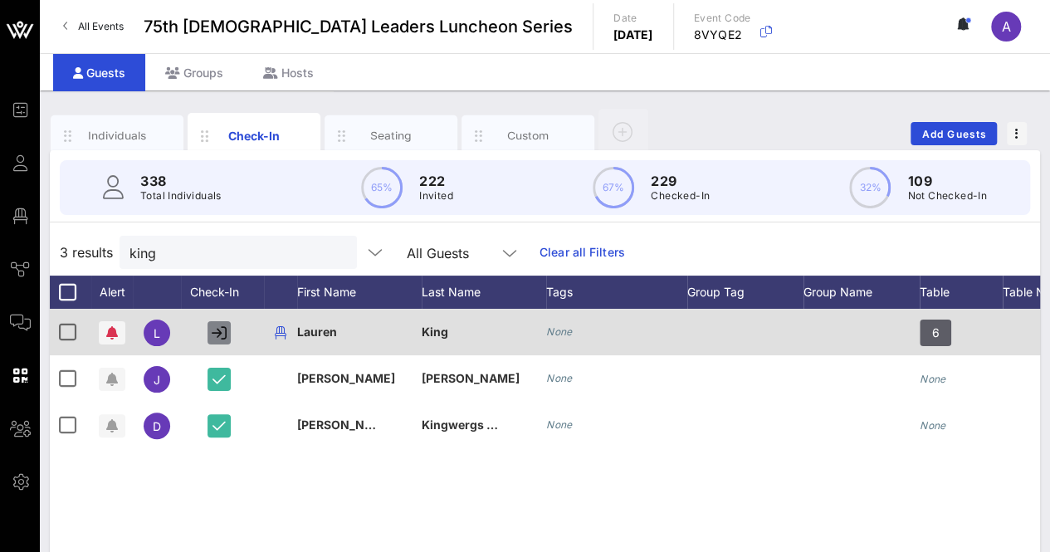
click at [216, 325] on icon "button" at bounding box center [219, 332] width 15 height 15
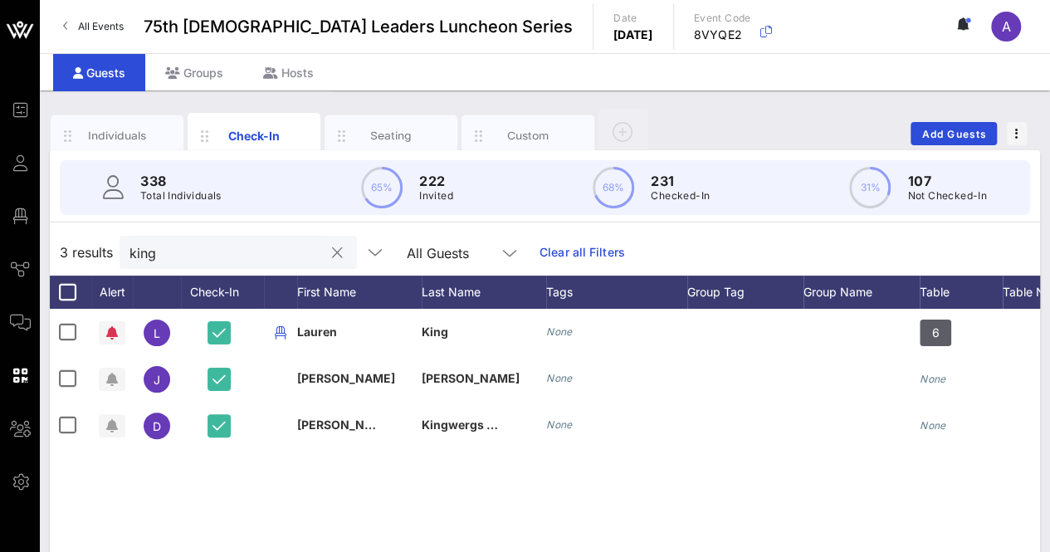
drag, startPoint x: 191, startPoint y: 235, endPoint x: 188, endPoint y: 252, distance: 16.9
click at [188, 252] on div "king" at bounding box center [227, 252] width 194 height 33
click at [188, 252] on input "king" at bounding box center [227, 253] width 194 height 22
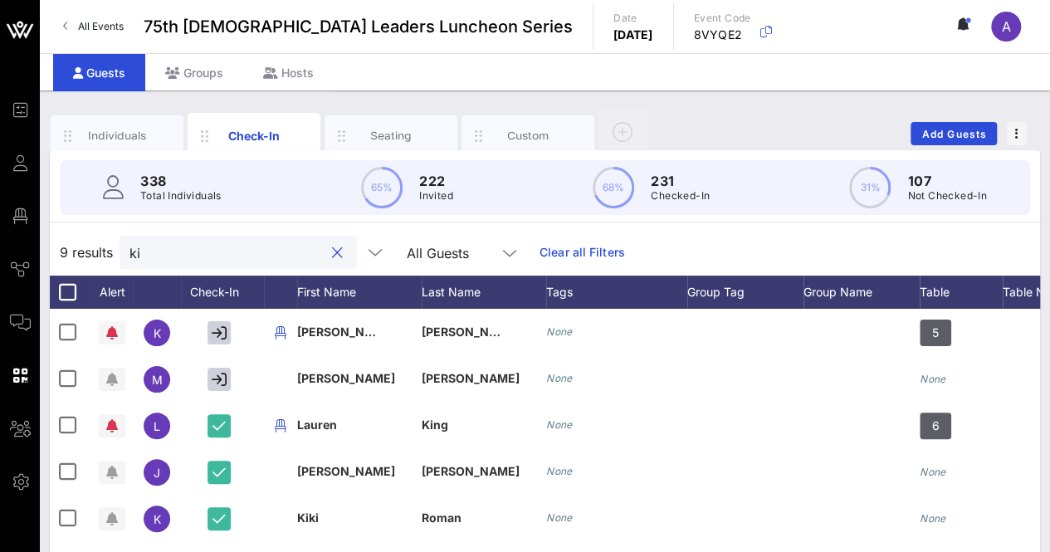
type input "k"
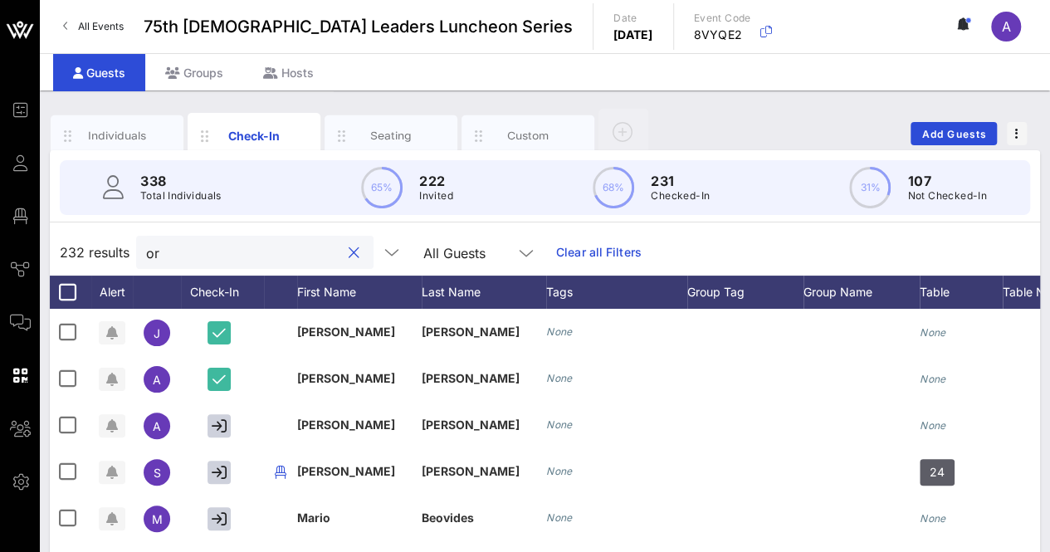
type input "o"
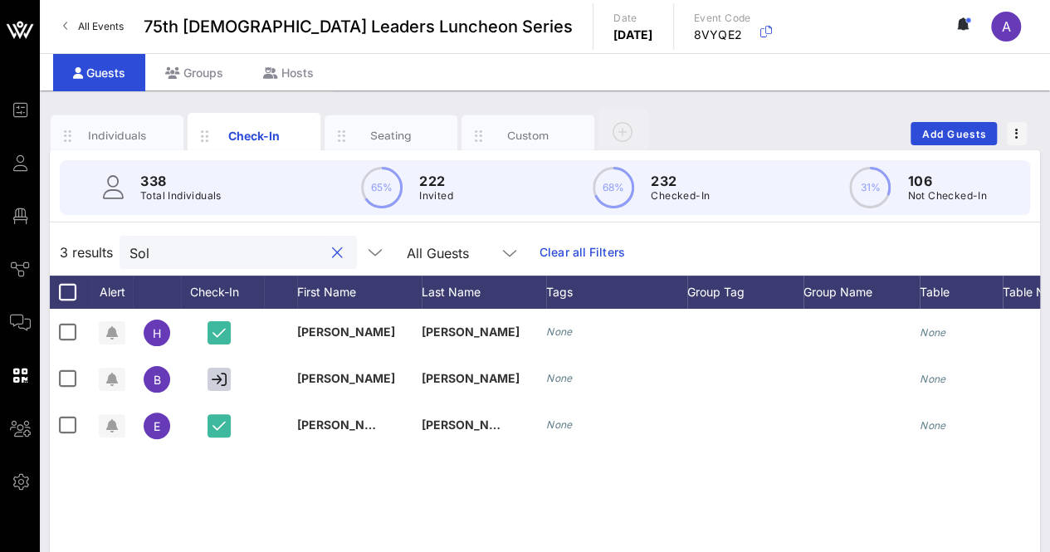
click at [194, 252] on input "Sol" at bounding box center [227, 253] width 194 height 22
type input "S"
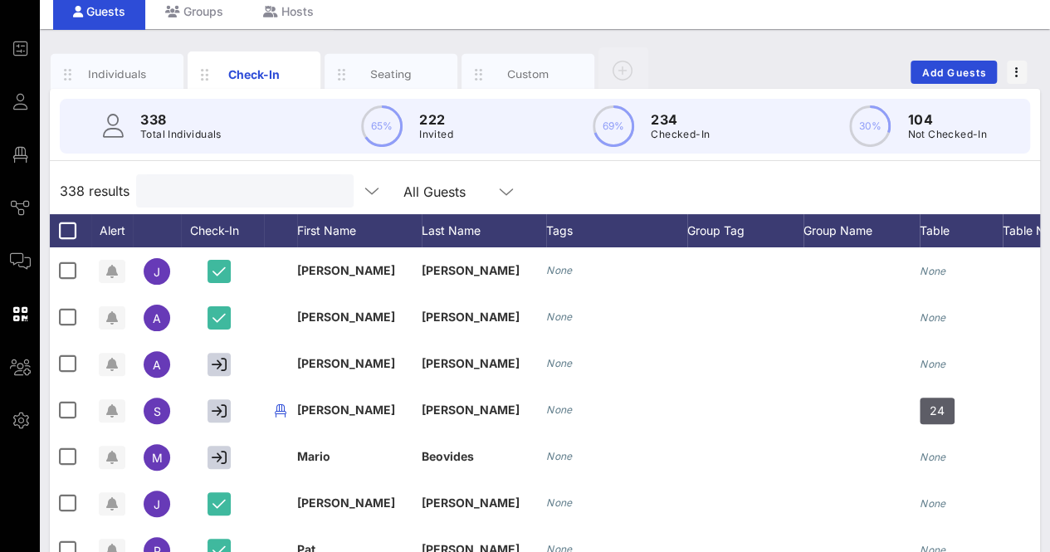
scroll to position [66, 0]
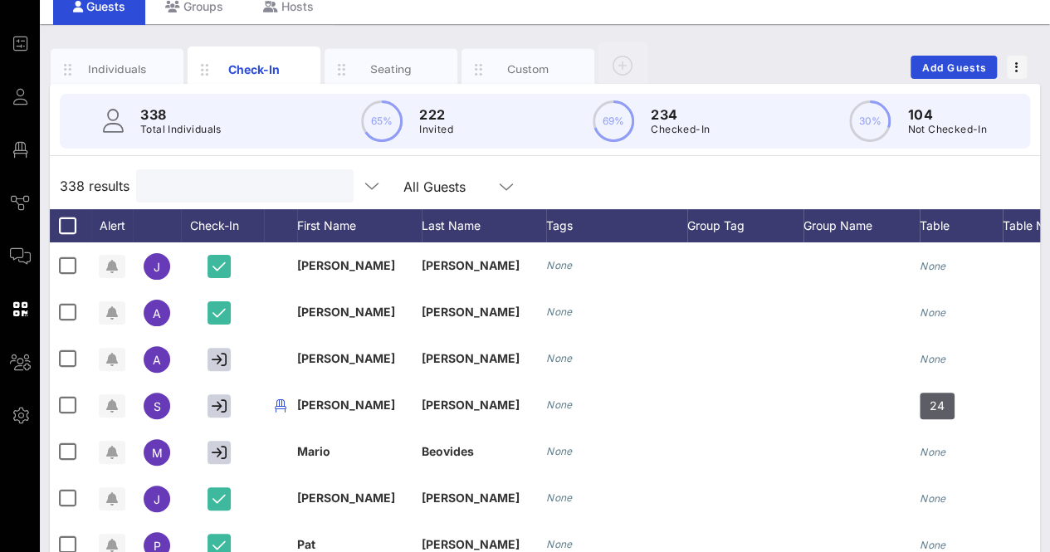
click at [191, 197] on div at bounding box center [243, 185] width 194 height 33
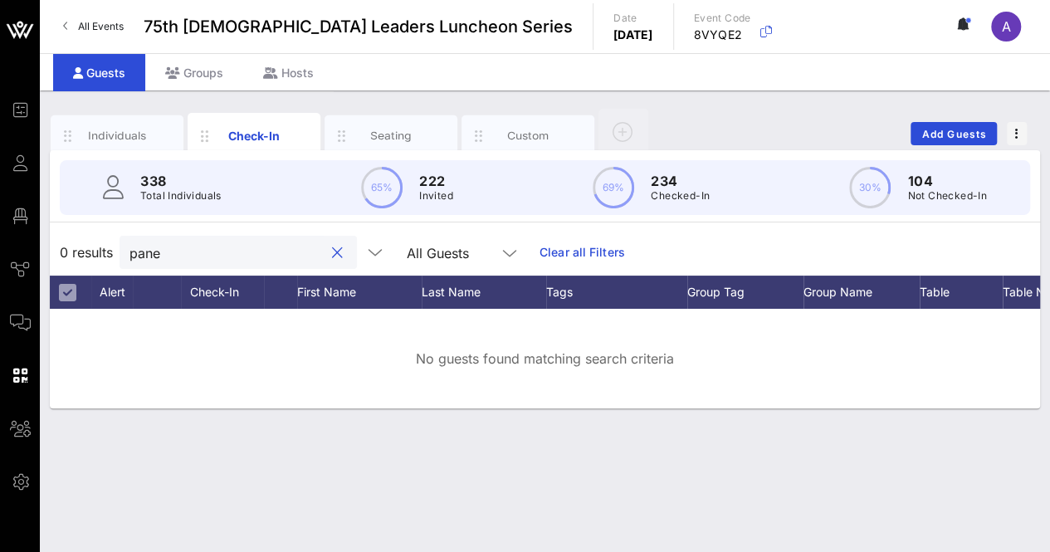
scroll to position [0, 0]
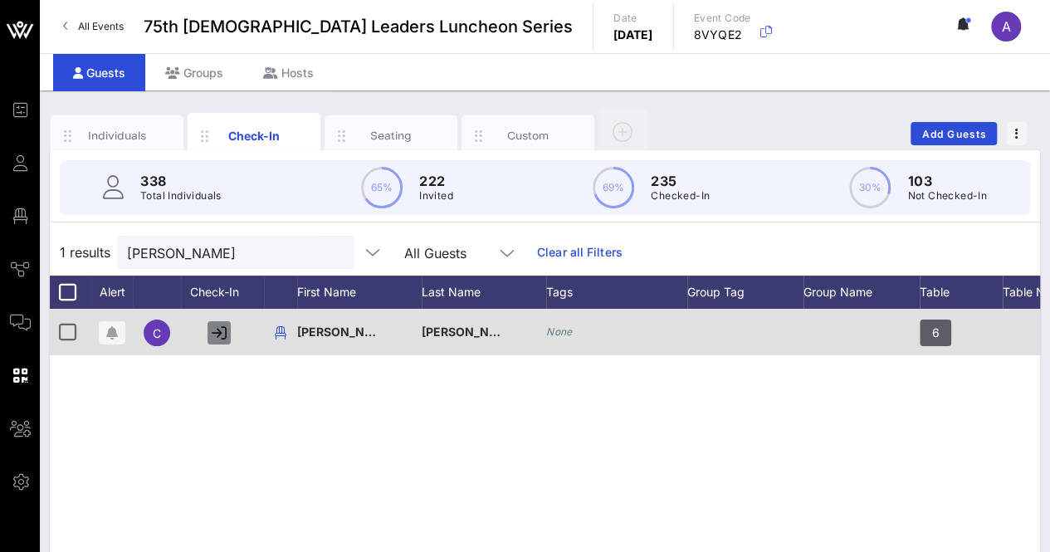
click at [215, 334] on icon "button" at bounding box center [219, 332] width 15 height 15
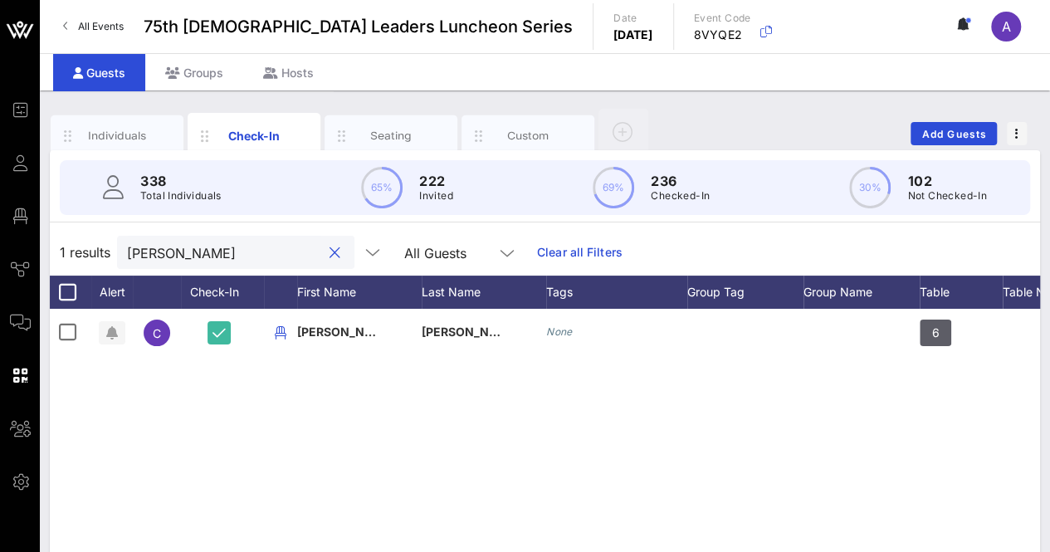
click at [184, 251] on input "[PERSON_NAME]" at bounding box center [224, 253] width 194 height 22
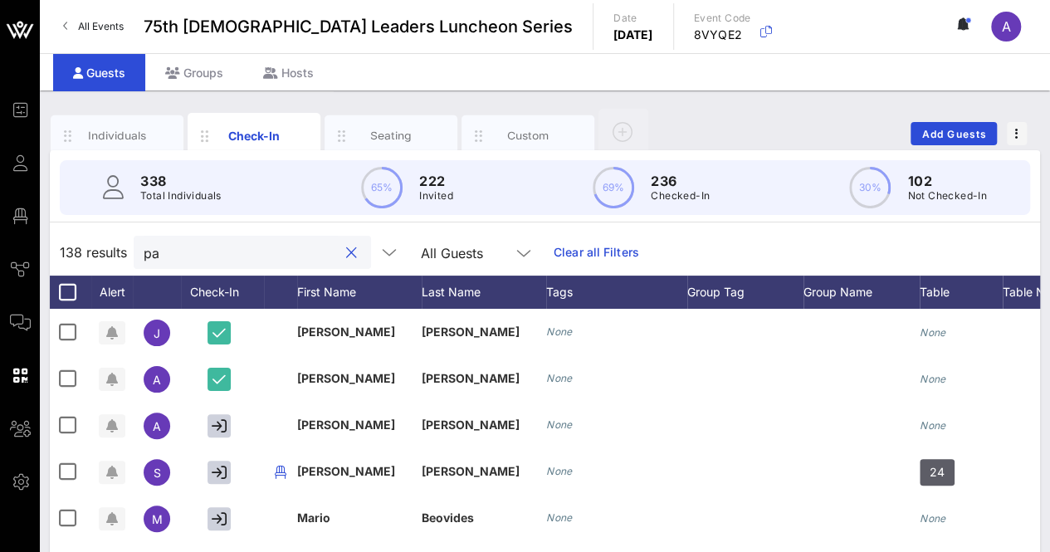
type input "p"
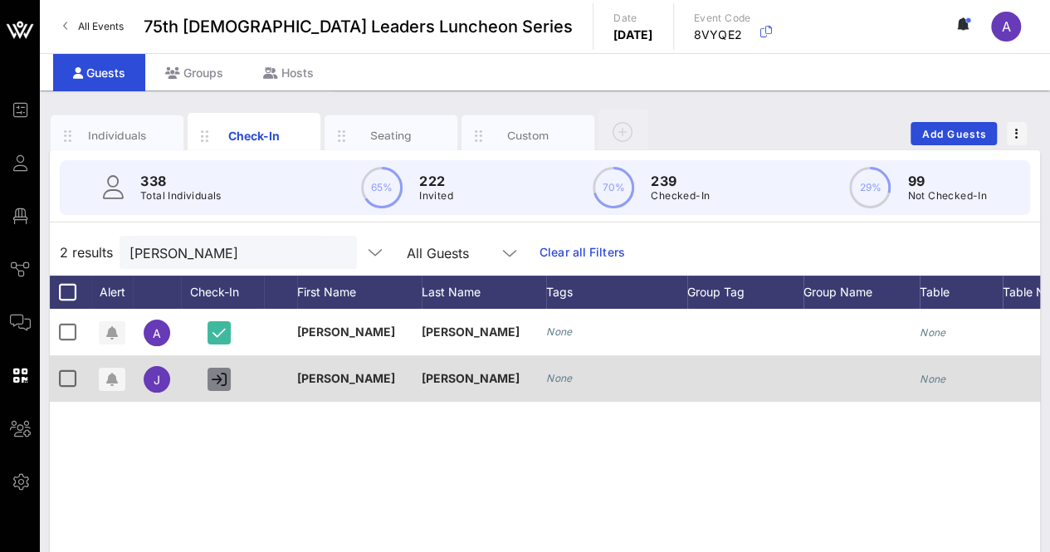
click at [224, 377] on icon "button" at bounding box center [219, 379] width 15 height 15
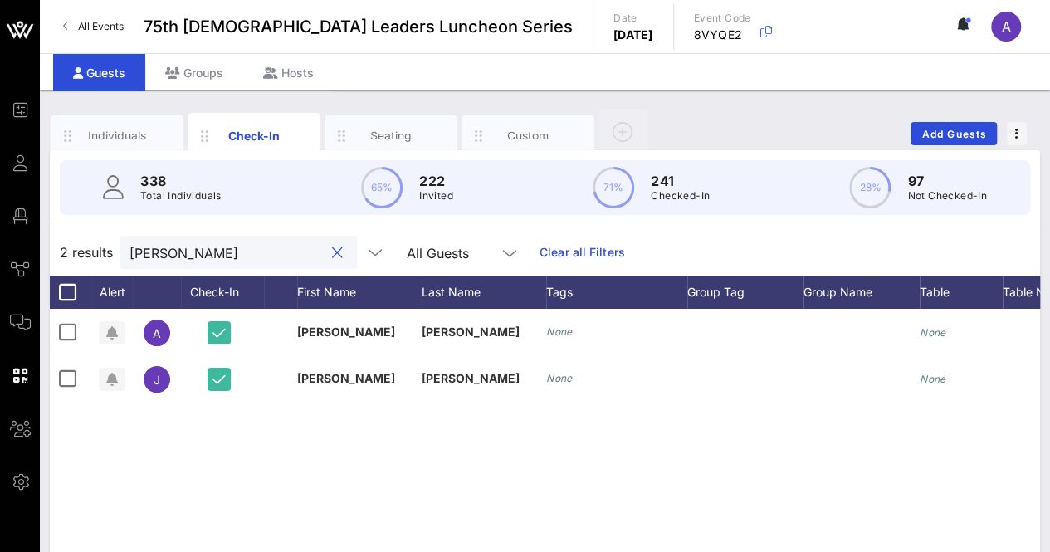
click at [213, 255] on input "[PERSON_NAME]" at bounding box center [227, 253] width 194 height 22
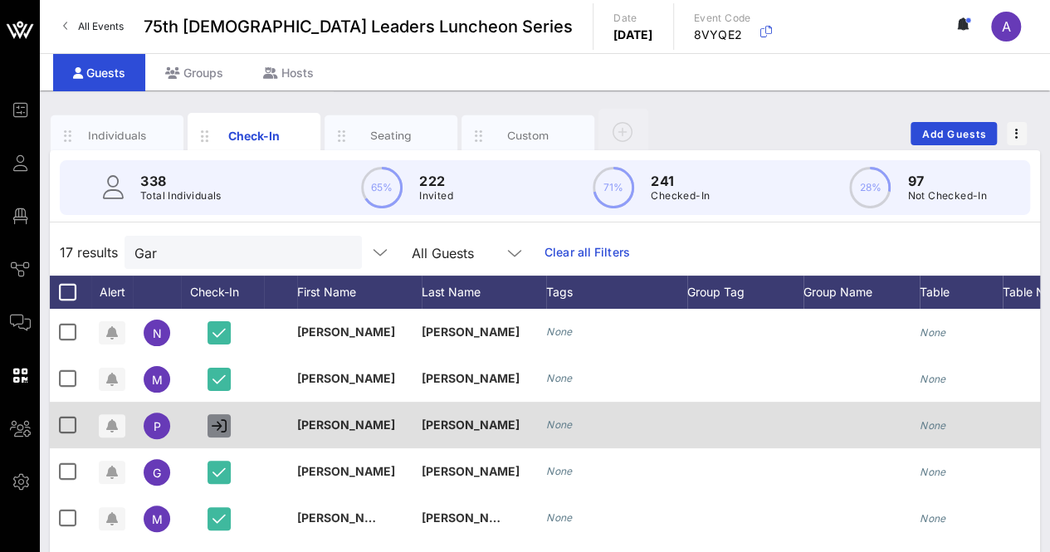
click at [223, 423] on icon "button" at bounding box center [219, 425] width 15 height 15
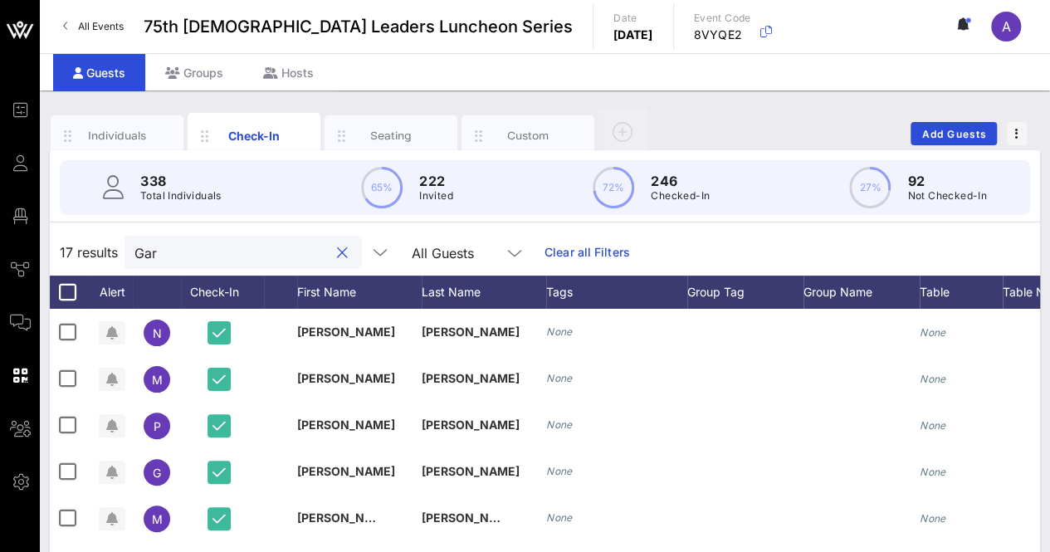
click at [172, 254] on input "Gar" at bounding box center [232, 253] width 194 height 22
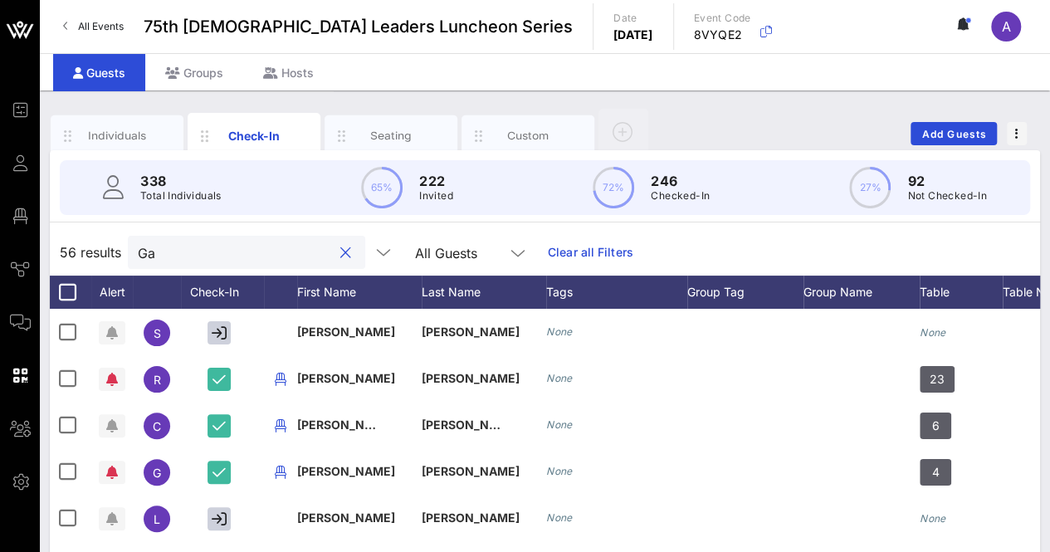
type input "G"
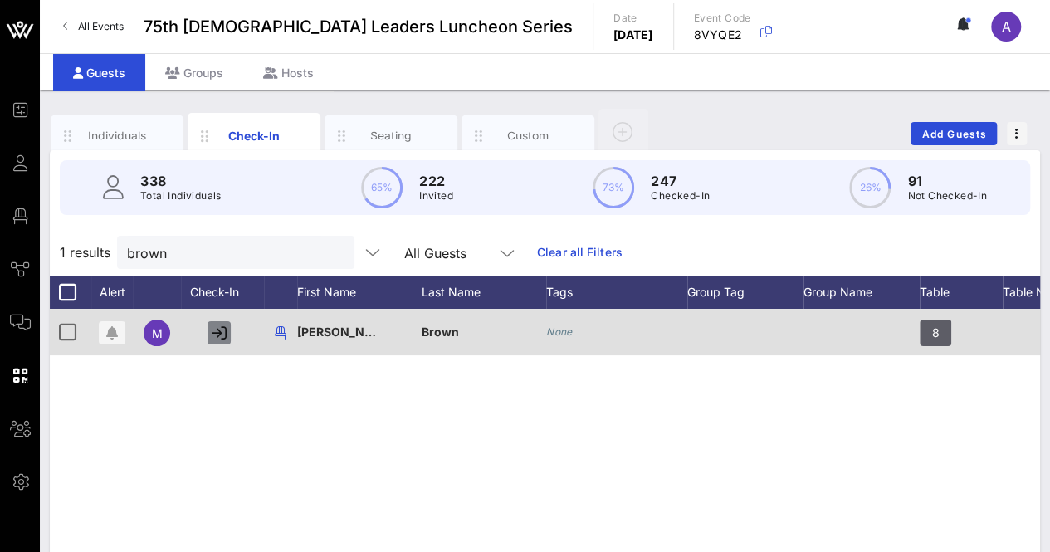
click at [219, 330] on icon "button" at bounding box center [219, 332] width 15 height 15
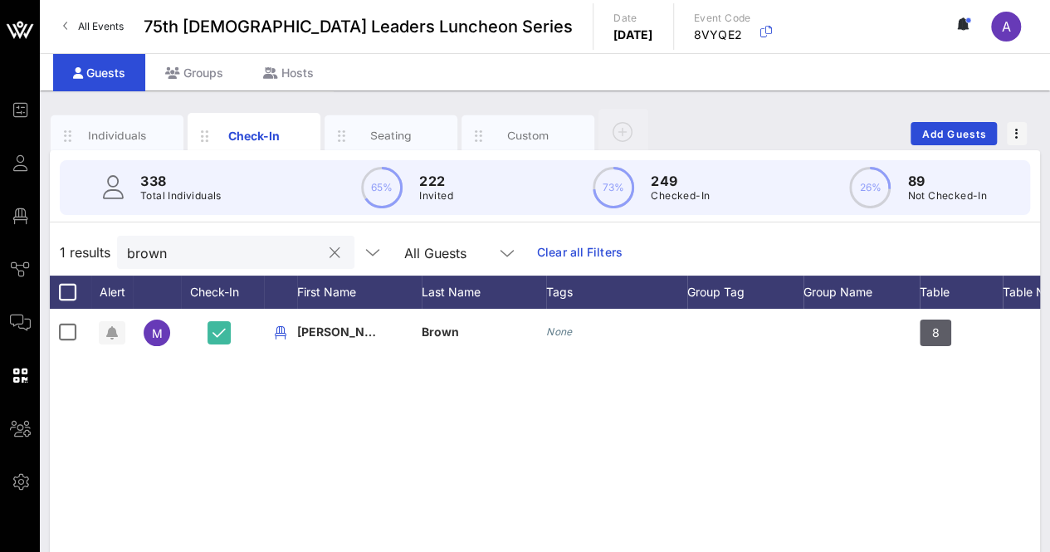
click at [205, 262] on input "brown" at bounding box center [224, 253] width 194 height 22
type input "b"
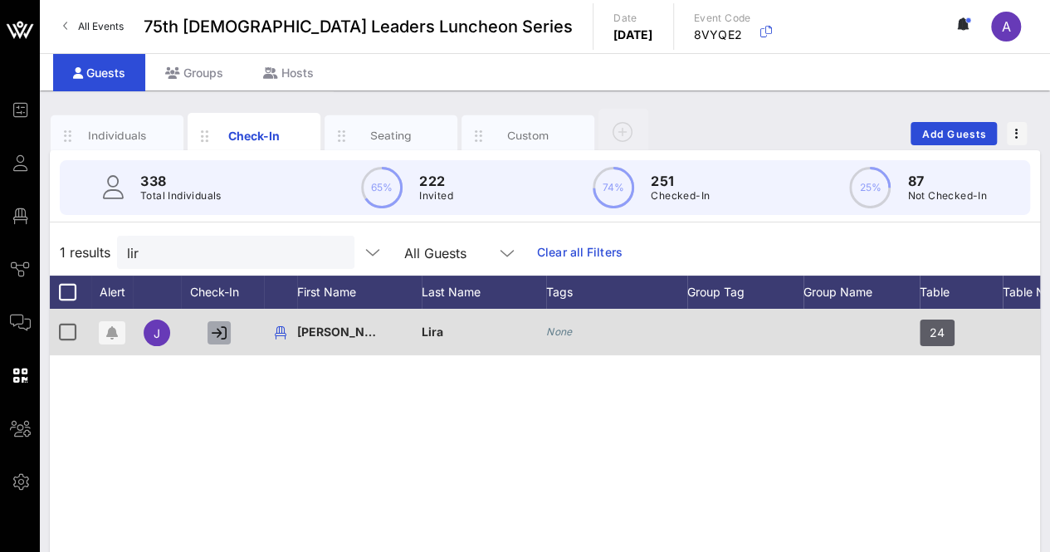
click at [215, 326] on icon "button" at bounding box center [219, 332] width 15 height 15
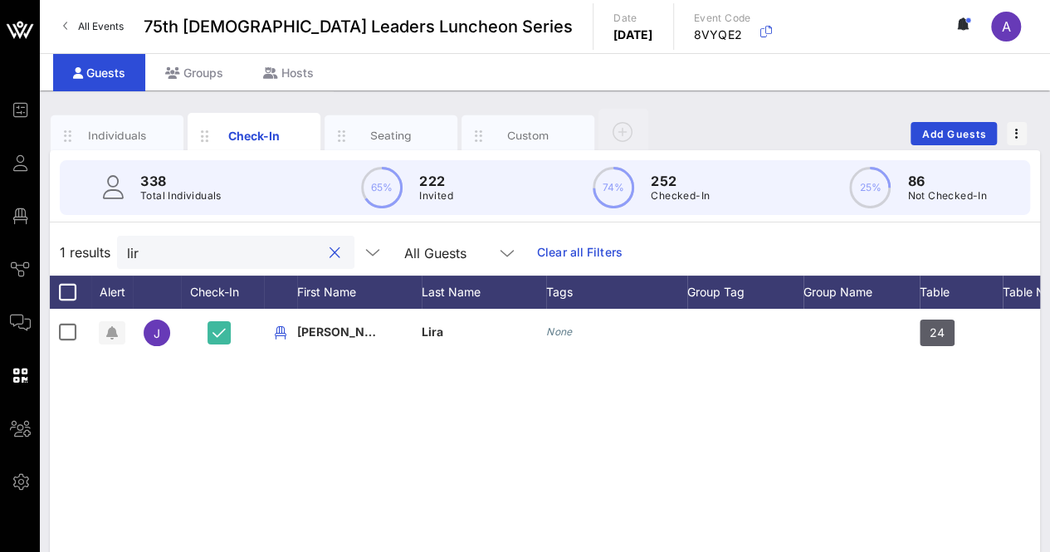
click at [194, 257] on input "lir" at bounding box center [224, 253] width 194 height 22
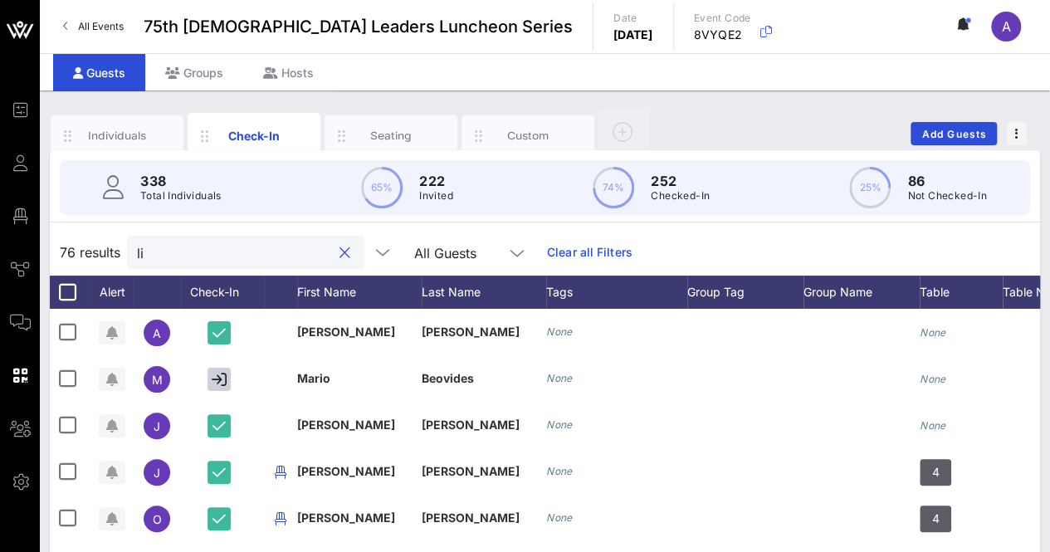
type input "l"
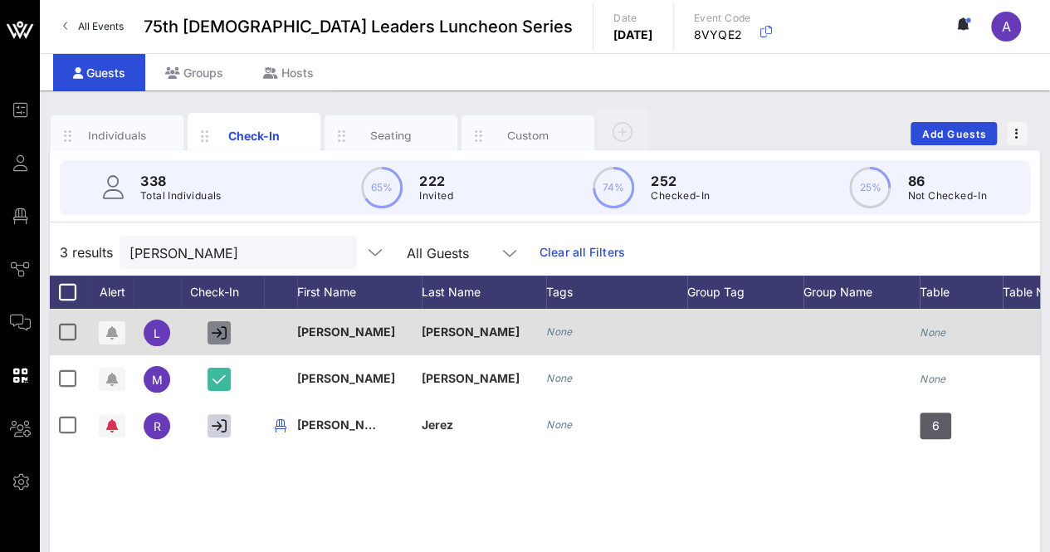
click at [216, 334] on icon "button" at bounding box center [219, 332] width 15 height 15
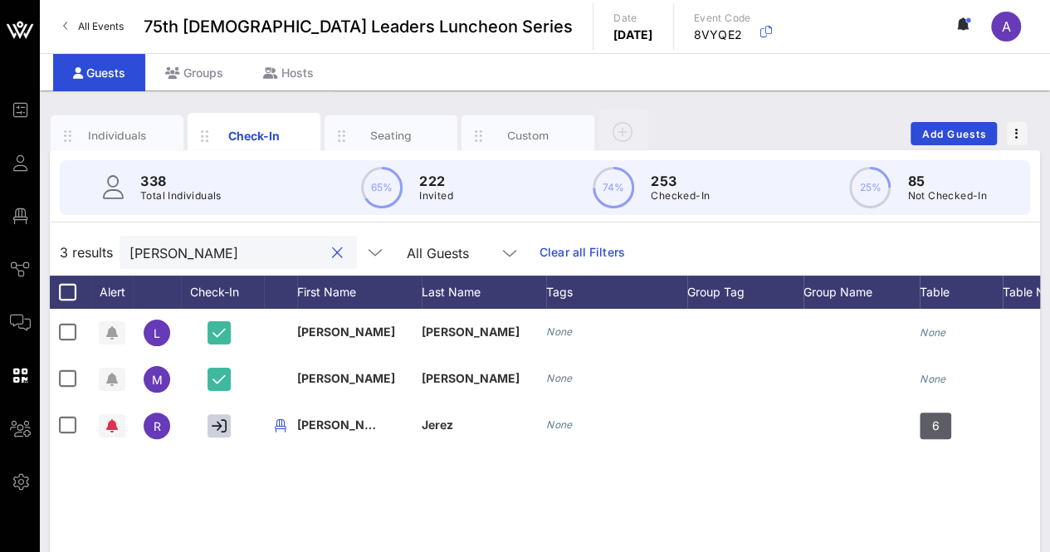
click at [192, 256] on input "[PERSON_NAME]" at bounding box center [227, 253] width 194 height 22
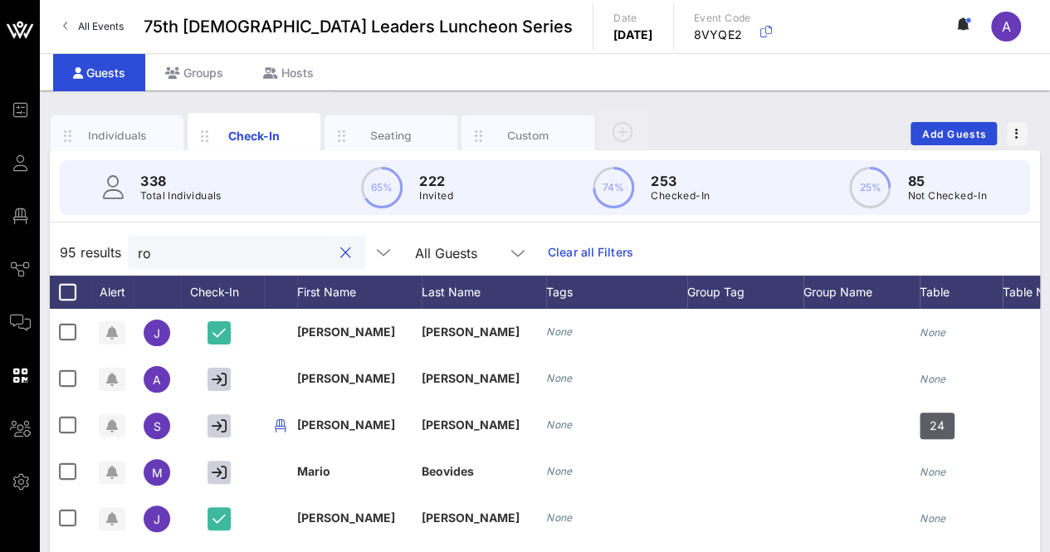
type input "r"
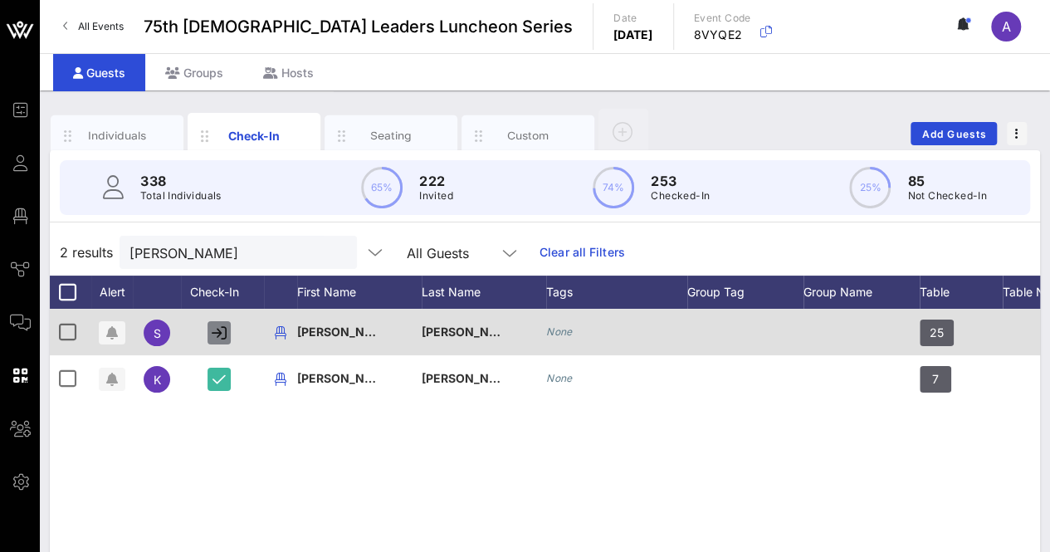
click at [218, 328] on icon "button" at bounding box center [219, 332] width 15 height 15
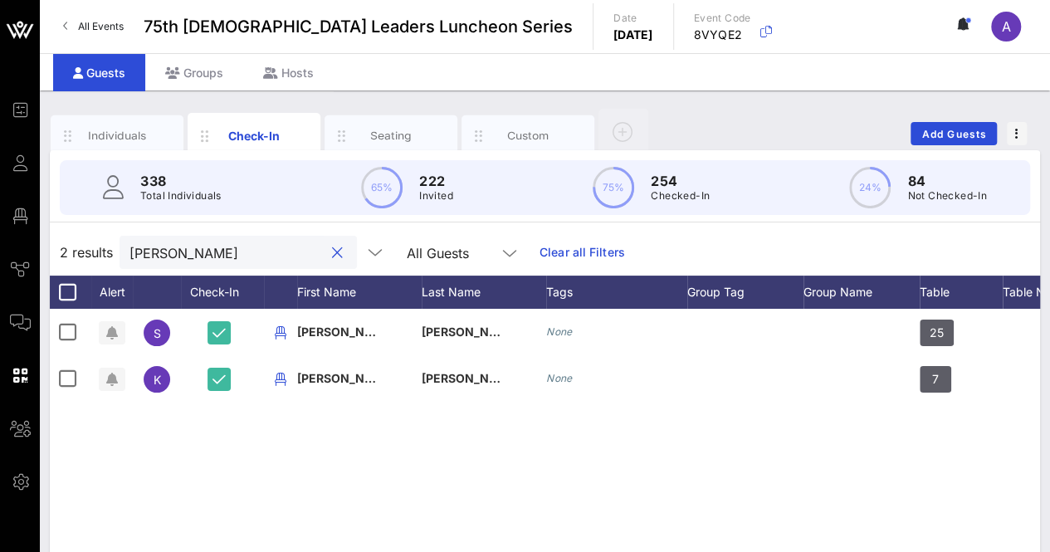
click at [183, 250] on input "[PERSON_NAME]" at bounding box center [227, 253] width 194 height 22
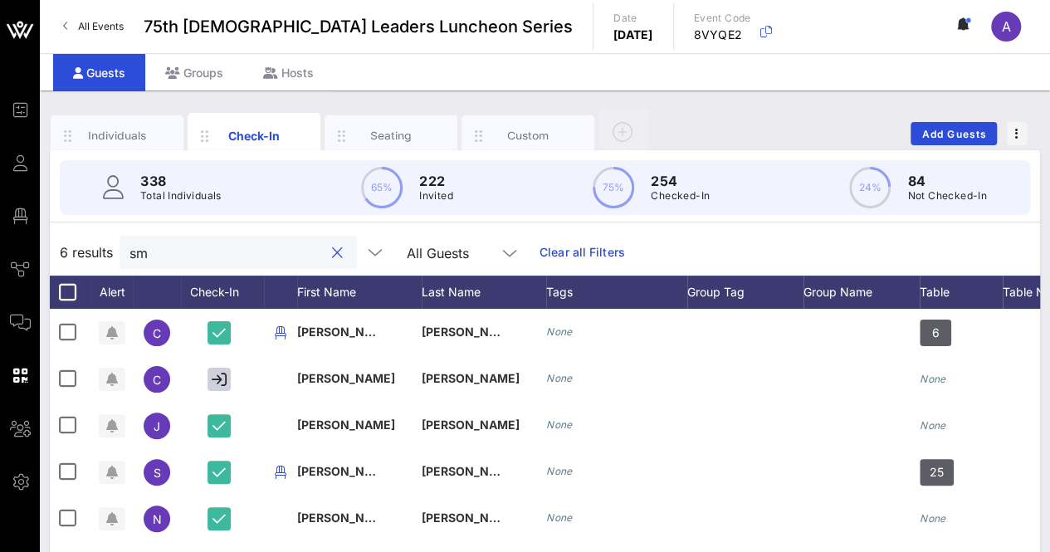
type input "s"
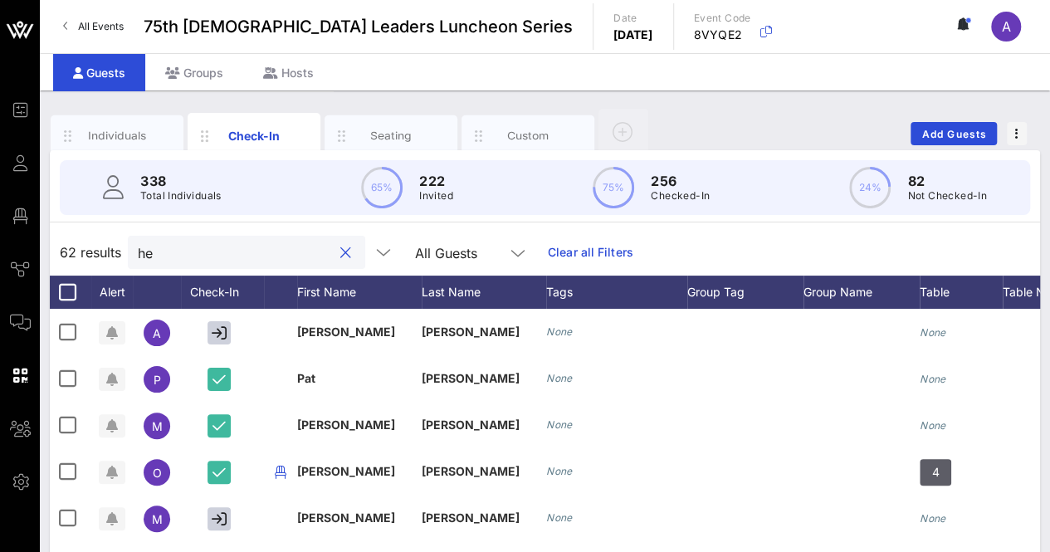
type input "h"
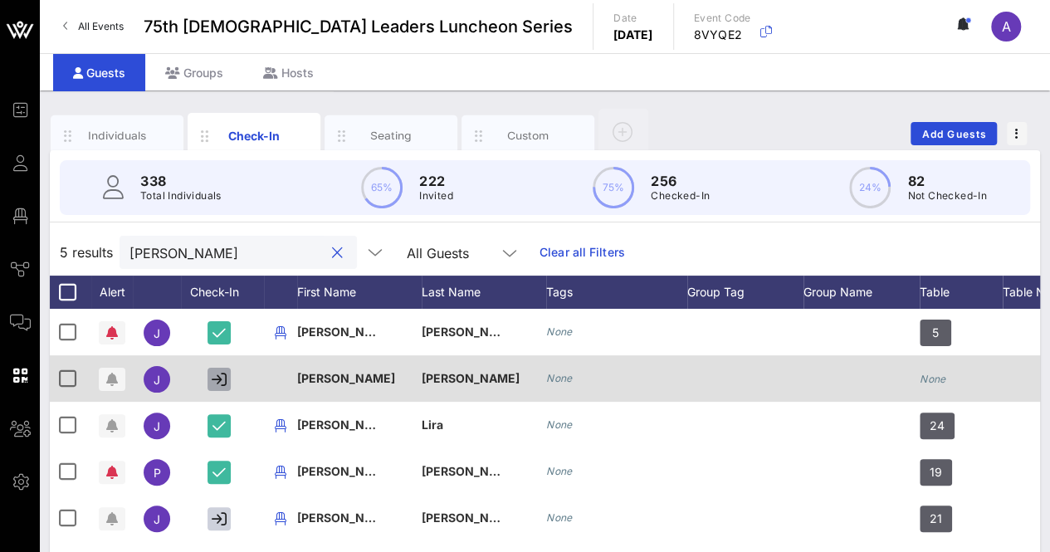
click at [221, 378] on icon "button" at bounding box center [219, 379] width 15 height 15
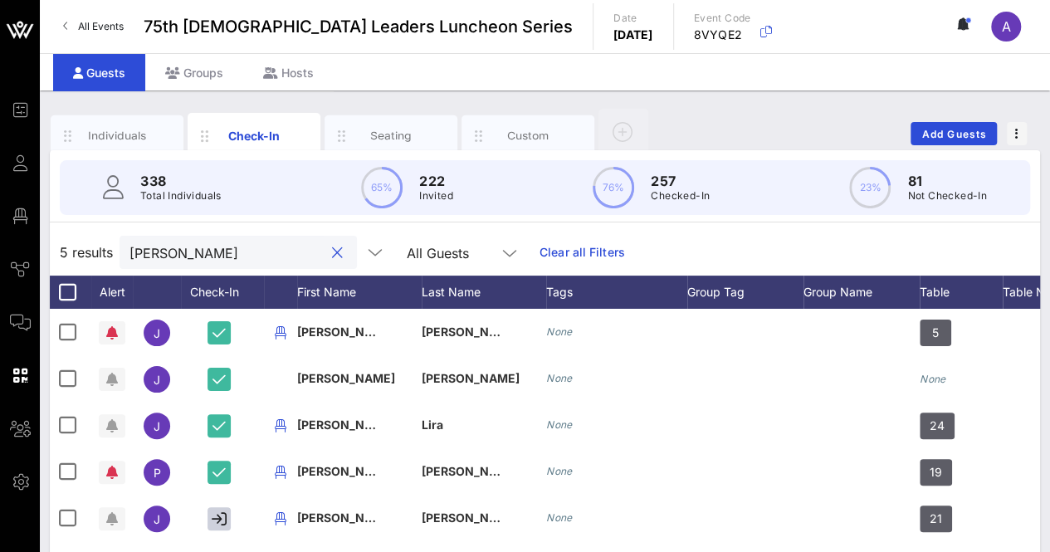
click at [223, 256] on input "[PERSON_NAME]" at bounding box center [227, 253] width 194 height 22
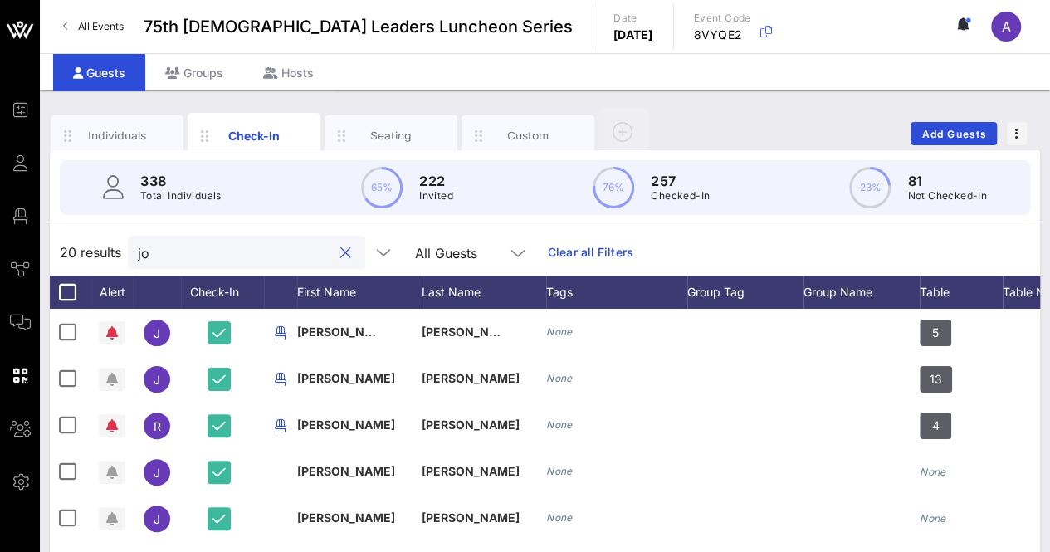
type input "j"
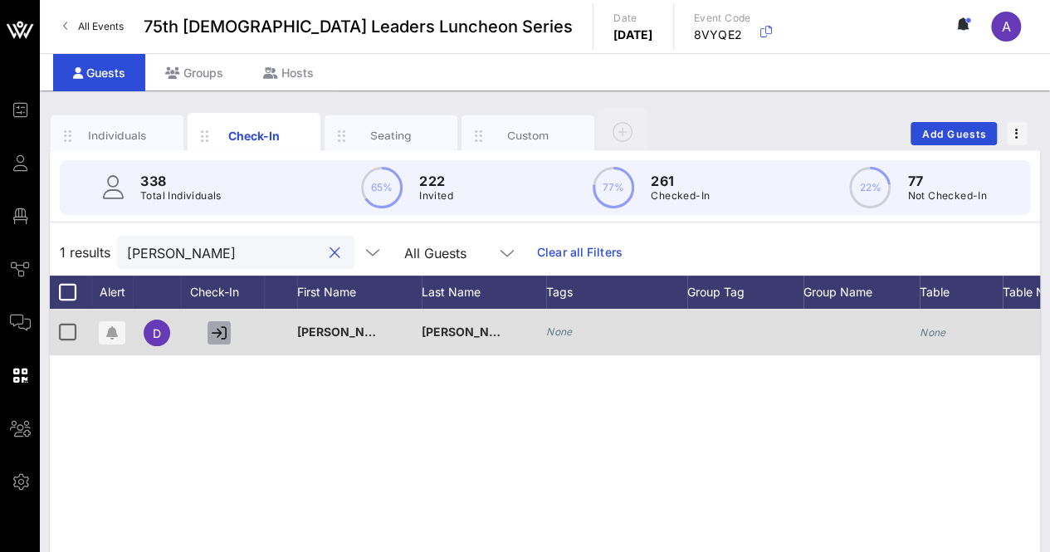
click at [221, 330] on icon "button" at bounding box center [219, 332] width 15 height 15
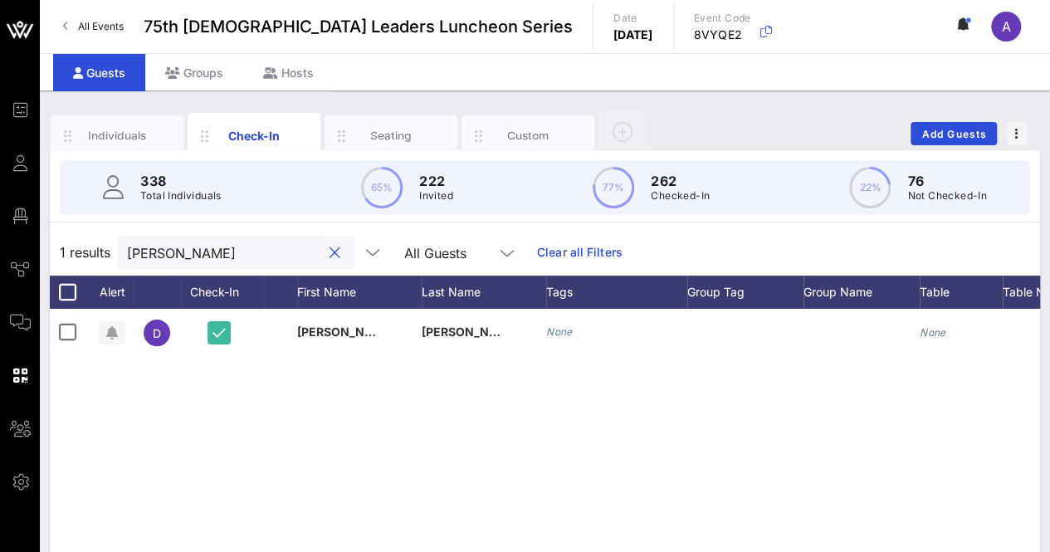
click at [286, 258] on input "[PERSON_NAME]" at bounding box center [224, 253] width 194 height 22
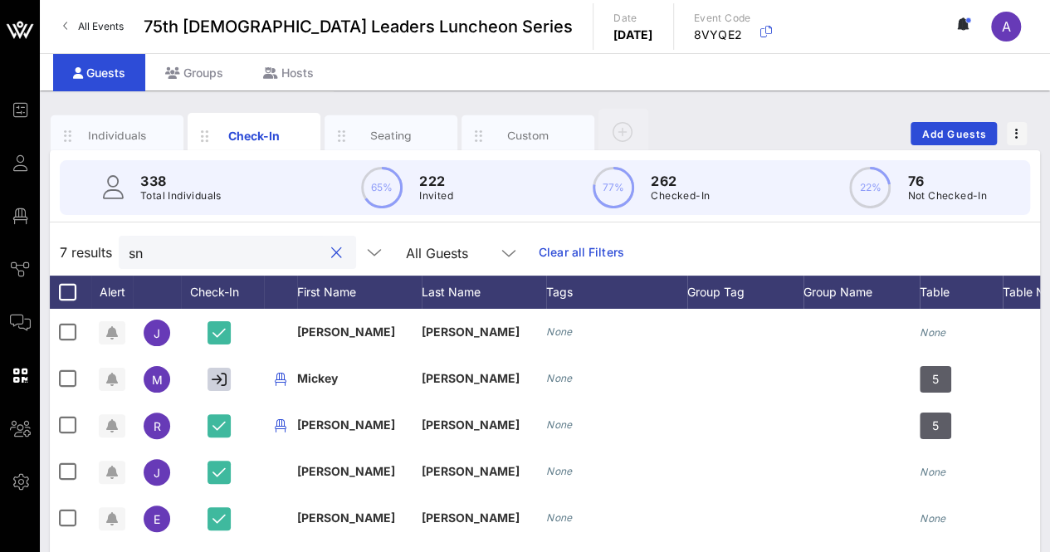
type input "s"
